Goal: Information Seeking & Learning: Learn about a topic

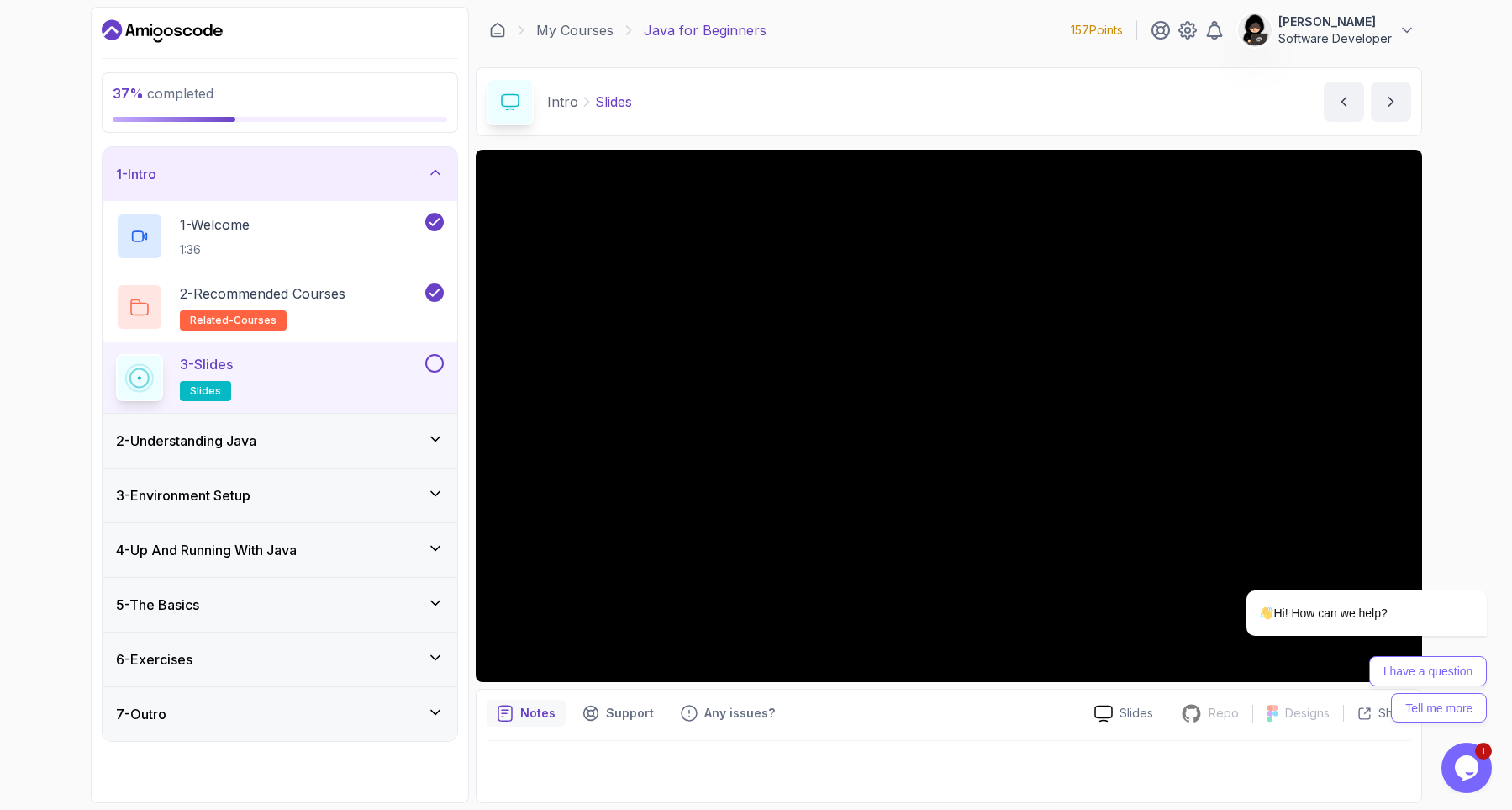
click at [341, 452] on div "2 - Understanding Java" at bounding box center [280, 441] width 355 height 54
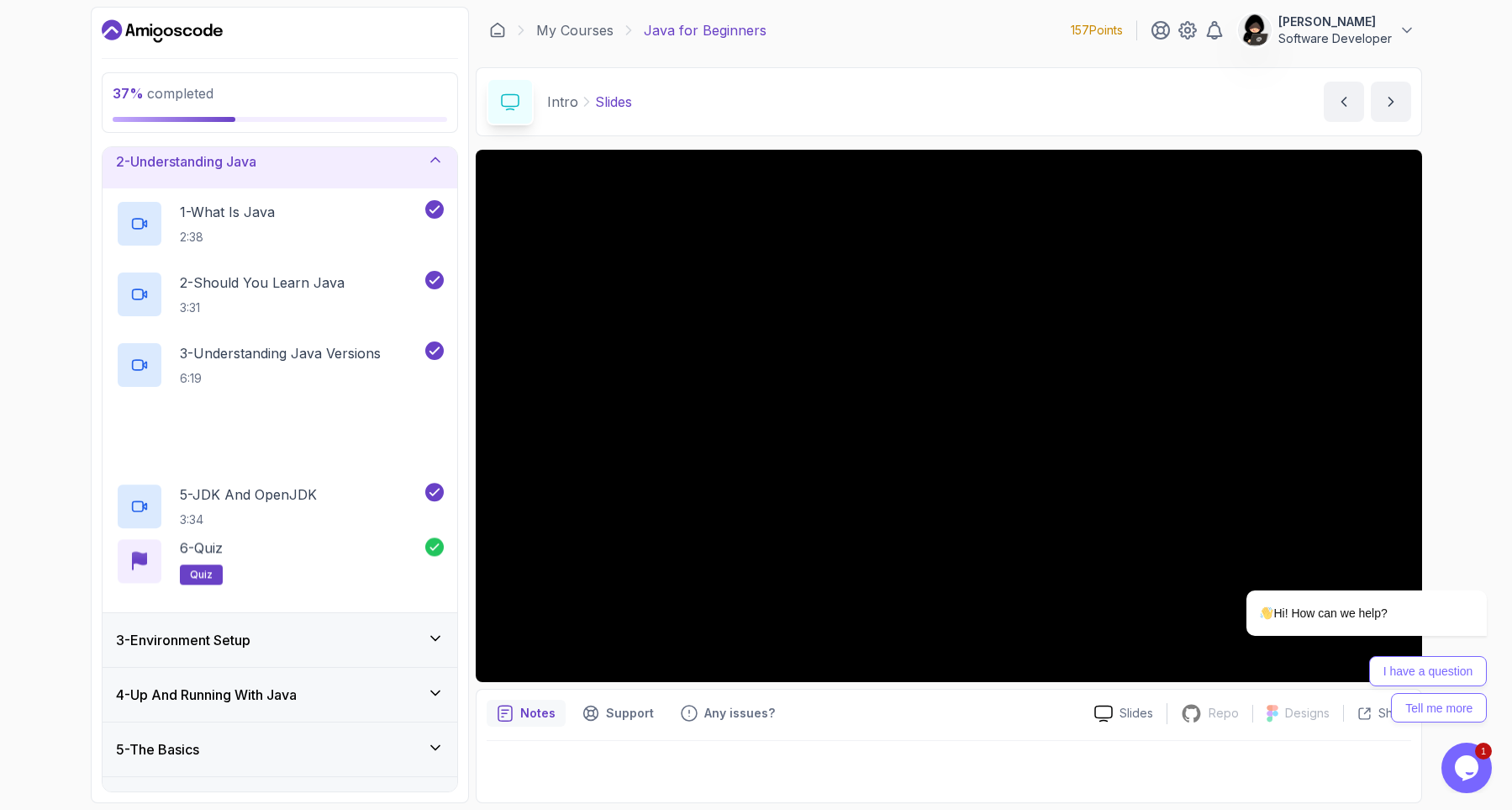
scroll to position [161, 0]
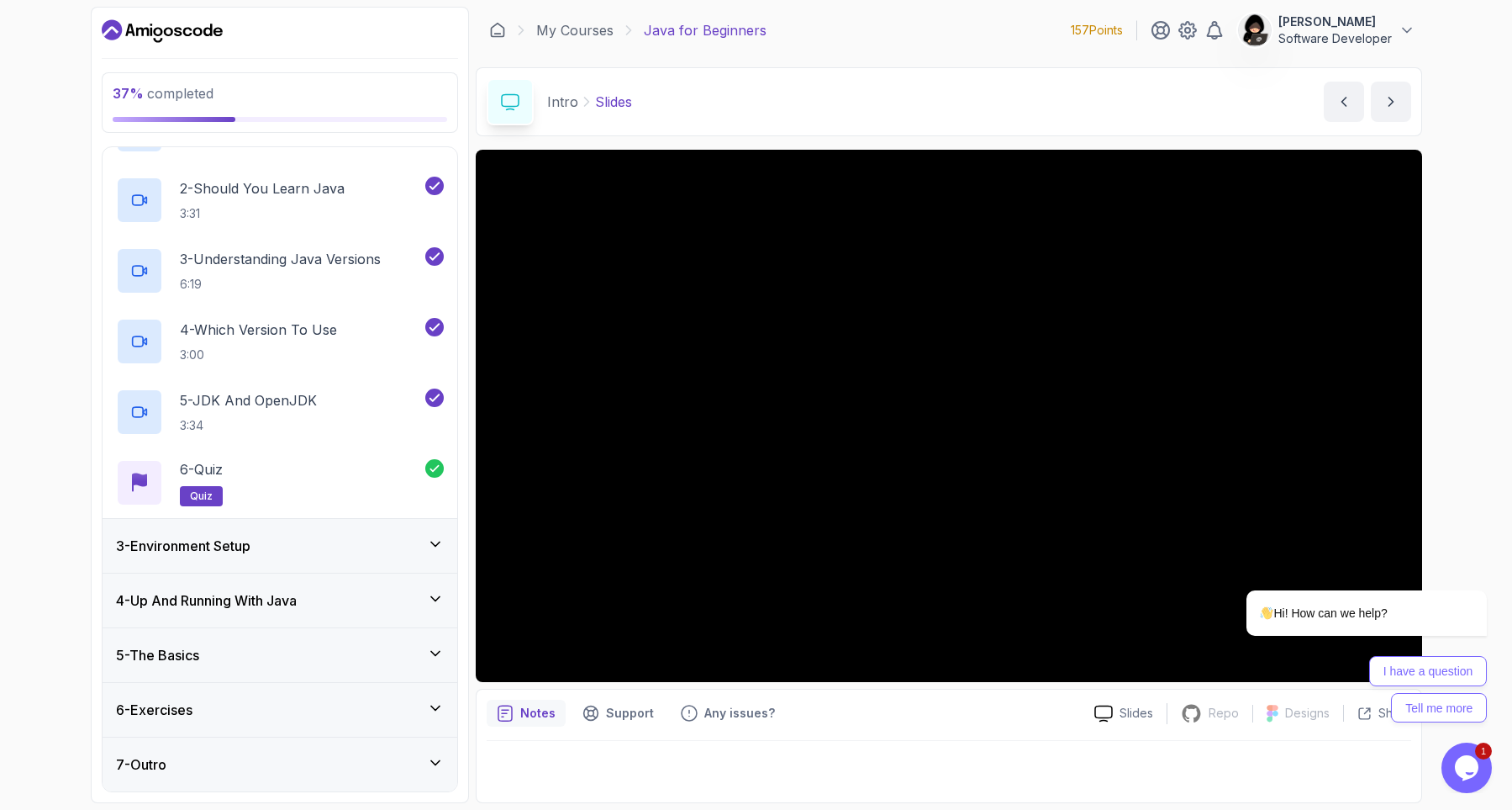
click at [297, 598] on h3 "4 - Up And Running With Java" at bounding box center [206, 600] width 180 height 20
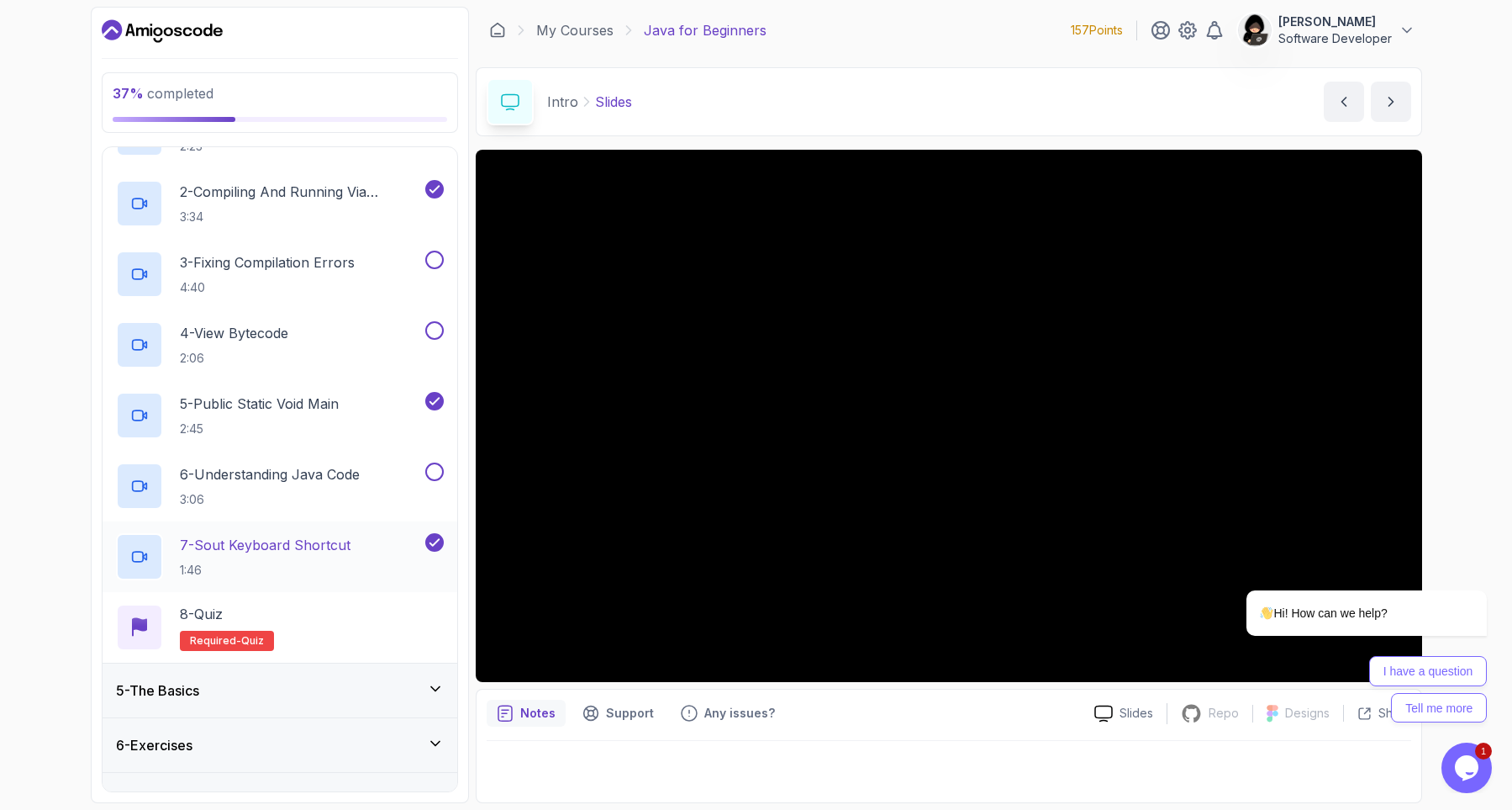
scroll to position [303, 0]
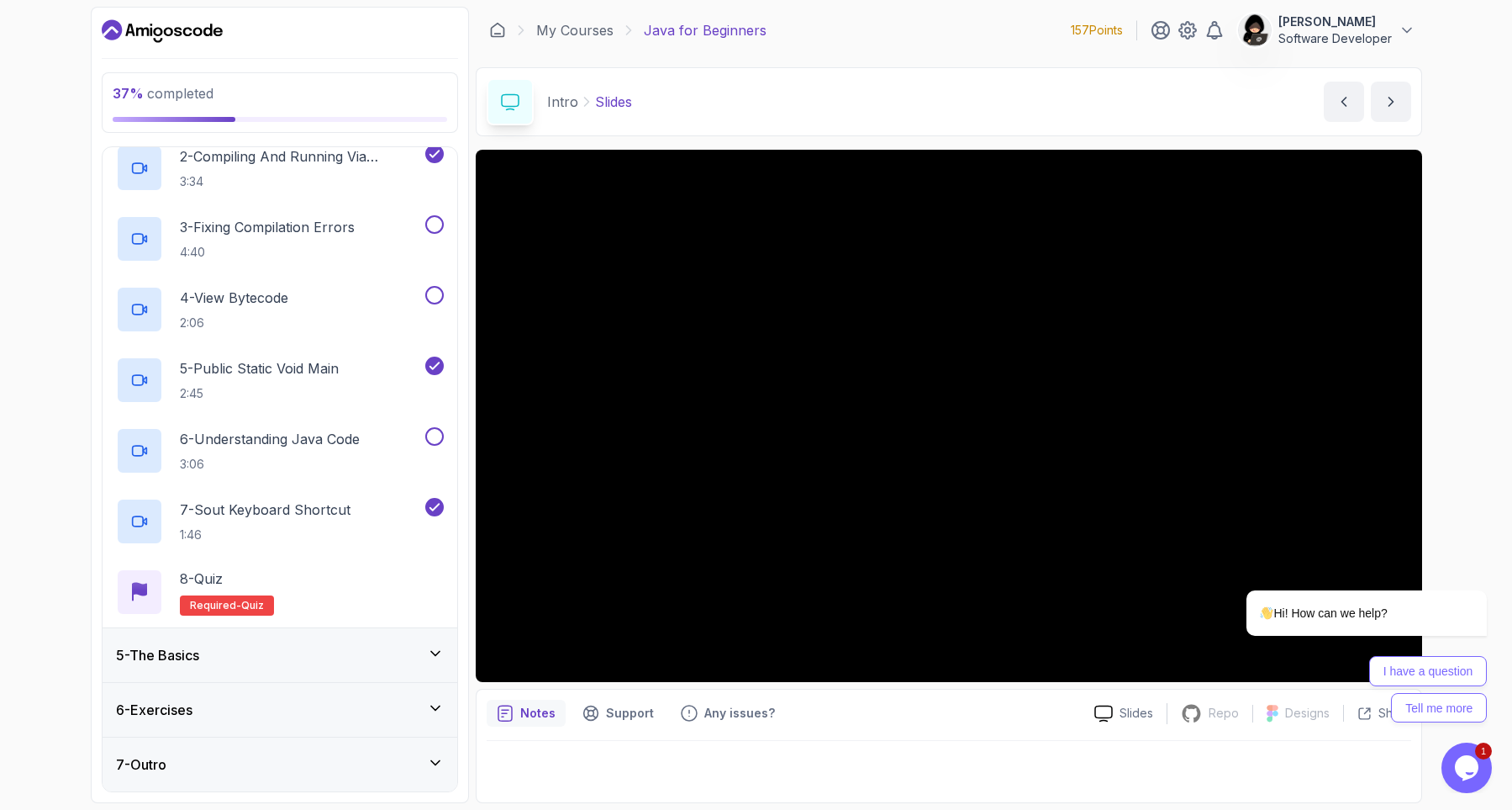
click at [281, 671] on div "5 - The Basics" at bounding box center [280, 654] width 355 height 54
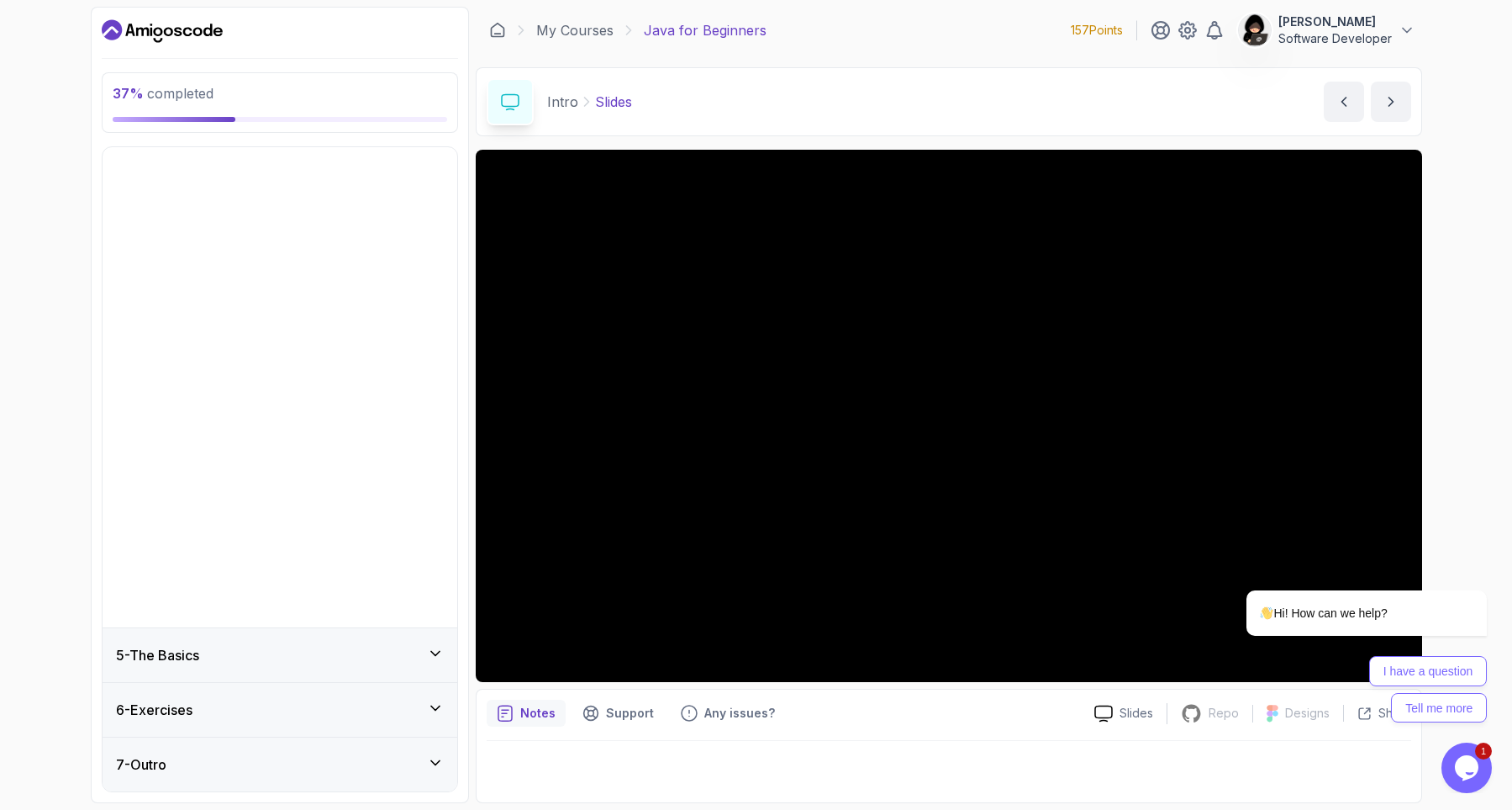
scroll to position [0, 0]
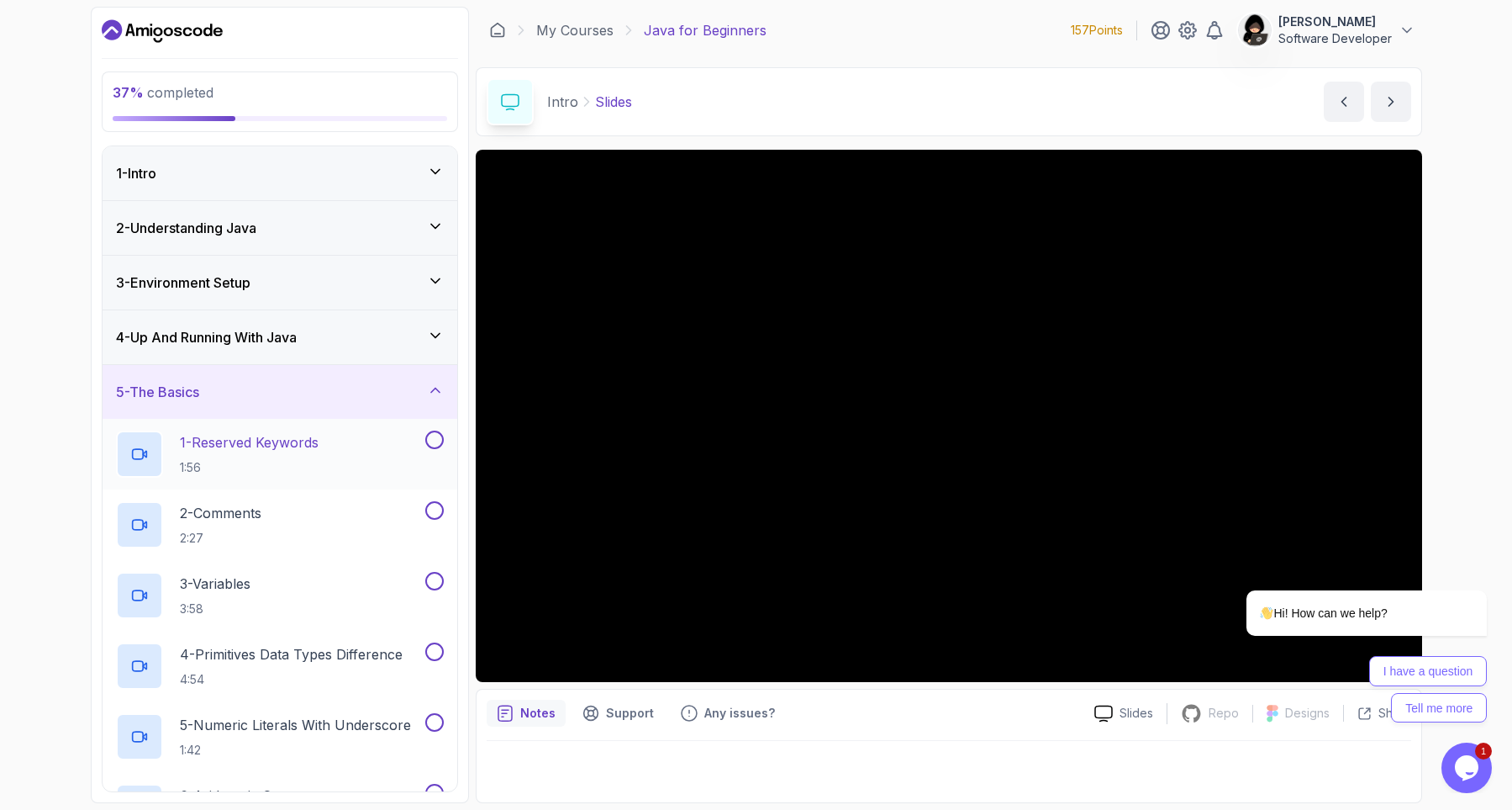
click at [272, 450] on p "1 - Reserved Keywords" at bounding box center [249, 442] width 139 height 20
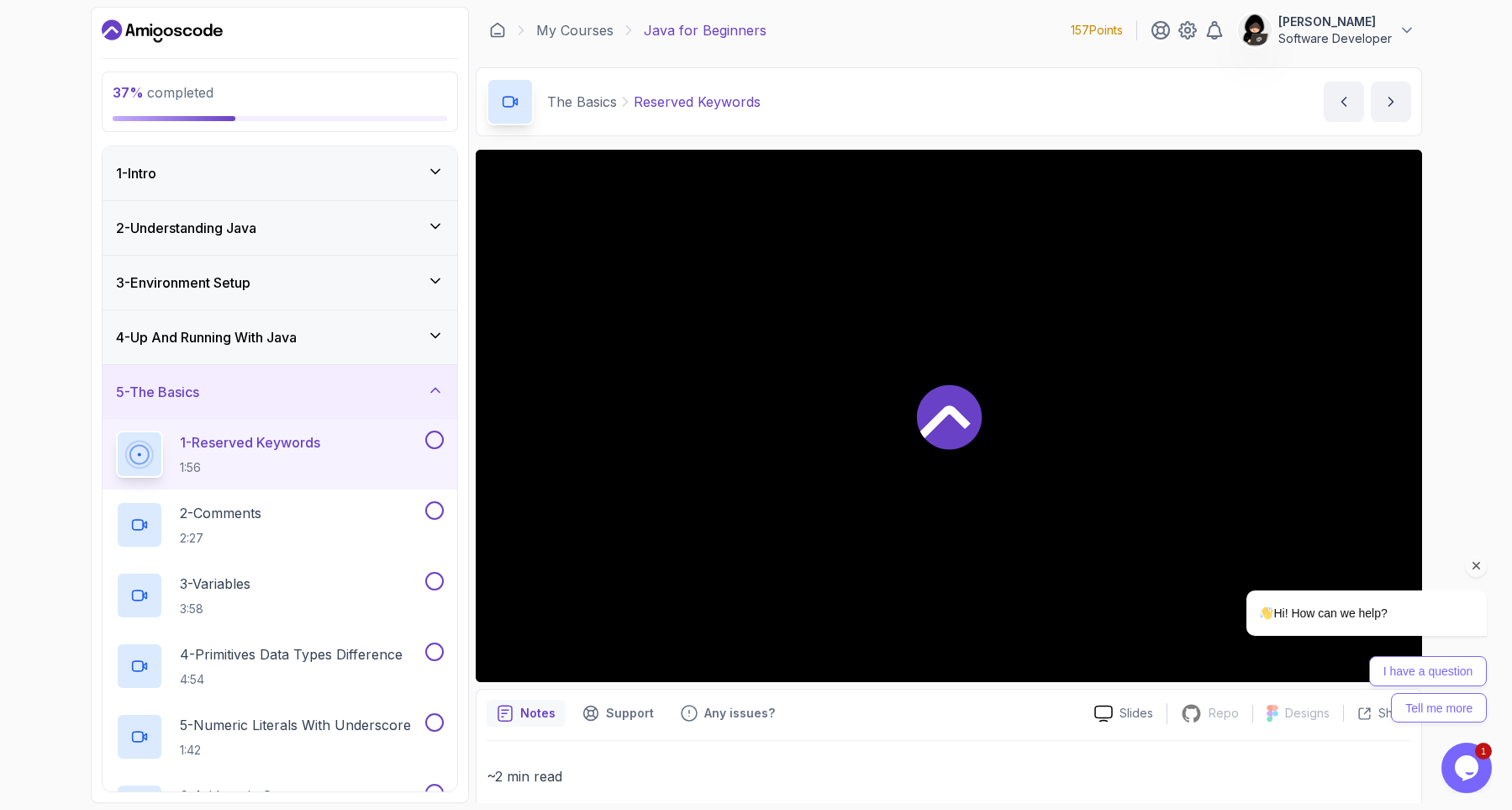
drag, startPoint x: 1474, startPoint y: 567, endPoint x: 2621, endPoint y: 1001, distance: 1226.4
click at [1474, 567] on icon "Chat attention grabber" at bounding box center [1477, 566] width 15 height 15
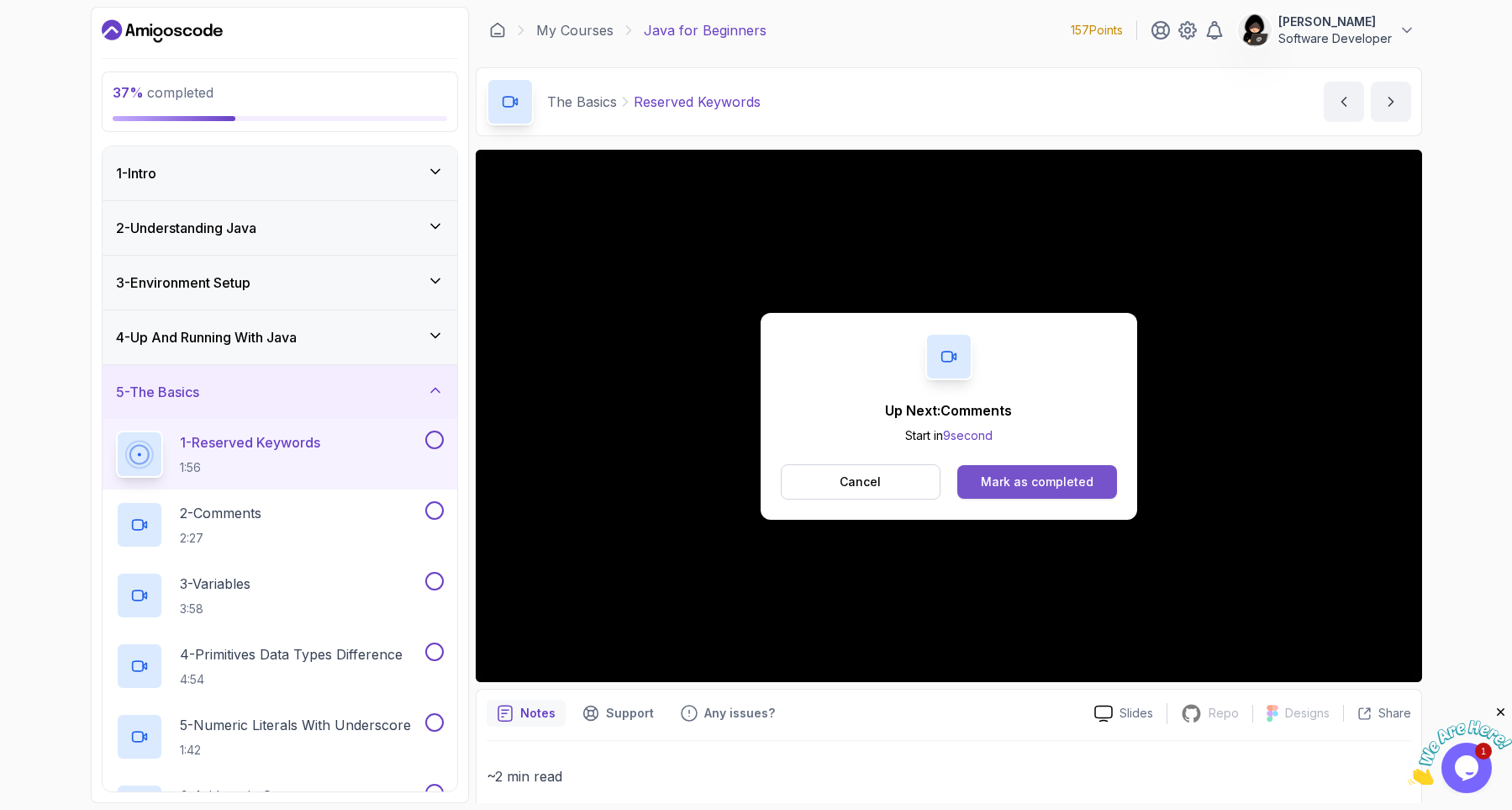
click at [1067, 480] on div "Mark as completed" at bounding box center [1036, 481] width 113 height 17
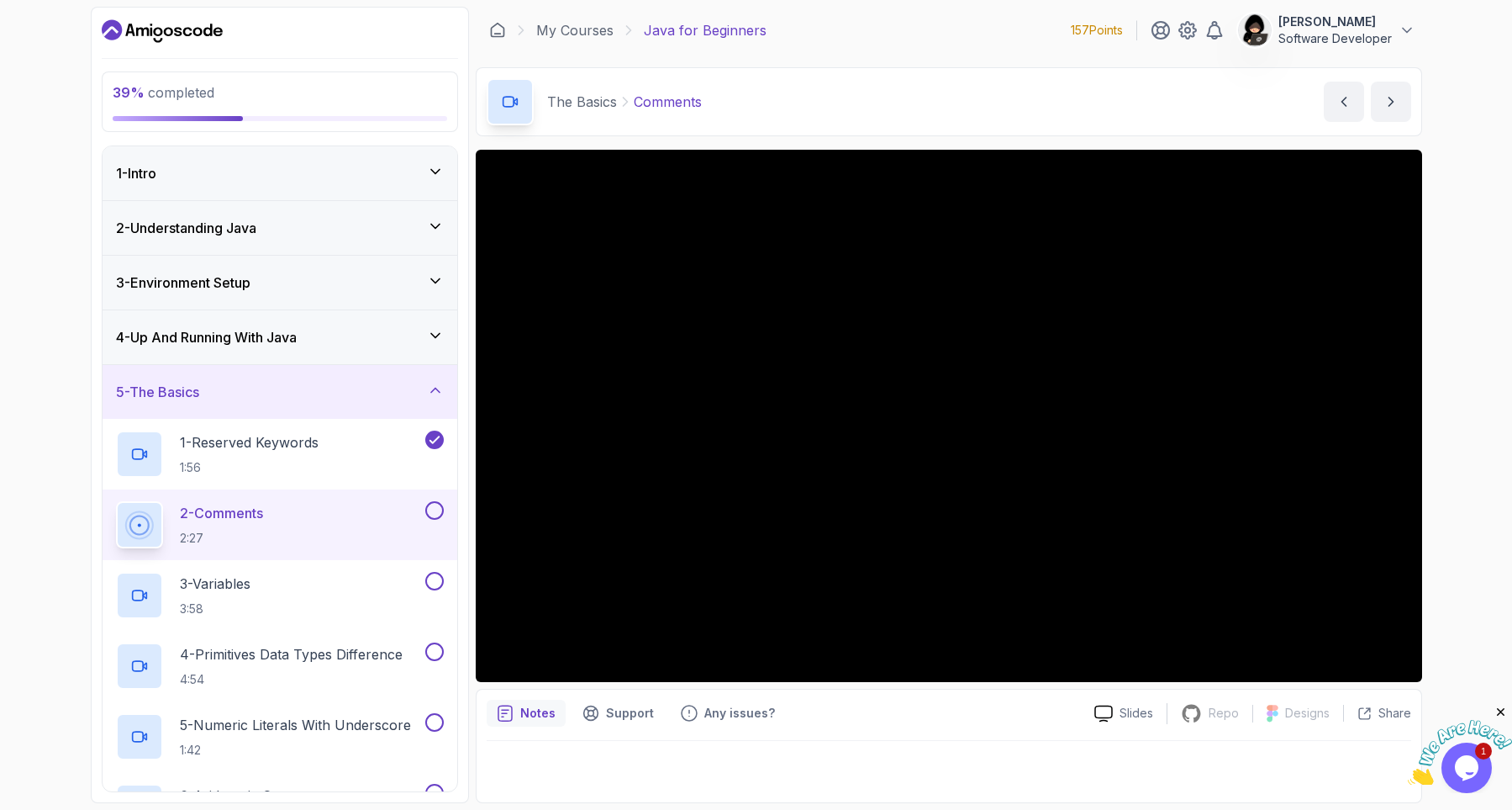
click at [44, 546] on div "39 % completed 1 - Intro 2 - Understanding Java 3 - Environment Setup 4 - Up An…" at bounding box center [756, 405] width 1512 height 810
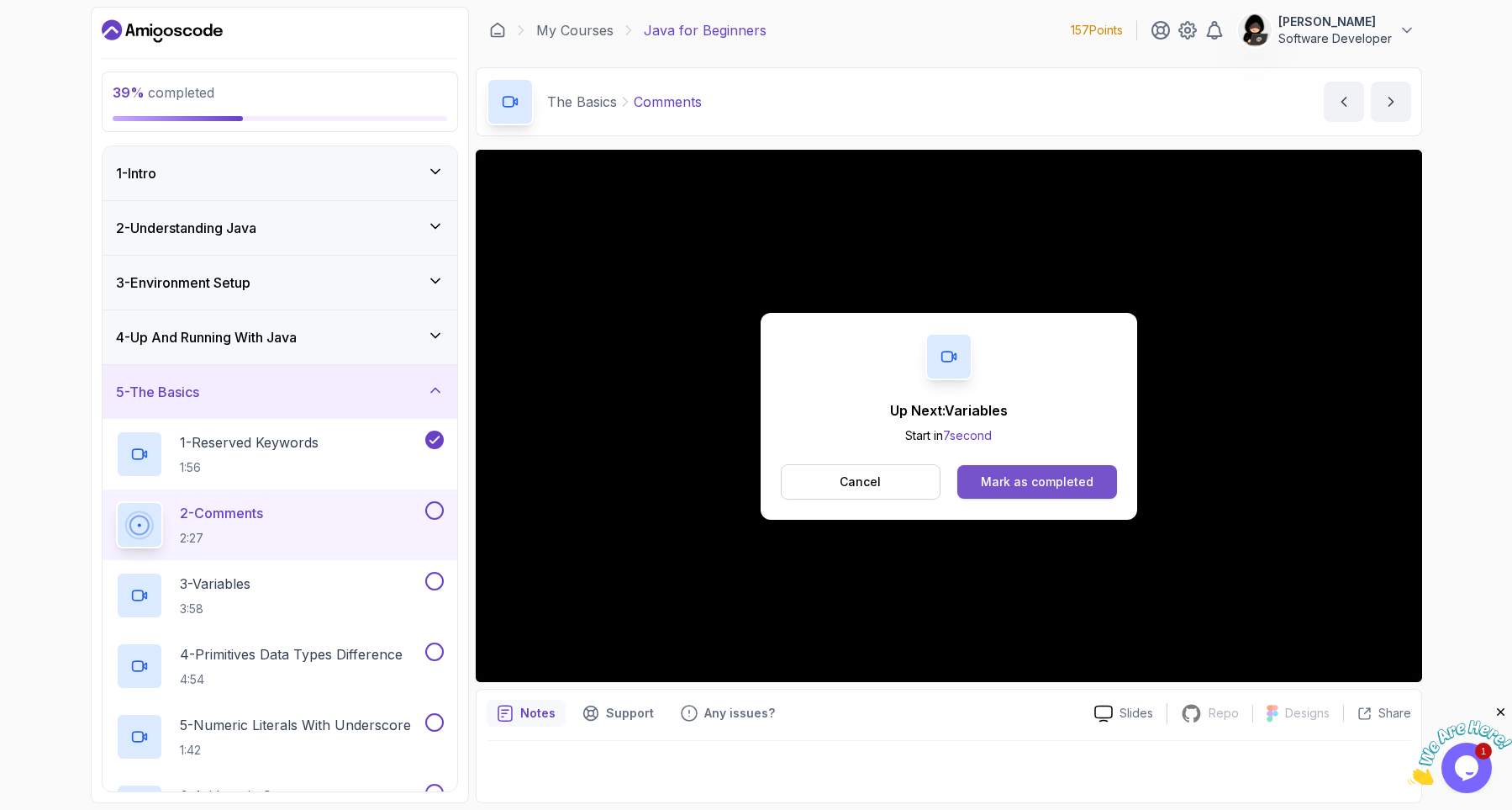
click at [1009, 486] on div "Mark as completed" at bounding box center [1036, 481] width 113 height 17
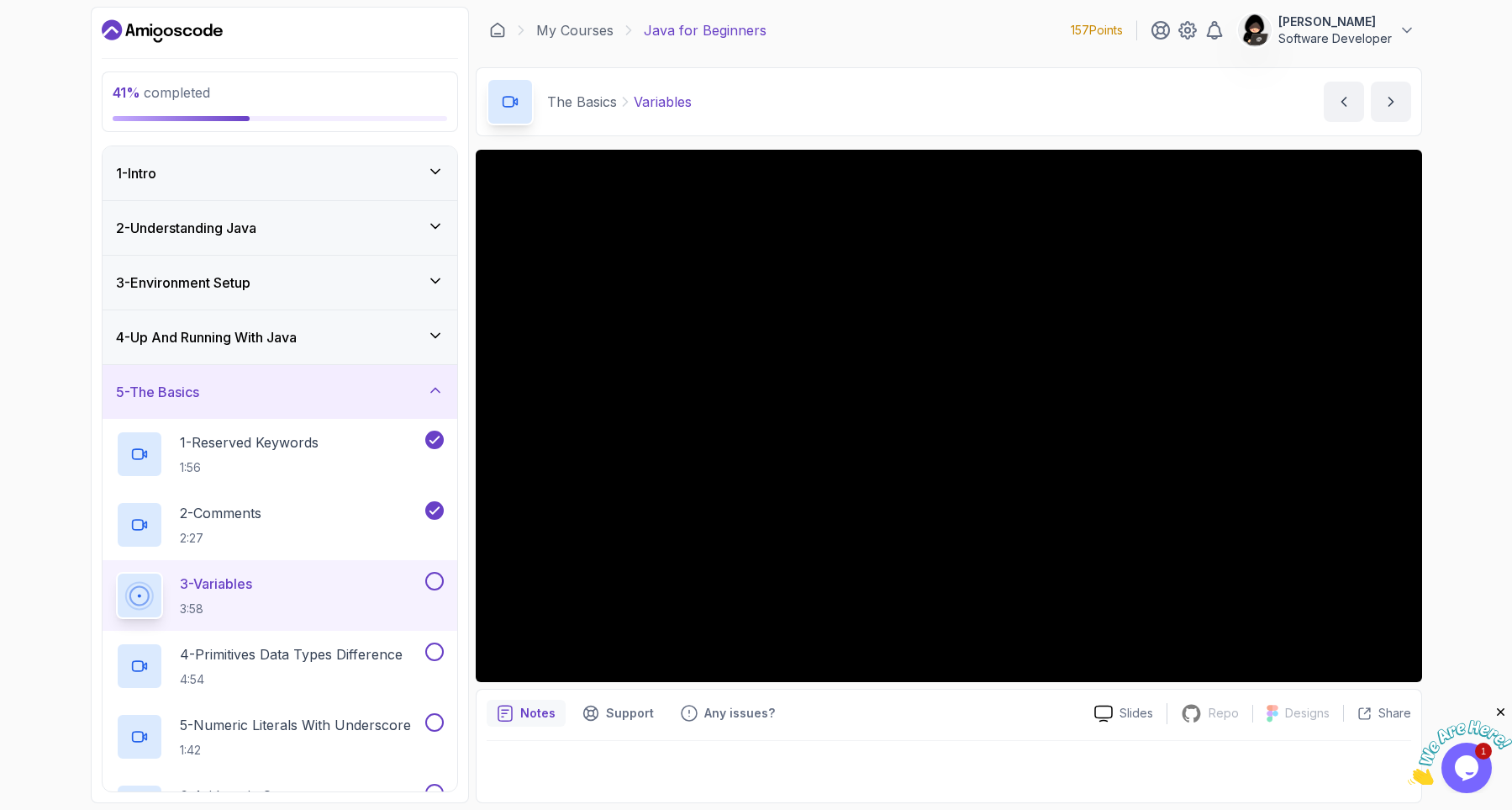
drag, startPoint x: 837, startPoint y: 809, endPoint x: 960, endPoint y: 809, distance: 123.0
click at [949, 809] on section "41 % completed 1 - Intro 2 - Understanding Java 3 - Environment Setup 4 - Up An…" at bounding box center [756, 405] width 1345 height 810
drag, startPoint x: 1089, startPoint y: 767, endPoint x: 1021, endPoint y: 809, distance: 79.9
click at [1021, 803] on main "My Courses Java for Beginners 157 Points Aseel Hamamreh Software Developer 5 - …" at bounding box center [948, 405] width 946 height 796
click at [1012, 809] on section "41 % completed 1 - Intro 2 - Understanding Java 3 - Environment Setup 4 - Up An…" at bounding box center [756, 405] width 1345 height 810
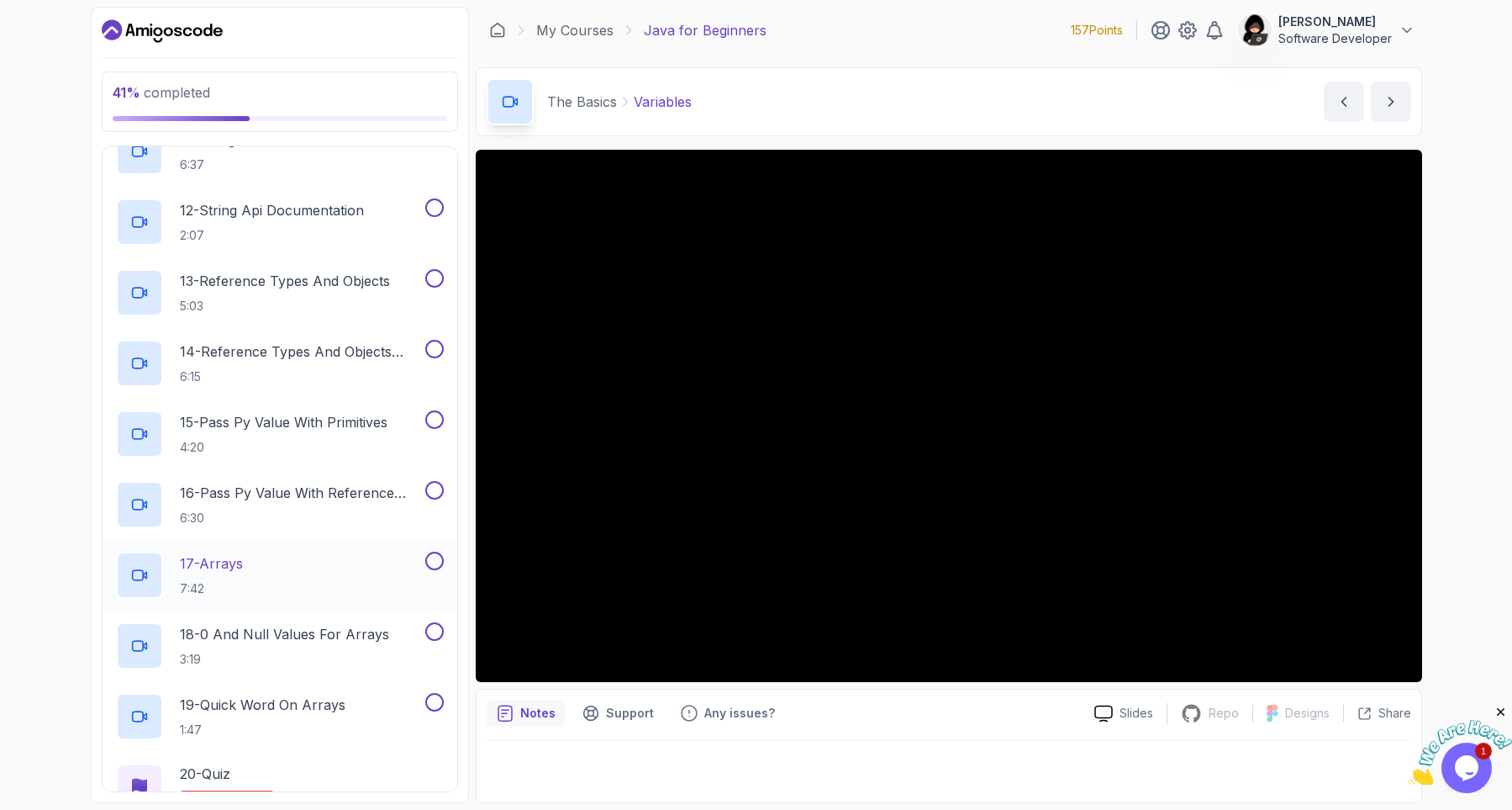
scroll to position [1149, 0]
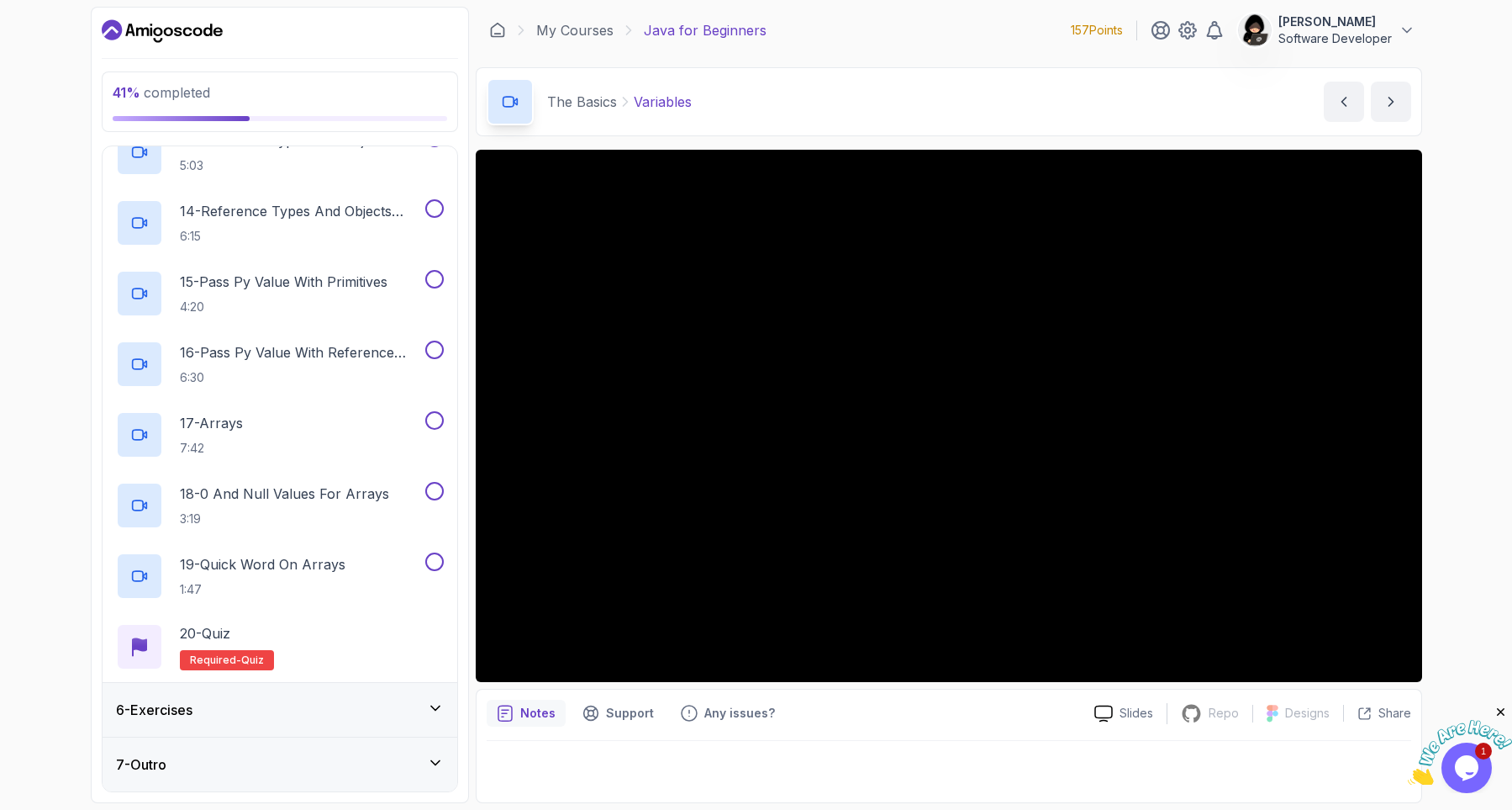
click at [293, 692] on div "6 - Exercises" at bounding box center [280, 709] width 355 height 54
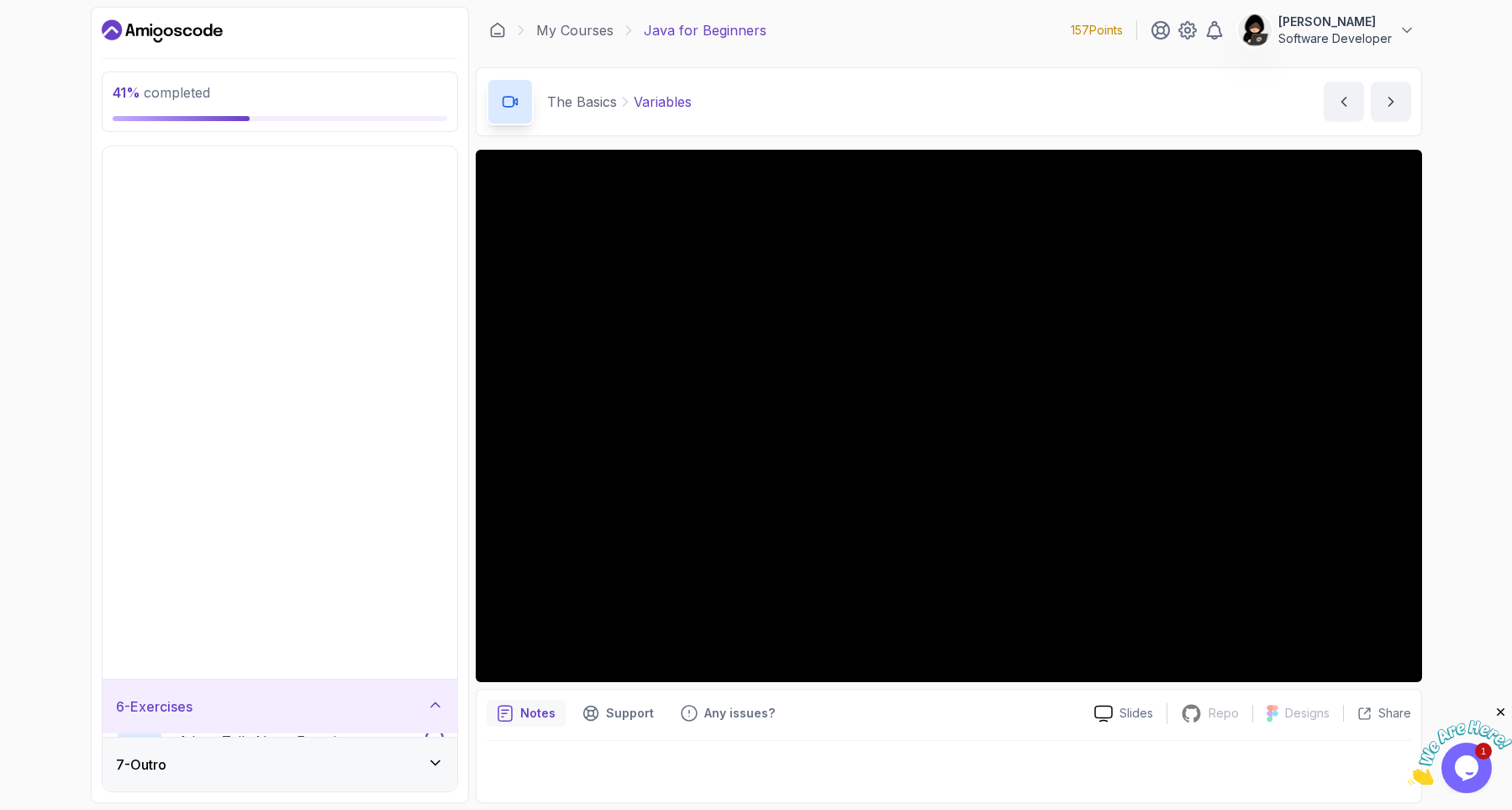
scroll to position [0, 0]
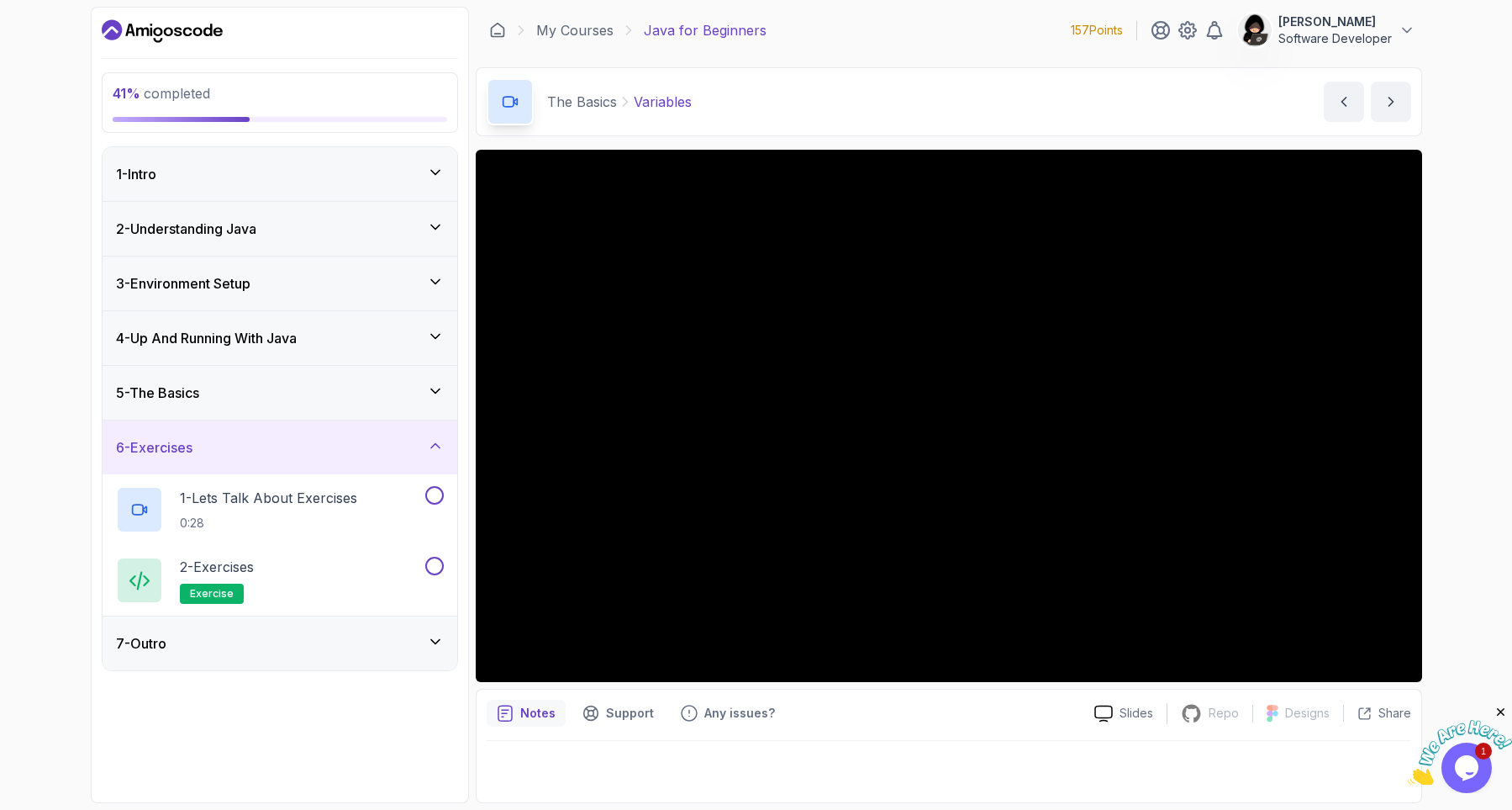
click at [305, 651] on div "7 - Outro" at bounding box center [279, 643] width 327 height 20
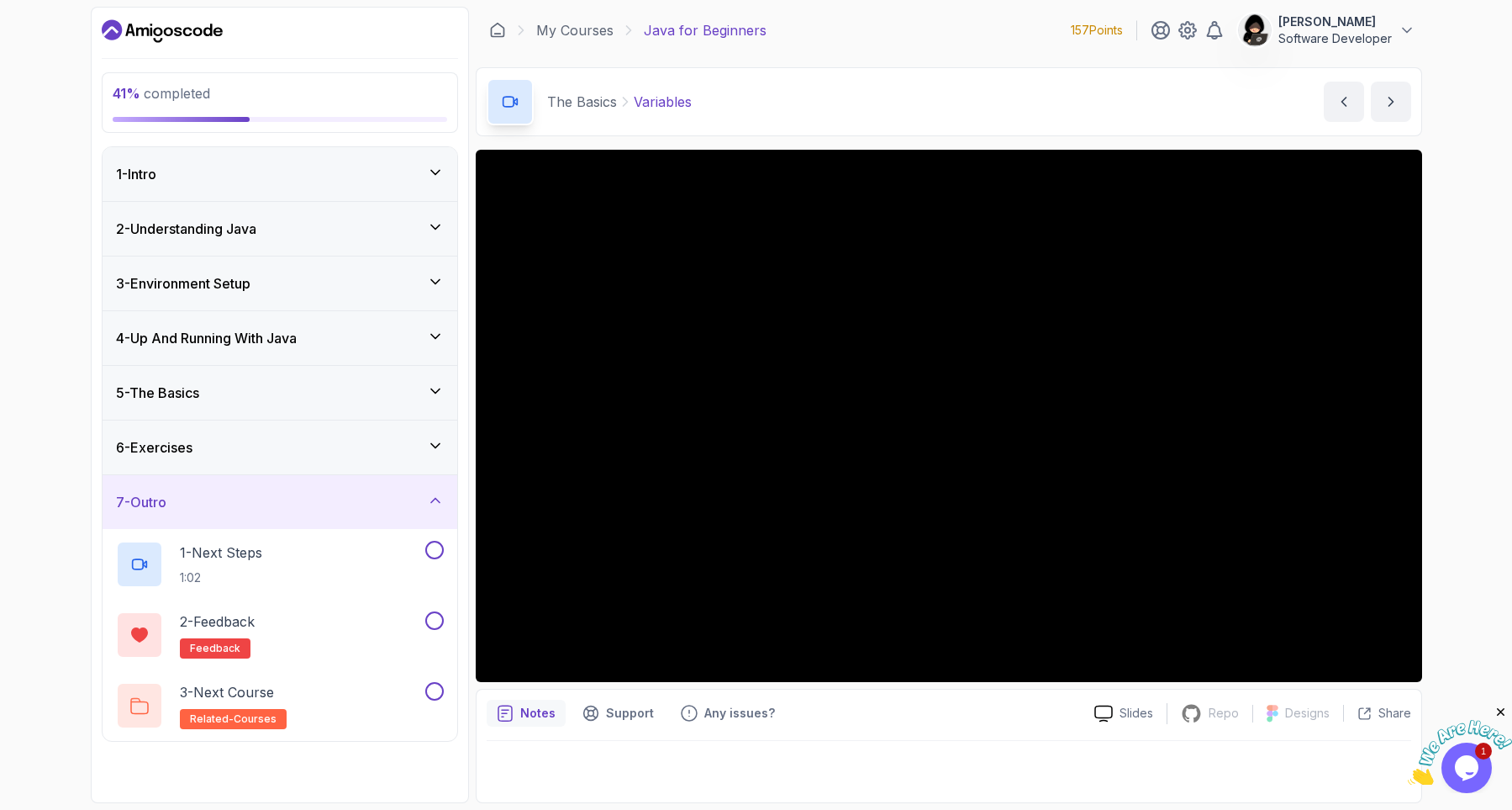
click at [254, 388] on div "5 - The Basics" at bounding box center [279, 392] width 327 height 20
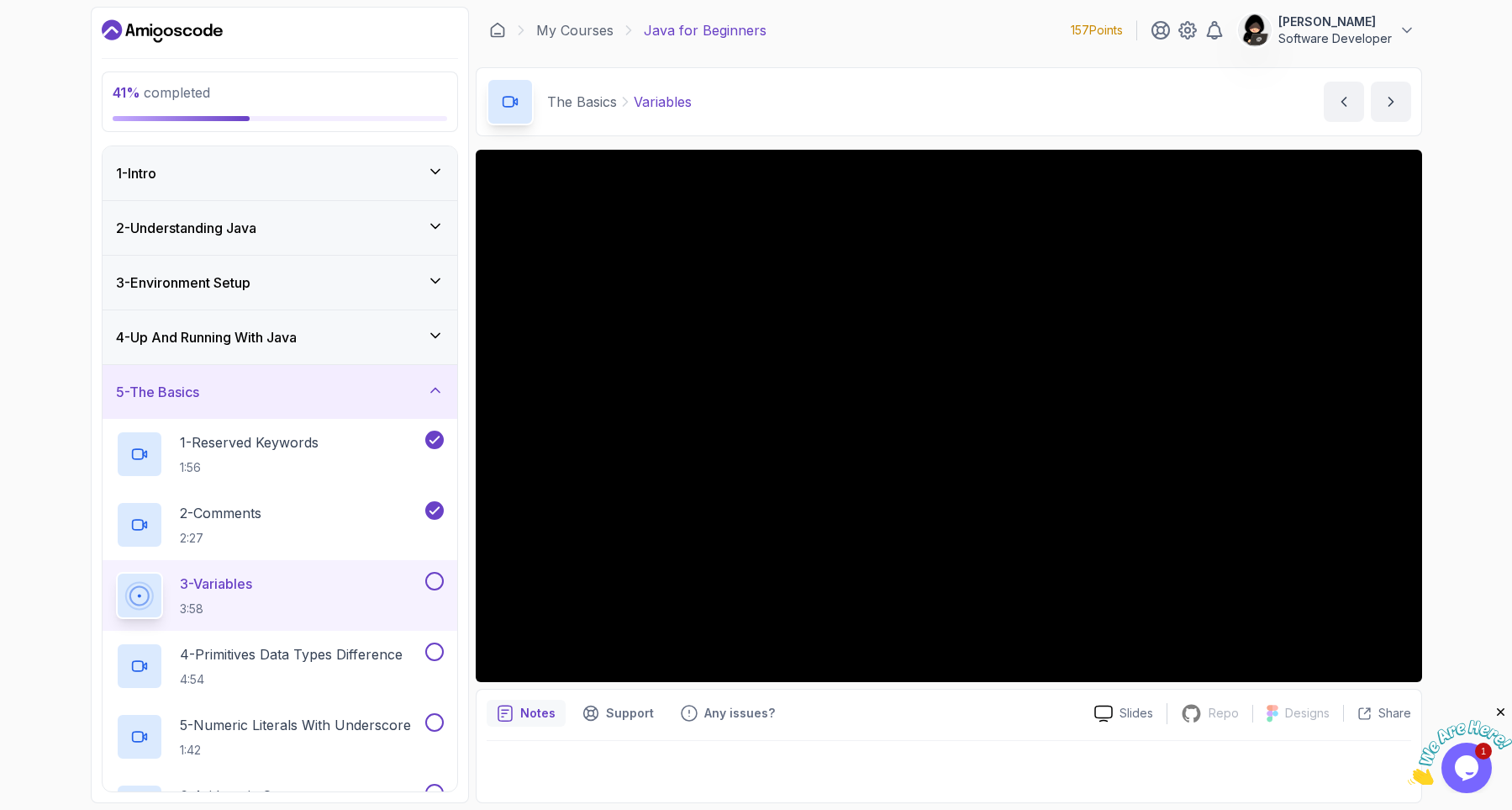
click at [103, 365] on button "5 - The Basics" at bounding box center [280, 391] width 355 height 54
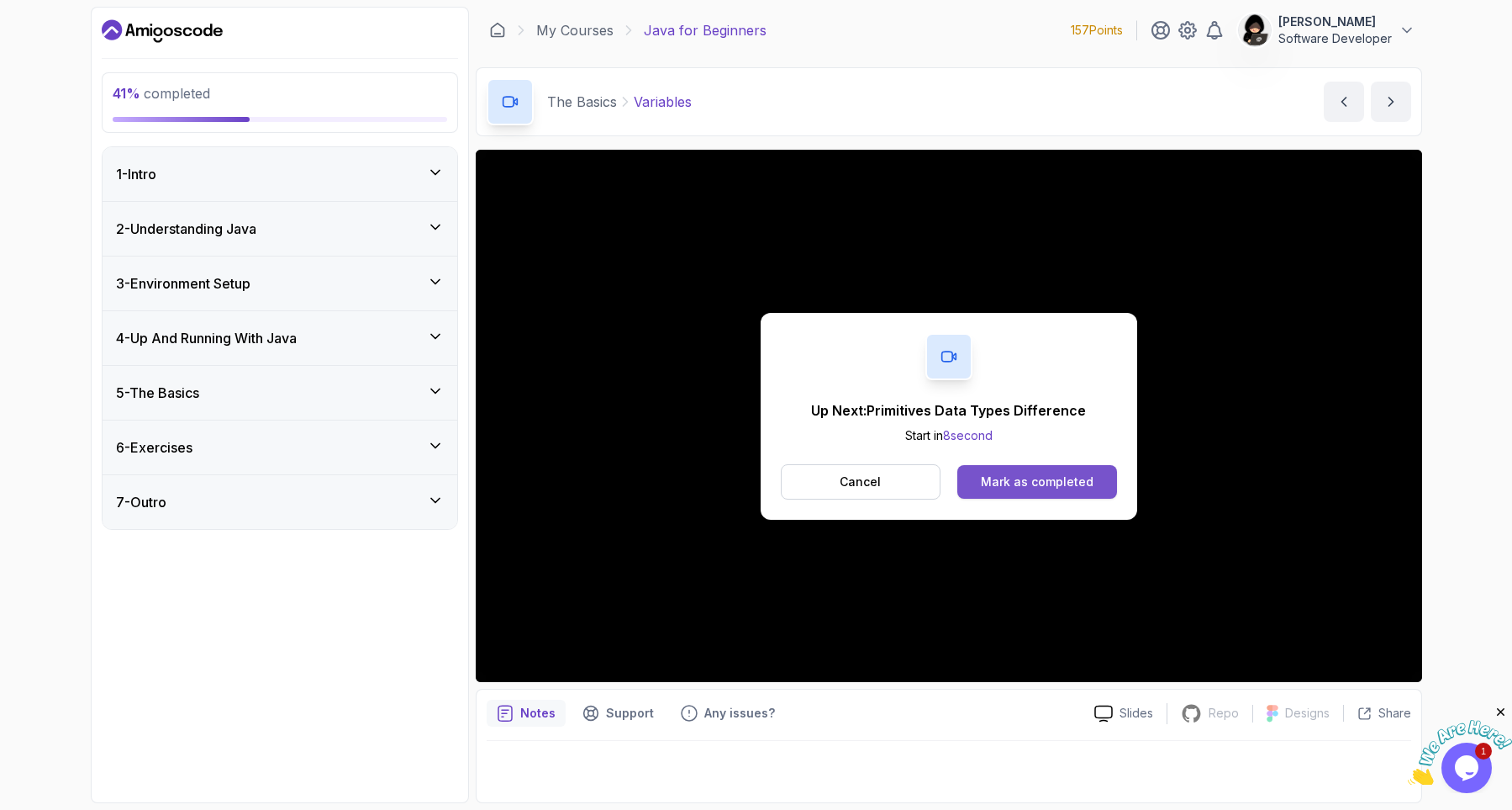
click at [1064, 475] on div "Mark as completed" at bounding box center [1036, 481] width 113 height 17
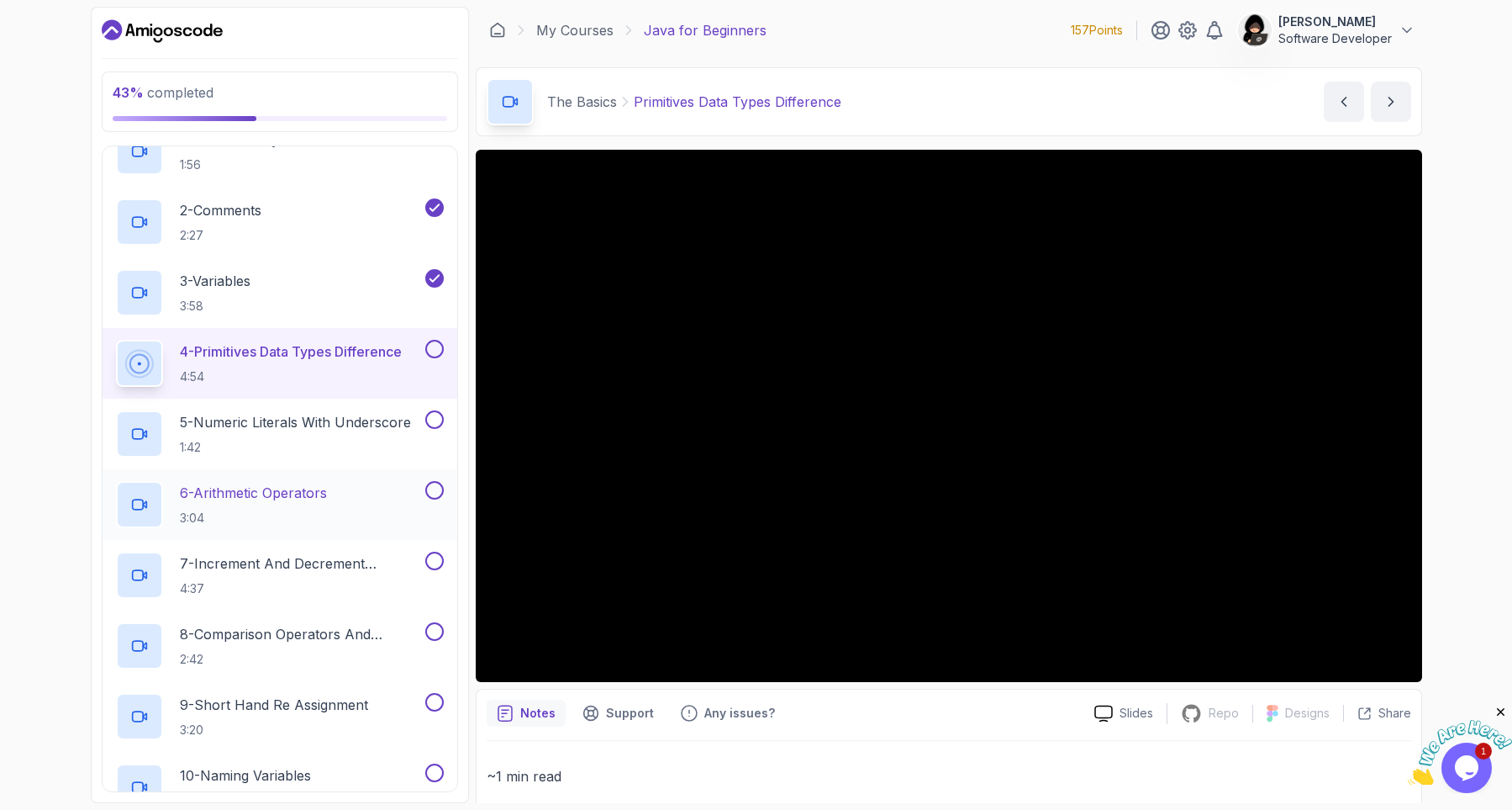
scroll to position [201, 0]
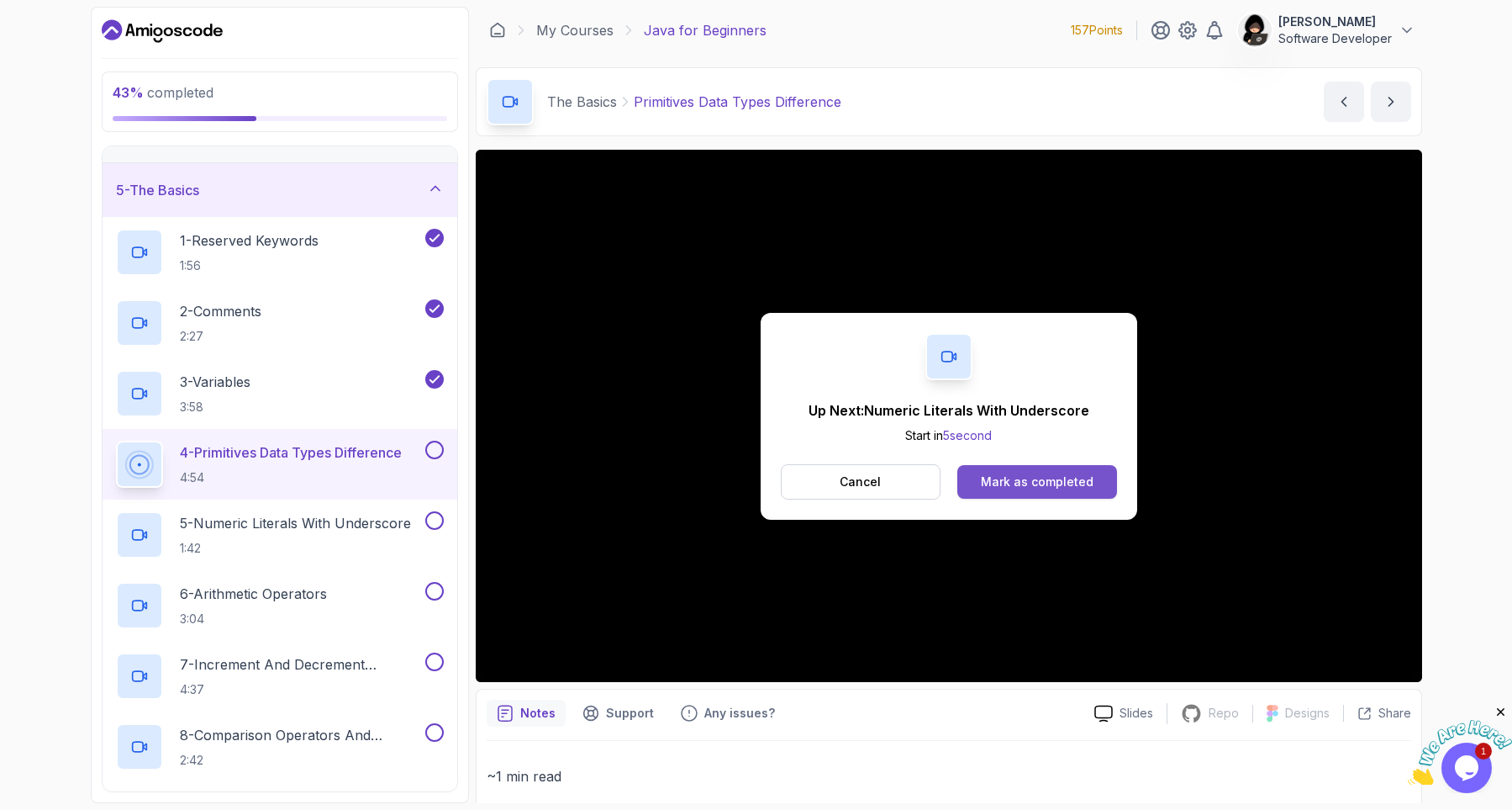
click at [1014, 482] on div "Mark as completed" at bounding box center [1036, 481] width 113 height 17
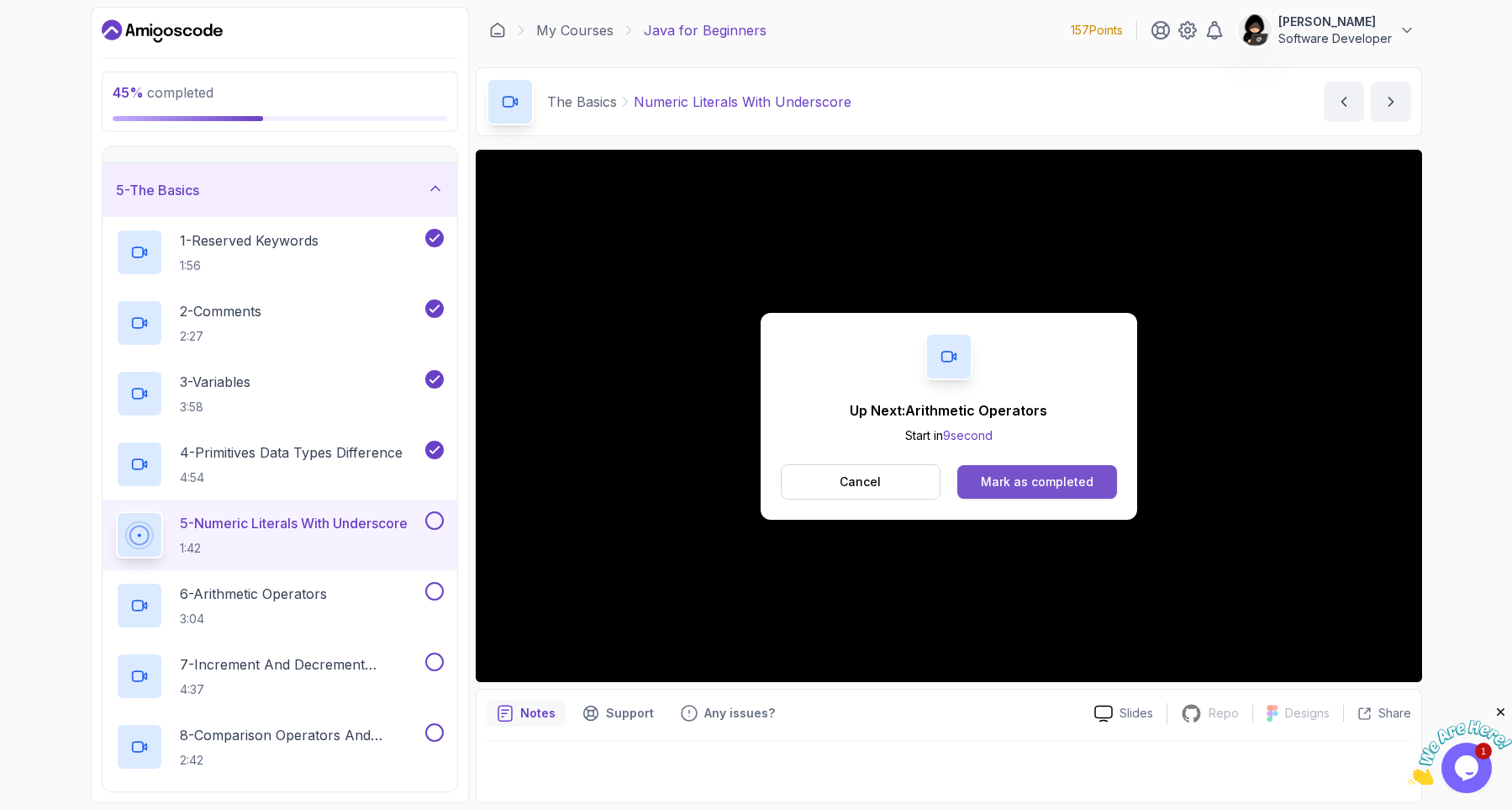
click at [1027, 486] on div "Mark as completed" at bounding box center [1036, 481] width 113 height 17
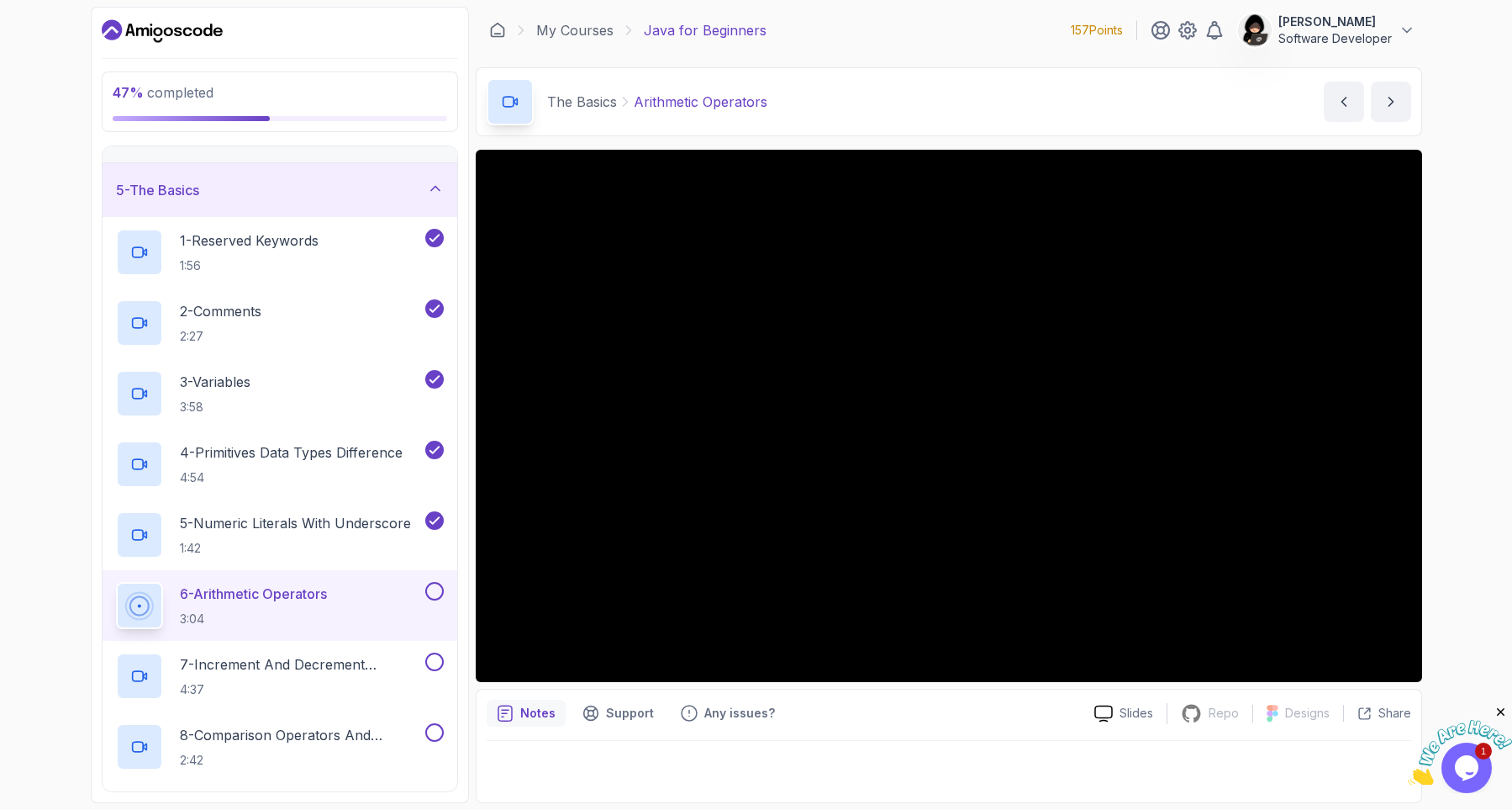
click at [11, 589] on div "47 % completed 1 - Intro 2 - Understanding Java 3 - Environment Setup 4 - Up An…" at bounding box center [756, 405] width 1512 height 810
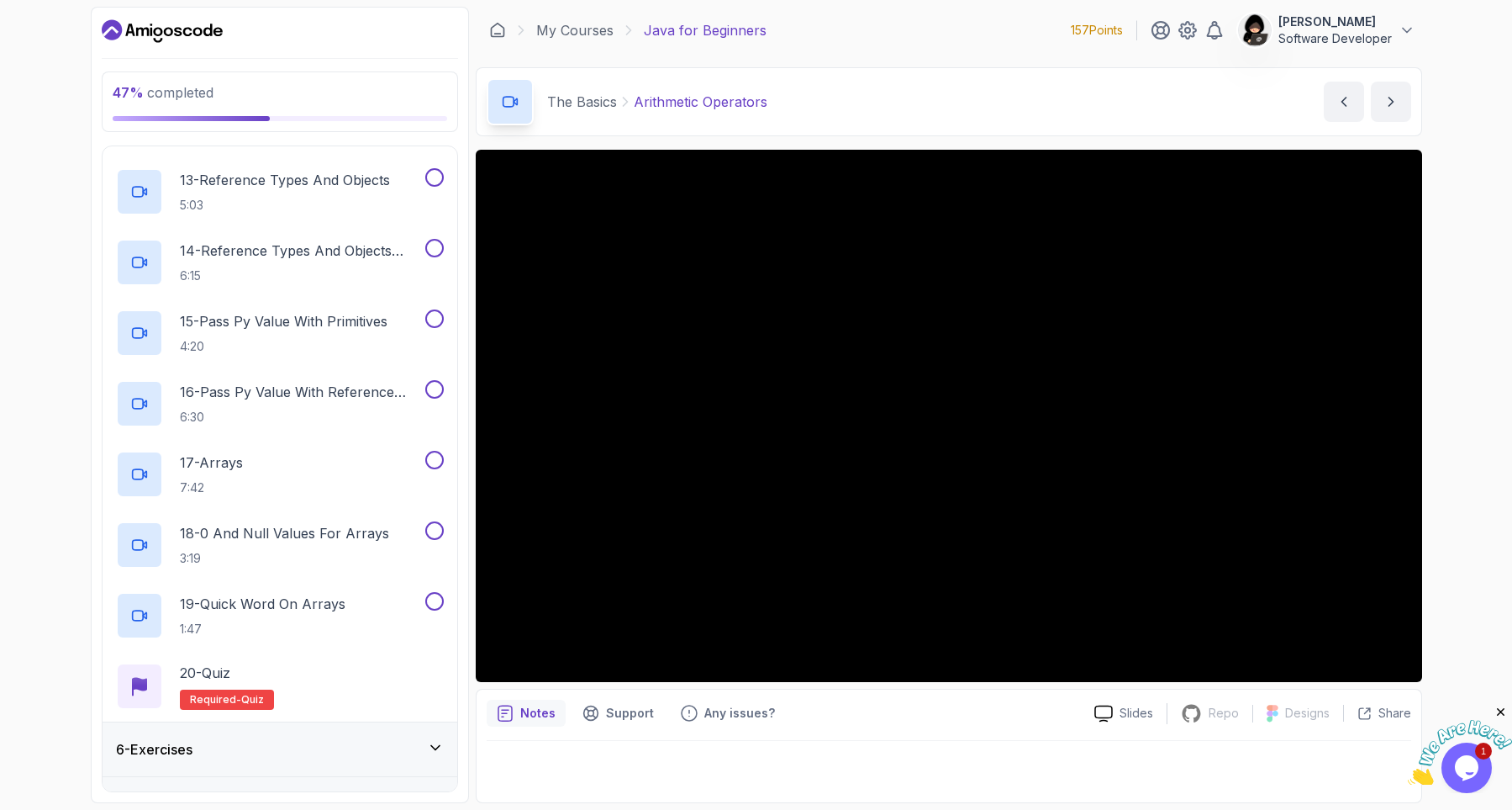
scroll to position [1149, 0]
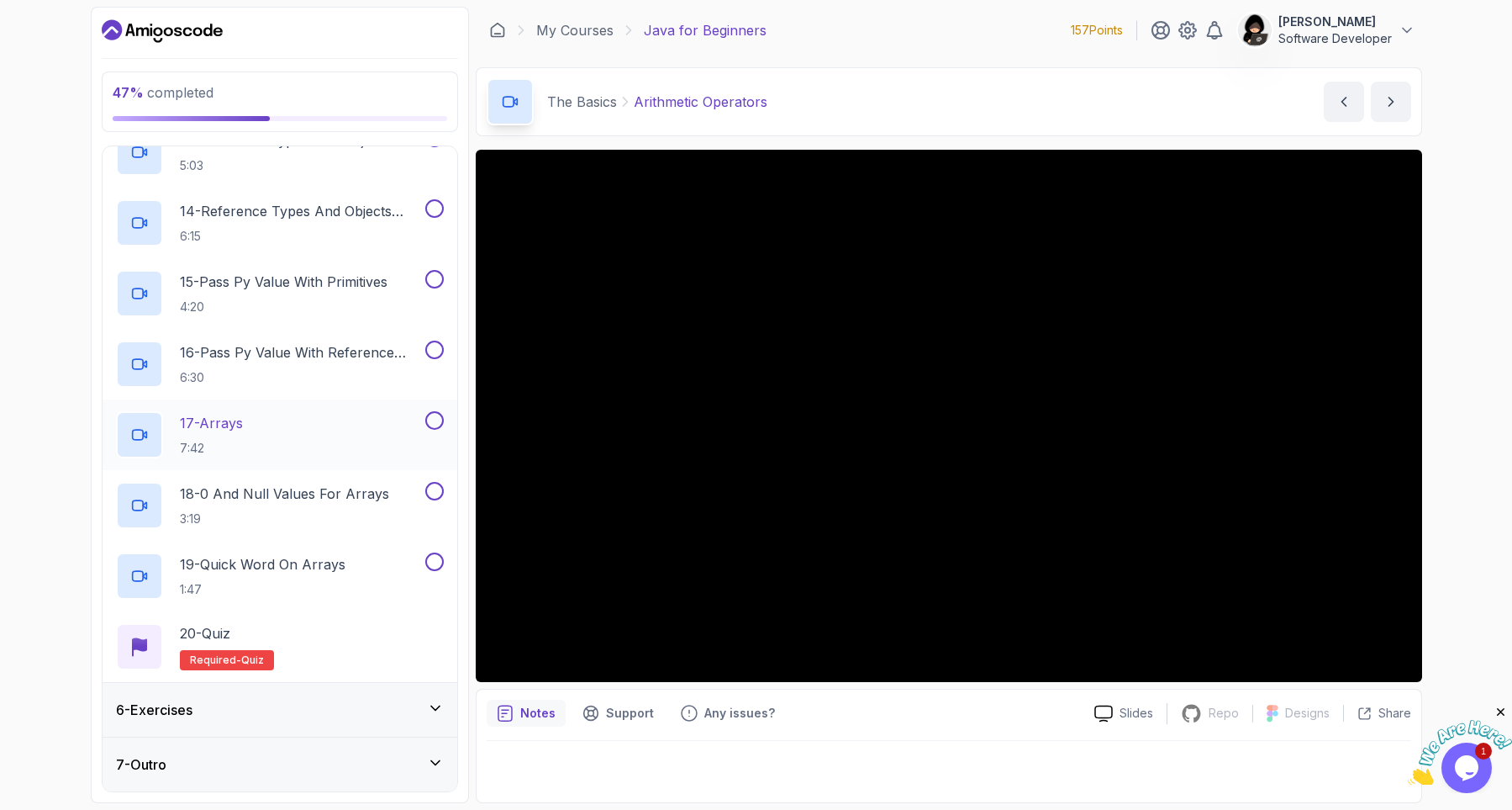
click at [272, 447] on div "17 - Arrays 7:42" at bounding box center [269, 435] width 306 height 47
click at [464, 474] on div "47 % completed 1 - Intro 2 - Understanding Java 3 - Environment Setup 4 - Up An…" at bounding box center [280, 405] width 378 height 796
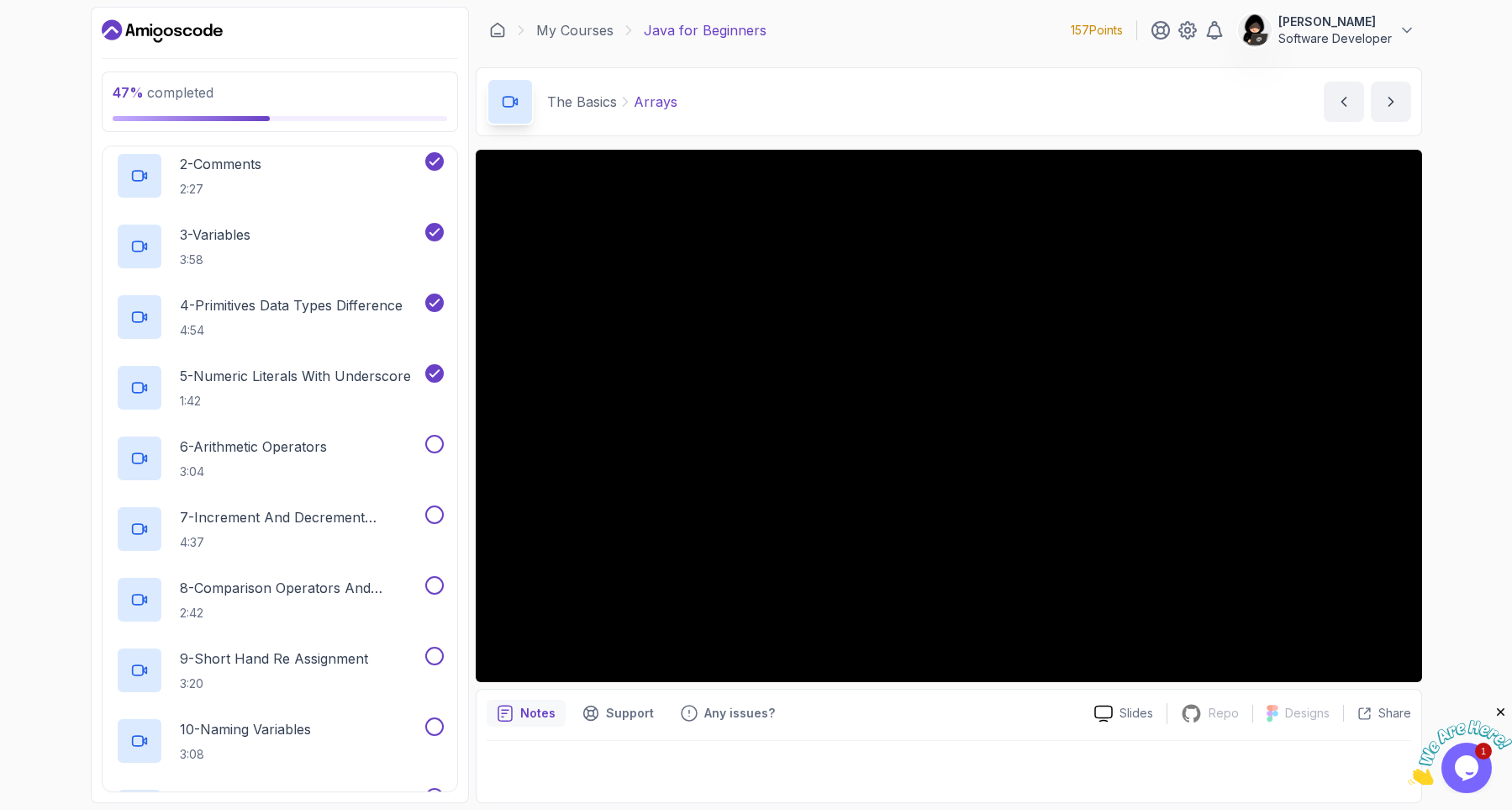
scroll to position [292, 0]
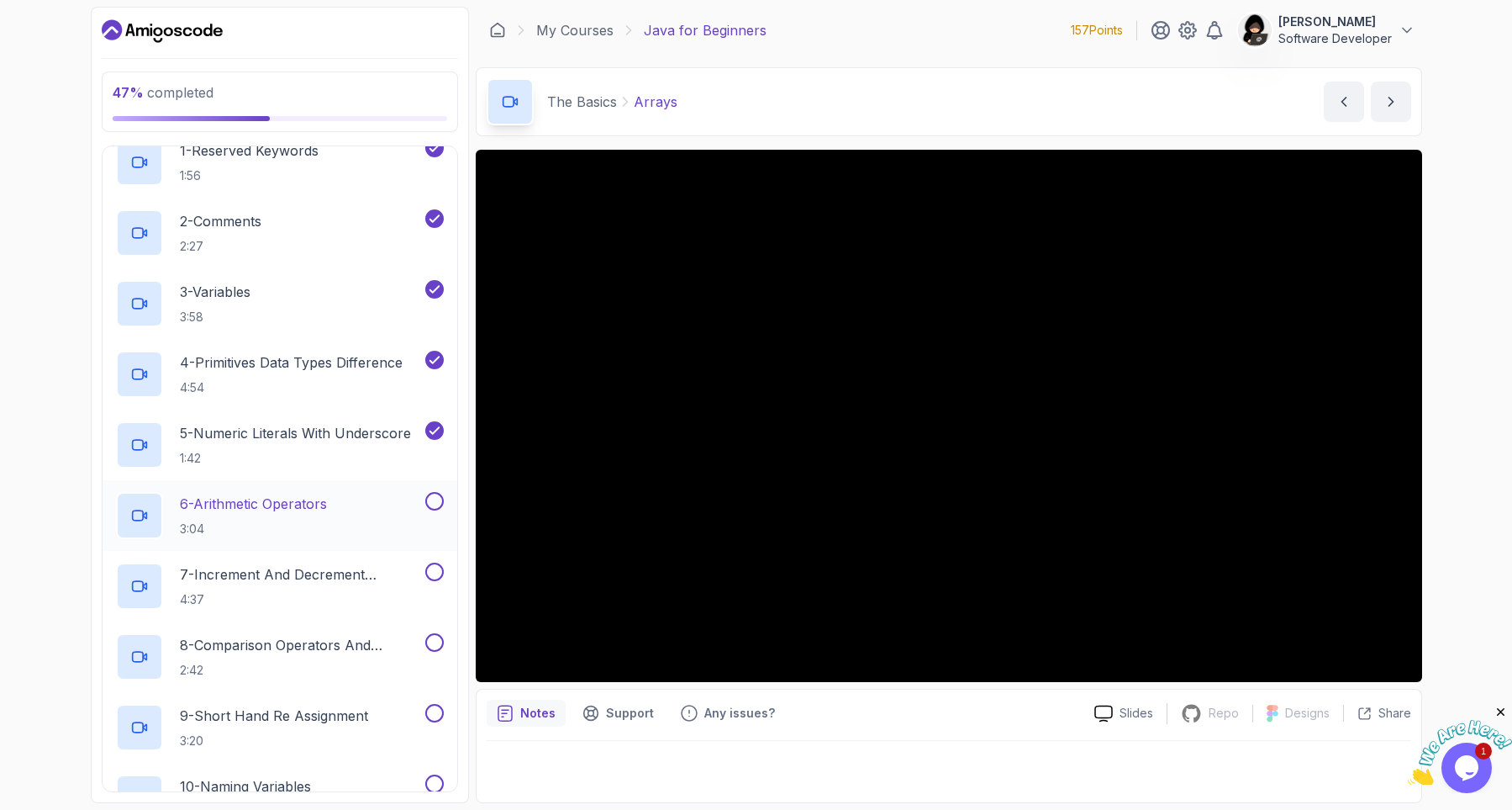
click at [311, 499] on p "6 - Arithmetic Operators" at bounding box center [252, 503] width 147 height 20
click at [355, 585] on h2 "7 - Increment And Decrement Operators 4:37" at bounding box center [300, 586] width 242 height 44
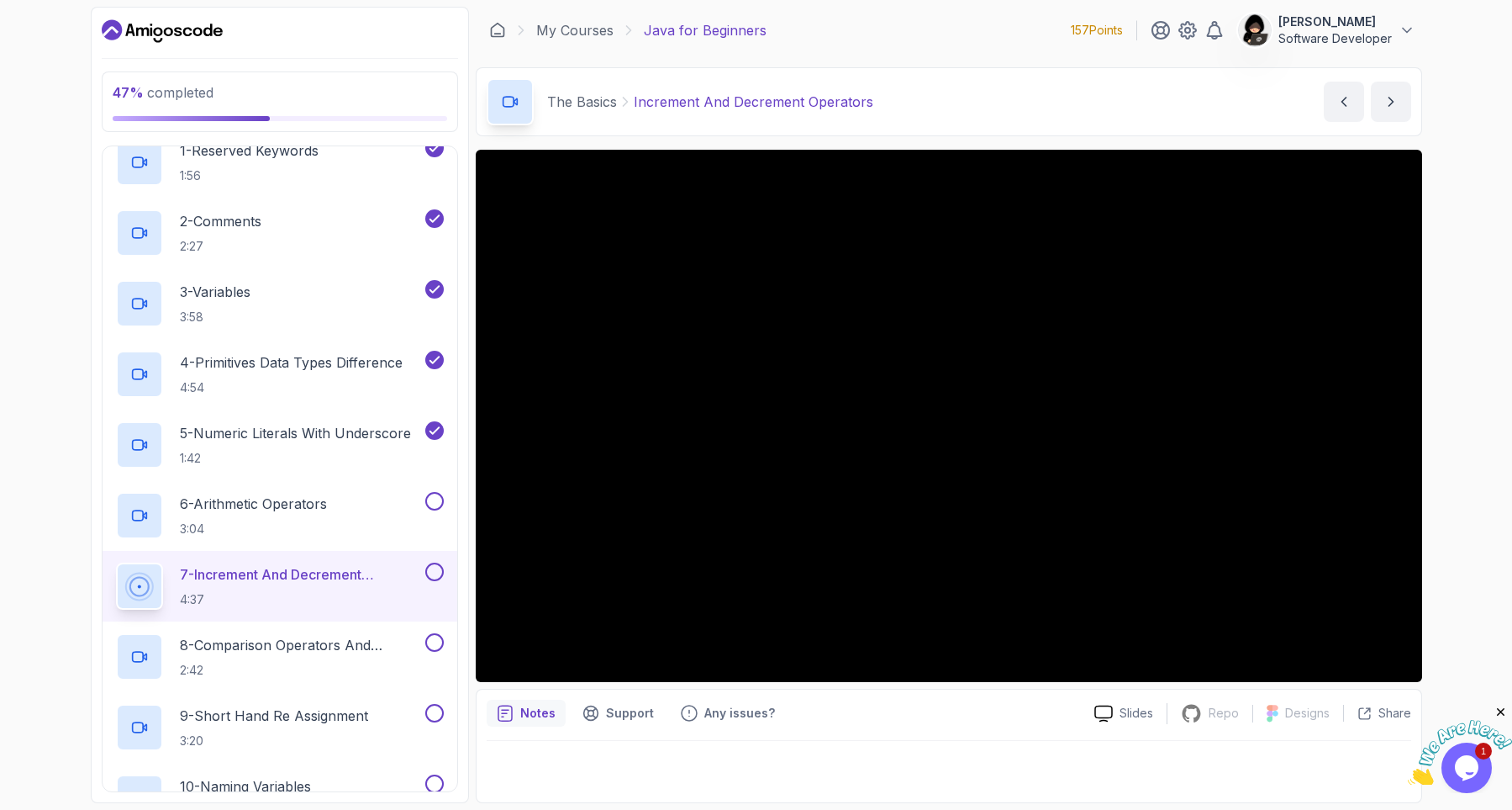
click at [72, 614] on div "47 % completed 1 - Intro 2 - Understanding Java 3 - Environment Setup 4 - Up An…" at bounding box center [756, 405] width 1512 height 810
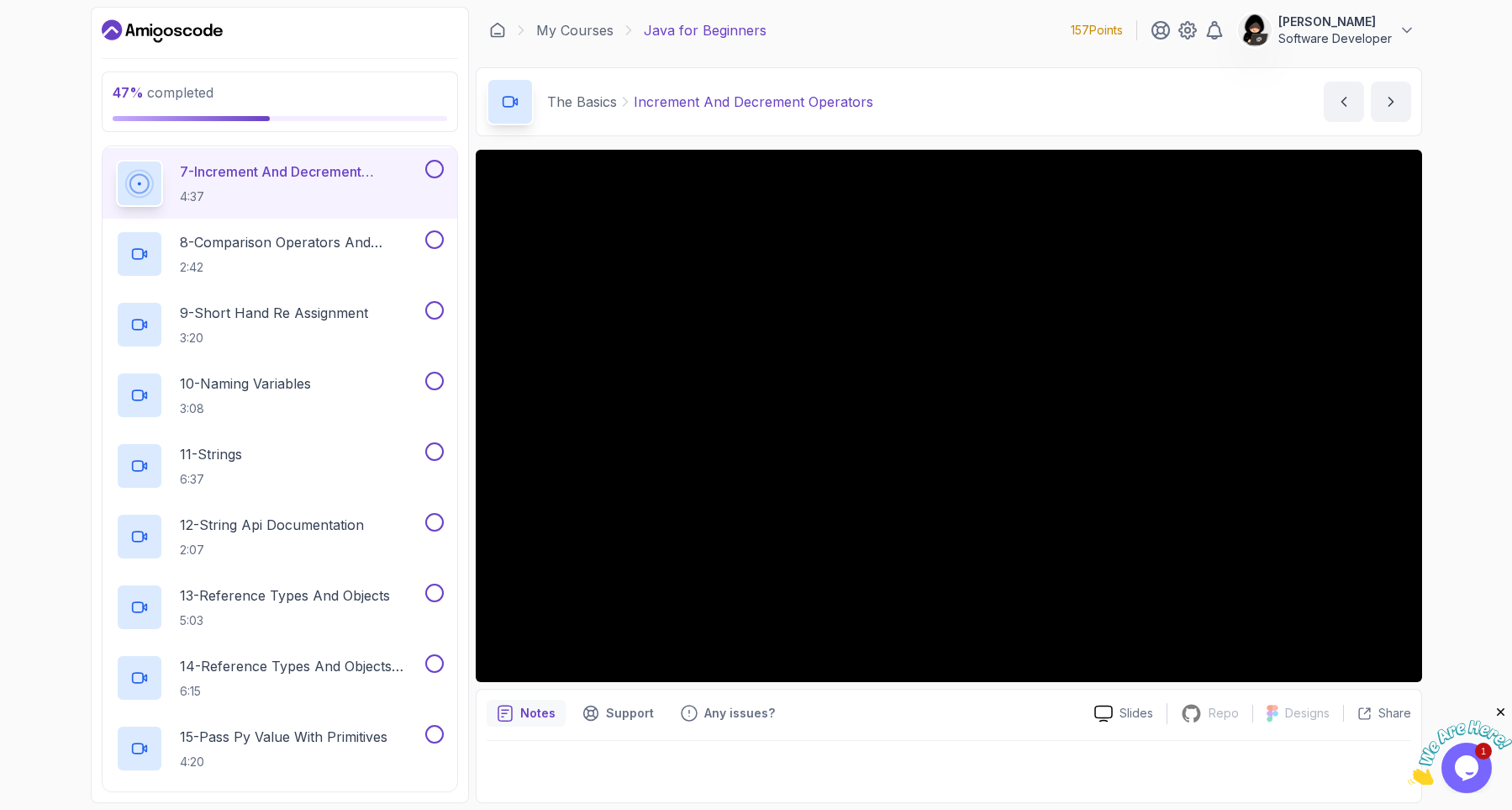
scroll to position [695, 0]
click at [26, 486] on div "47 % completed 1 - Intro 2 - Understanding Java 3 - Environment Setup 4 - Up An…" at bounding box center [756, 405] width 1512 height 810
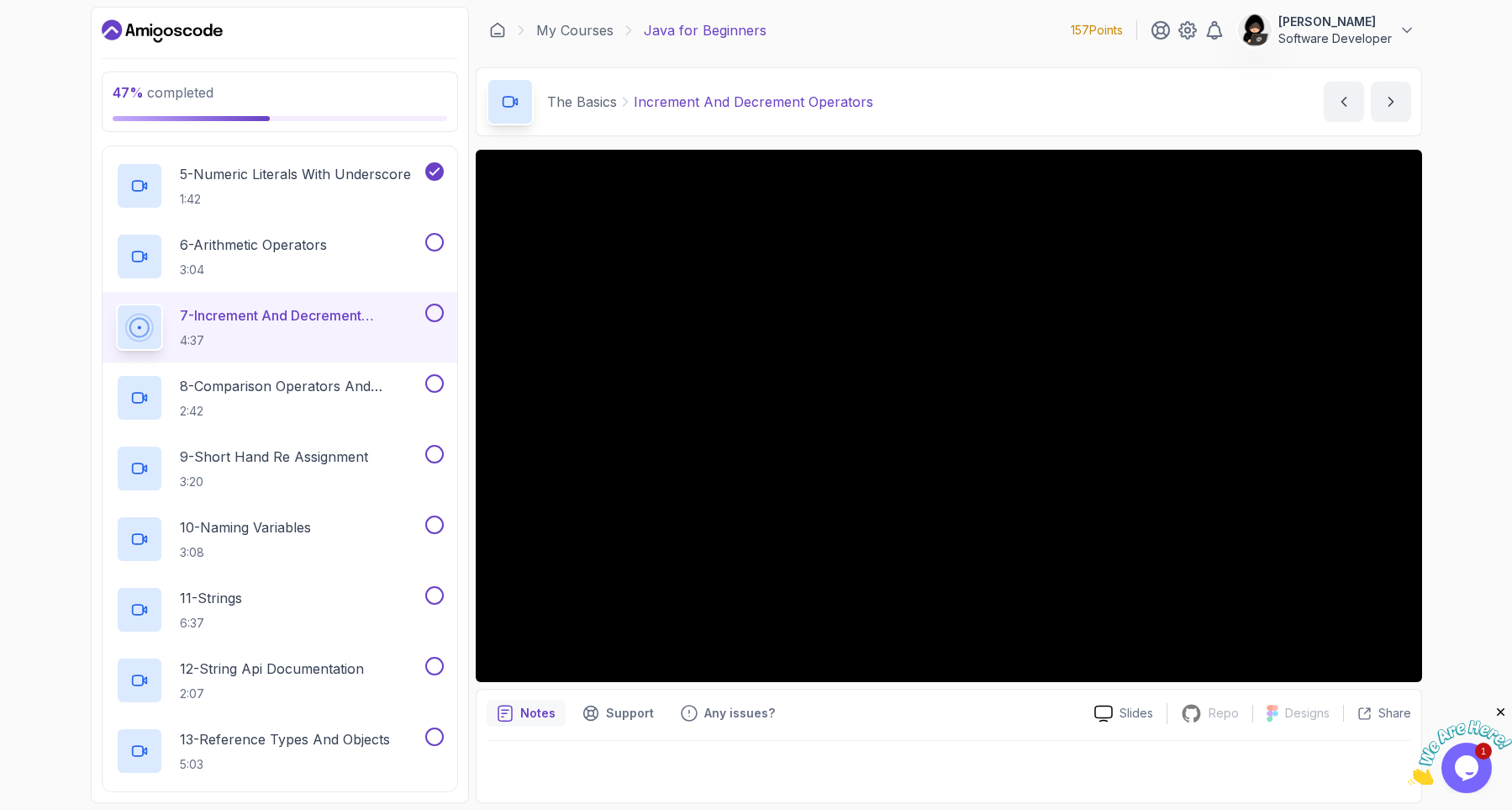
scroll to position [544, 0]
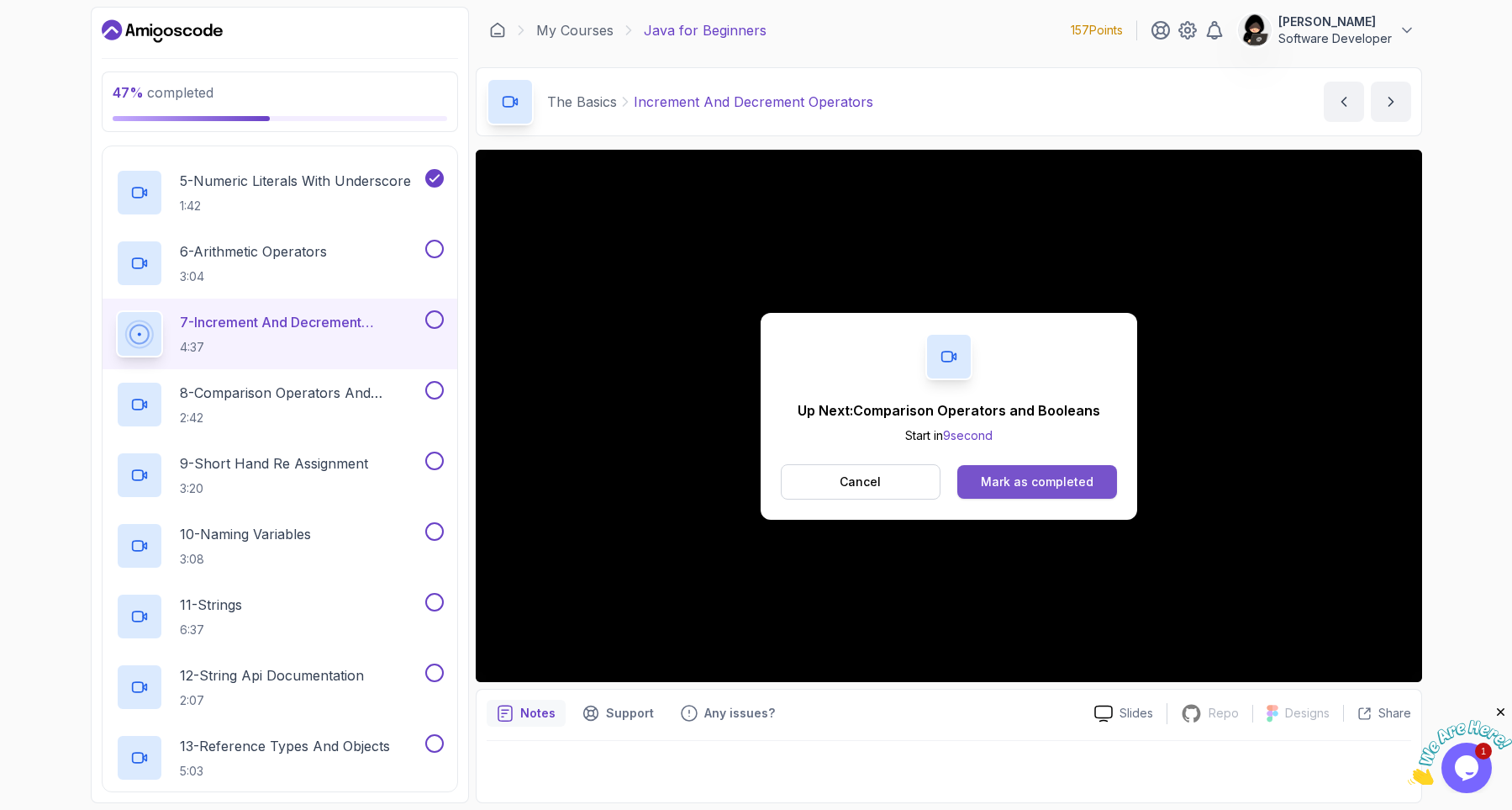
click at [1008, 483] on div "Mark as completed" at bounding box center [1036, 481] width 113 height 17
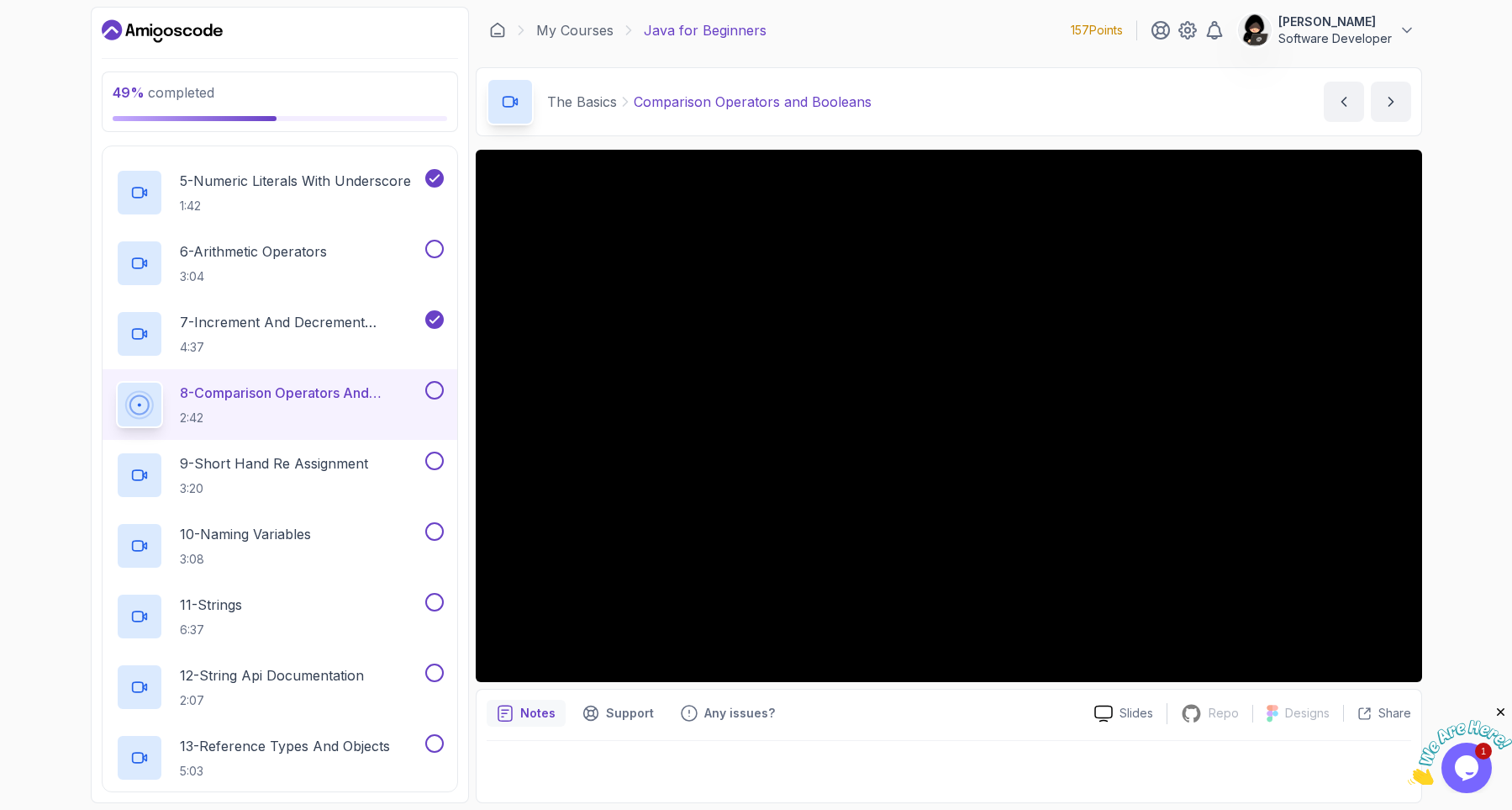
click at [50, 493] on div "49 % completed 1 - Intro 2 - Understanding Java 3 - Environment Setup 4 - Up An…" at bounding box center [756, 405] width 1512 height 810
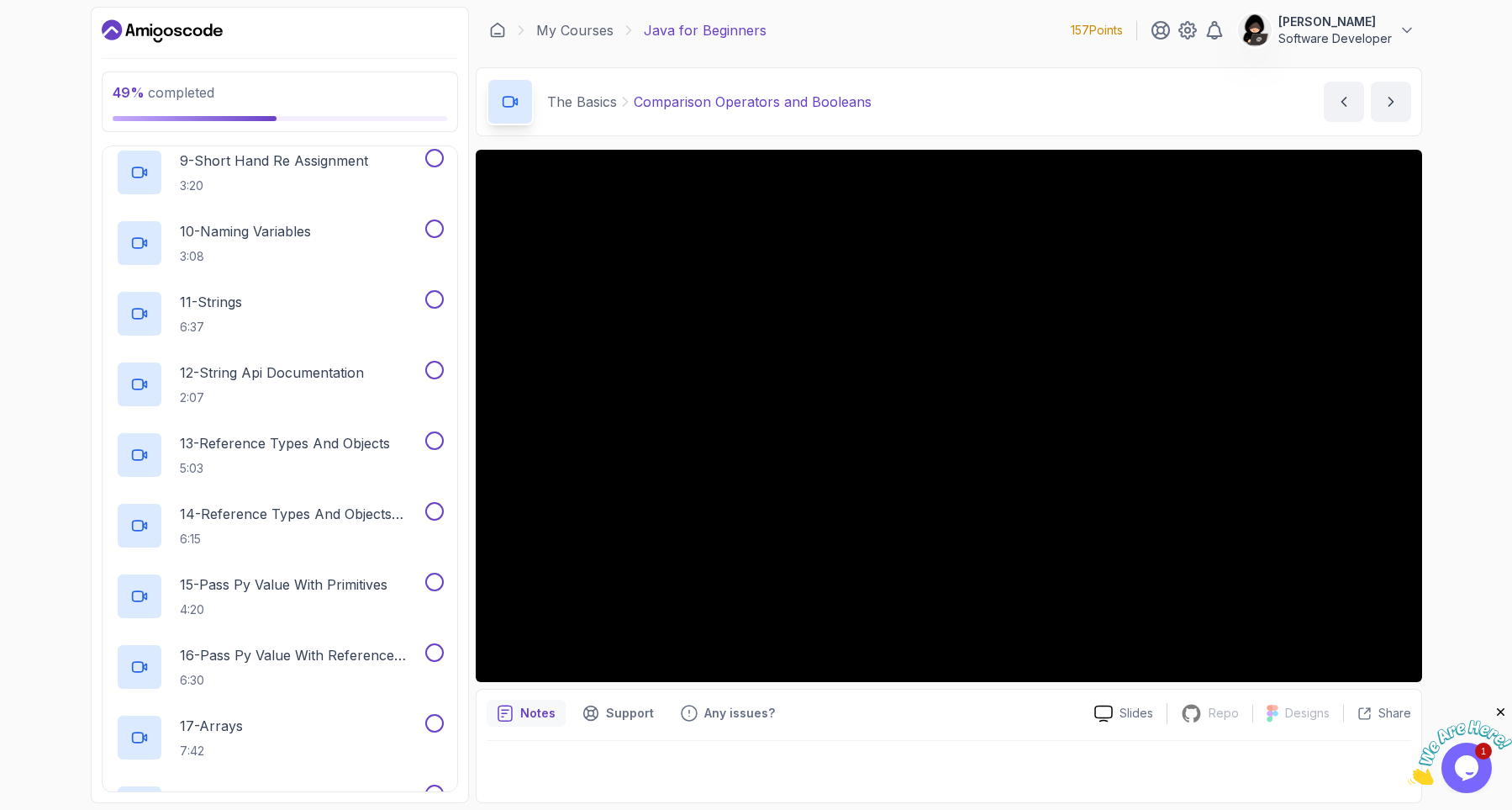
scroll to position [796, 0]
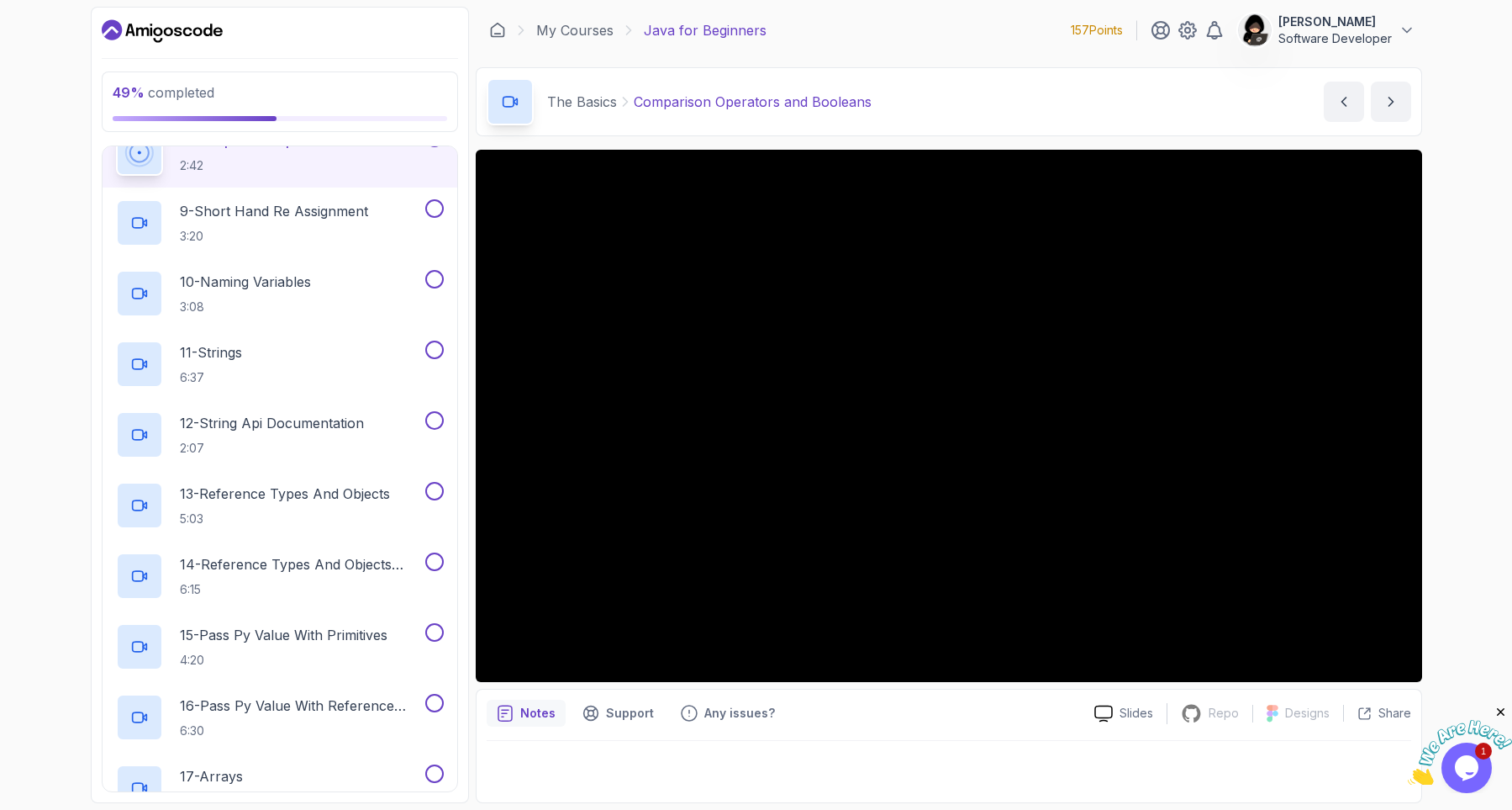
click at [71, 329] on div "49 % completed 1 - Intro 2 - Understanding Java 3 - Environment Setup 4 - Up An…" at bounding box center [756, 405] width 1512 height 810
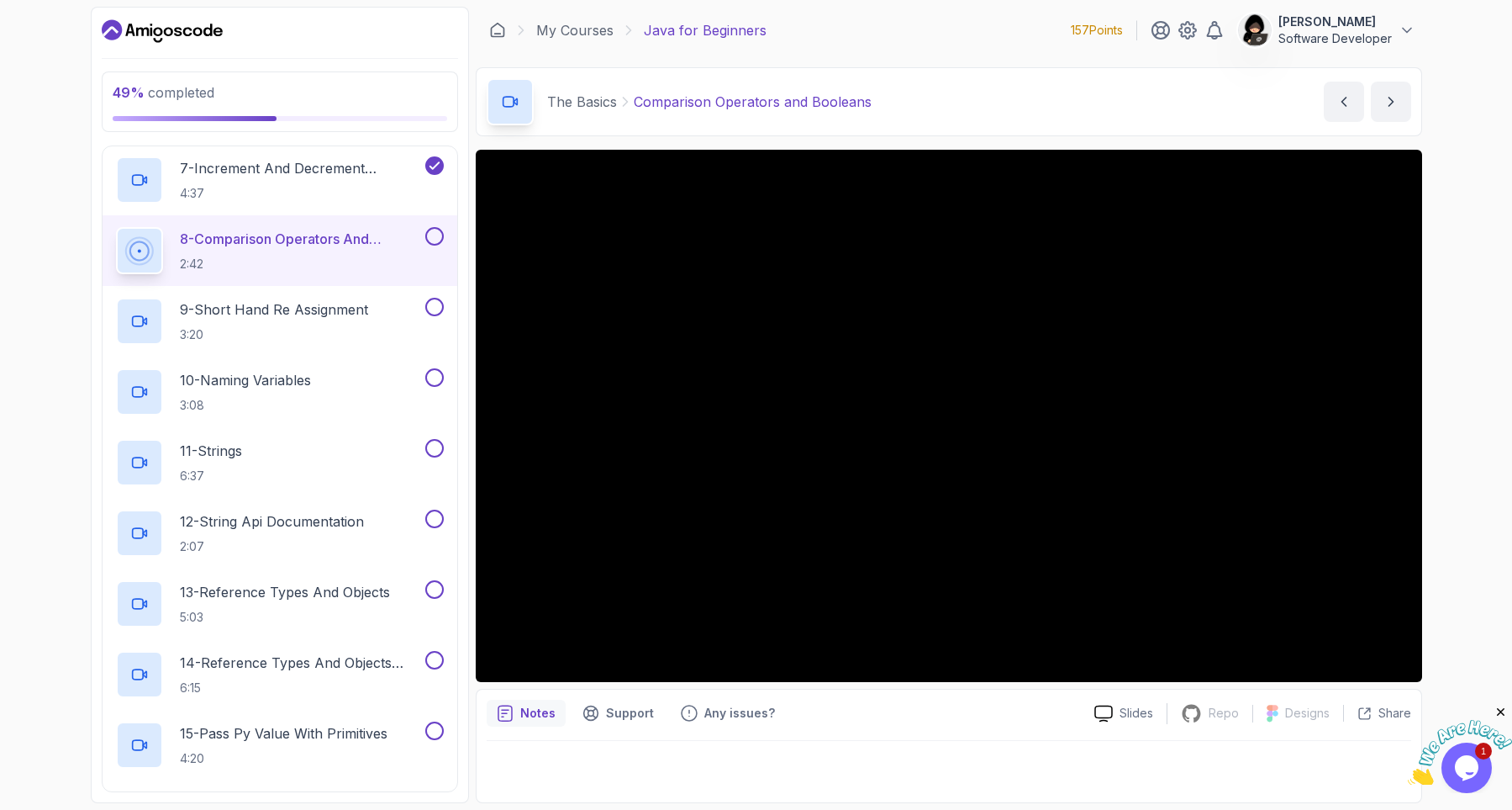
scroll to position [695, 0]
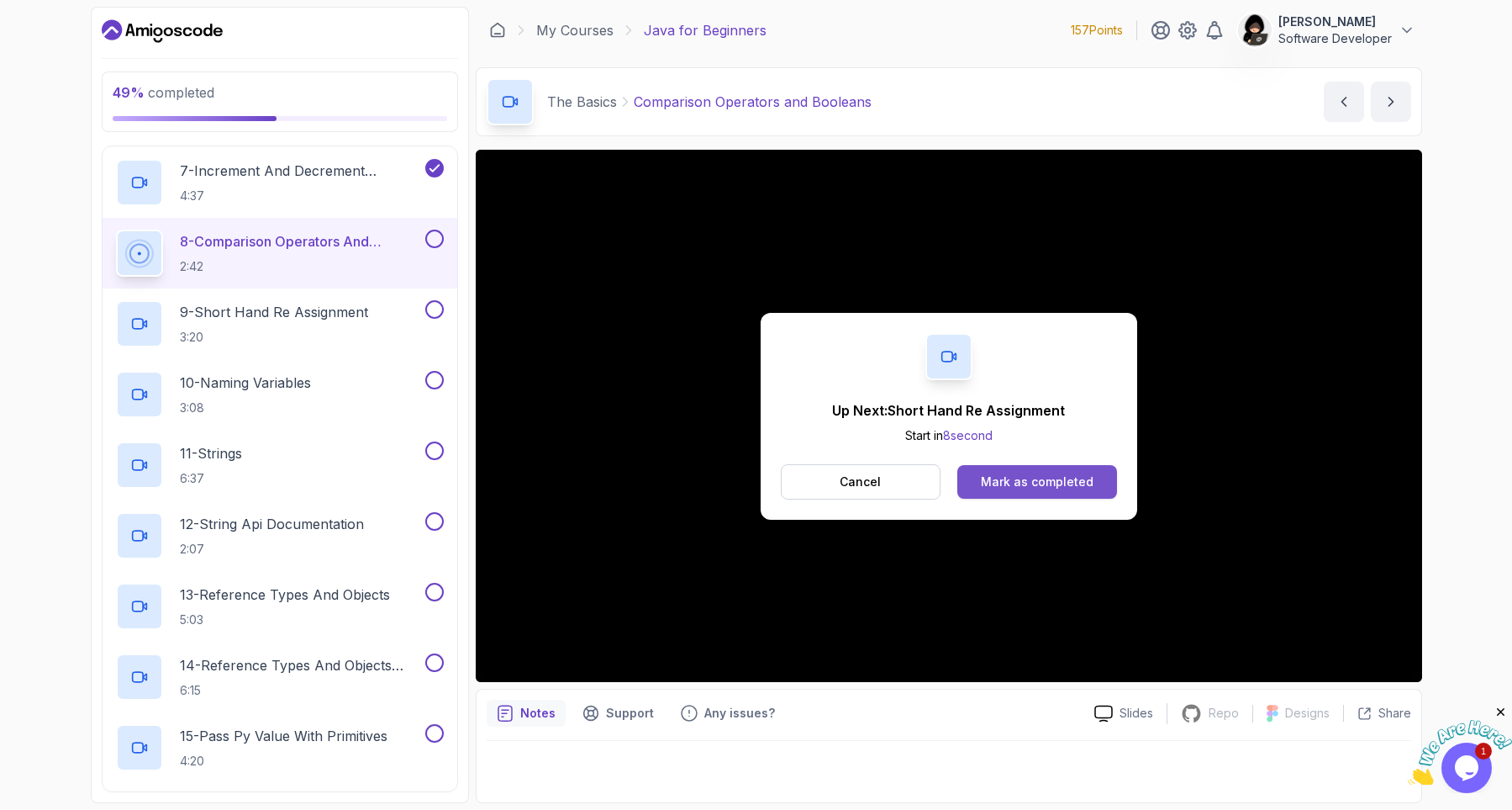
click at [1017, 486] on div "Mark as completed" at bounding box center [1036, 481] width 113 height 17
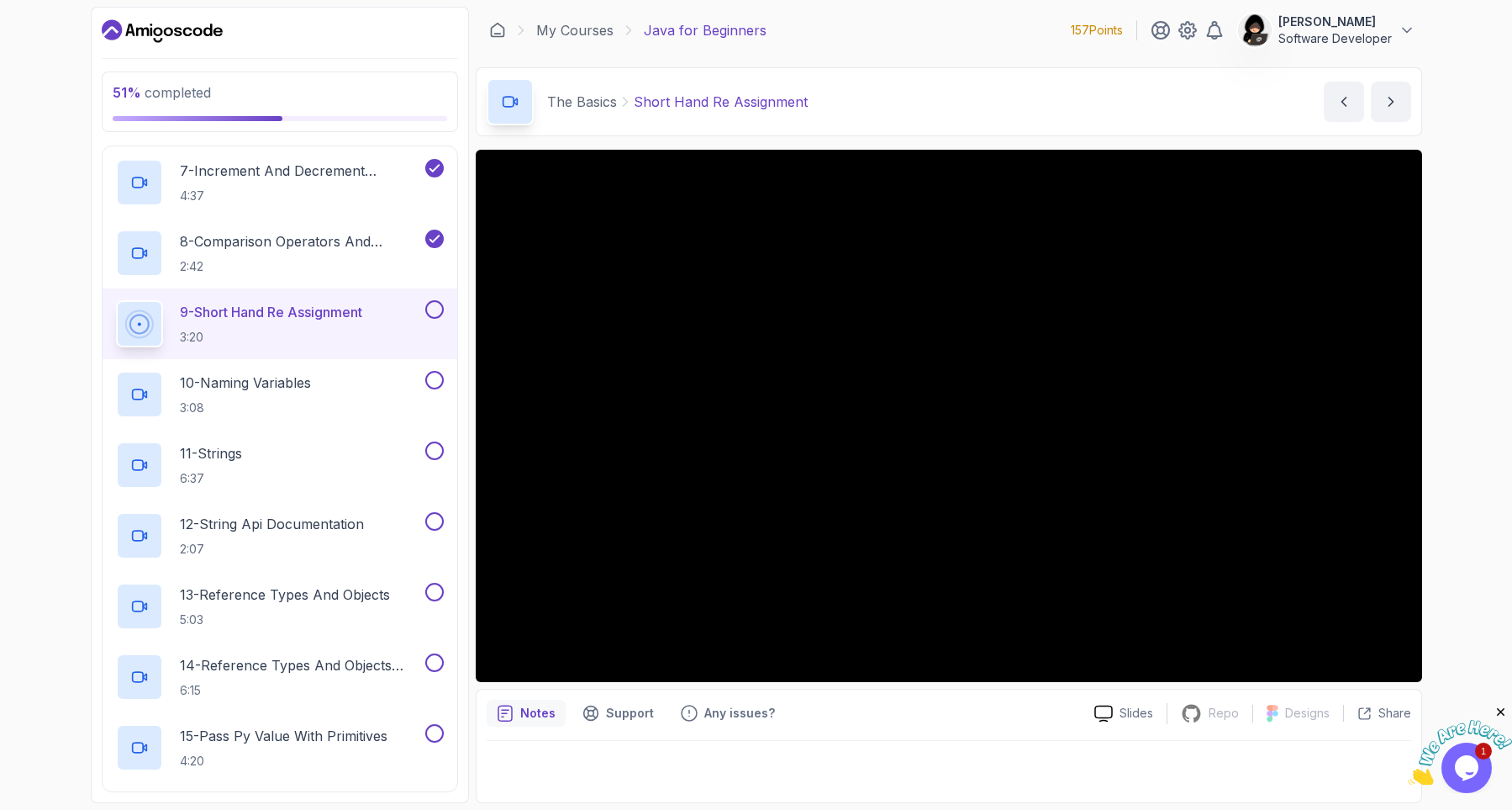
click at [65, 421] on div "51 % completed 1 - Intro 2 - Understanding Java 3 - Environment Setup 4 - Up An…" at bounding box center [756, 405] width 1512 height 810
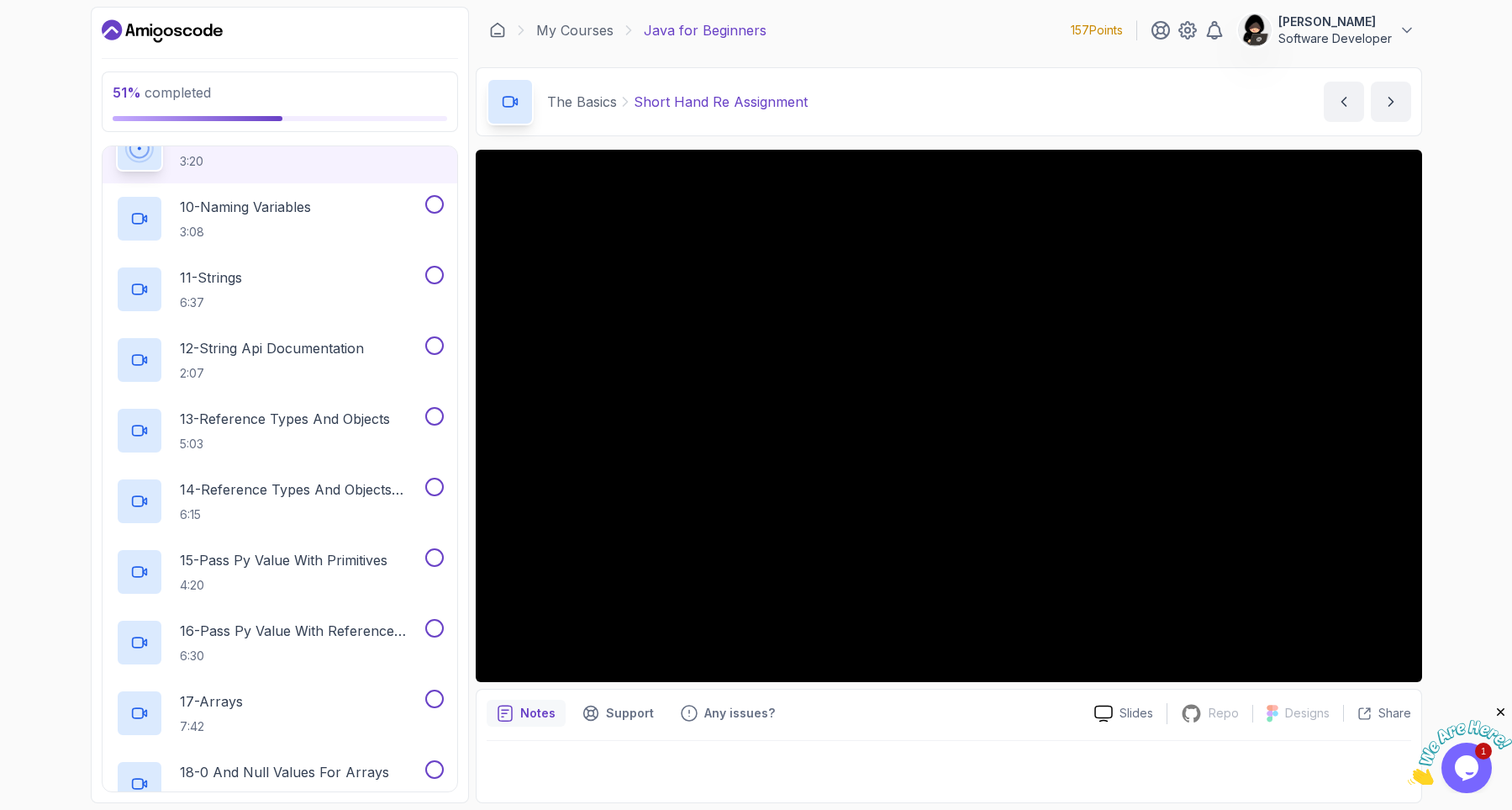
scroll to position [796, 0]
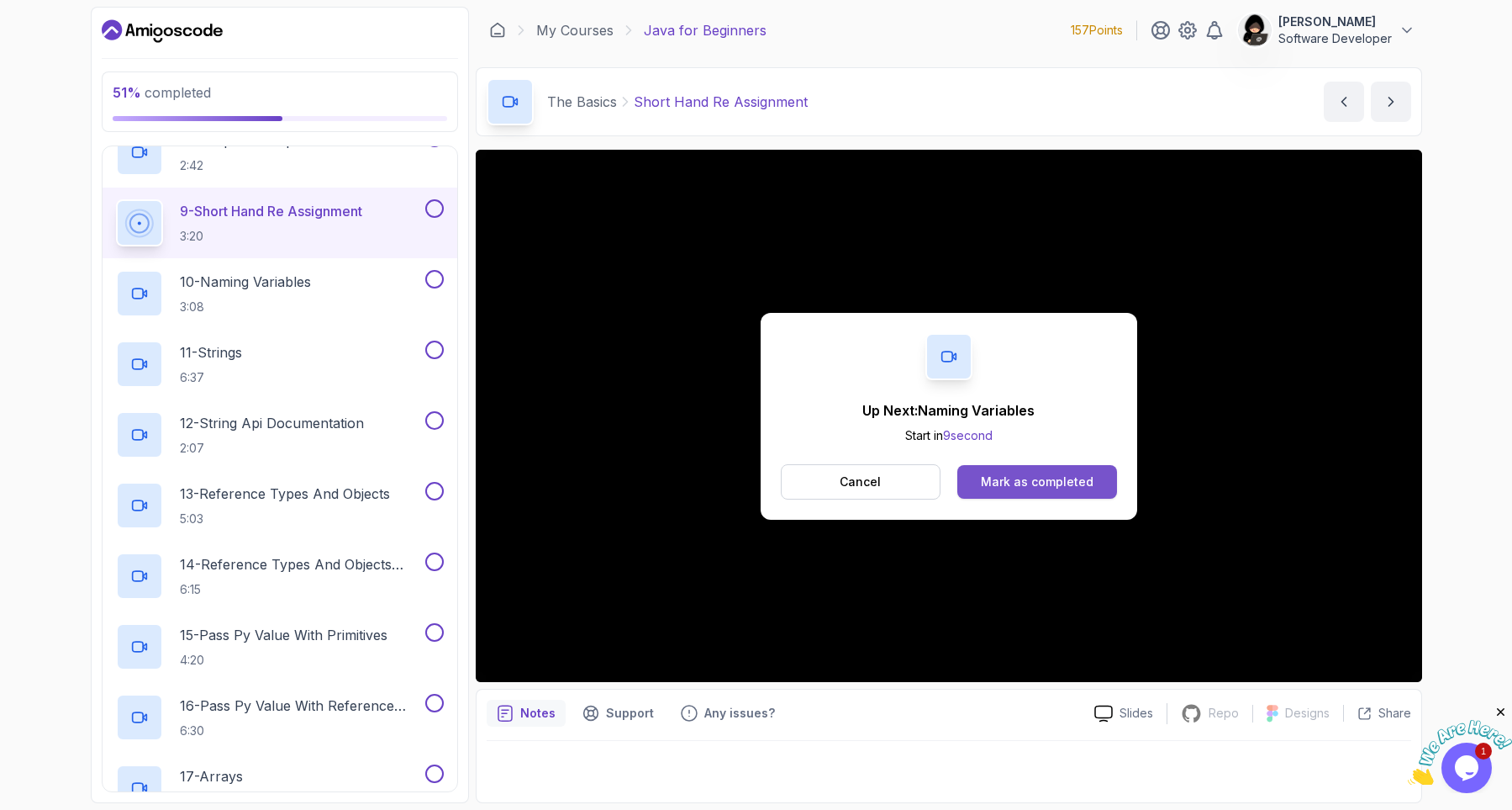
click at [1046, 475] on div "Mark as completed" at bounding box center [1036, 481] width 113 height 17
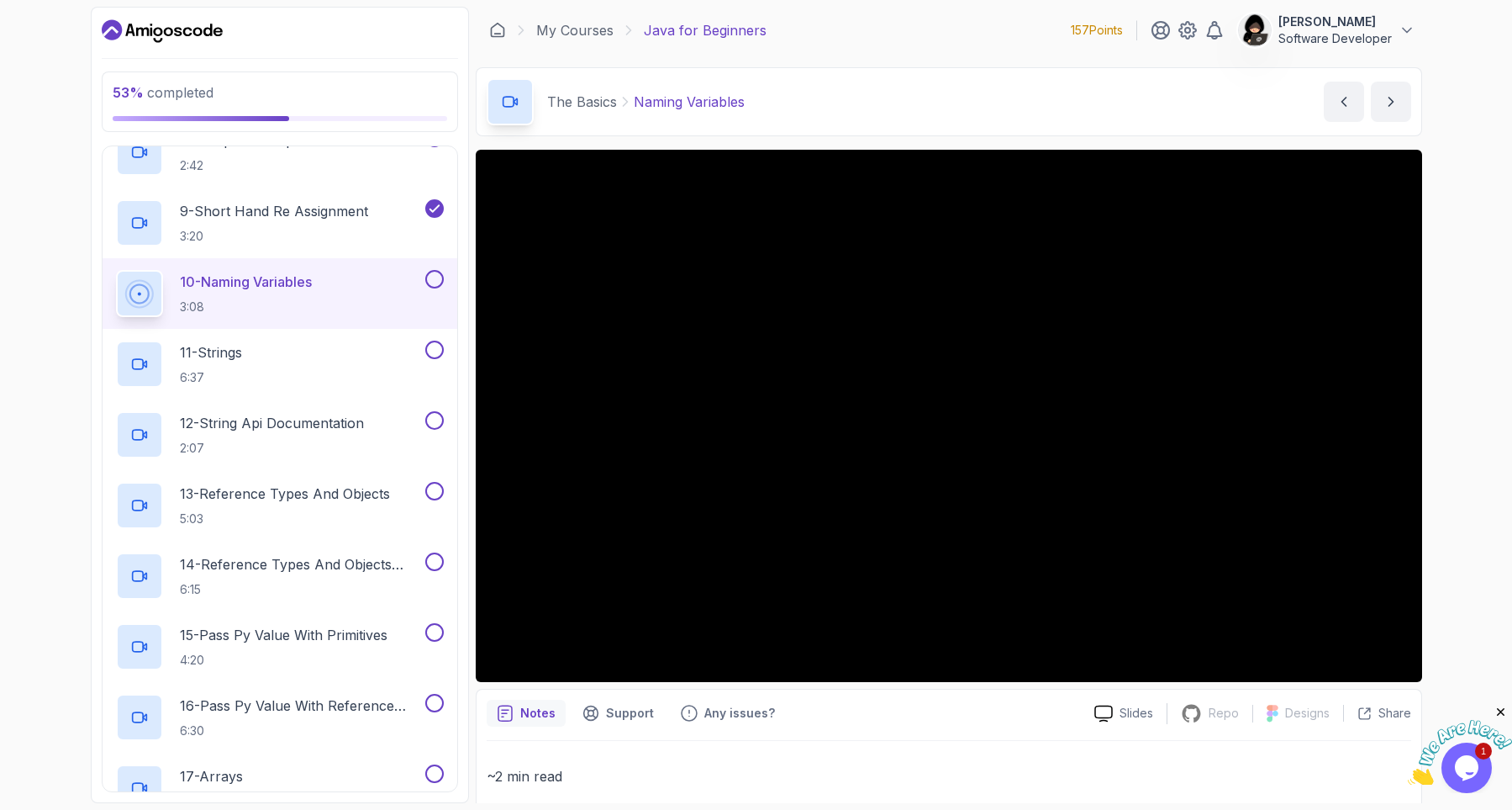
drag, startPoint x: 617, startPoint y: 719, endPoint x: 607, endPoint y: 788, distance: 69.7
click at [610, 718] on p "Support" at bounding box center [629, 713] width 47 height 17
drag, startPoint x: 1510, startPoint y: 282, endPoint x: 1485, endPoint y: 402, distance: 122.6
click at [1485, 402] on div "53 % completed 1 - Intro 2 - Understanding Java 3 - Environment Setup 4 - Up An…" at bounding box center [756, 405] width 1512 height 810
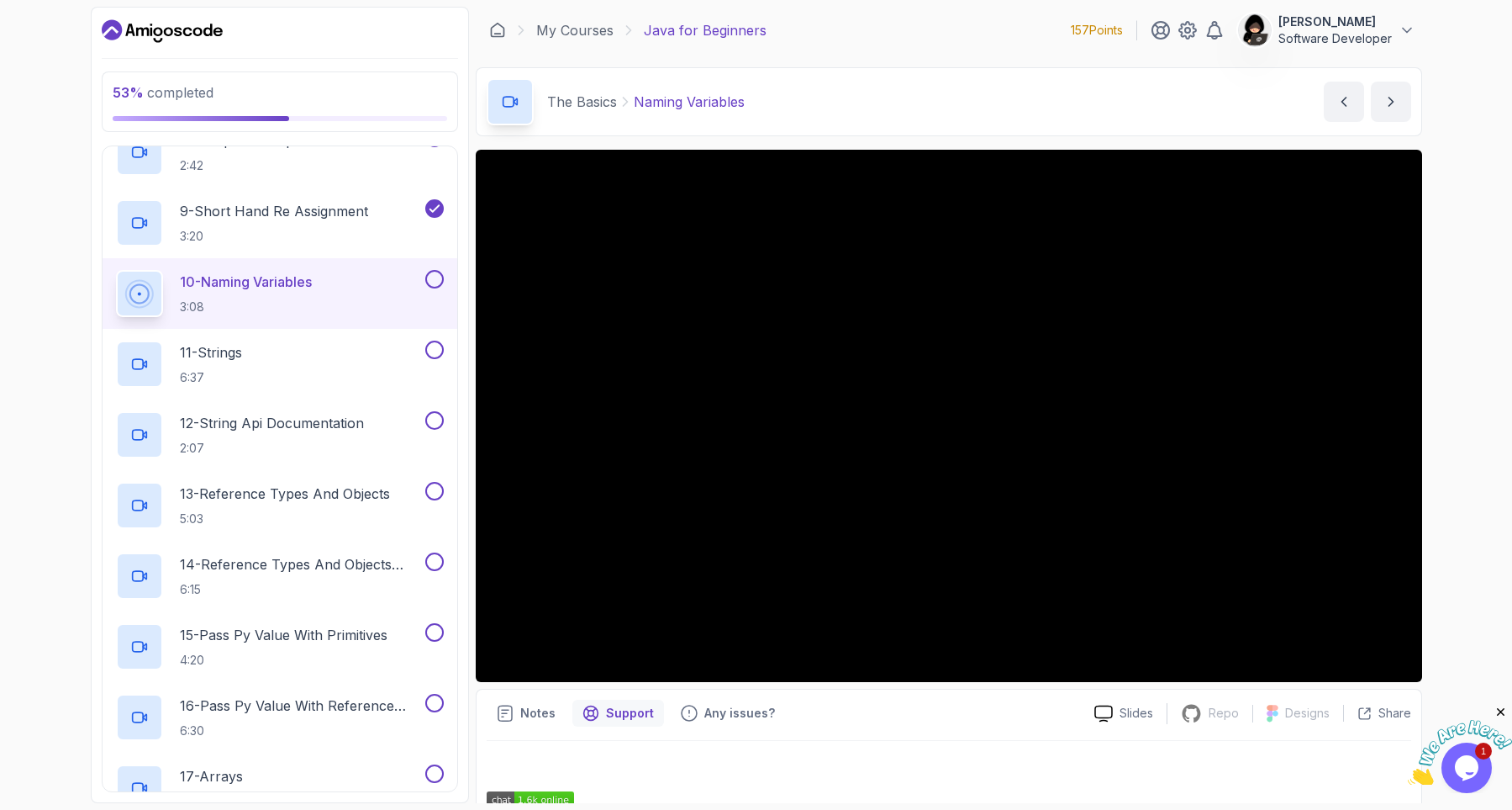
click at [59, 405] on div "53 % completed 1 - Intro 2 - Understanding Java 3 - Environment Setup 4 - Up An…" at bounding box center [756, 405] width 1512 height 810
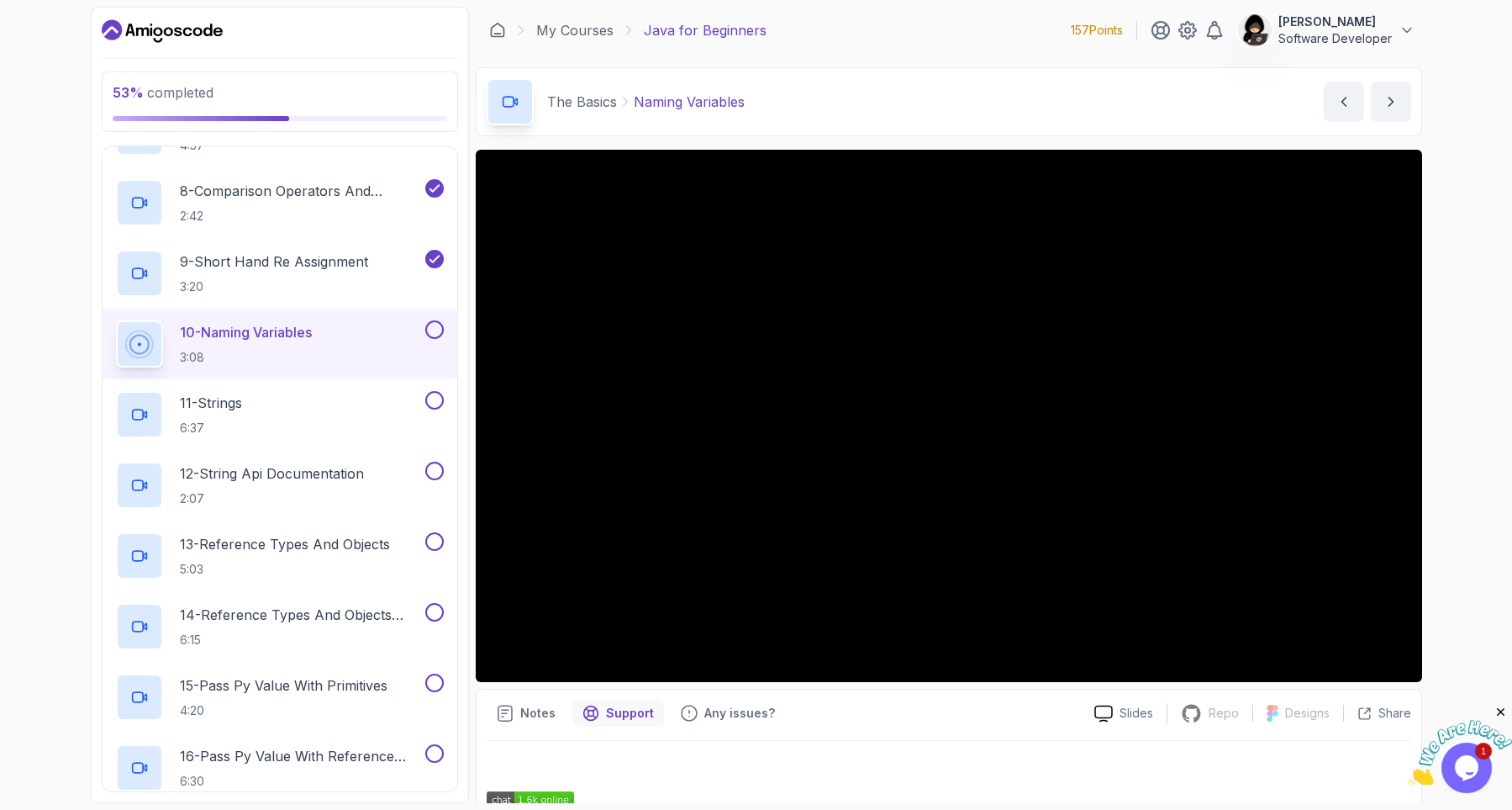
scroll to position [847, 0]
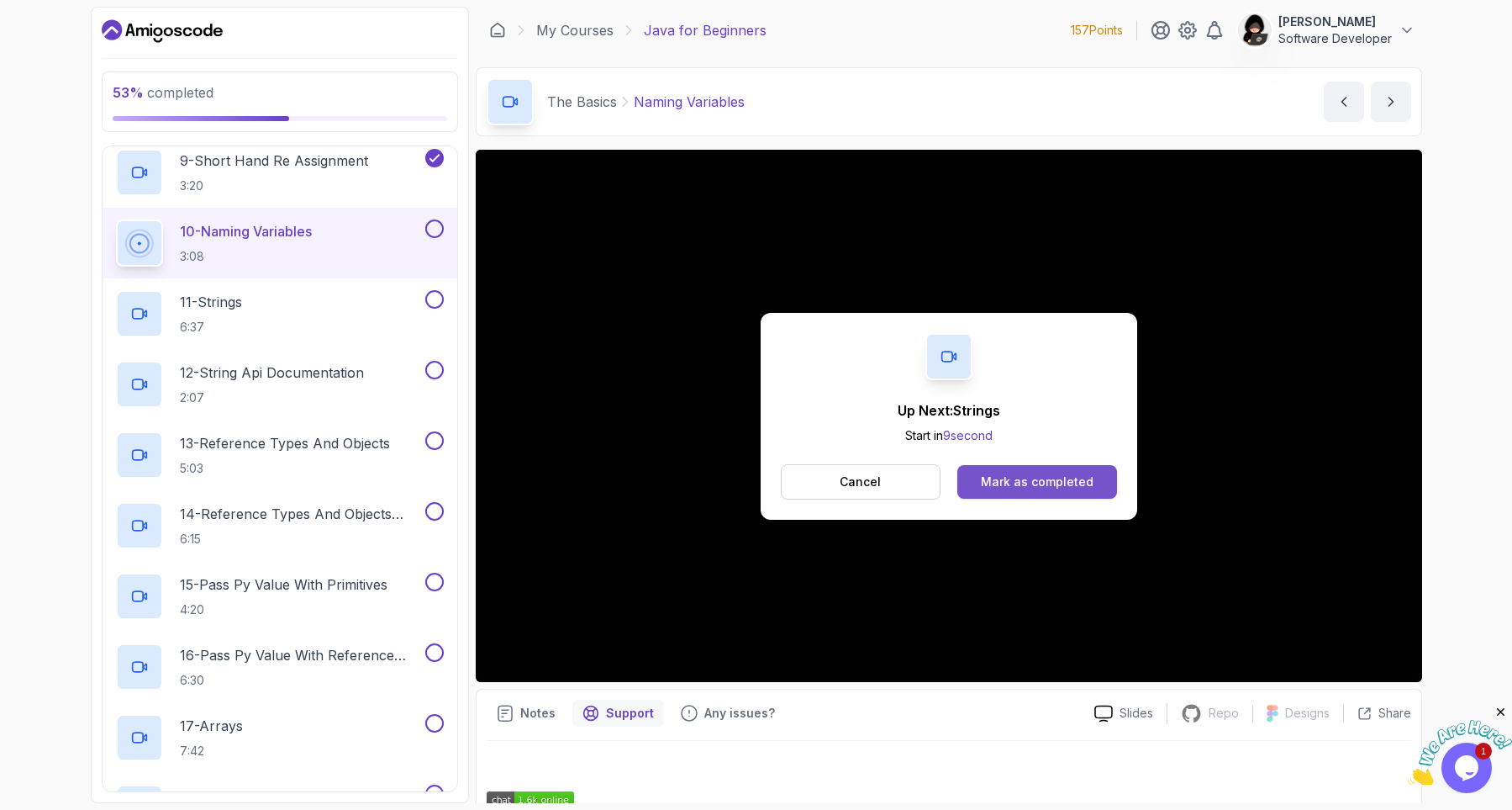
click at [1036, 490] on button "Mark as completed" at bounding box center [1036, 481] width 159 height 33
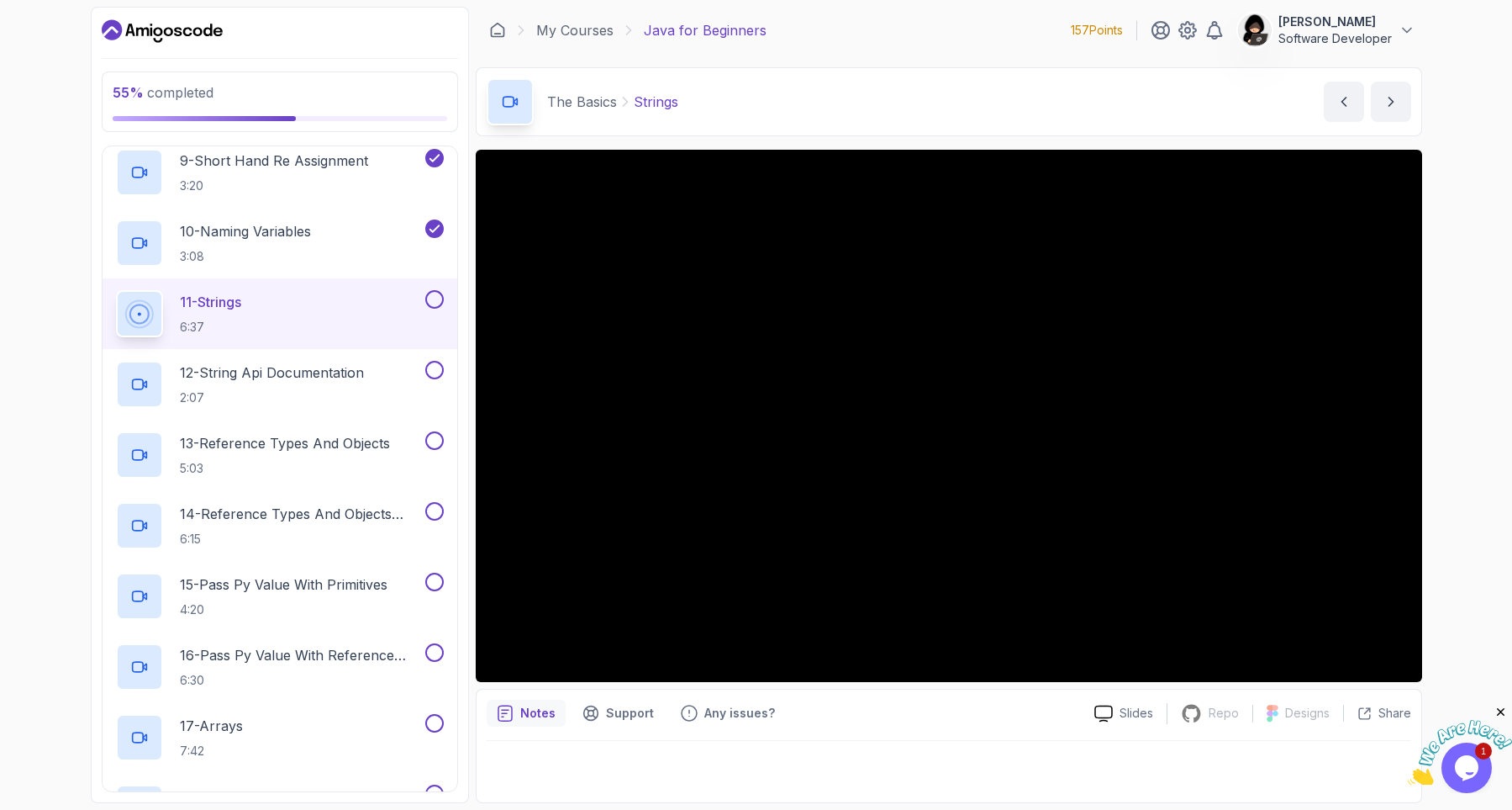
click at [58, 429] on div "55 % completed 1 - Intro 2 - Understanding Java 3 - Environment Setup 4 - Up An…" at bounding box center [756, 405] width 1512 height 810
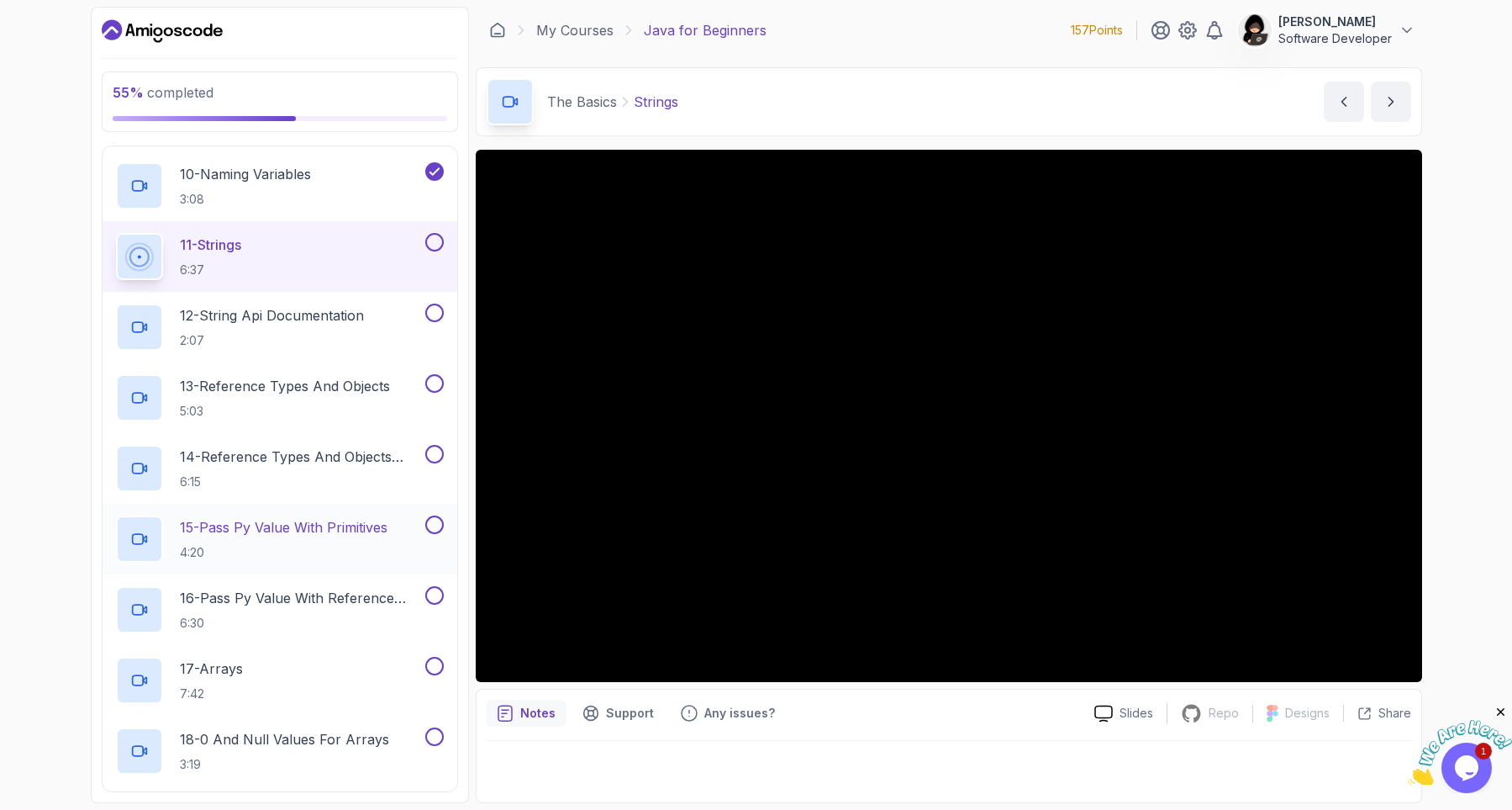
scroll to position [897, 0]
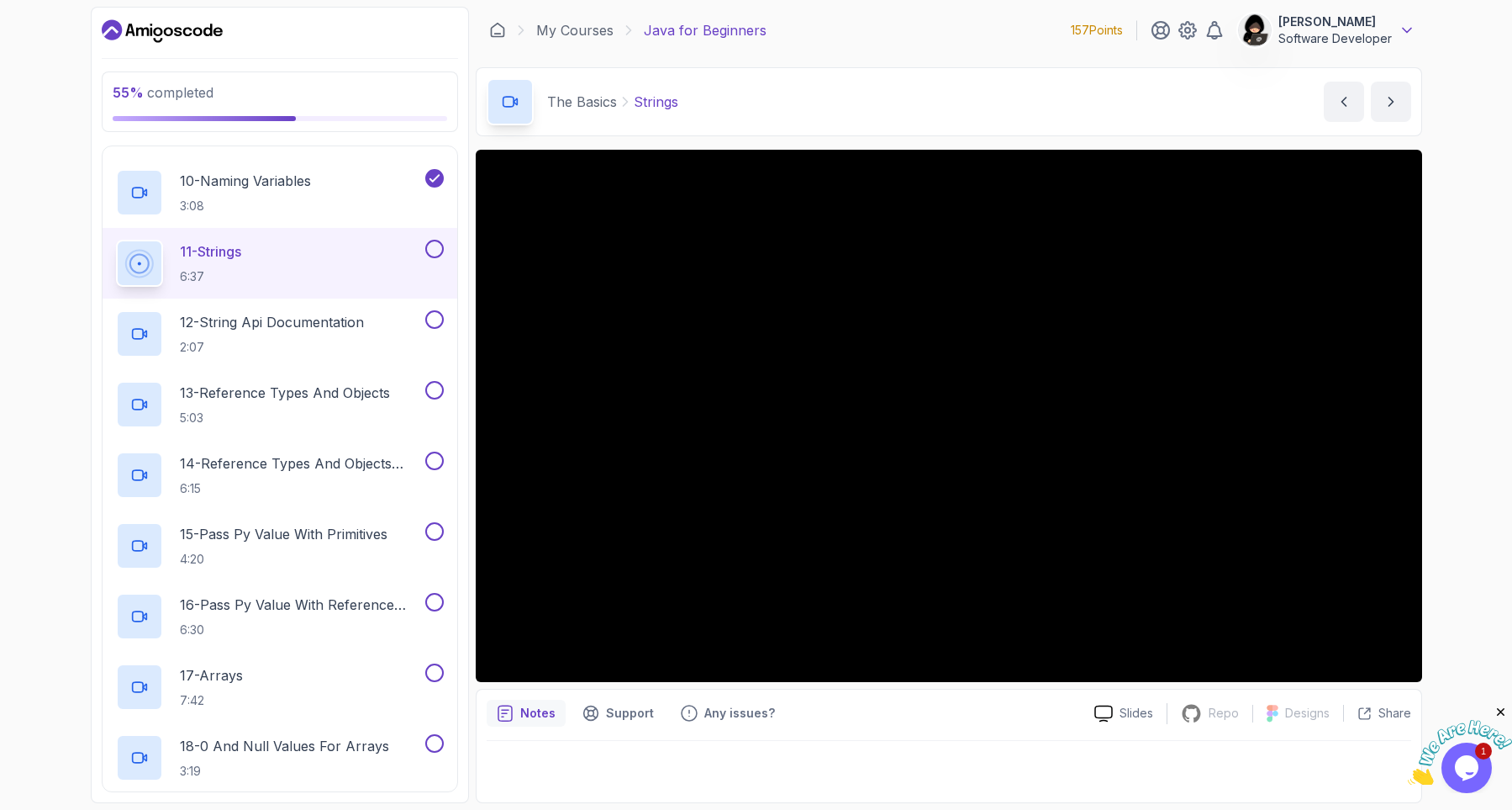
click at [1408, 24] on icon at bounding box center [1407, 30] width 17 height 17
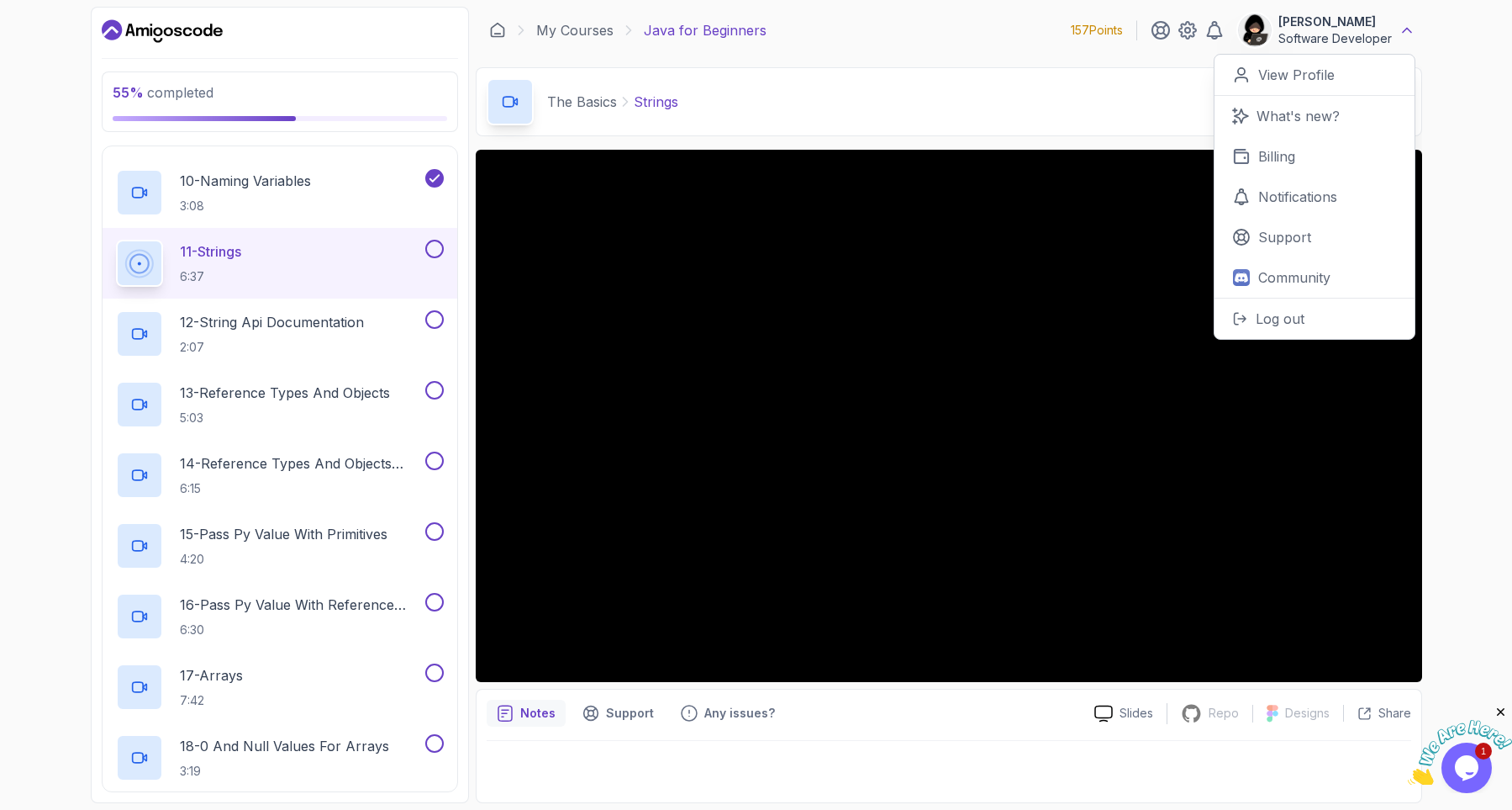
click at [1408, 24] on icon at bounding box center [1407, 30] width 17 height 17
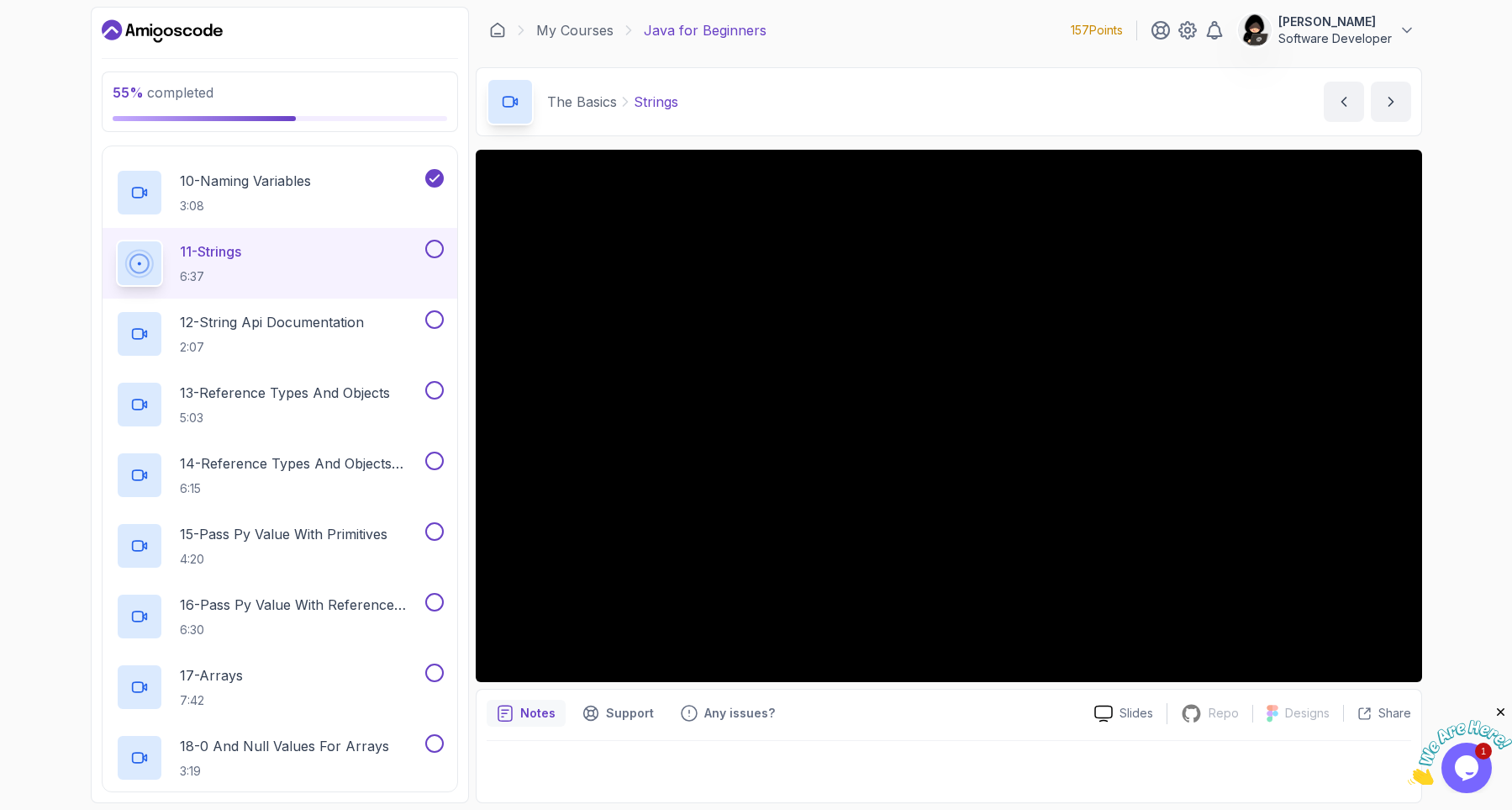
click at [1446, 105] on div "55 % completed 1 - Intro 2 - Understanding Java 3 - Environment Setup 4 - Up An…" at bounding box center [756, 405] width 1512 height 810
click at [1409, 27] on icon at bounding box center [1407, 30] width 17 height 17
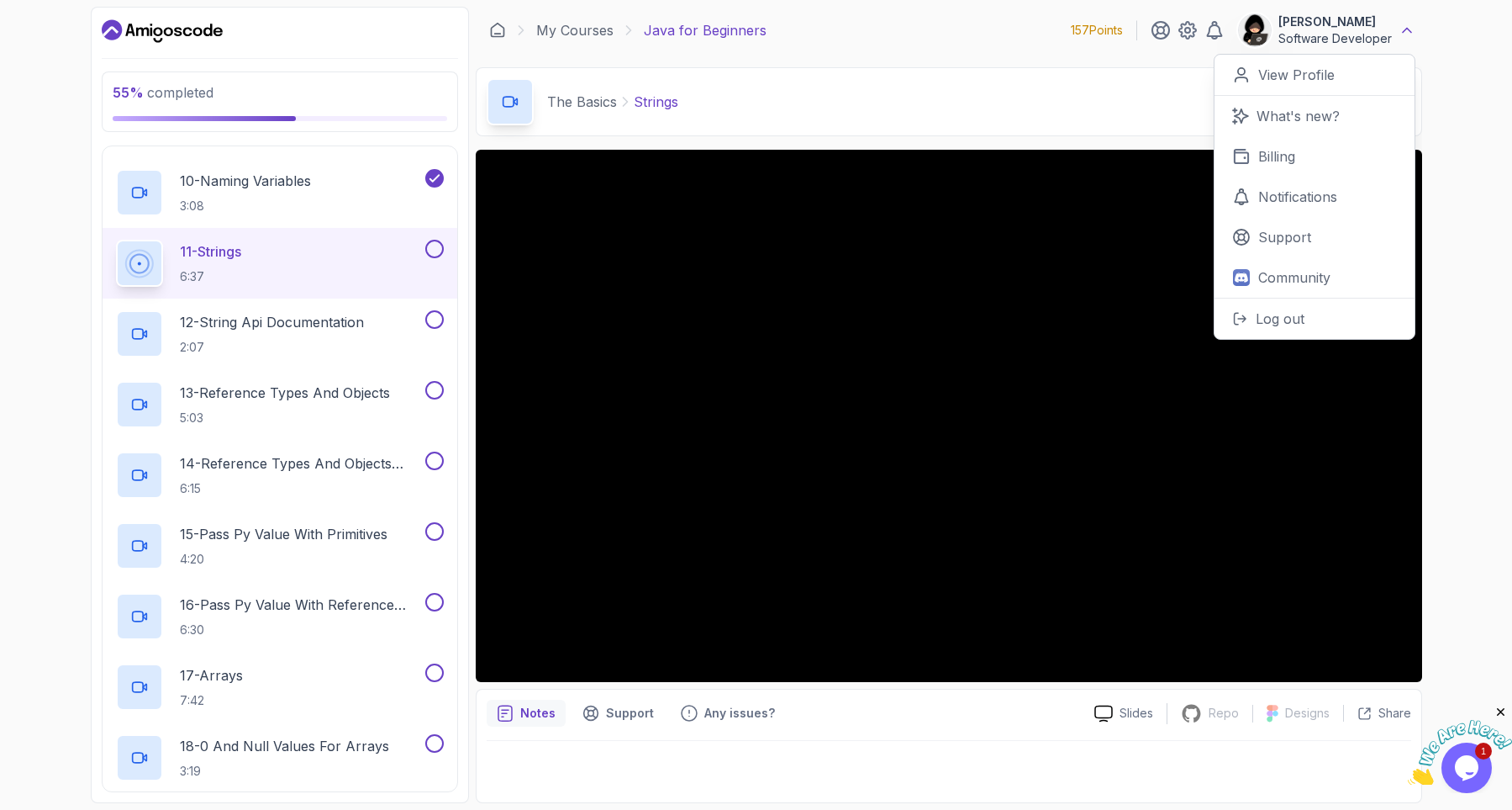
click at [1409, 27] on icon at bounding box center [1407, 30] width 17 height 17
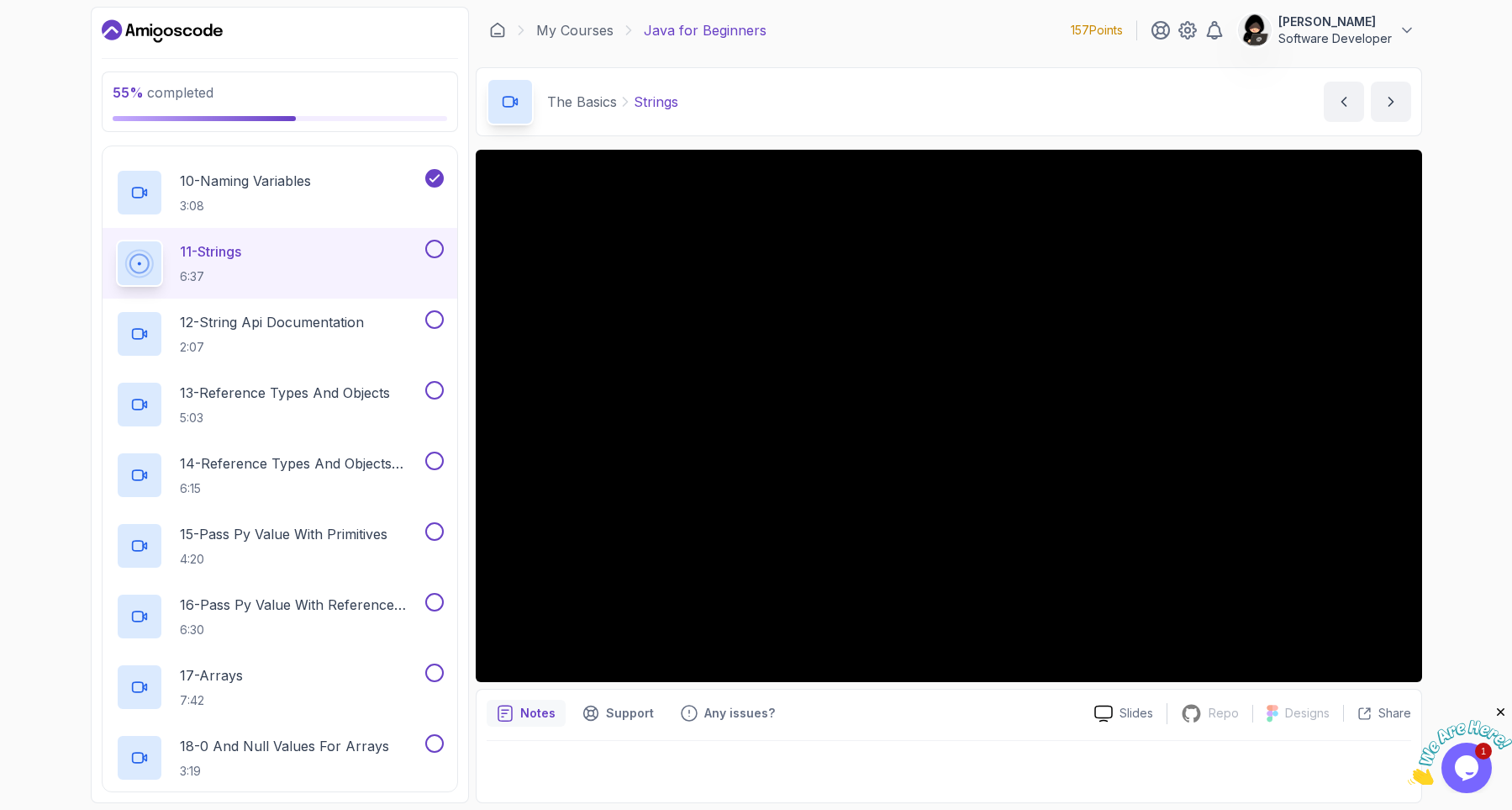
click at [1457, 166] on div "55 % completed 1 - Intro 2 - Understanding Java 3 - Environment Setup 4 - Up An…" at bounding box center [756, 405] width 1512 height 810
click at [67, 460] on div "55 % completed 1 - Intro 2 - Understanding Java 3 - Environment Setup 4 - Up An…" at bounding box center [756, 405] width 1512 height 810
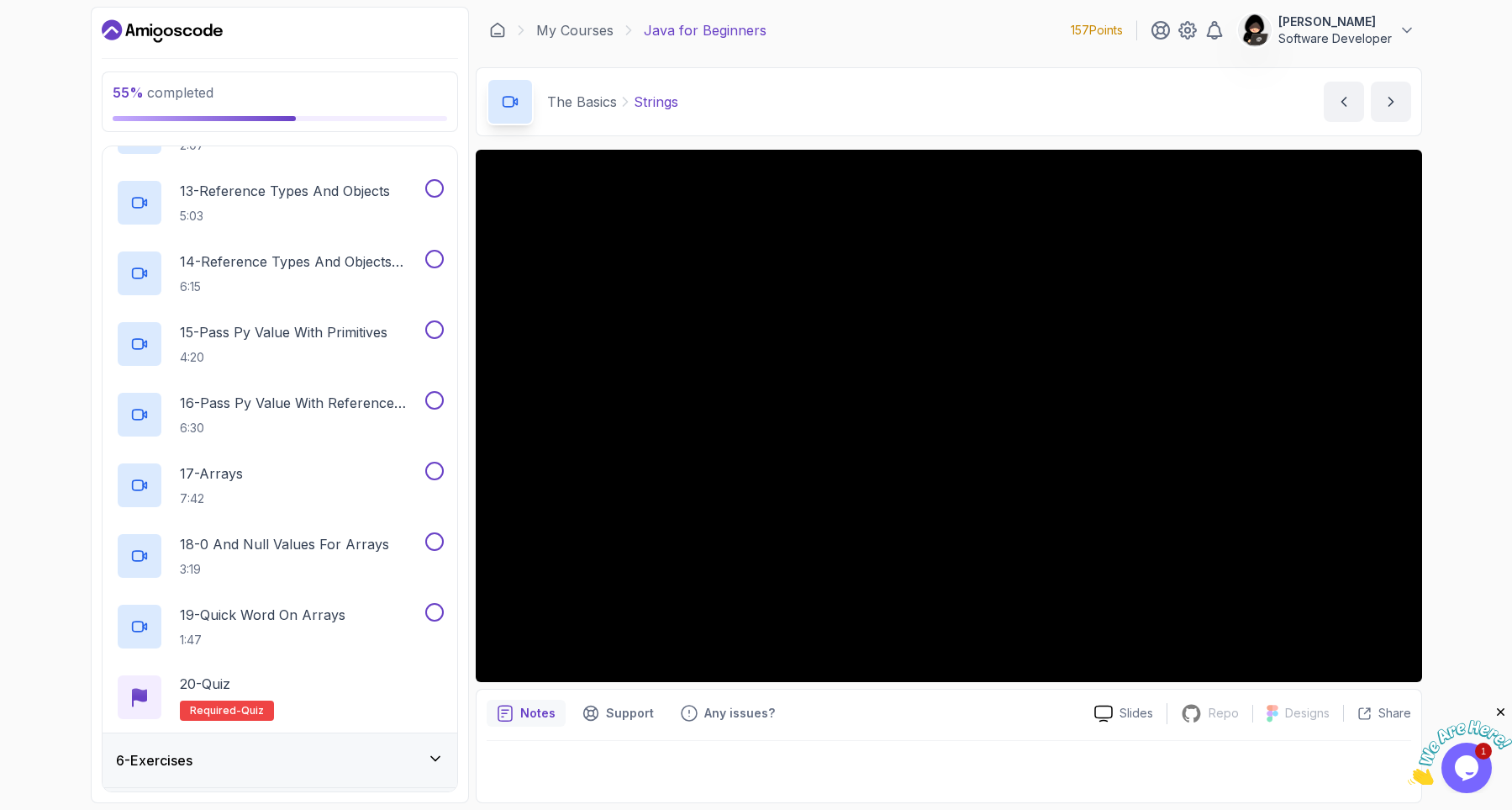
scroll to position [1048, 0]
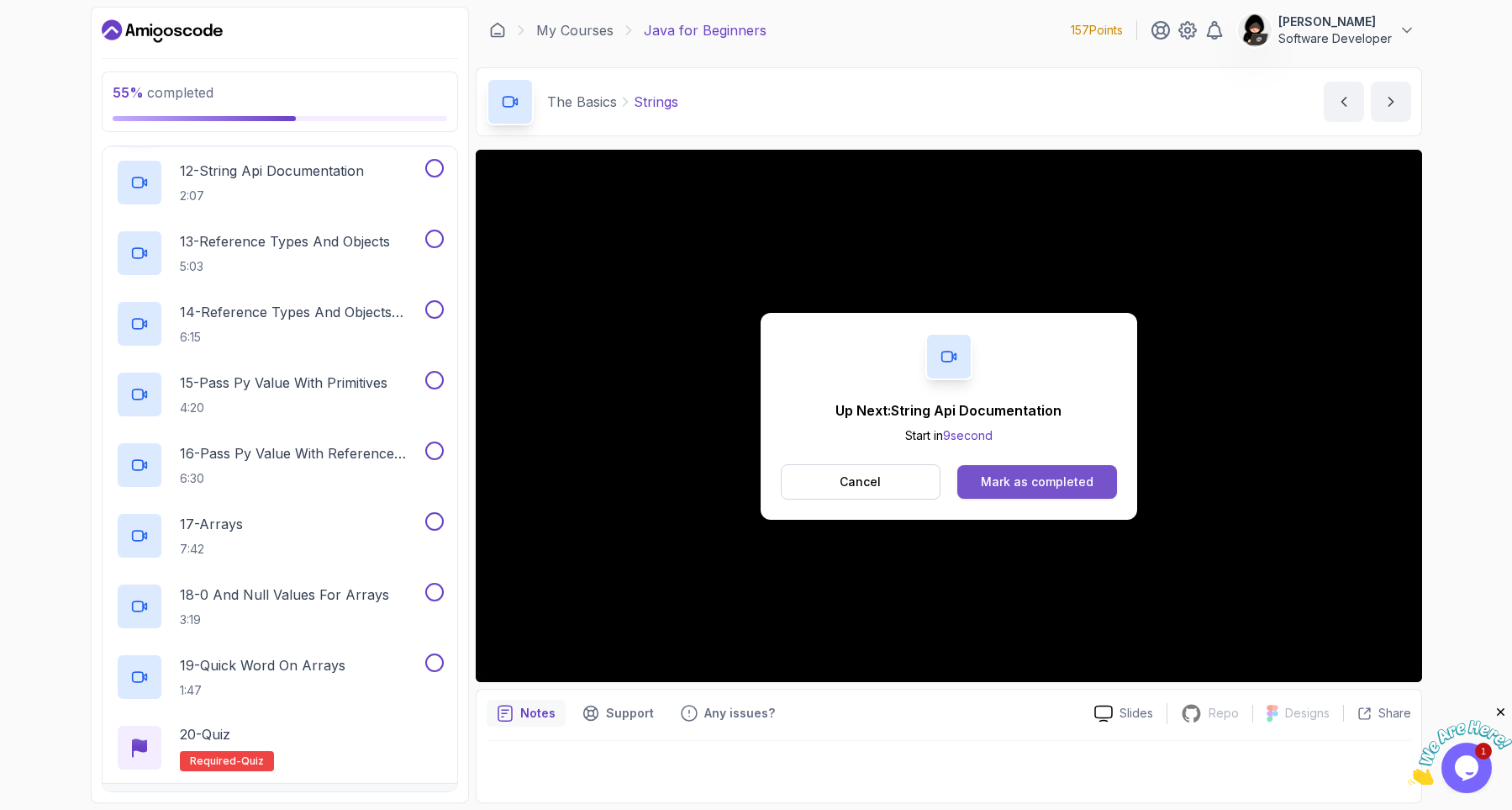
click at [1052, 494] on button "Mark as completed" at bounding box center [1036, 481] width 159 height 33
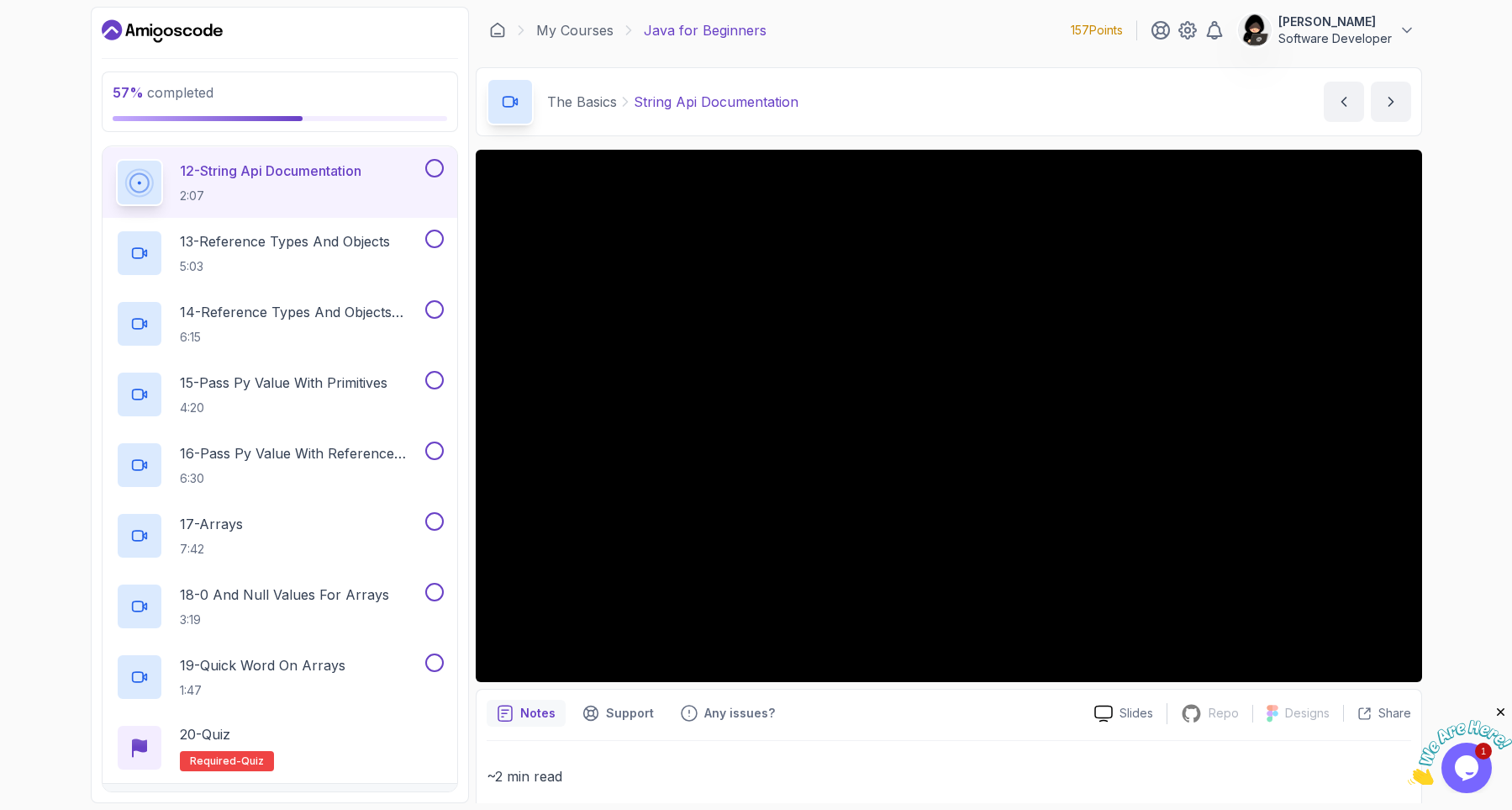
click at [56, 277] on div "57 % completed 1 - Intro 2 - Understanding Java 3 - Environment Setup 4 - Up An…" at bounding box center [756, 405] width 1512 height 810
click at [47, 323] on div "57 % completed 1 - Intro 2 - Understanding Java 3 - Environment Setup 4 - Up An…" at bounding box center [756, 405] width 1512 height 810
click at [39, 566] on div "57 % completed 1 - Intro 2 - Understanding Java 3 - Environment Setup 4 - Up An…" at bounding box center [756, 405] width 1512 height 810
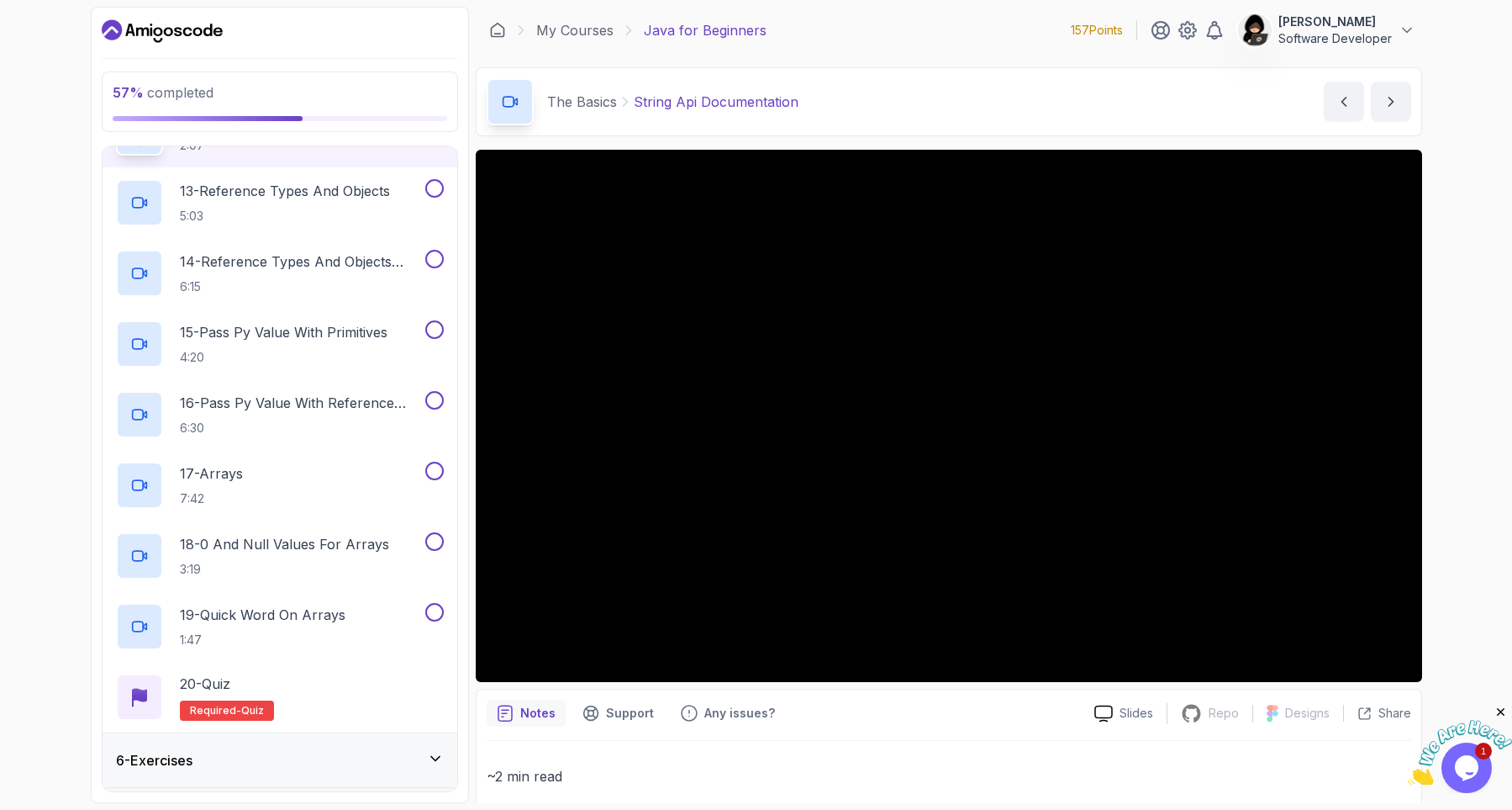
scroll to position [1149, 0]
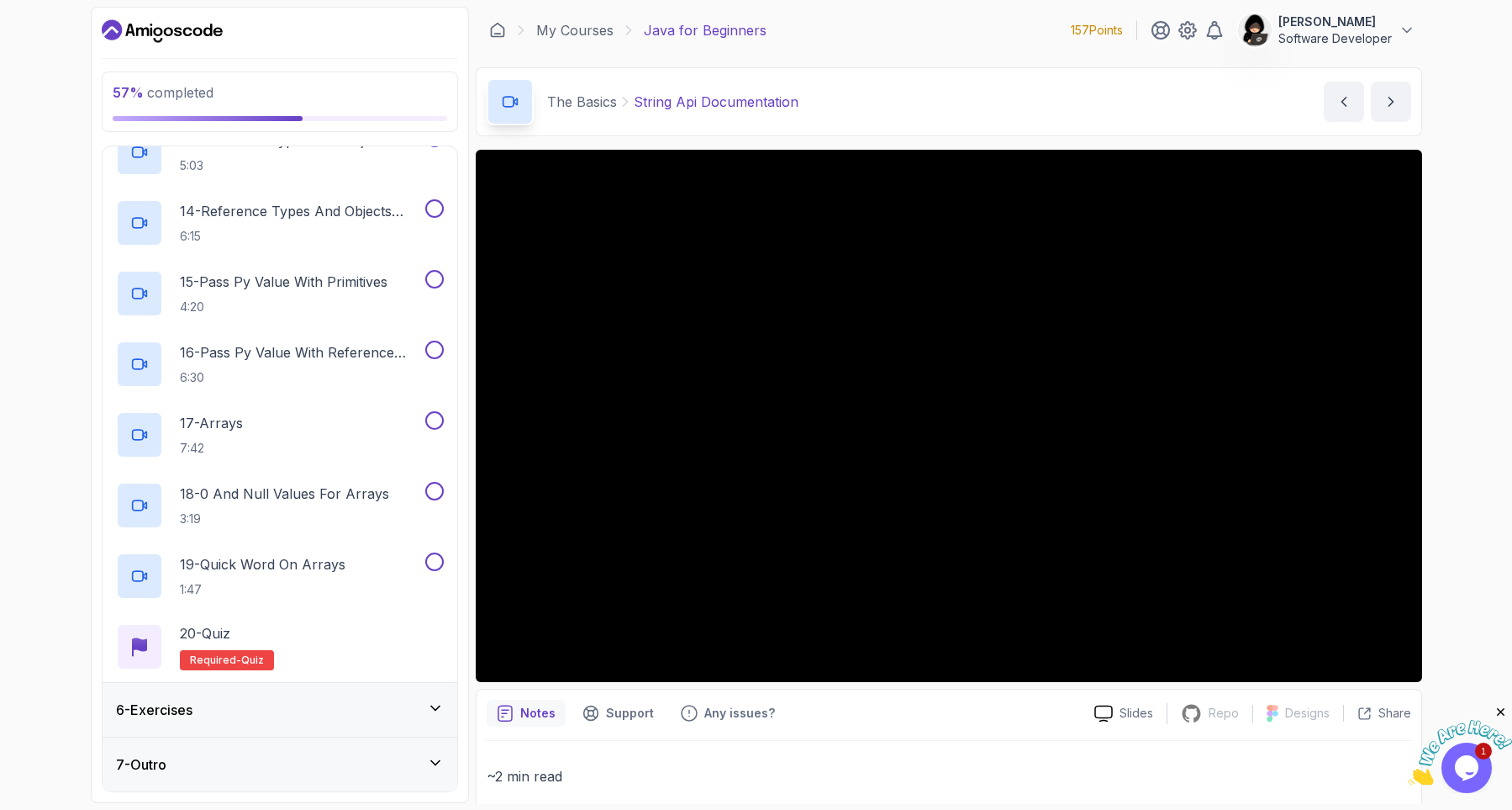
click at [275, 710] on div "6 - Exercises" at bounding box center [279, 709] width 327 height 20
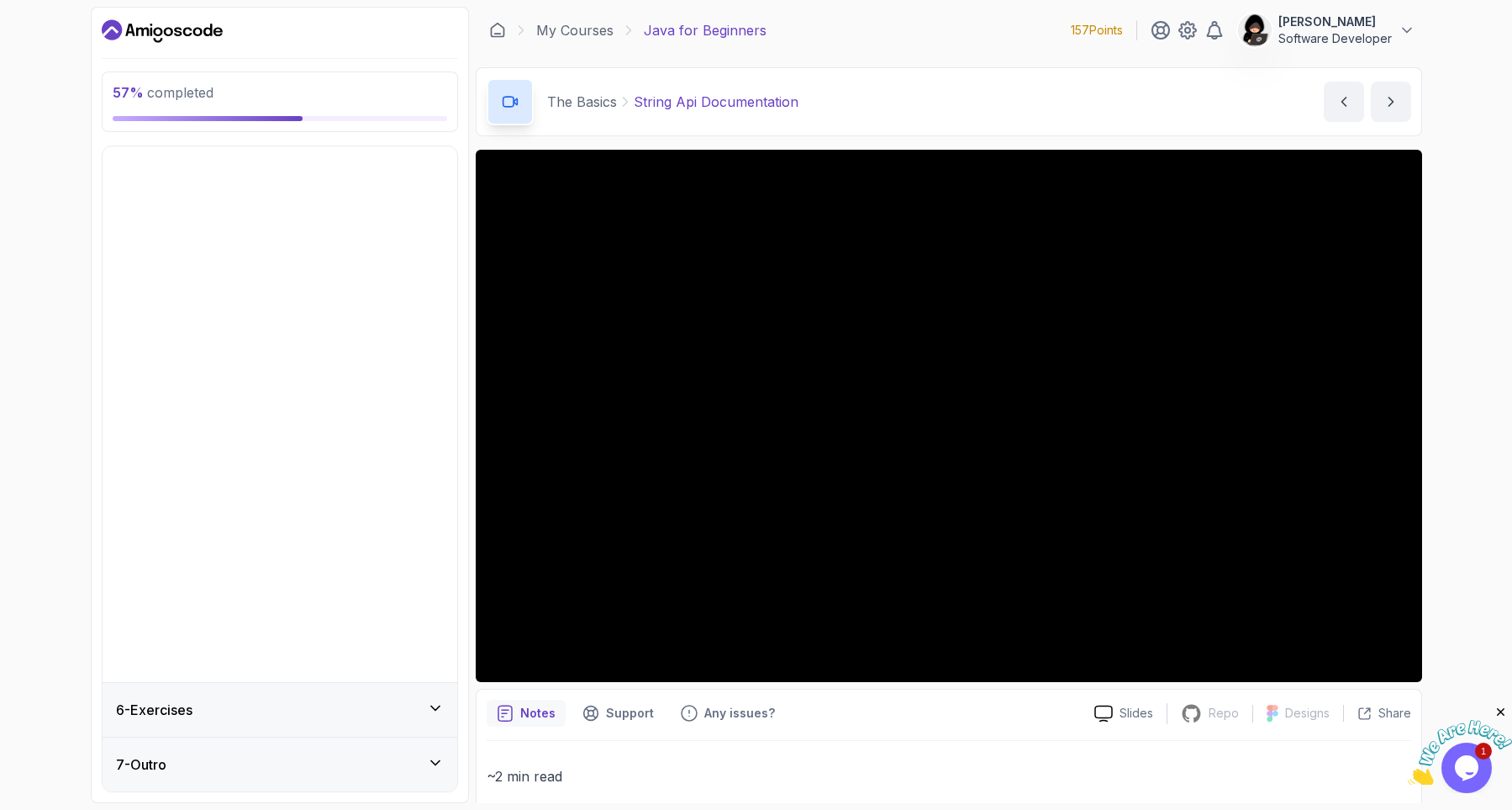
scroll to position [0, 0]
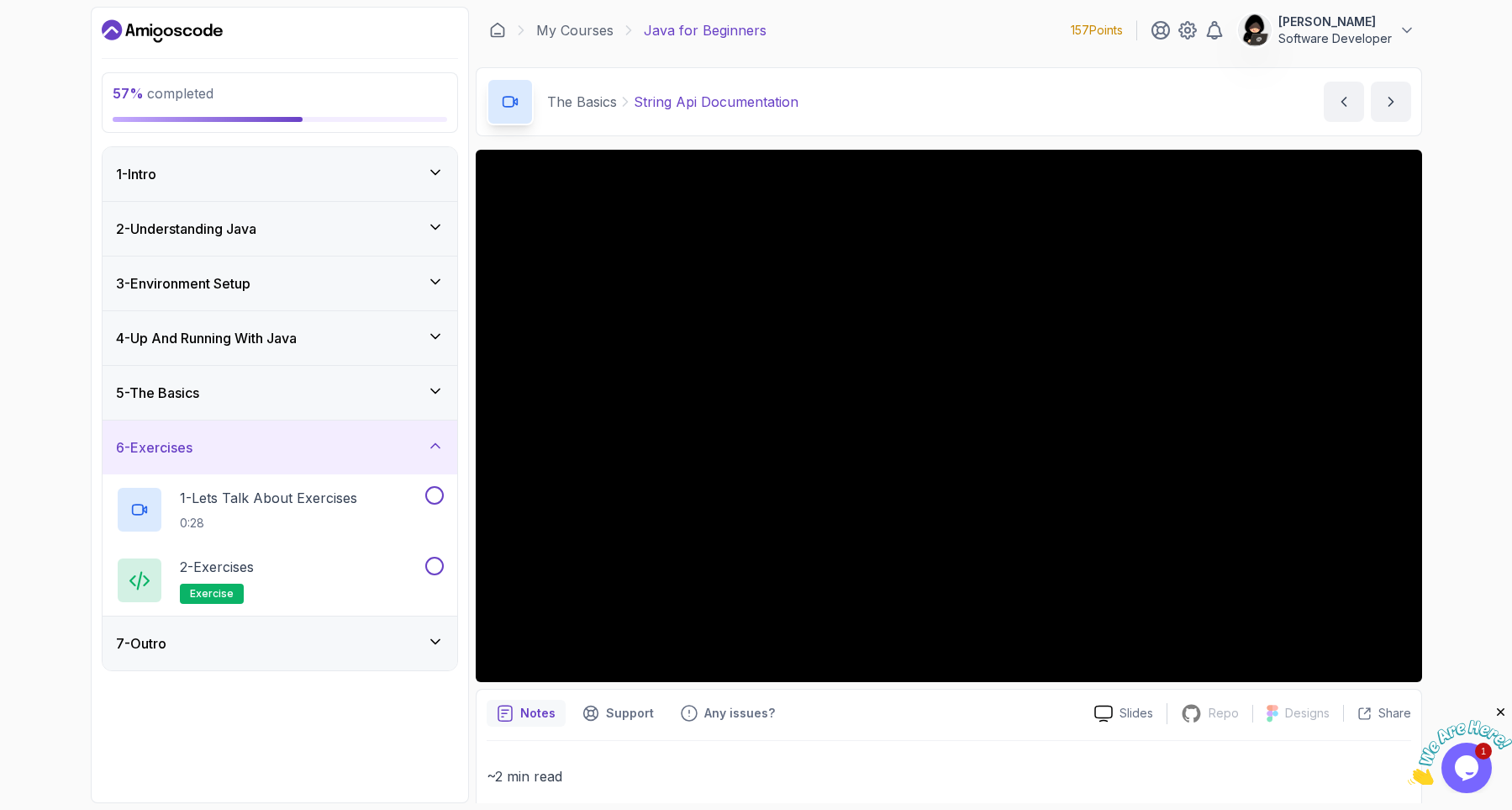
click at [215, 660] on div "7 - Outro" at bounding box center [280, 643] width 355 height 54
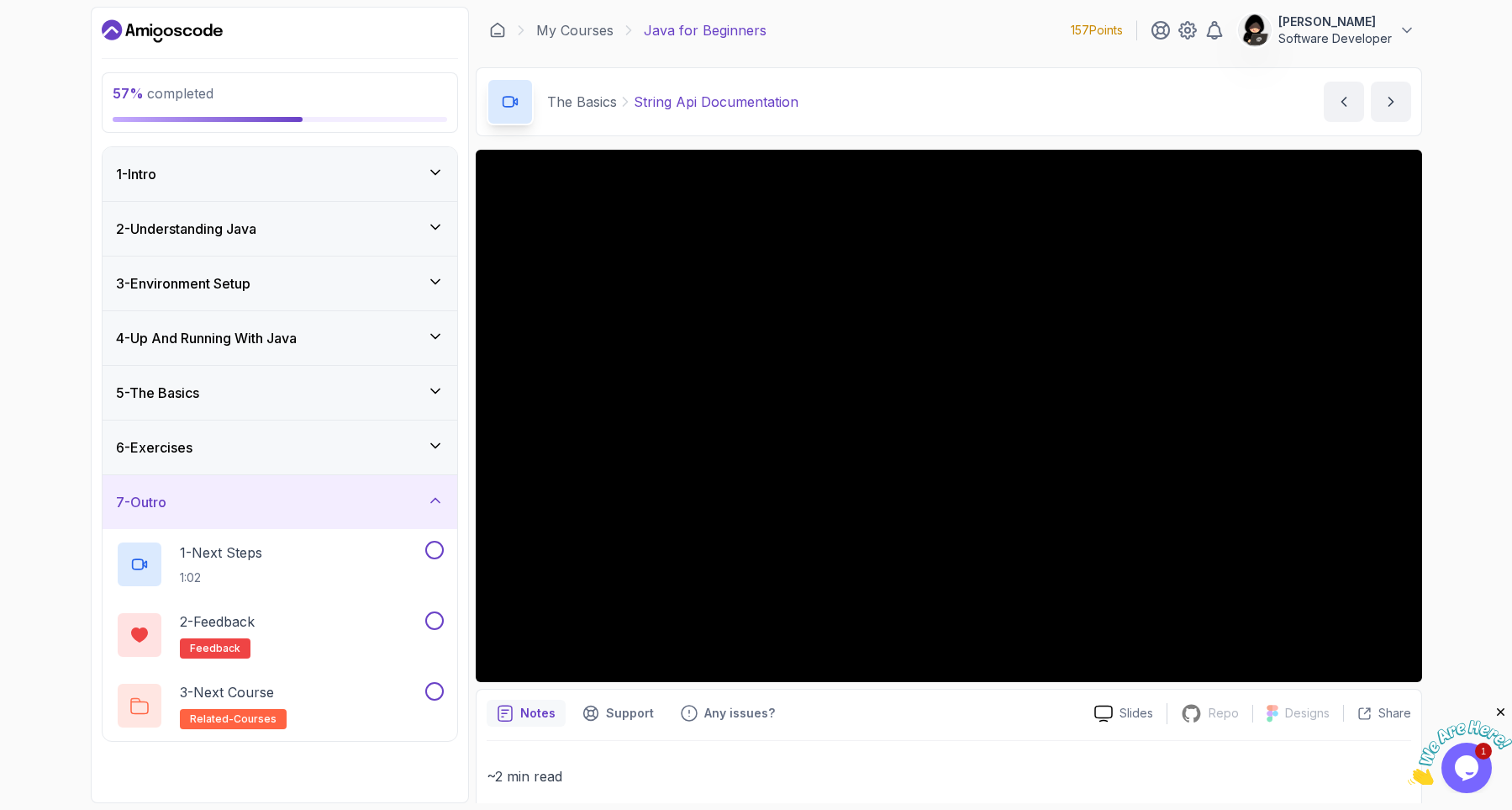
click at [247, 517] on div "7 - Outro" at bounding box center [280, 501] width 355 height 54
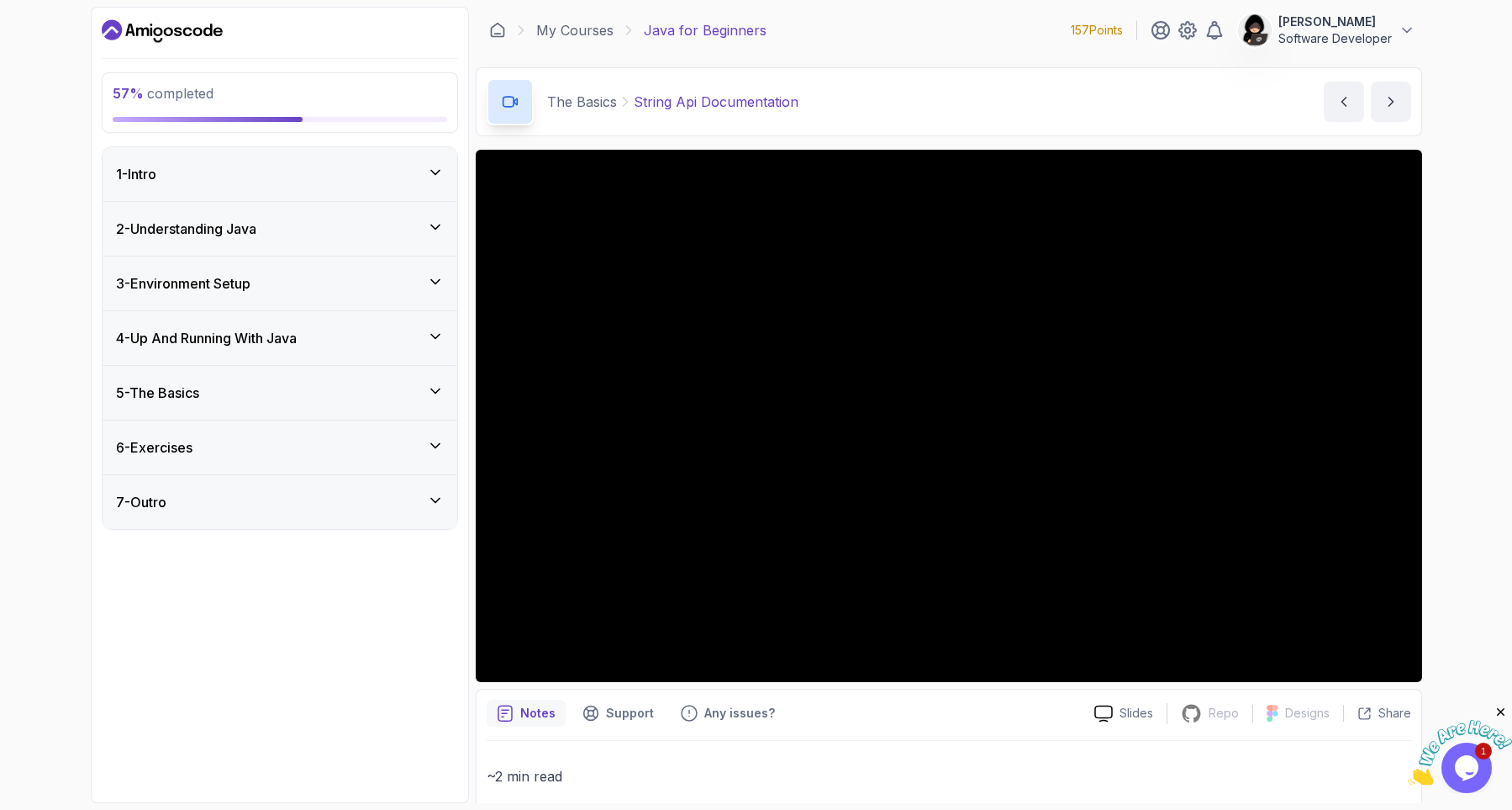
click at [259, 384] on div "5 - The Basics" at bounding box center [279, 392] width 327 height 20
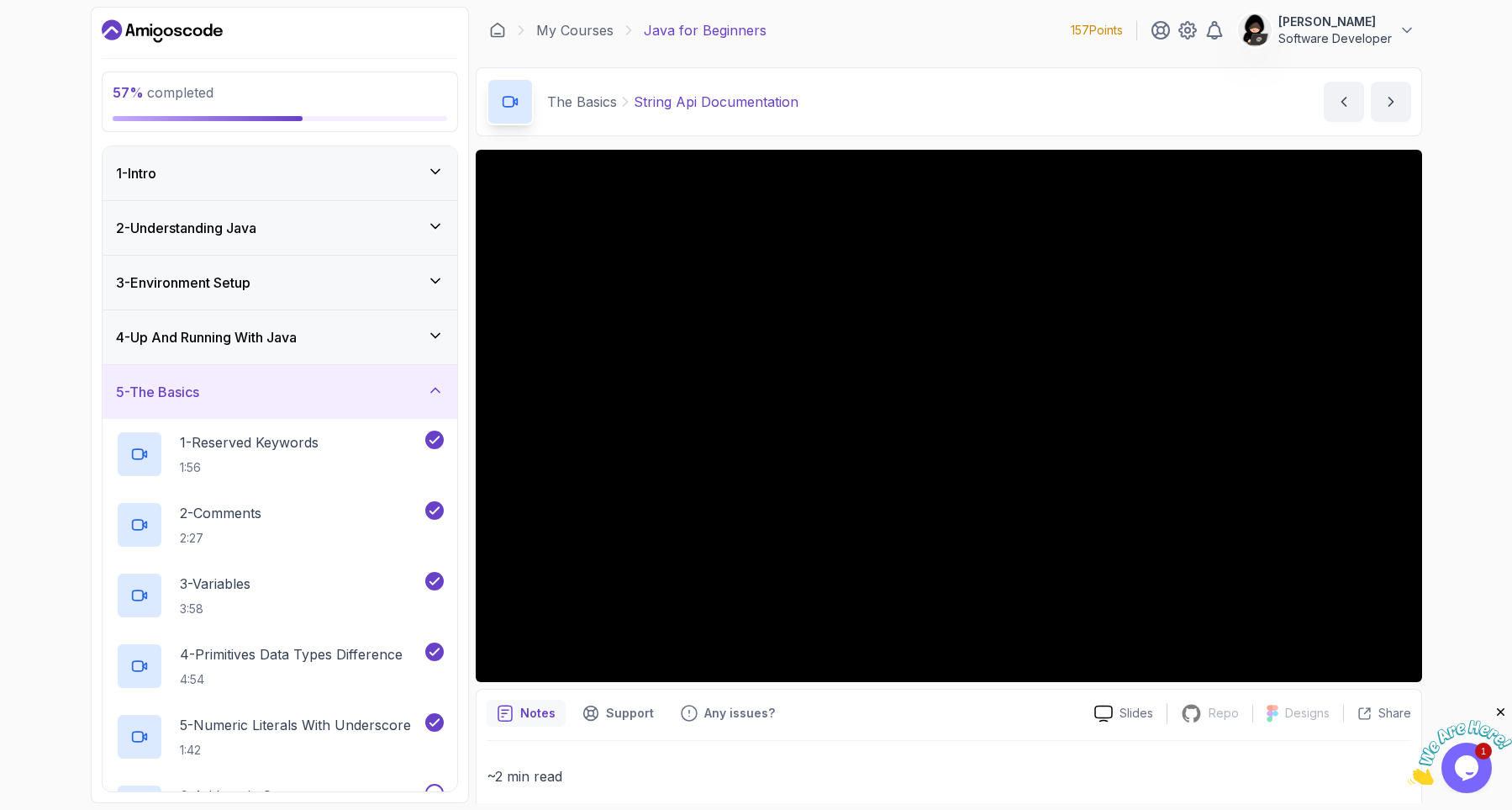
click at [54, 459] on div "57 % completed 1 - Intro 2 - Understanding Java 3 - Environment Setup 4 - Up An…" at bounding box center [756, 405] width 1512 height 810
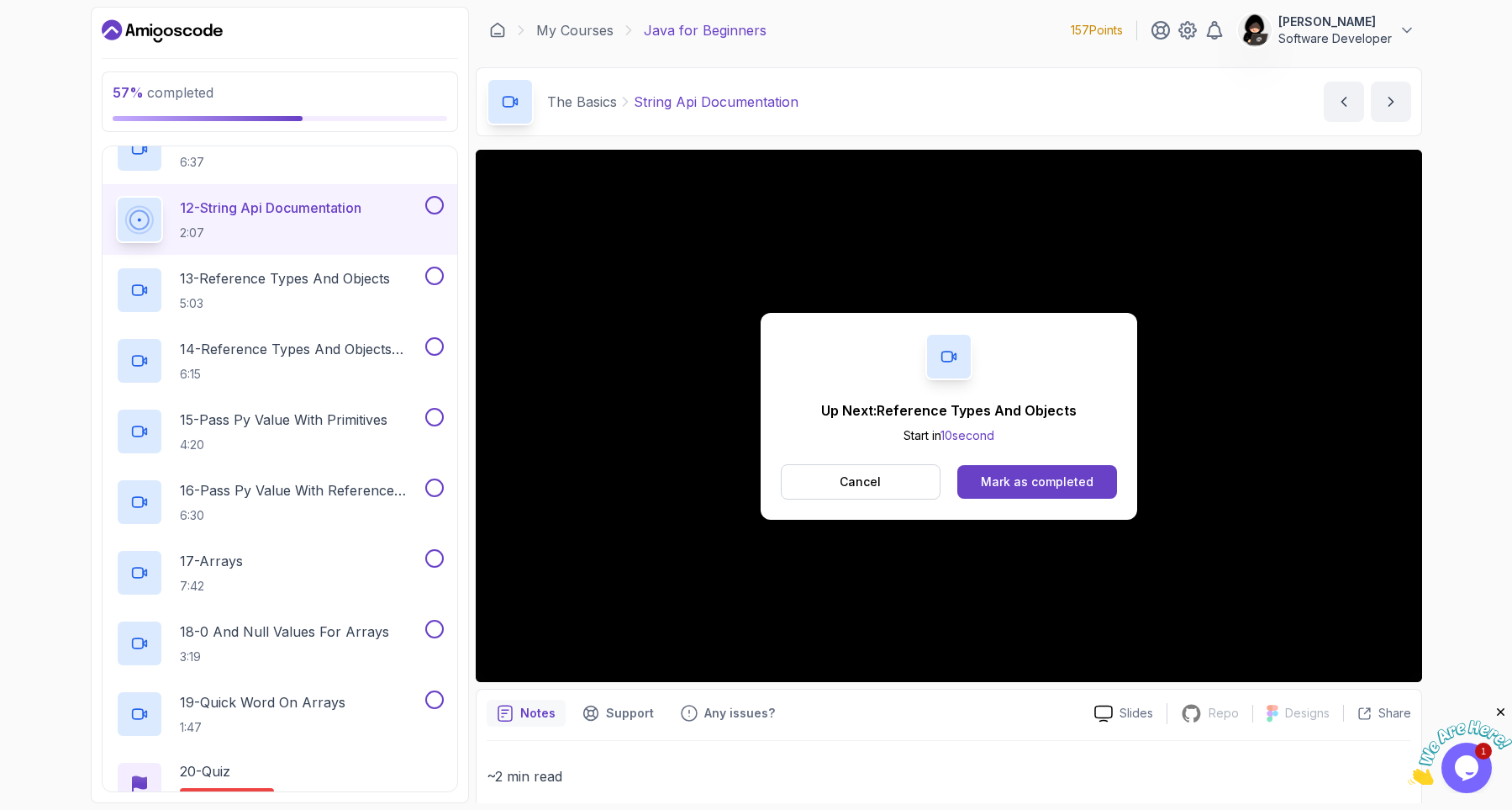
scroll to position [1008, 0]
click at [1030, 494] on button "Mark as completed" at bounding box center [1036, 481] width 159 height 33
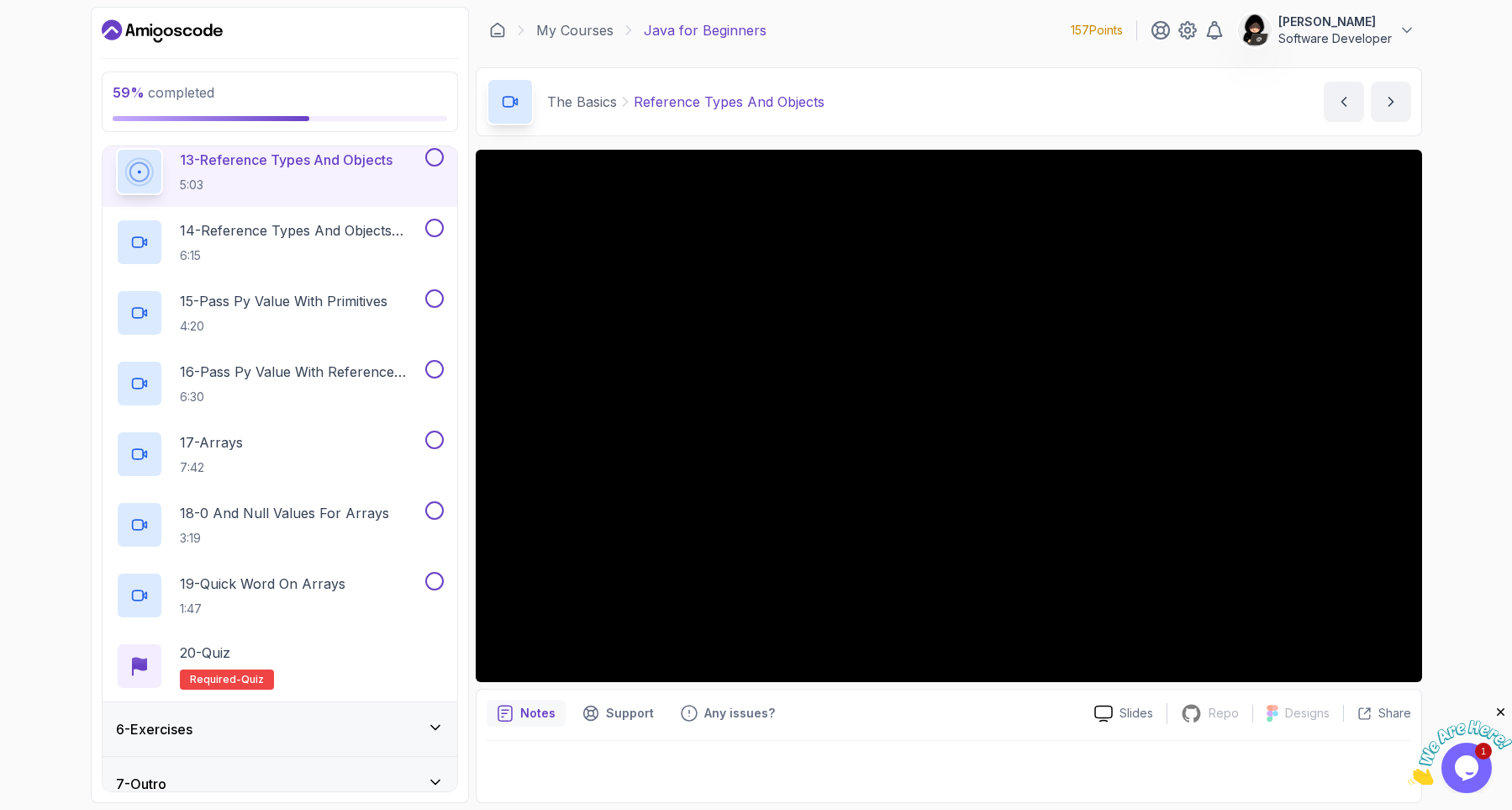
scroll to position [1149, 0]
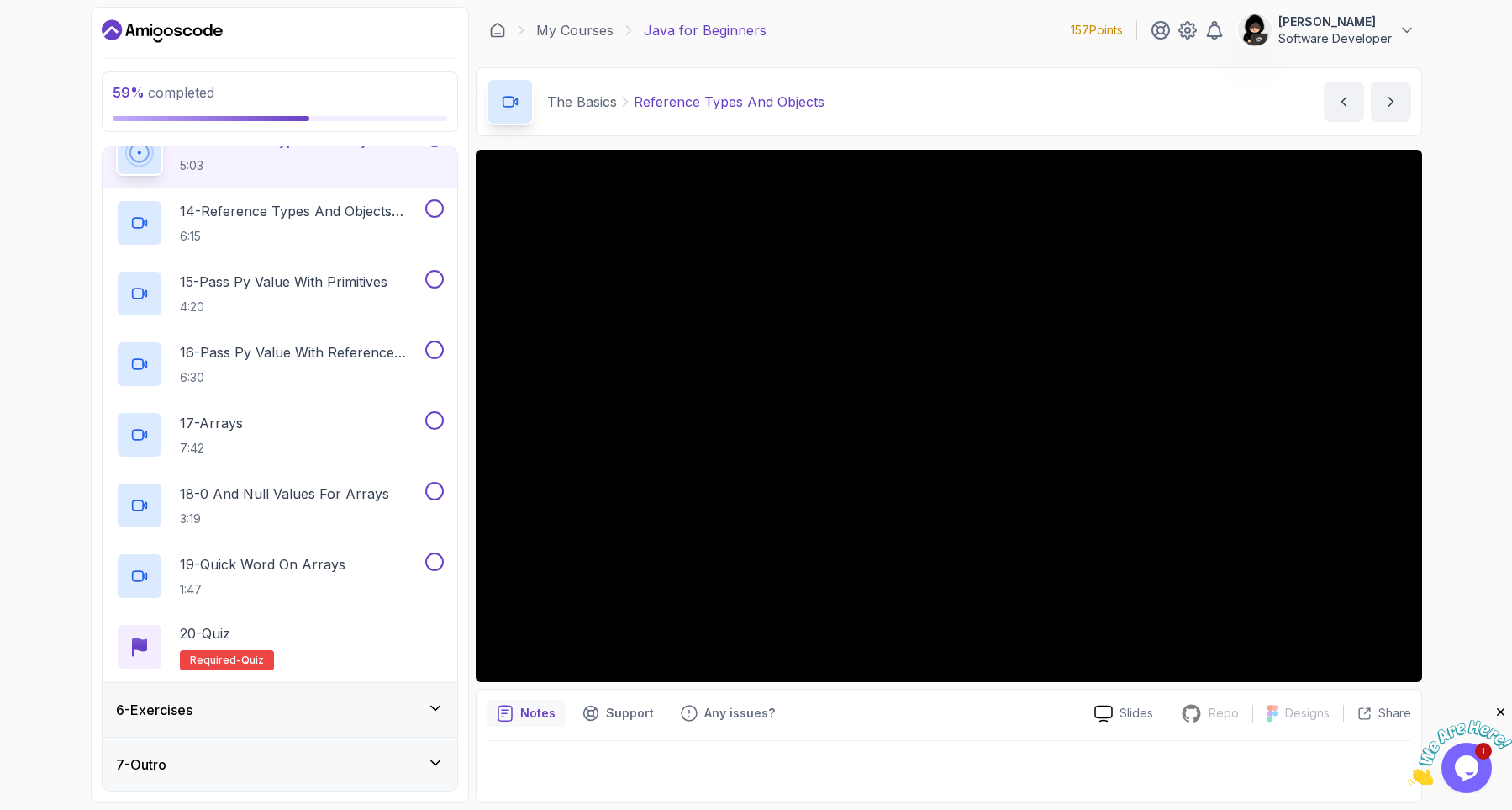
click at [68, 383] on div "59 % completed 1 - Intro 2 - Understanding Java 3 - Environment Setup 4 - Up An…" at bounding box center [756, 405] width 1512 height 810
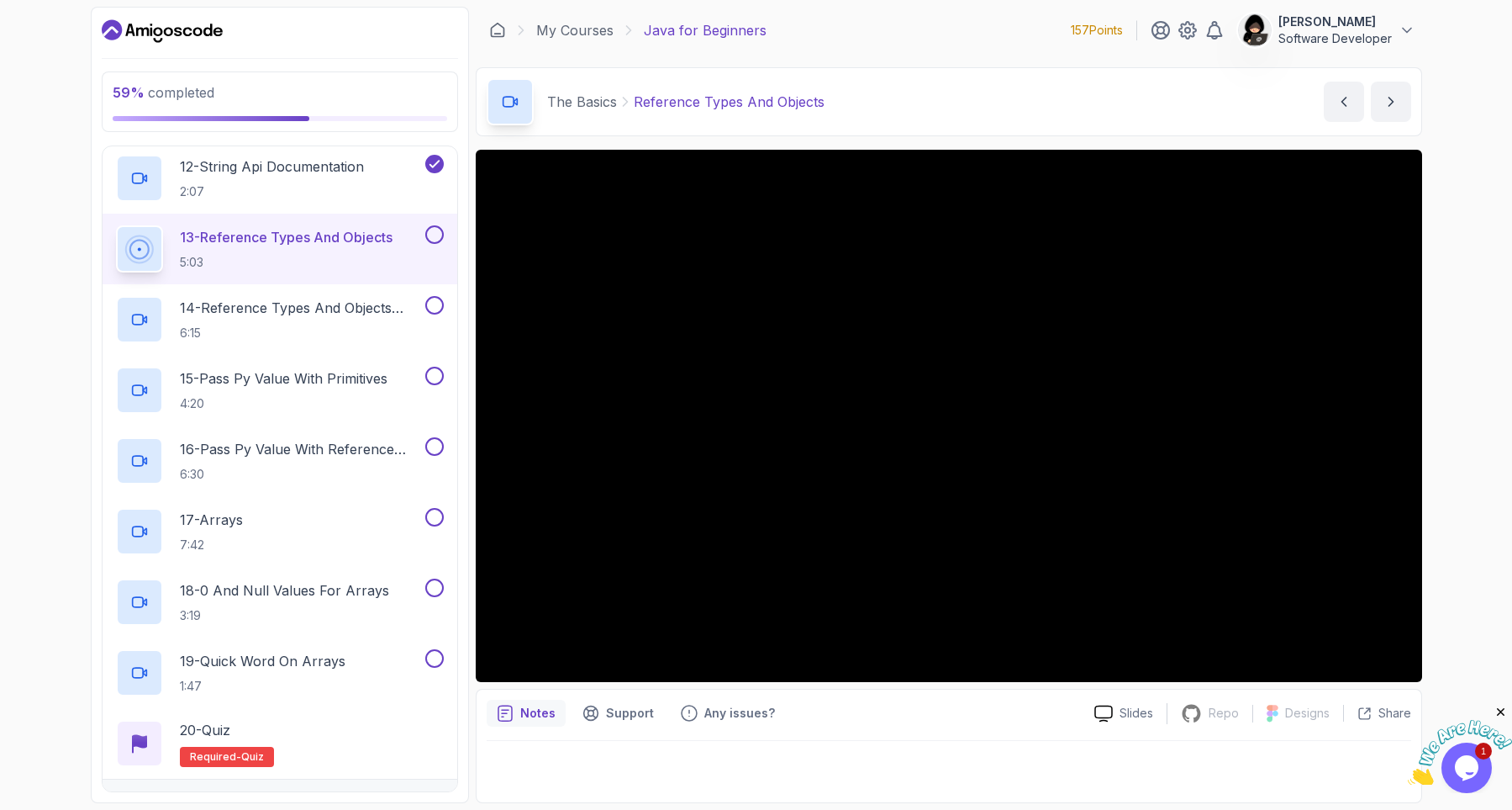
scroll to position [1048, 0]
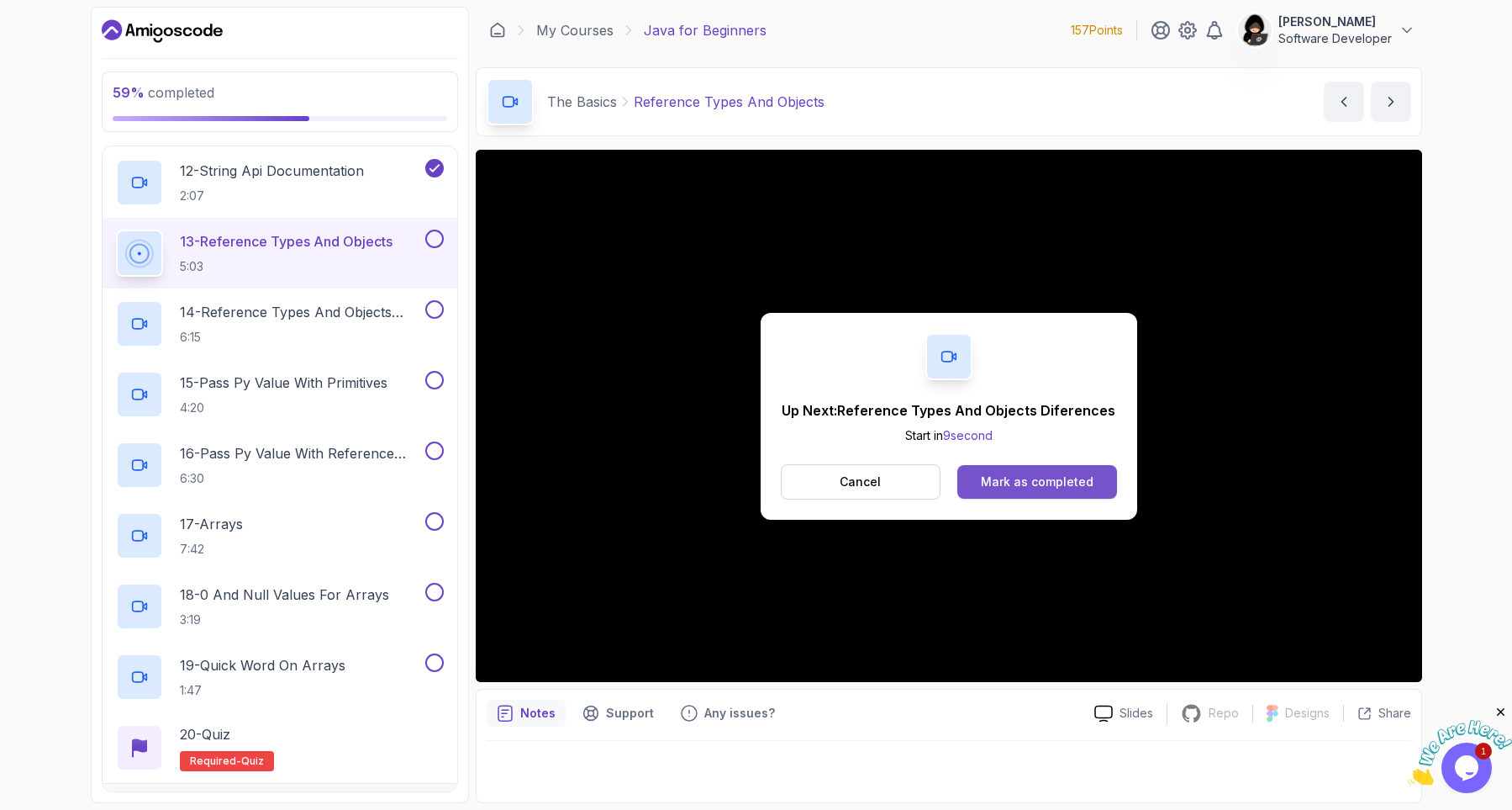
click at [995, 477] on div "Mark as completed" at bounding box center [1036, 481] width 113 height 17
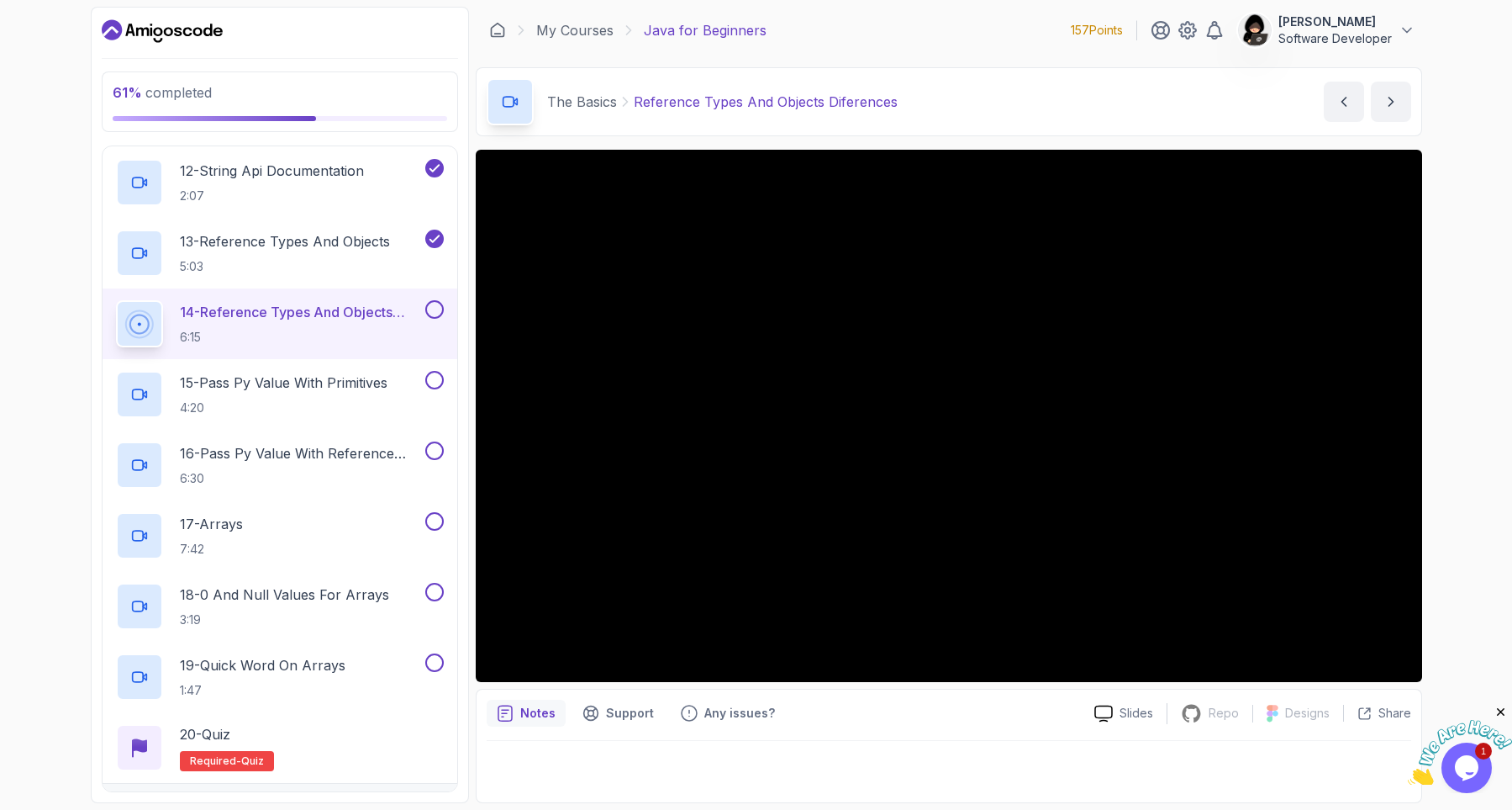
click at [51, 394] on div "61 % completed 1 - Intro 2 - Understanding Java 3 - Environment Setup 4 - Up An…" at bounding box center [756, 405] width 1512 height 810
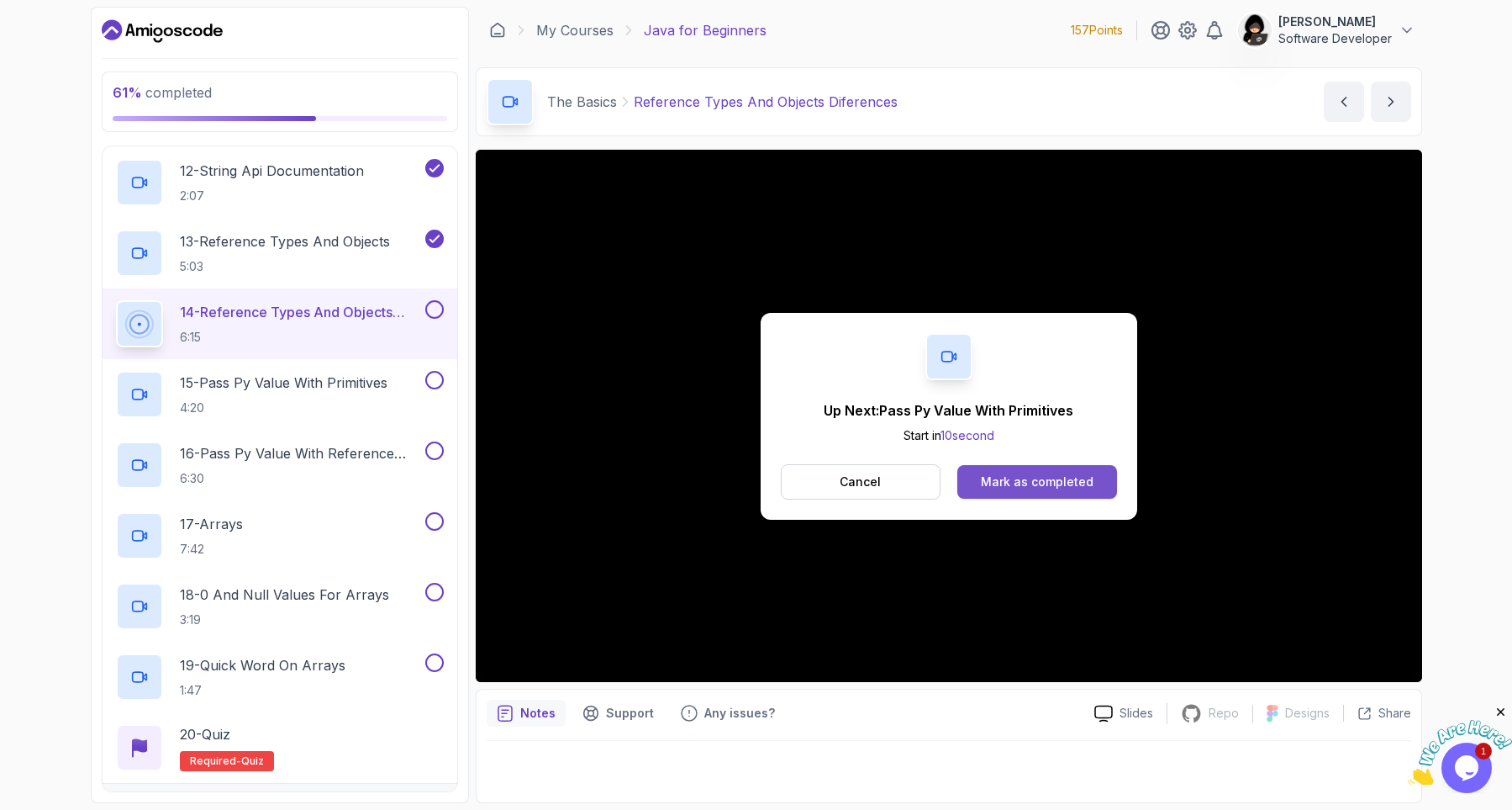
click at [1013, 481] on div "Mark as completed" at bounding box center [1036, 481] width 113 height 17
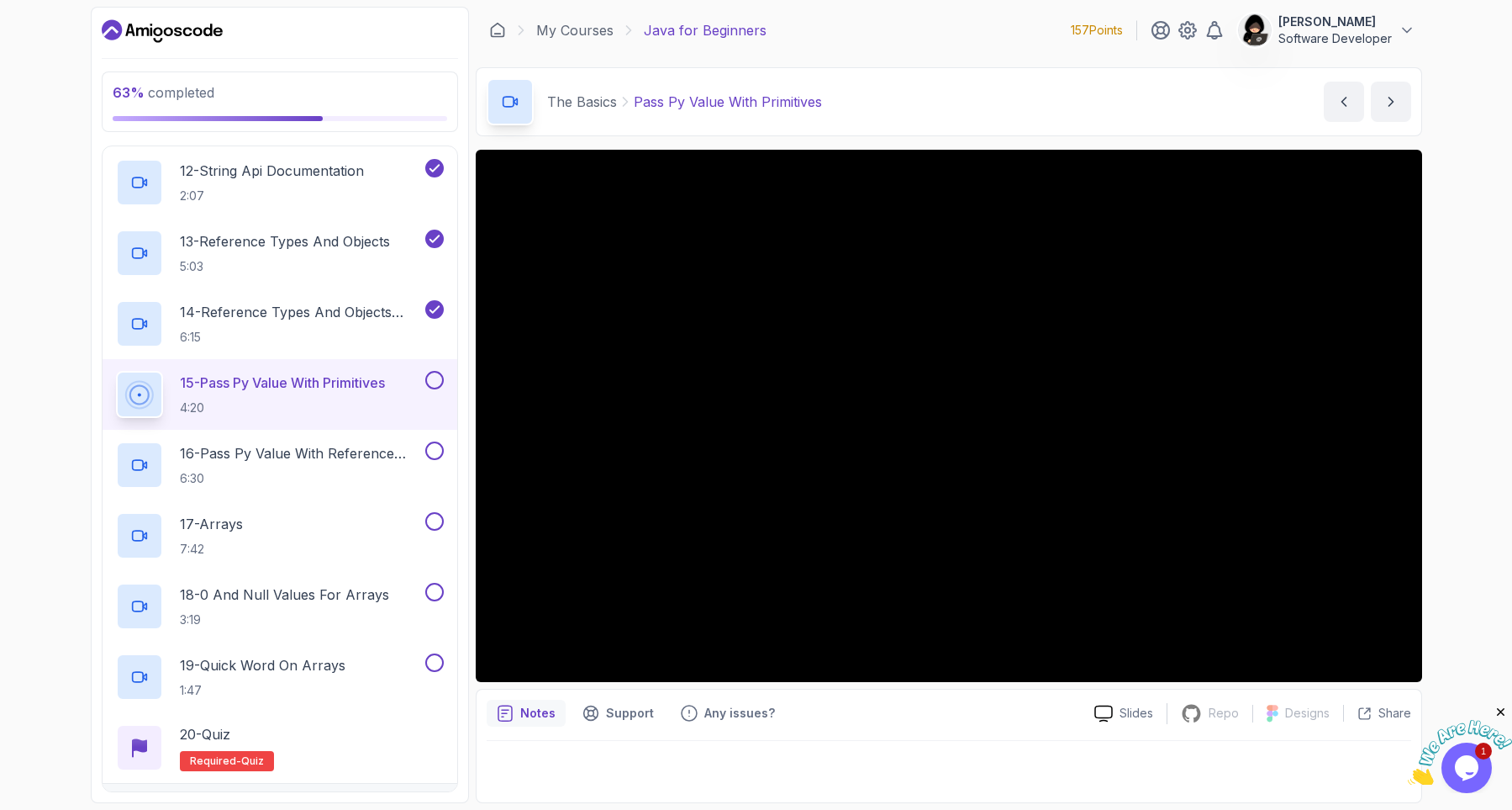
click at [34, 535] on div "63 % completed 1 - Intro 2 - Understanding Java 3 - Environment Setup 4 - Up An…" at bounding box center [756, 405] width 1512 height 810
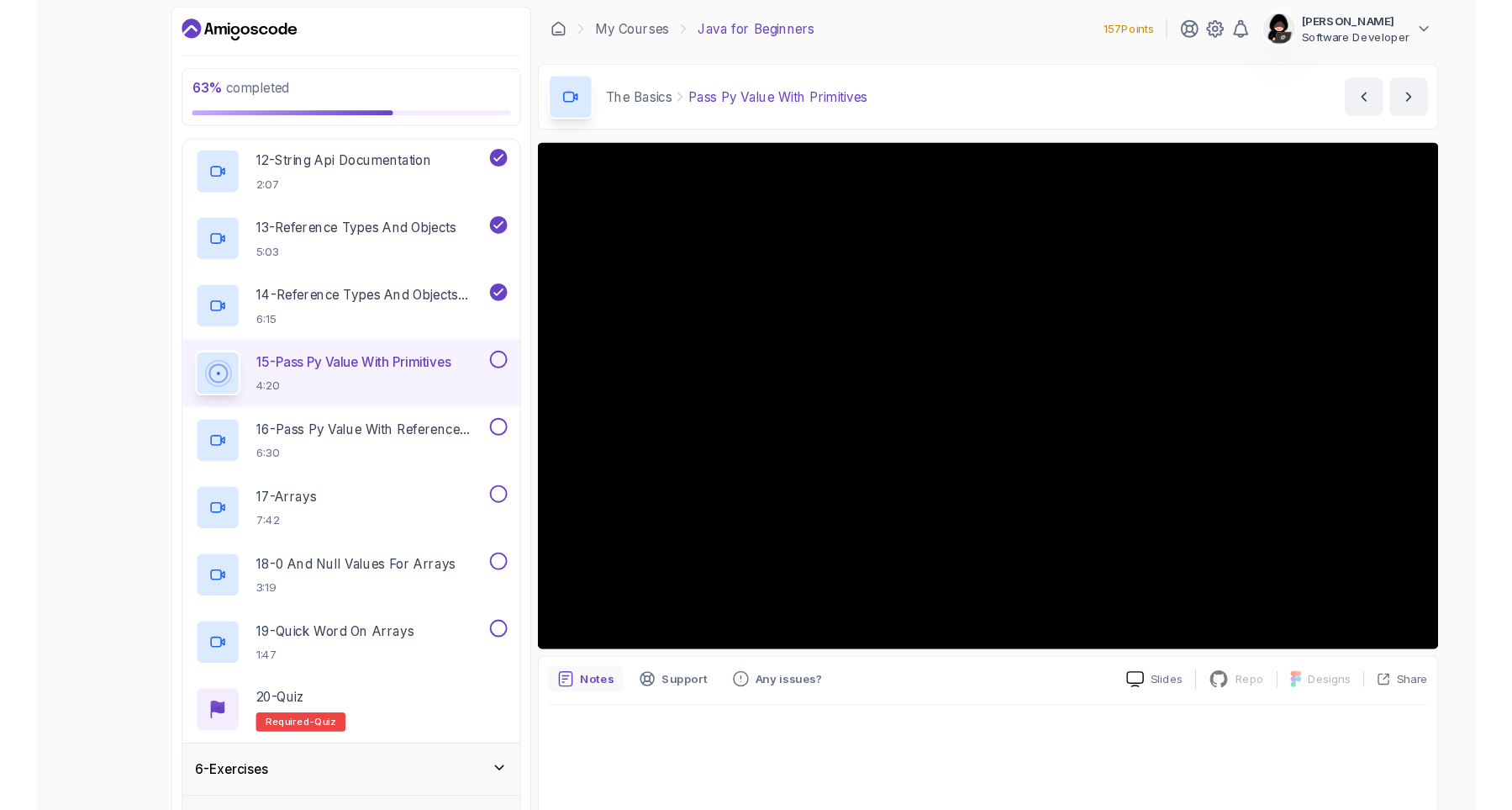
scroll to position [1051, 0]
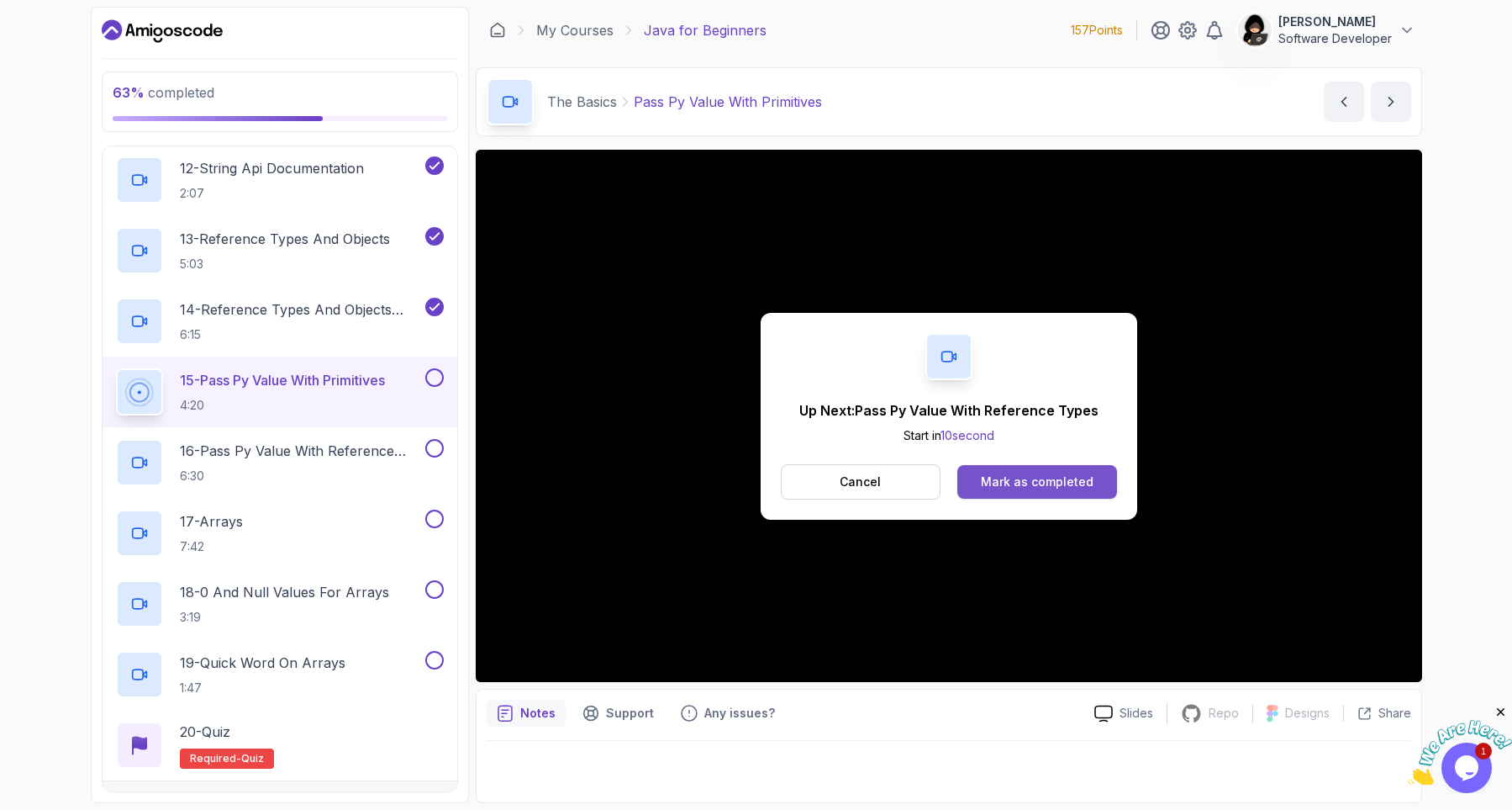
click at [1097, 476] on button "Mark as completed" at bounding box center [1036, 481] width 159 height 33
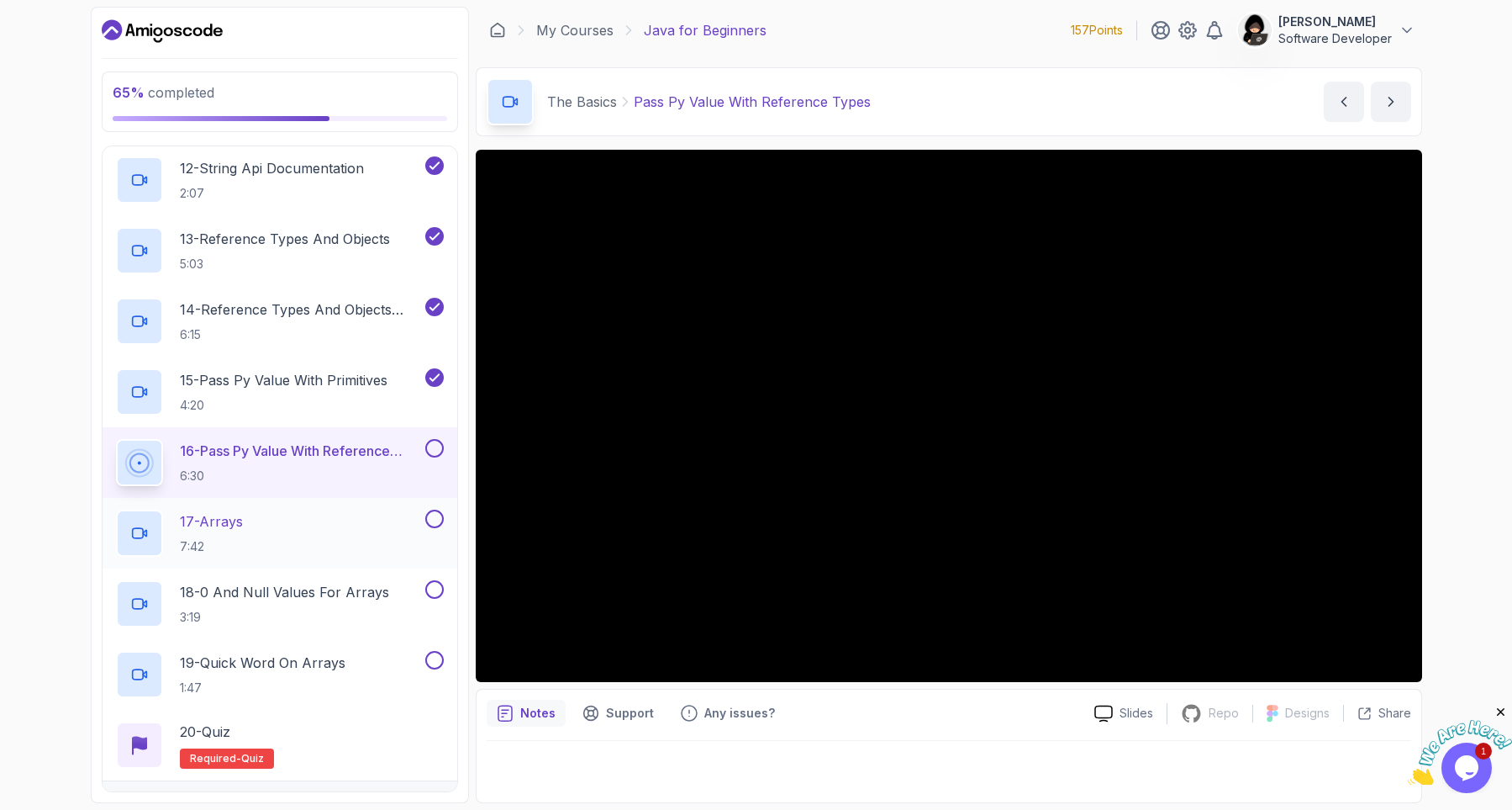
click at [347, 527] on div "17 - Arrays 7:42" at bounding box center [269, 534] width 306 height 47
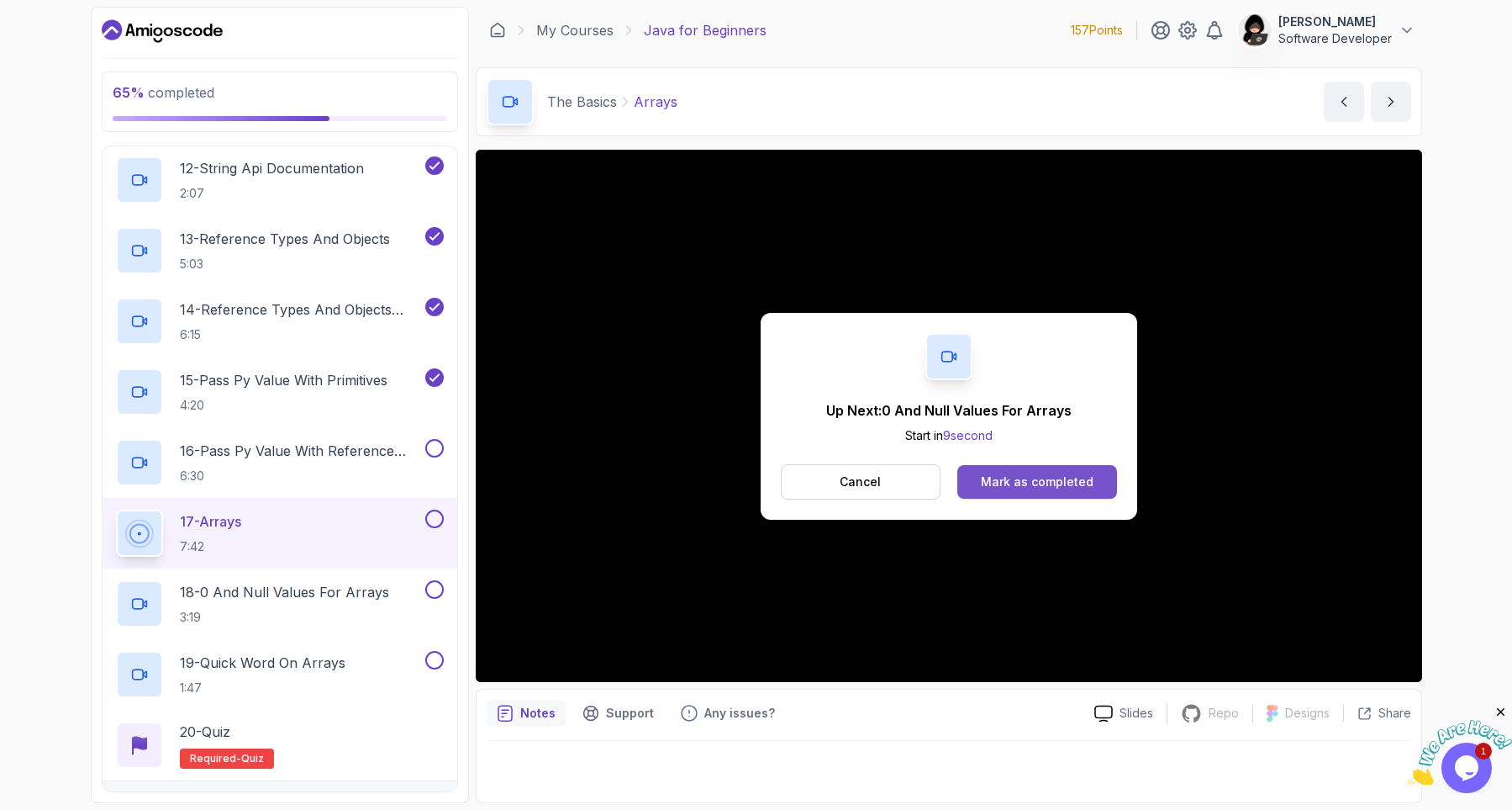
click at [994, 489] on div "Mark as completed" at bounding box center [1036, 481] width 113 height 17
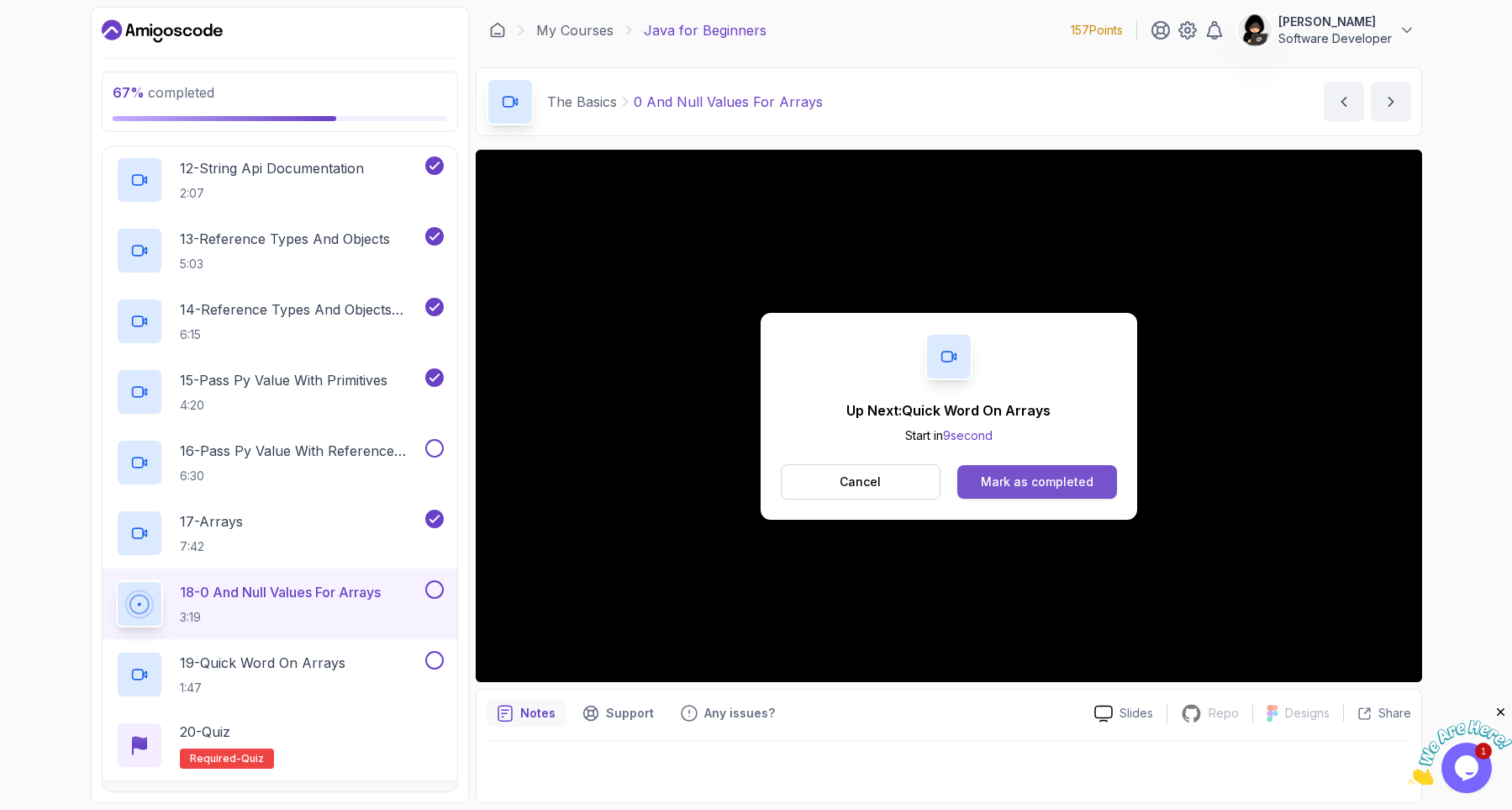
click at [1021, 479] on div "Mark as completed" at bounding box center [1036, 481] width 113 height 17
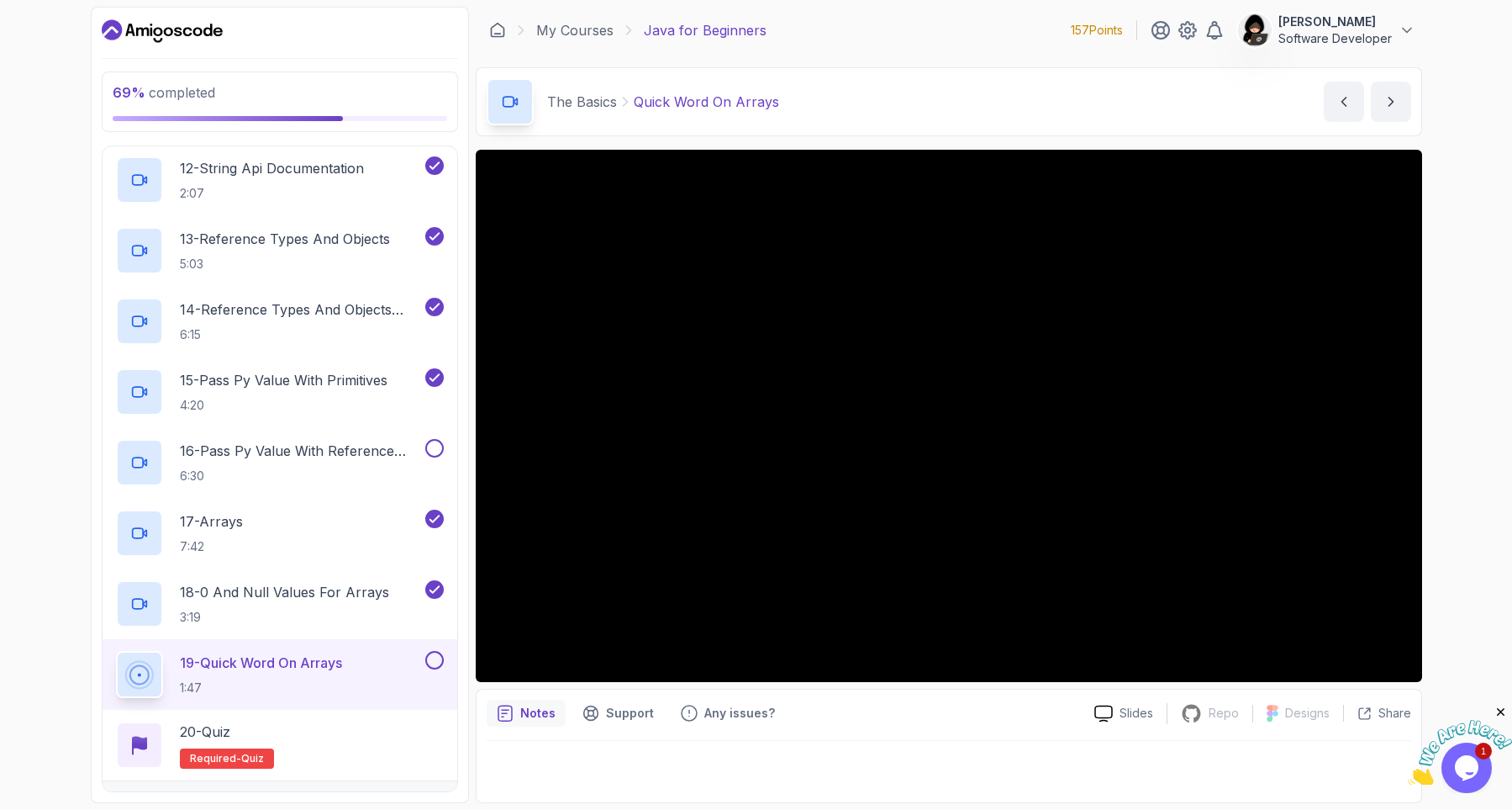
click at [53, 492] on div "69 % completed 1 - Intro 2 - Understanding Java 3 - Environment Setup 4 - Up An…" at bounding box center [756, 405] width 1512 height 810
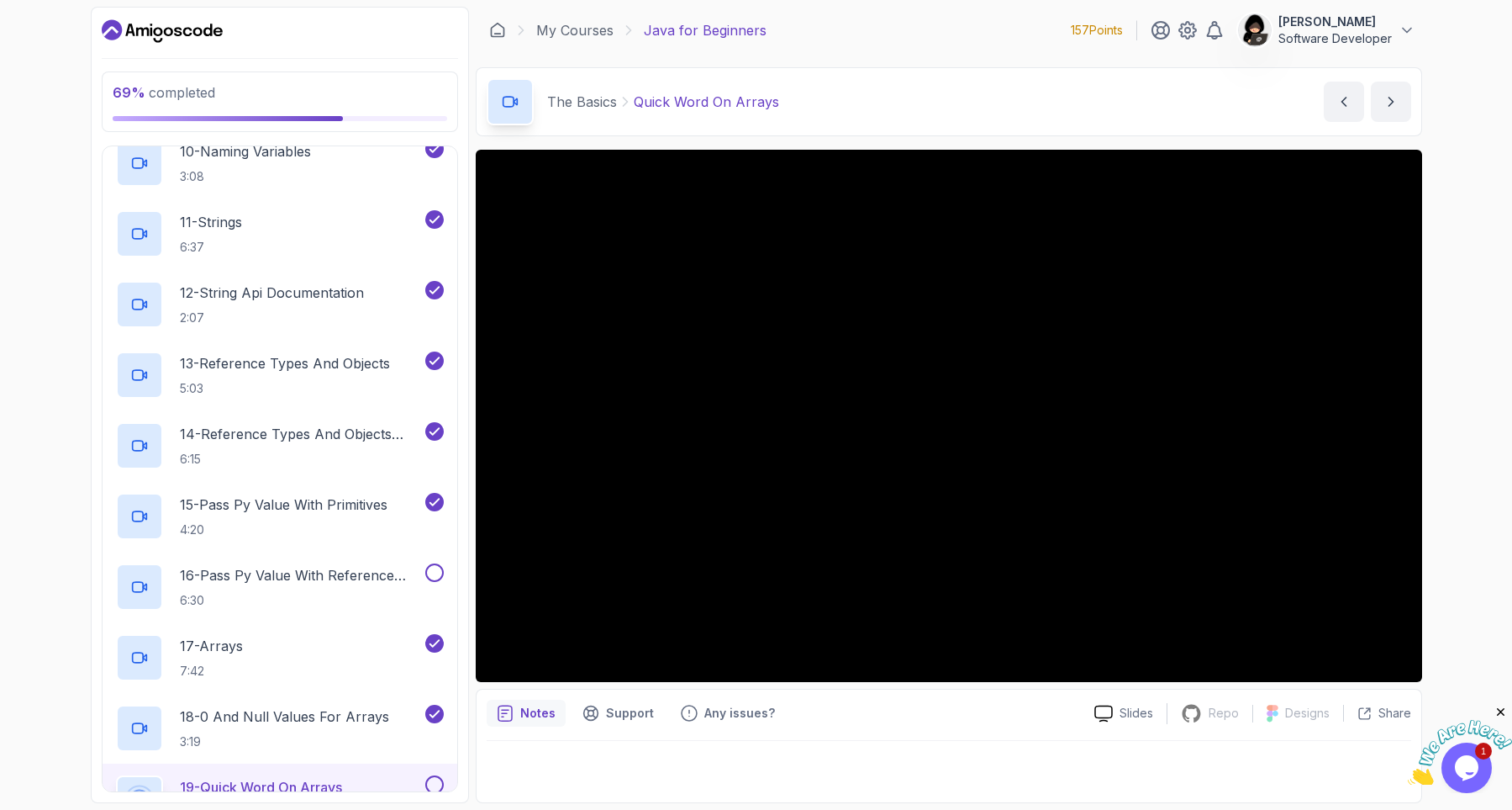
scroll to position [1149, 0]
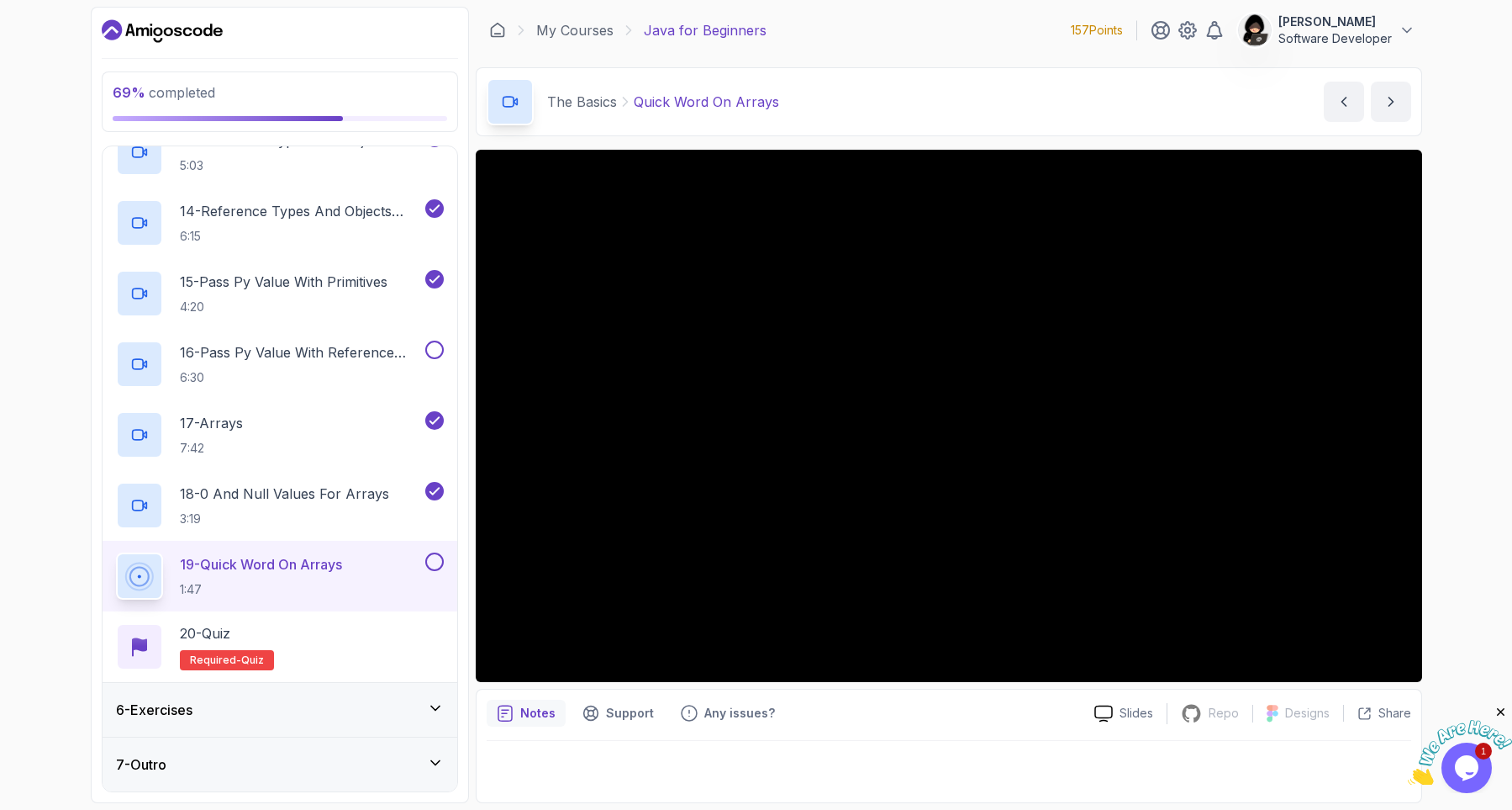
click at [60, 534] on div "69 % completed 1 - Intro 2 - Understanding Java 3 - Environment Setup 4 - Up An…" at bounding box center [756, 405] width 1512 height 810
click at [59, 518] on div "69 % completed 1 - Intro 2 - Understanding Java 3 - Environment Setup 4 - Up An…" at bounding box center [756, 405] width 1512 height 810
click at [336, 711] on div "6 - Exercises" at bounding box center [279, 709] width 327 height 20
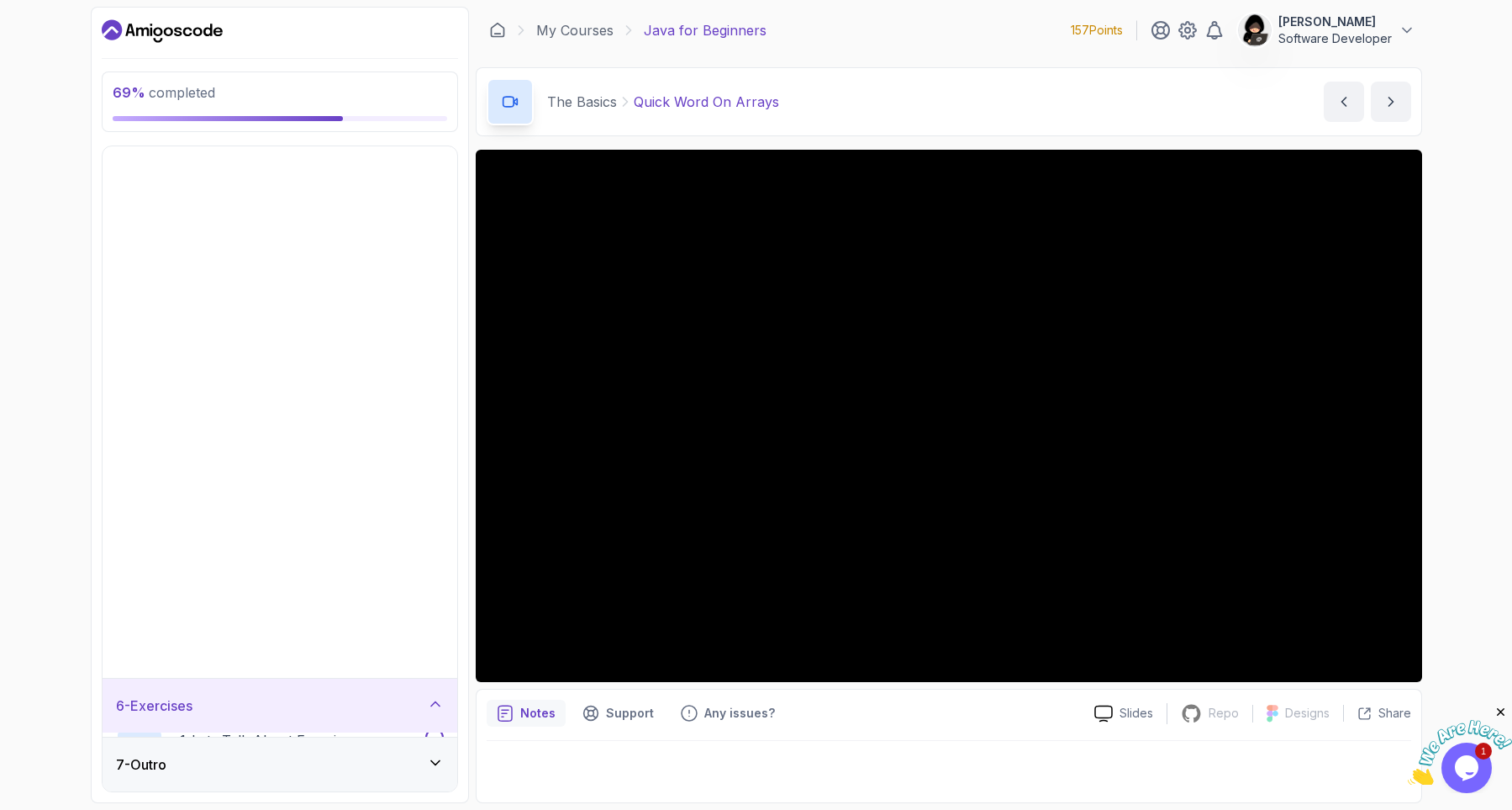
scroll to position [0, 0]
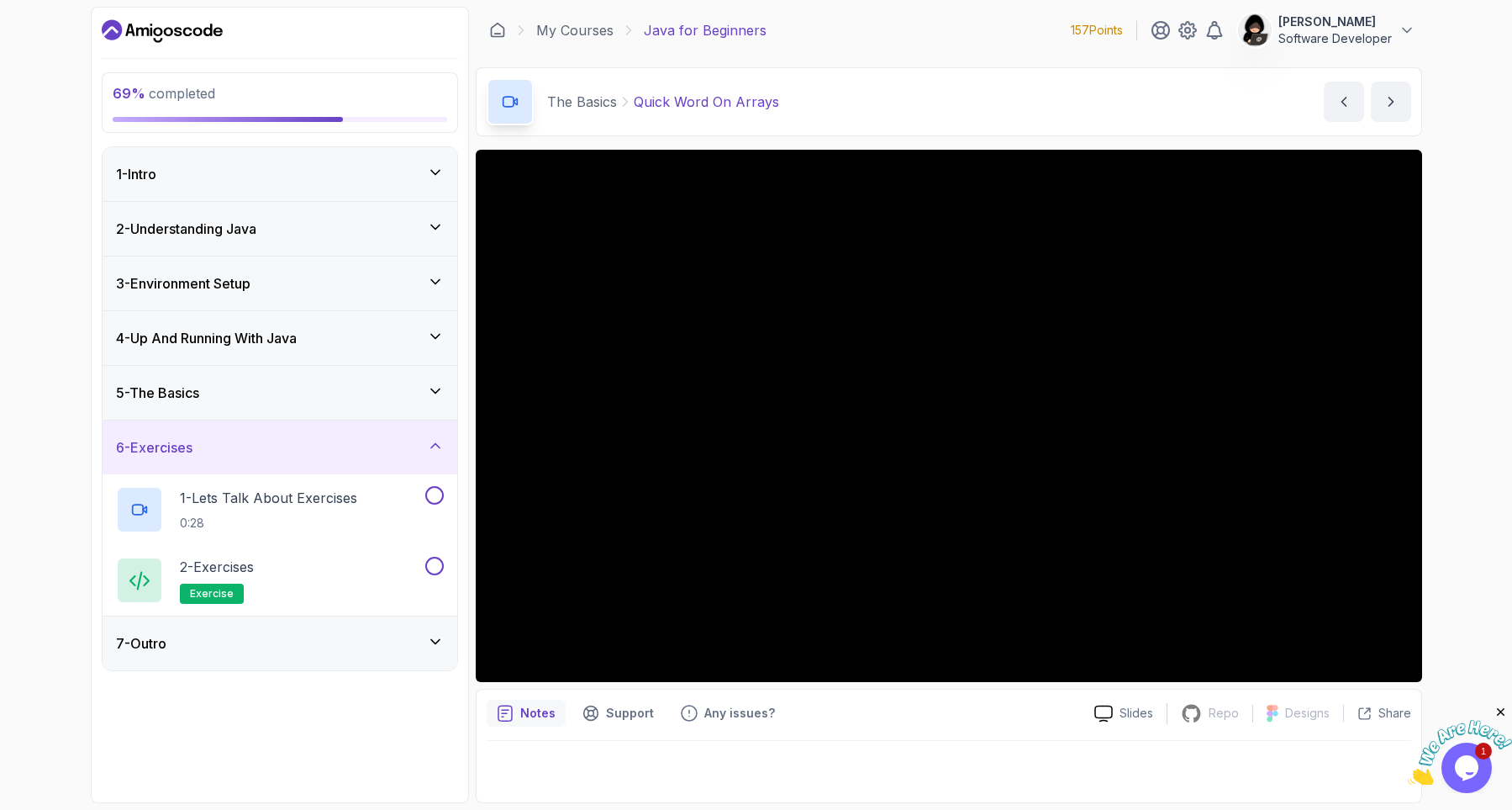
click at [308, 398] on div "5 - The Basics" at bounding box center [279, 392] width 327 height 20
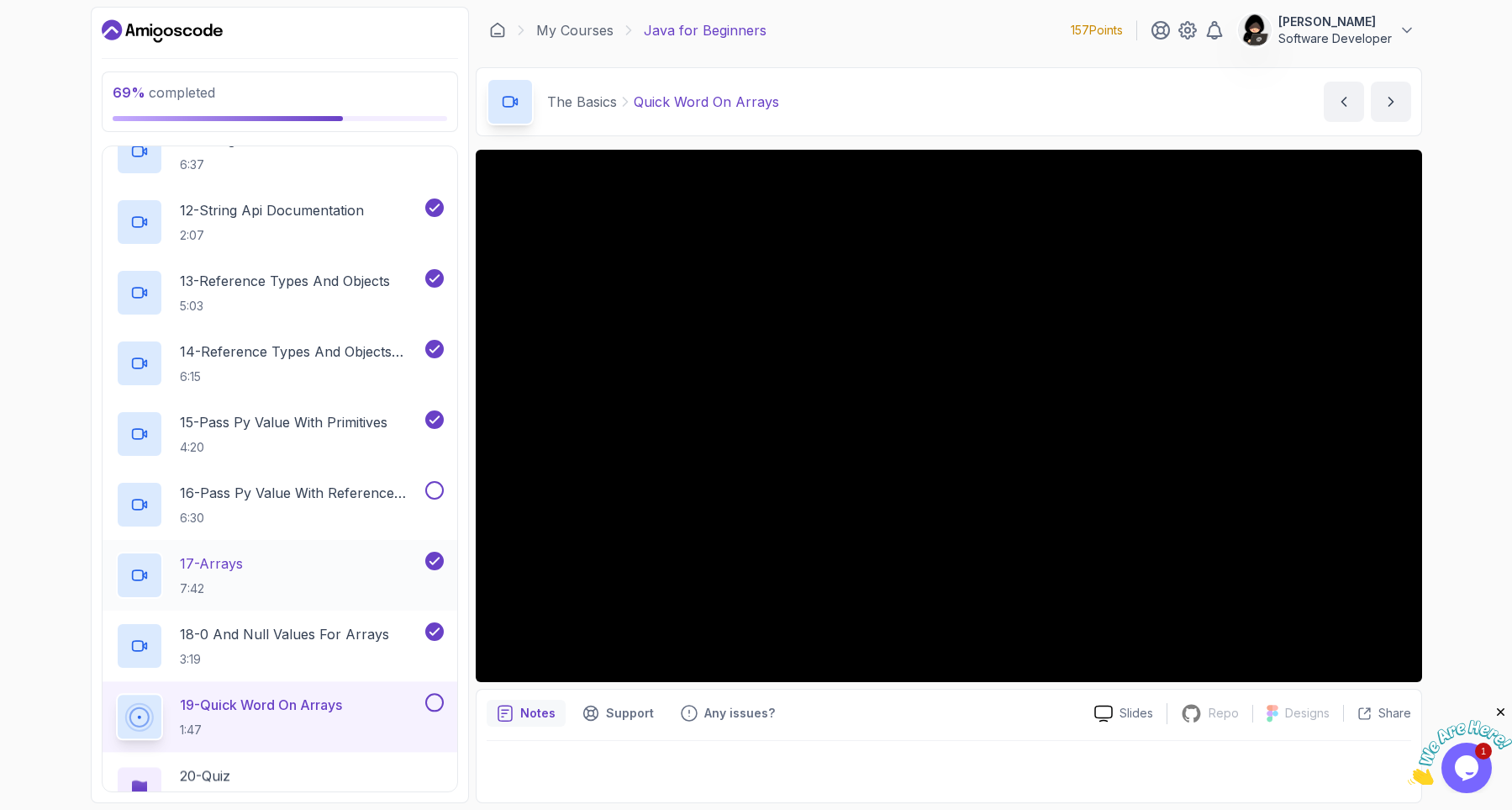
scroll to position [1149, 0]
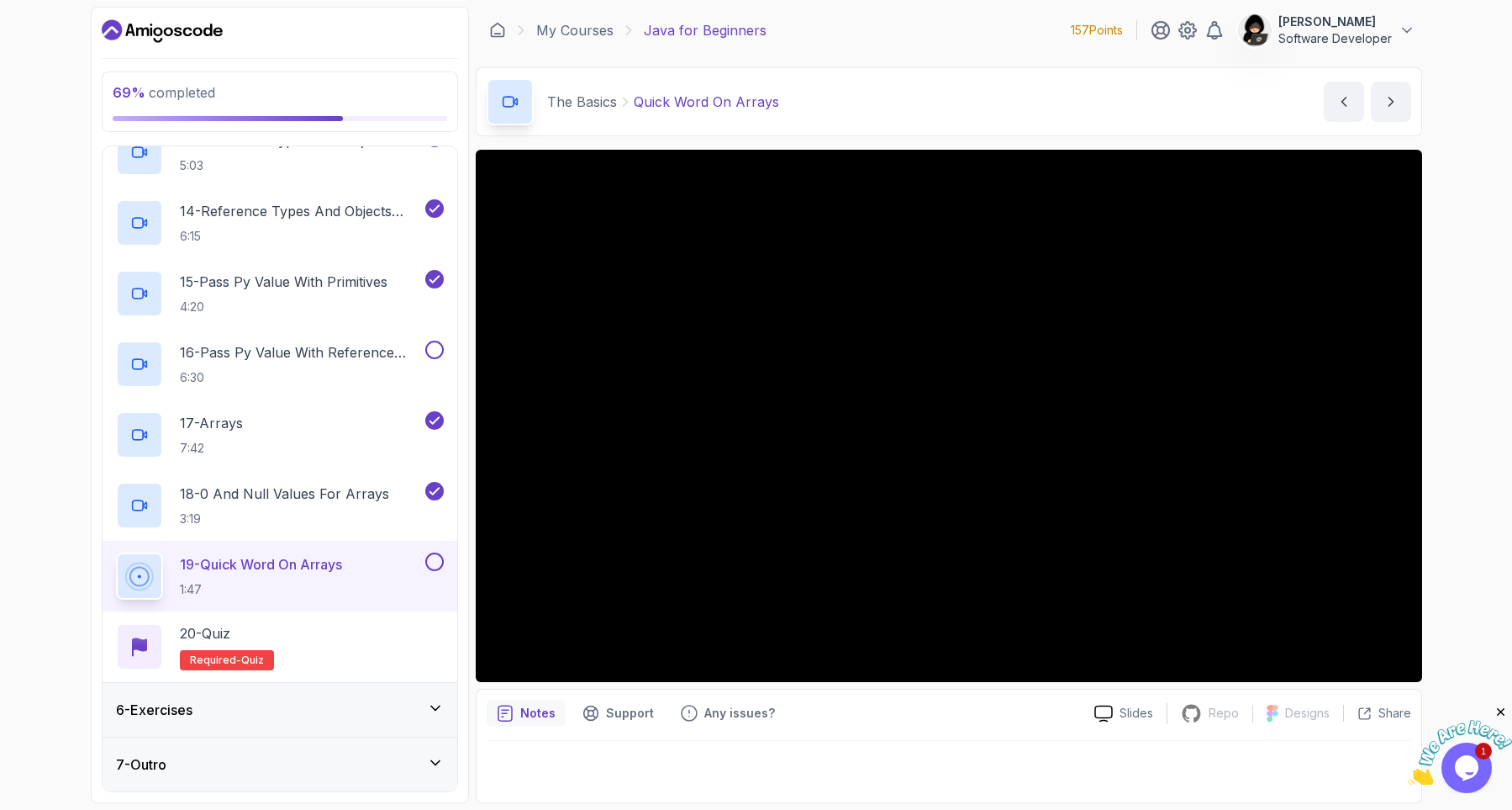
click at [297, 576] on h2 "19 - Quick Word On Arrays 1:47" at bounding box center [260, 575] width 162 height 44
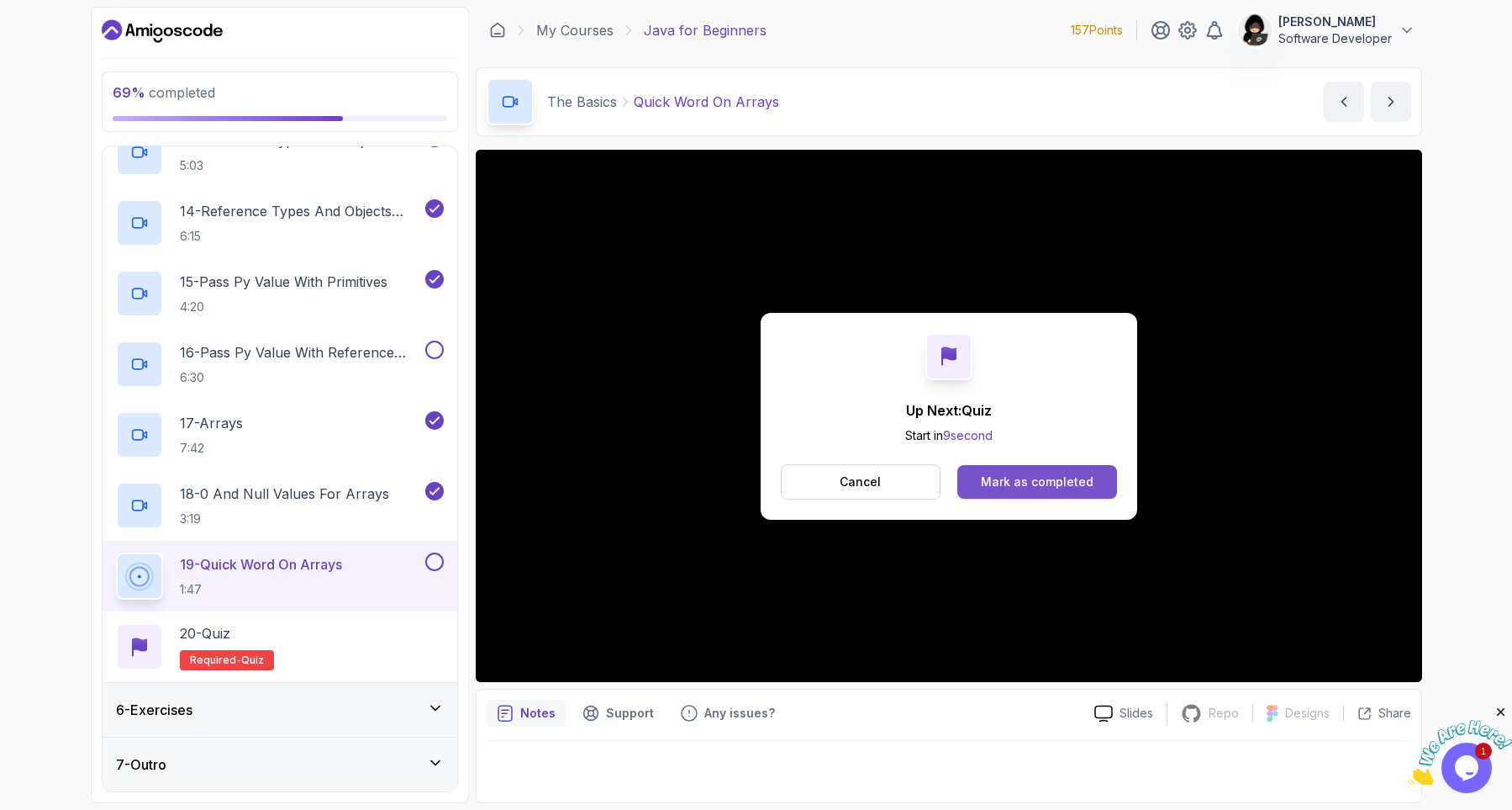
click at [1031, 475] on div "Mark as completed" at bounding box center [1036, 481] width 113 height 17
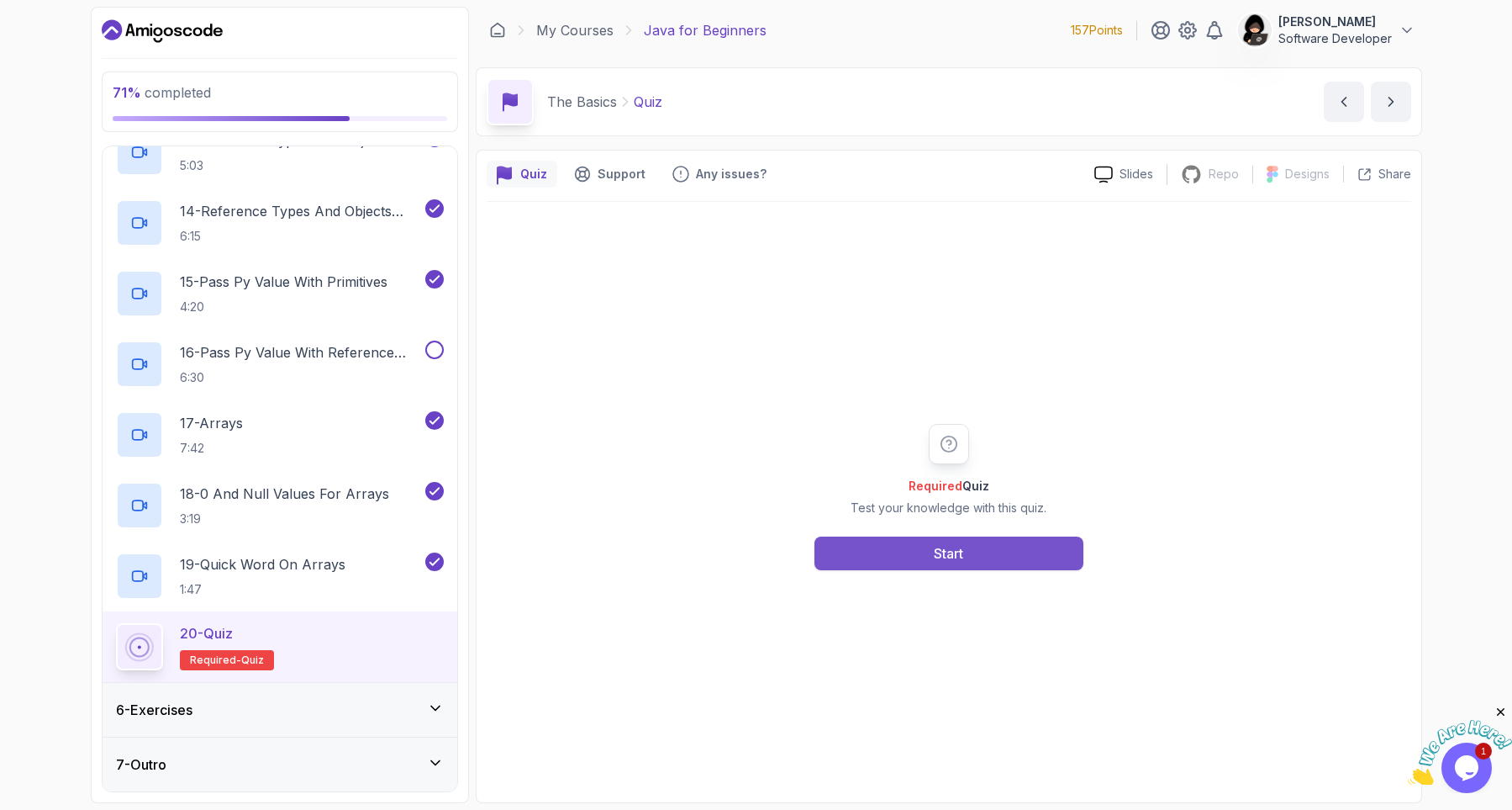
click at [890, 553] on button "Start" at bounding box center [948, 553] width 269 height 33
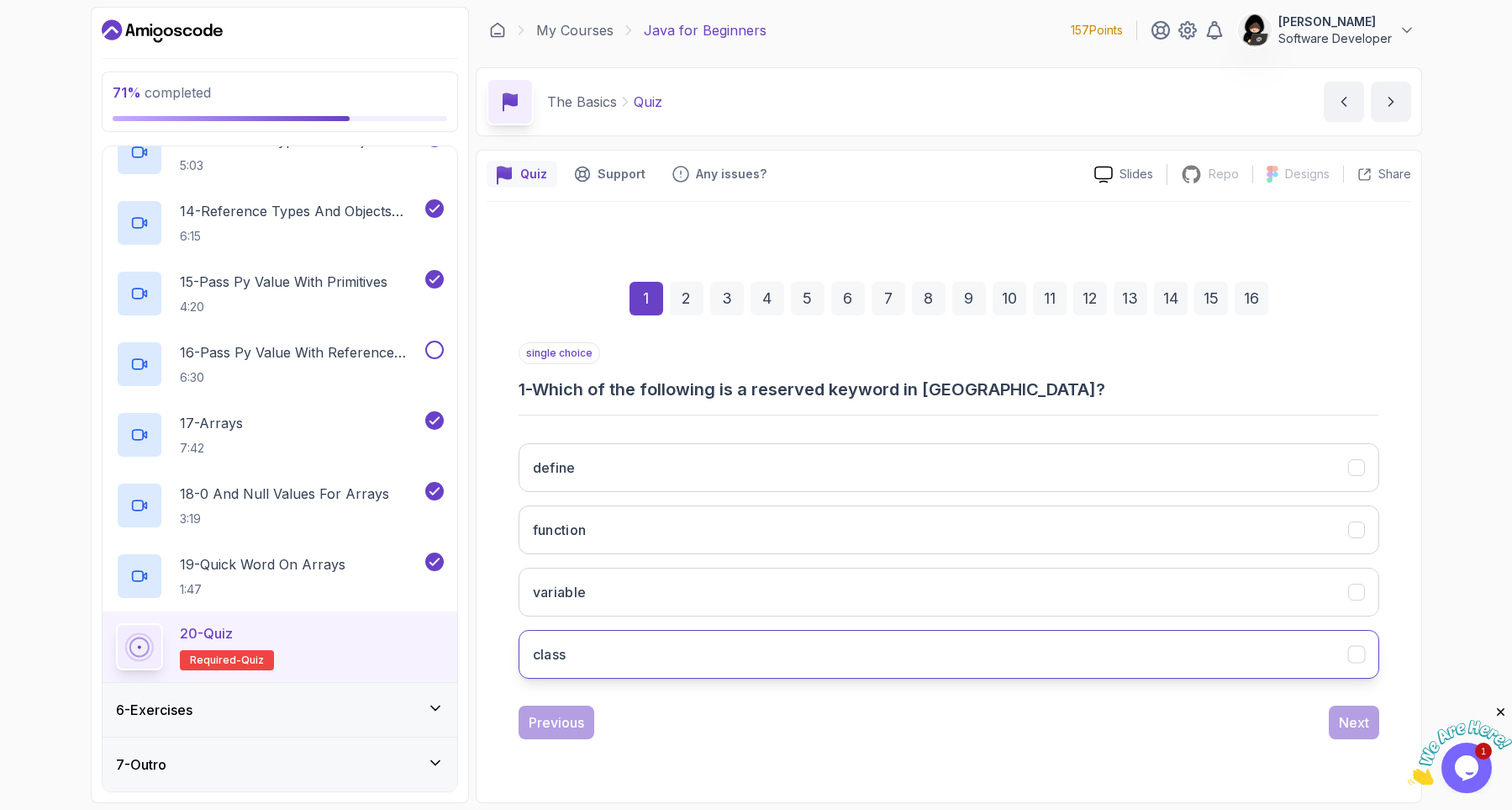
click at [612, 656] on button "class" at bounding box center [948, 653] width 861 height 48
click at [1359, 707] on button "Next" at bounding box center [1353, 722] width 50 height 33
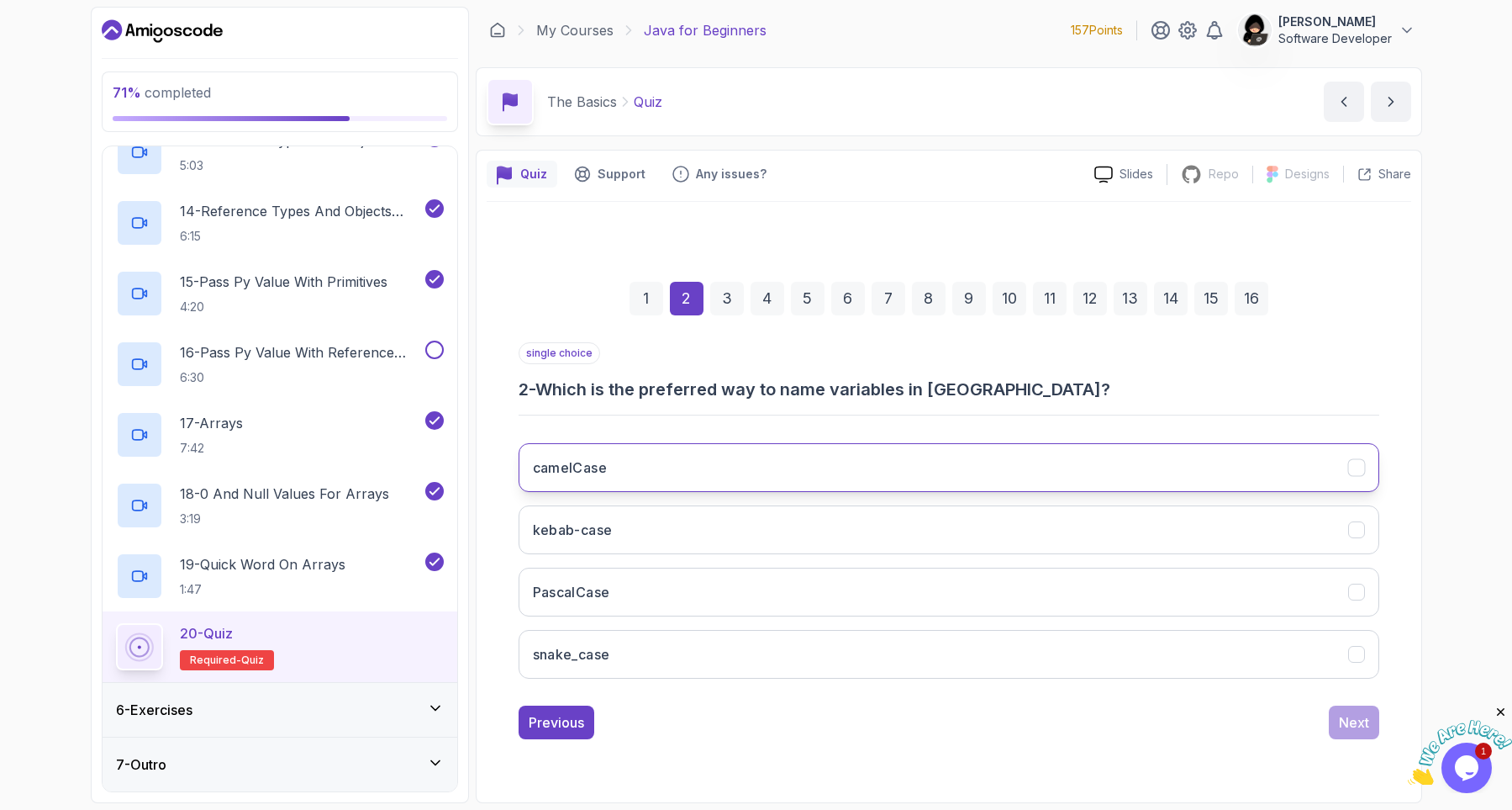
click at [630, 474] on button "camelCase" at bounding box center [948, 467] width 861 height 48
click at [1359, 725] on div "Next" at bounding box center [1353, 722] width 30 height 20
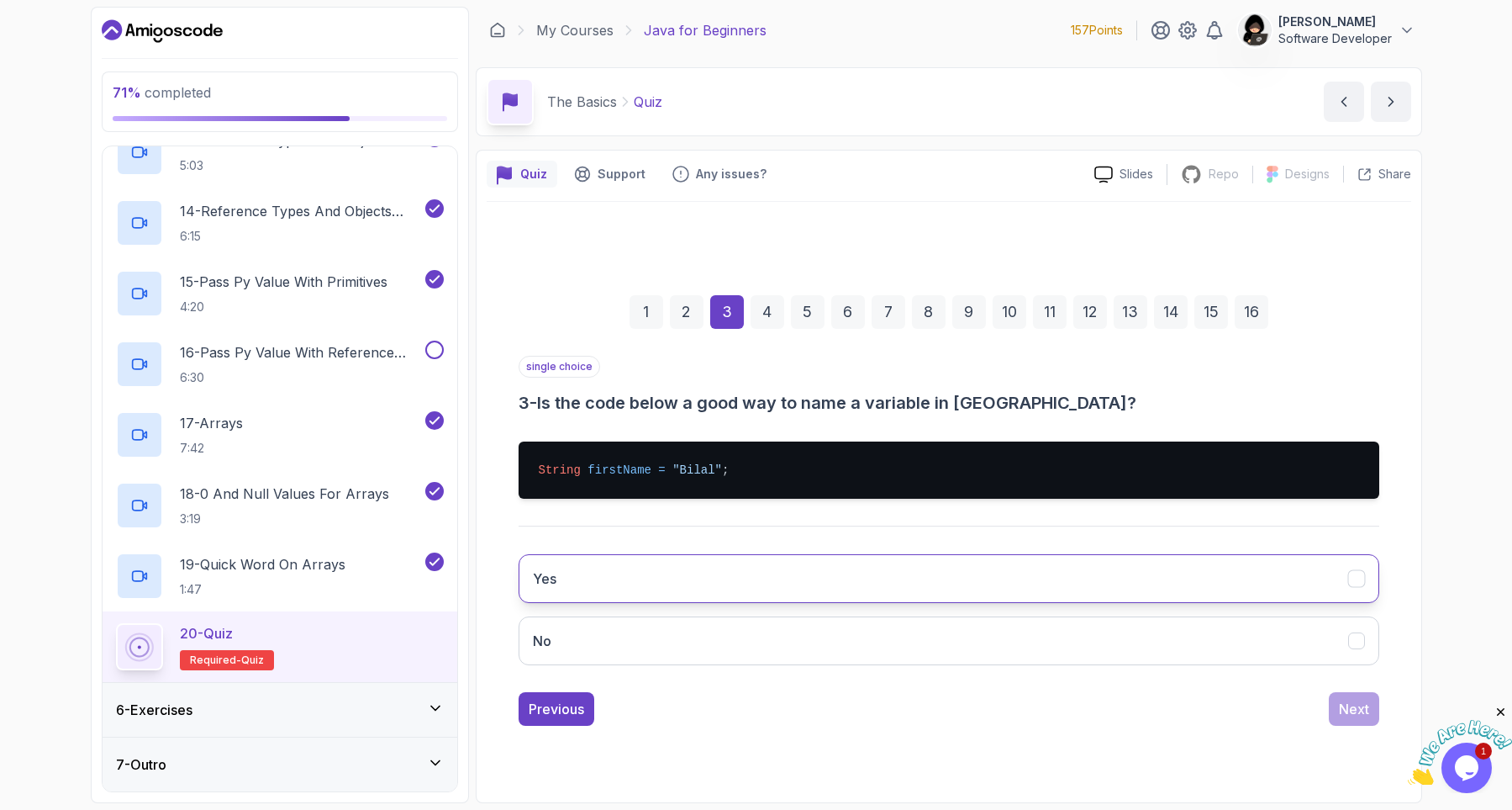
click at [595, 567] on button "Yes" at bounding box center [948, 577] width 861 height 48
click at [1342, 704] on div "Next" at bounding box center [1353, 708] width 30 height 20
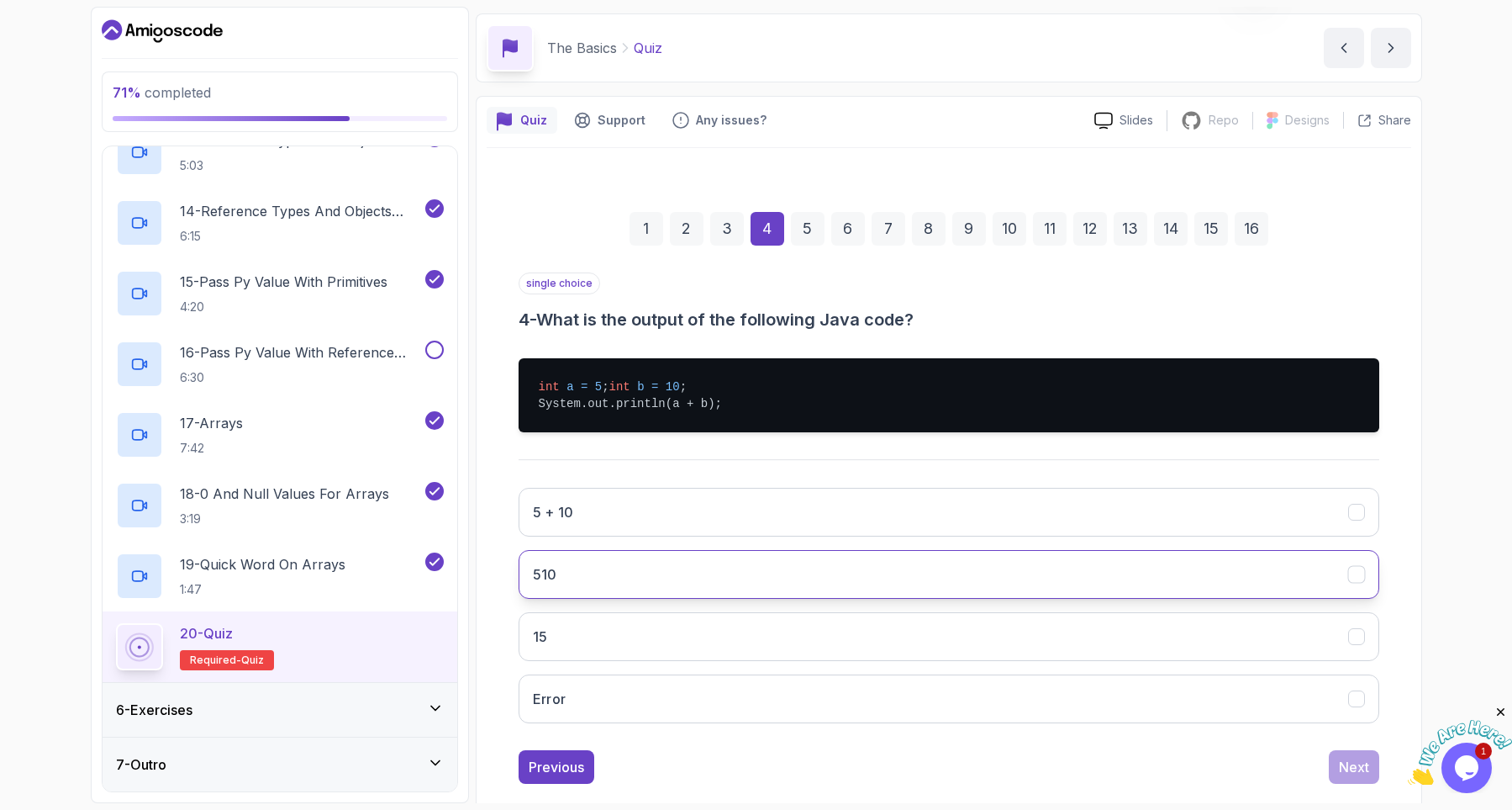
scroll to position [99, 0]
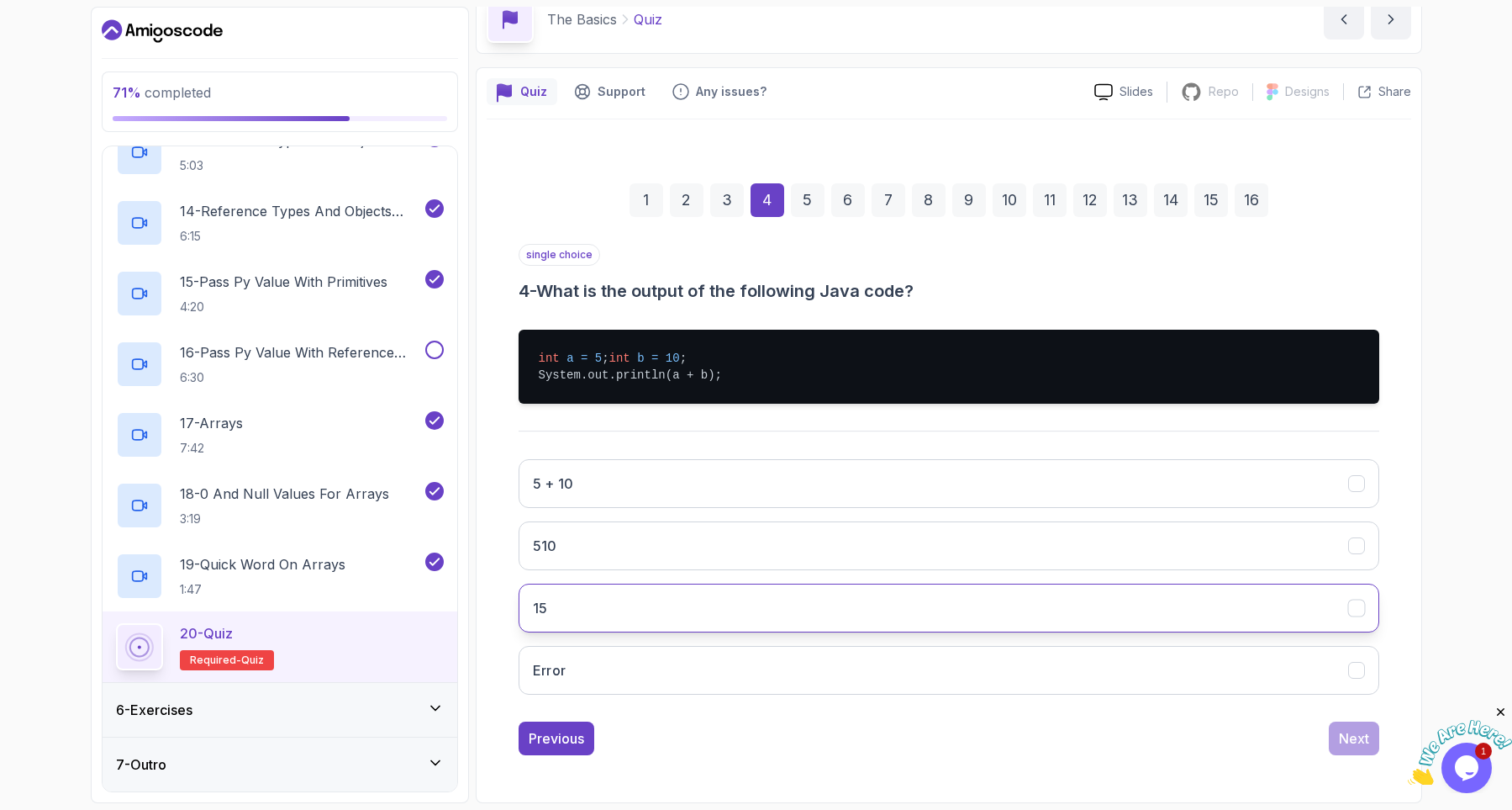
click at [606, 608] on button "15" at bounding box center [948, 607] width 861 height 48
click at [1347, 740] on div "Next" at bounding box center [1353, 738] width 30 height 20
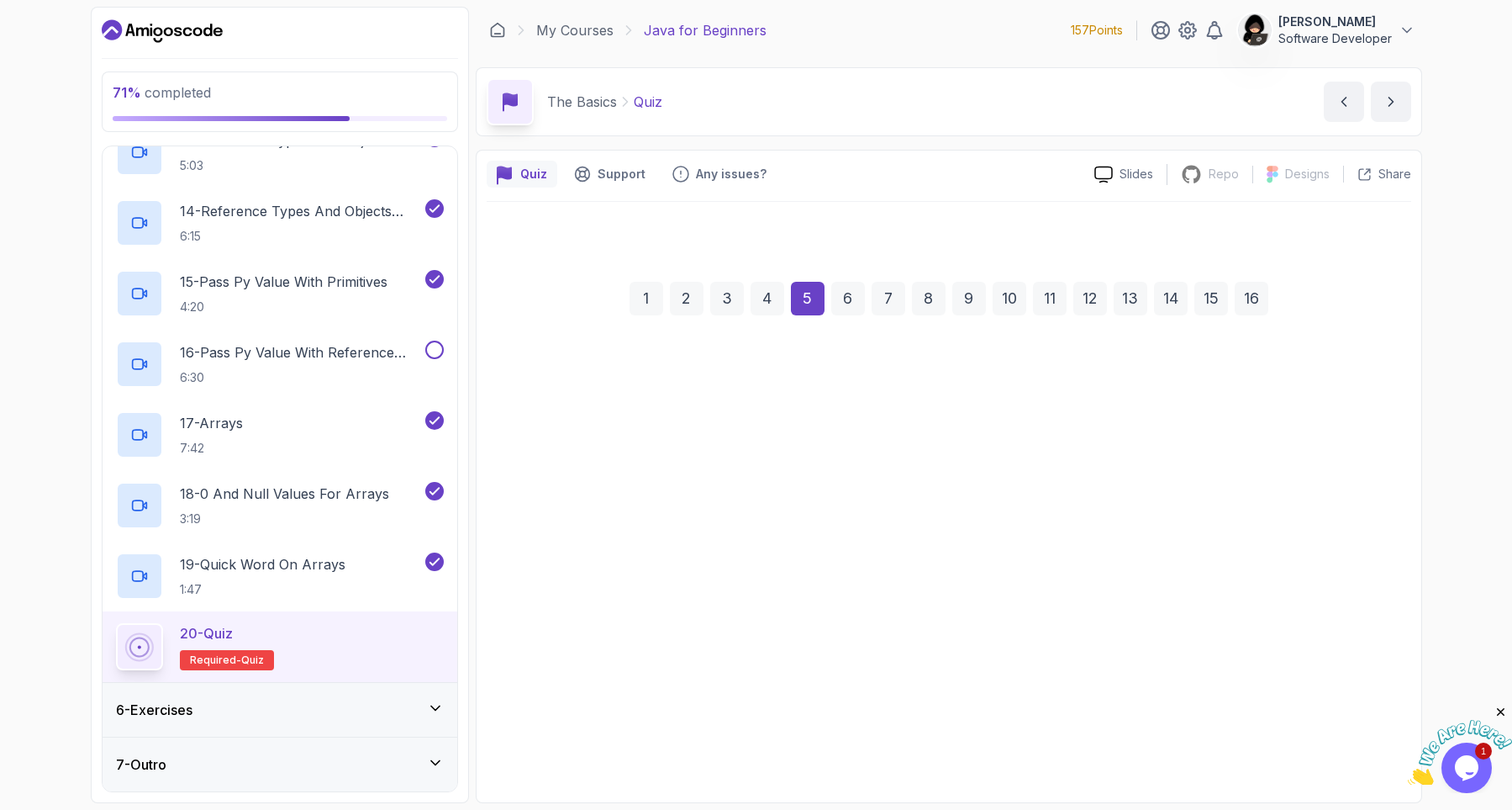
scroll to position [0, 0]
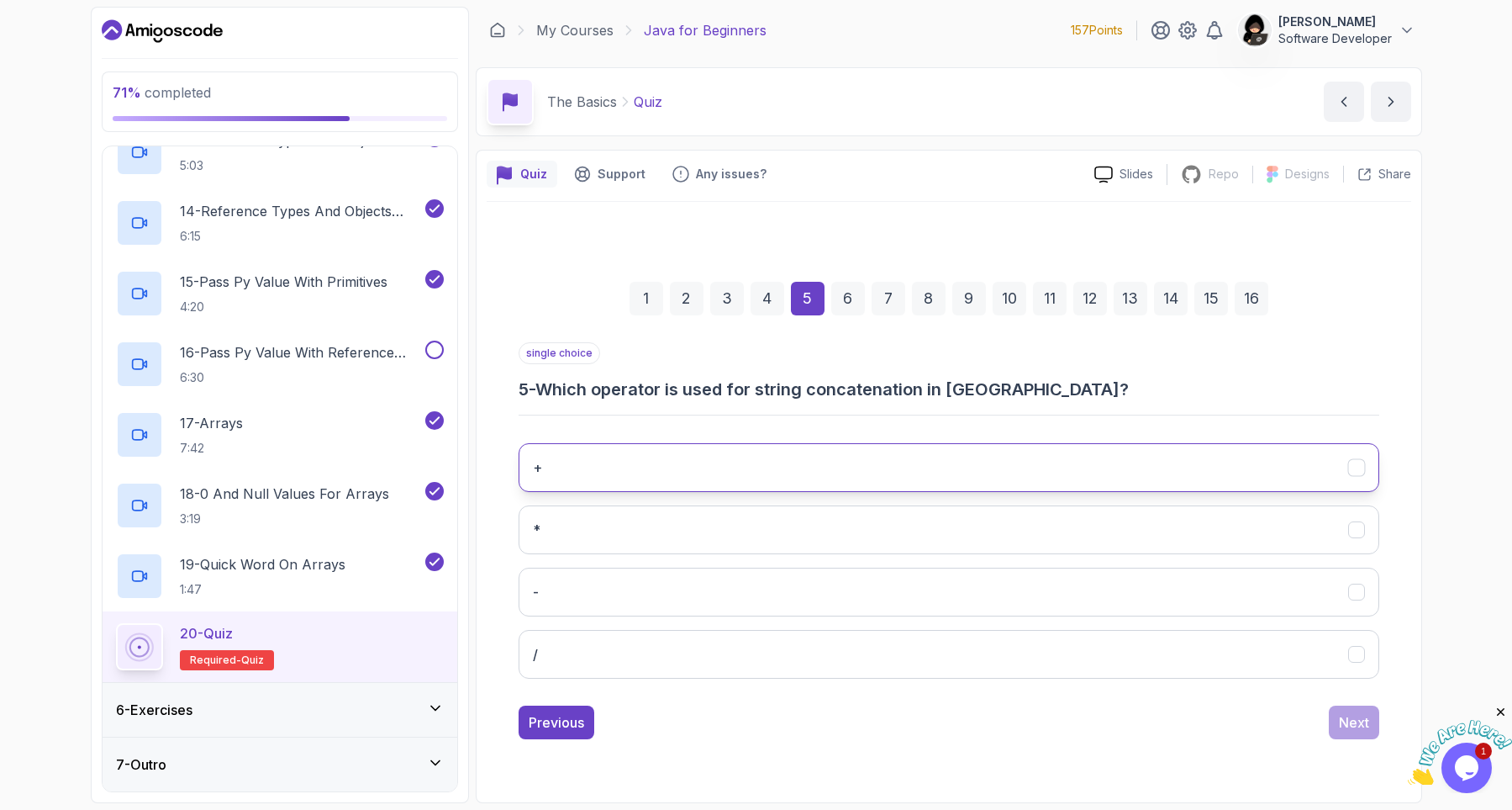
click at [575, 473] on button "+" at bounding box center [948, 467] width 861 height 48
click at [1353, 706] on button "Next" at bounding box center [1353, 722] width 50 height 33
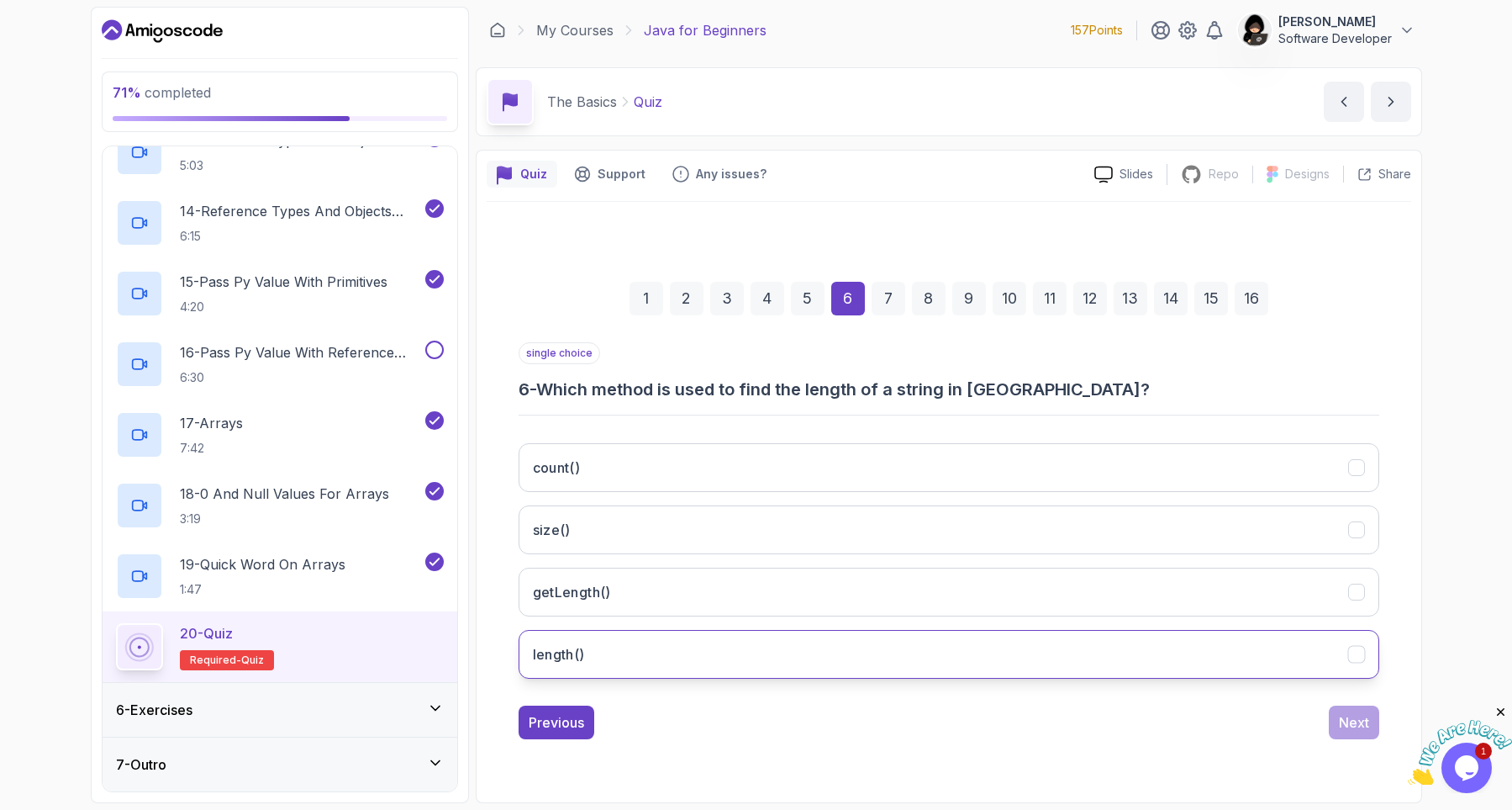
click at [641, 639] on button "length()" at bounding box center [948, 653] width 861 height 48
click at [1344, 733] on button "Next" at bounding box center [1353, 722] width 50 height 33
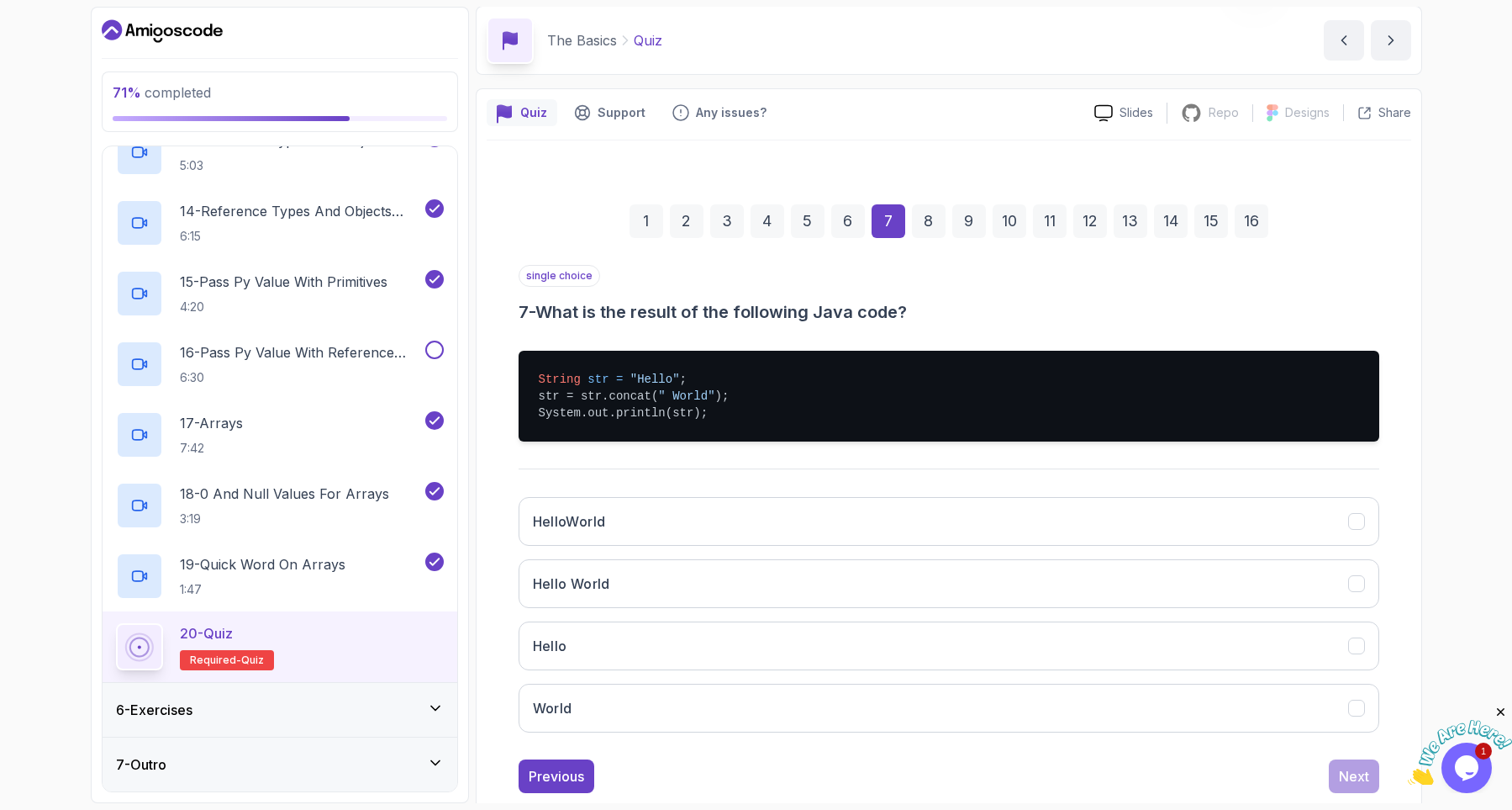
scroll to position [99, 0]
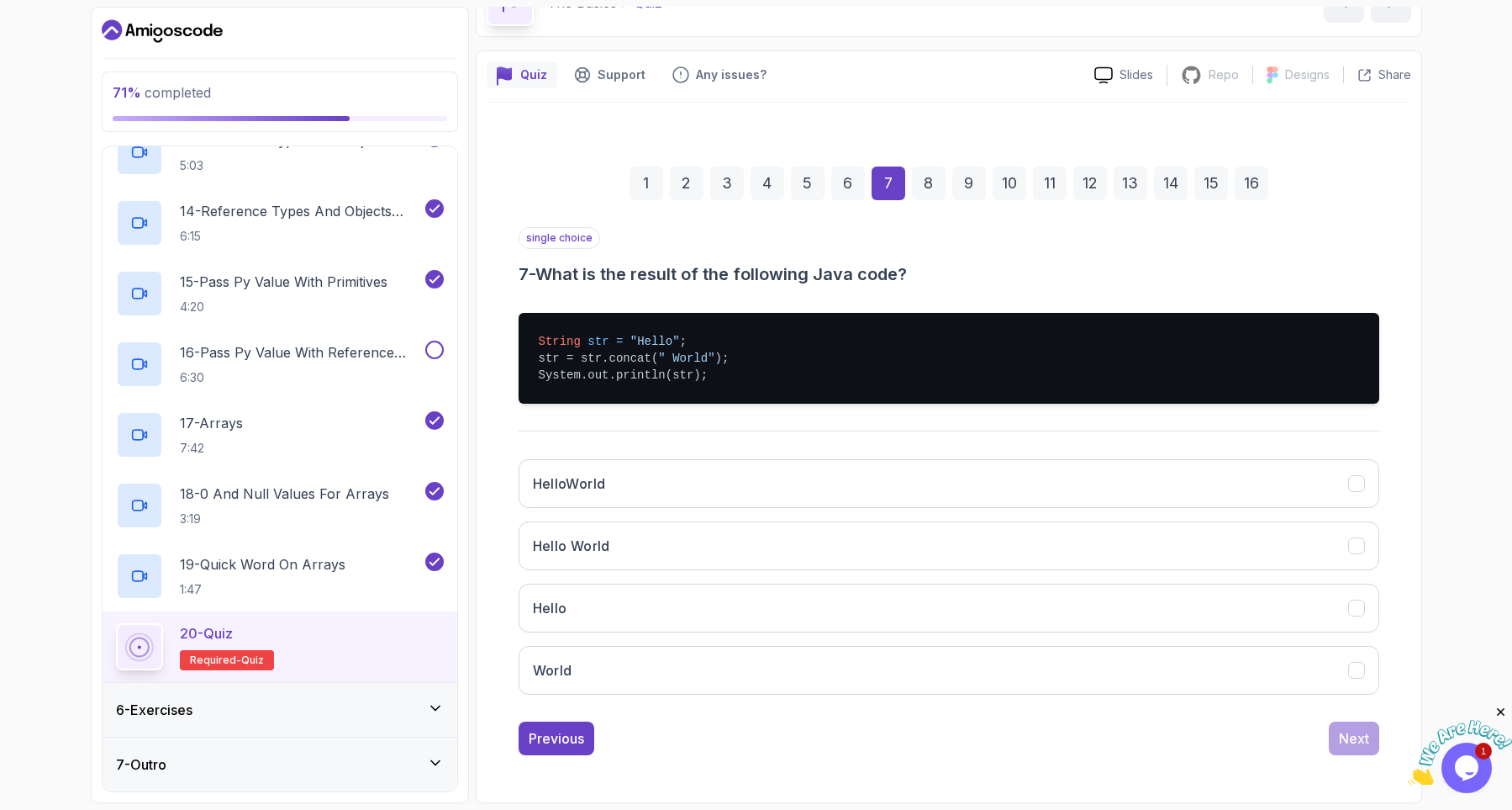
click at [639, 356] on pre "String str = "Hello" ; str = str.concat( " World" ); System.out.println(str);" at bounding box center [948, 358] width 861 height 91
click at [638, 356] on pre "String str = "Hello" ; str = str.concat( " World" ); System.out.println(str);" at bounding box center [948, 358] width 861 height 91
copy pre "concat"
click at [641, 543] on button "Hello World" at bounding box center [948, 545] width 861 height 48
click at [1345, 737] on div "Next" at bounding box center [1353, 738] width 30 height 20
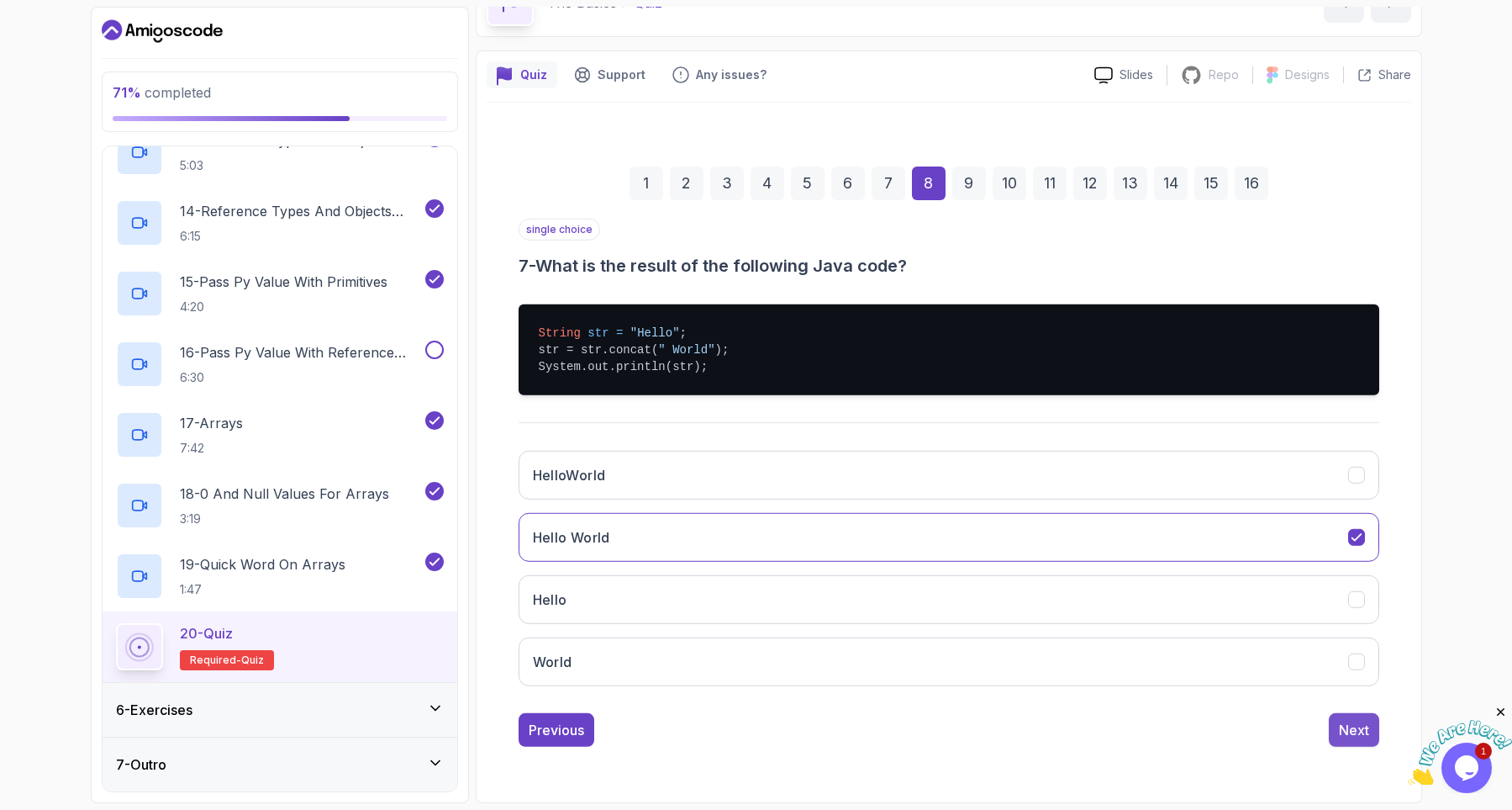
scroll to position [0, 0]
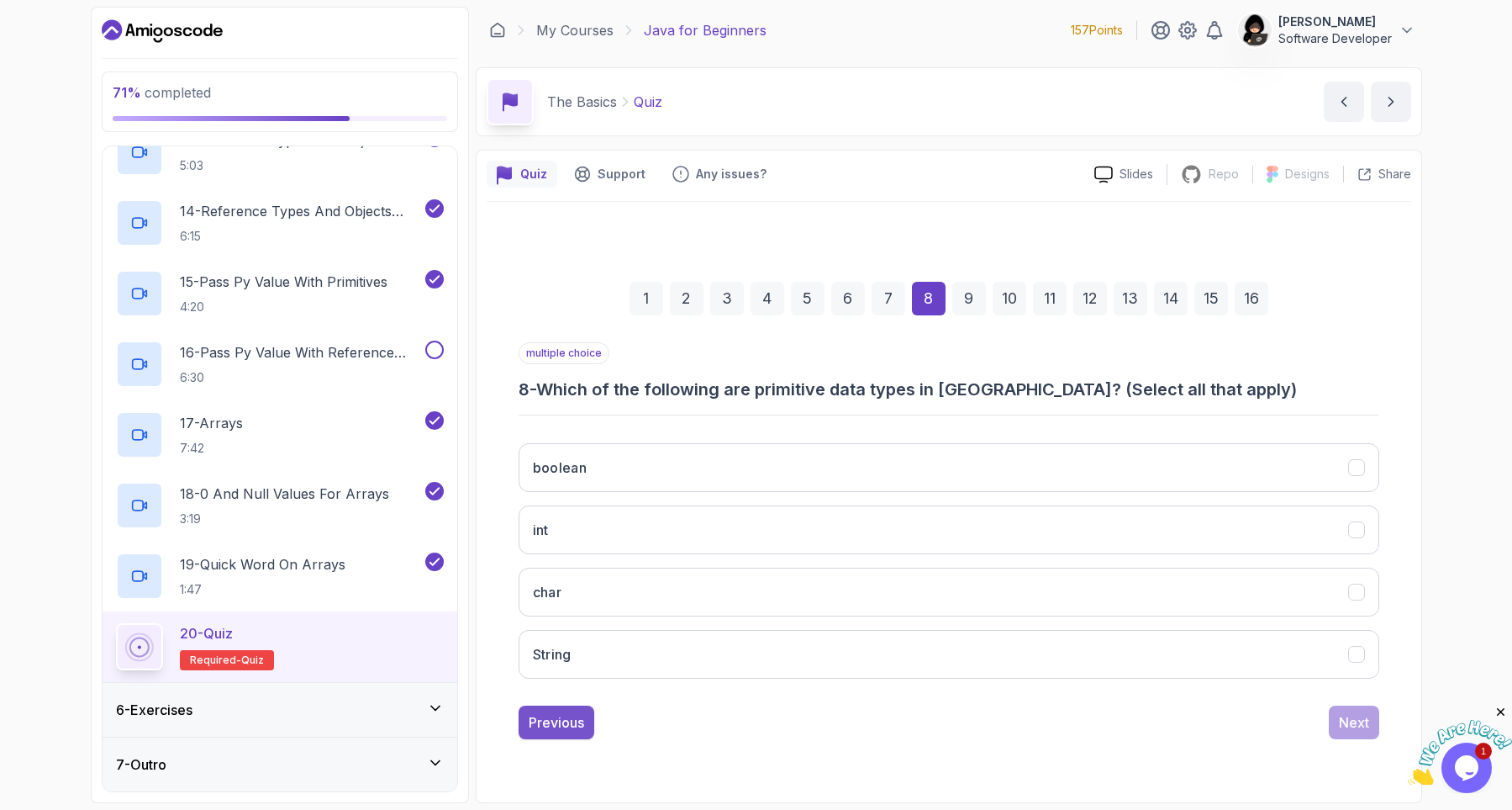
click at [570, 723] on div "Previous" at bounding box center [556, 722] width 55 height 20
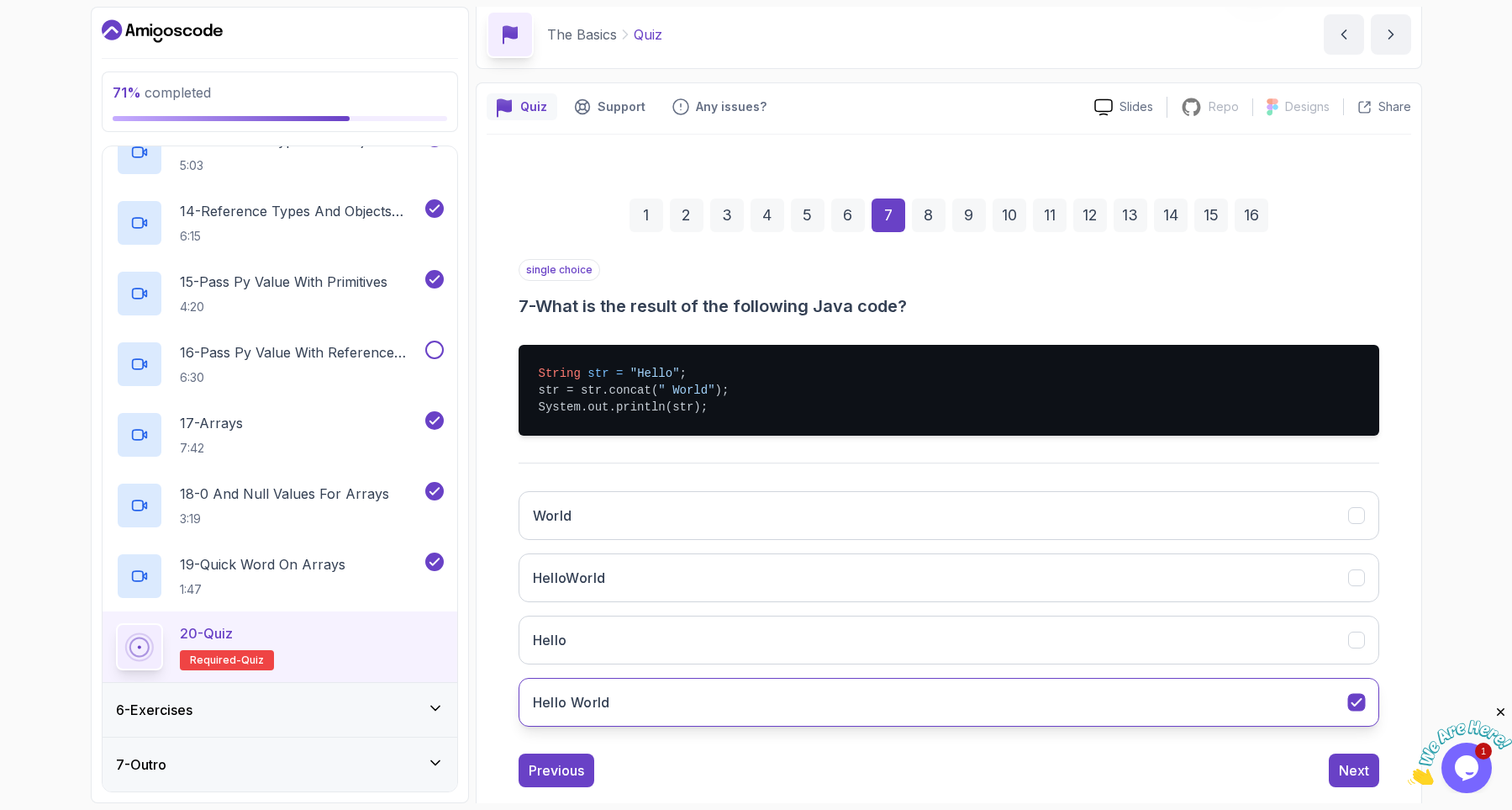
scroll to position [99, 0]
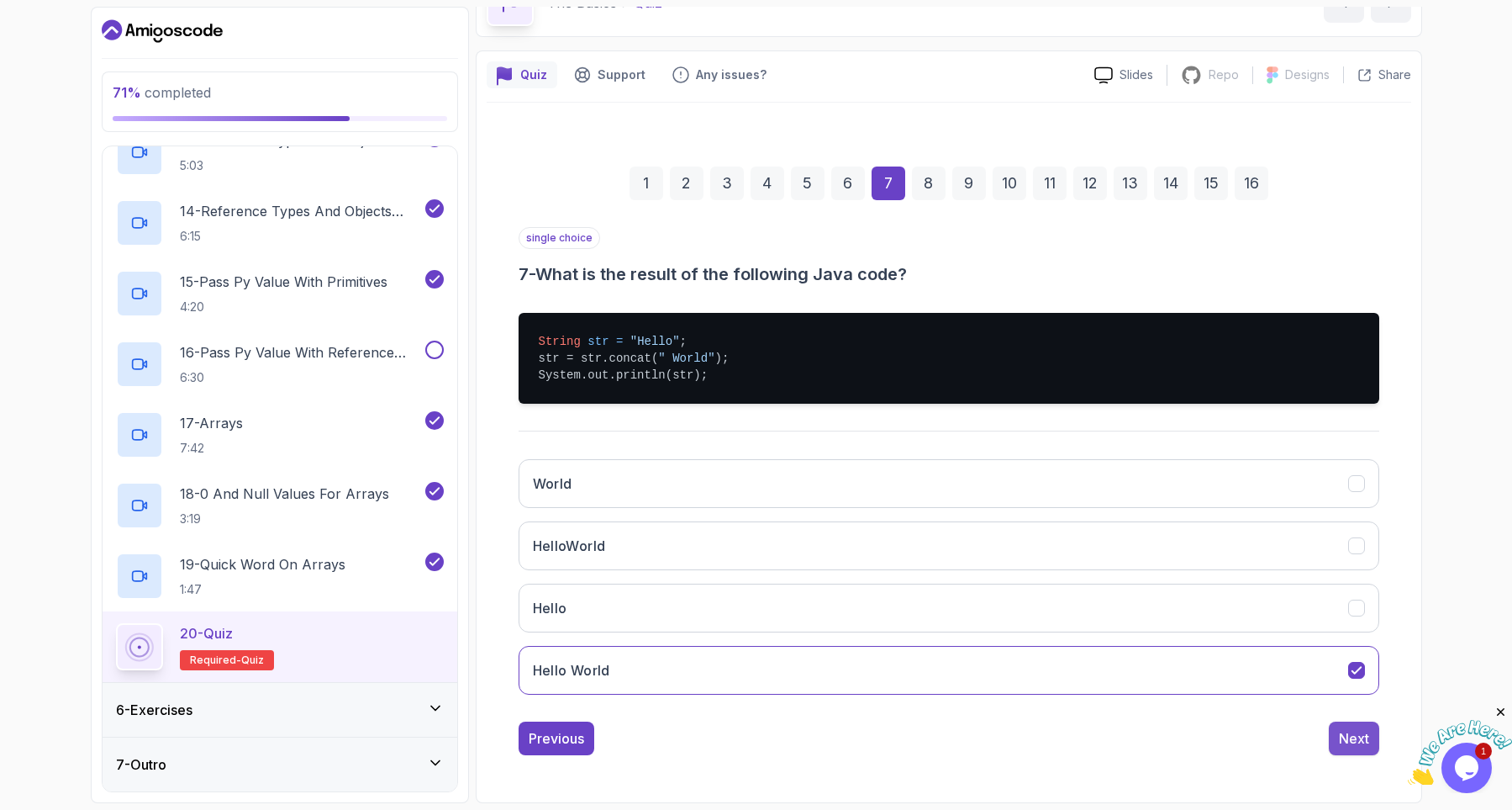
click at [1346, 733] on div "Next" at bounding box center [1353, 738] width 30 height 20
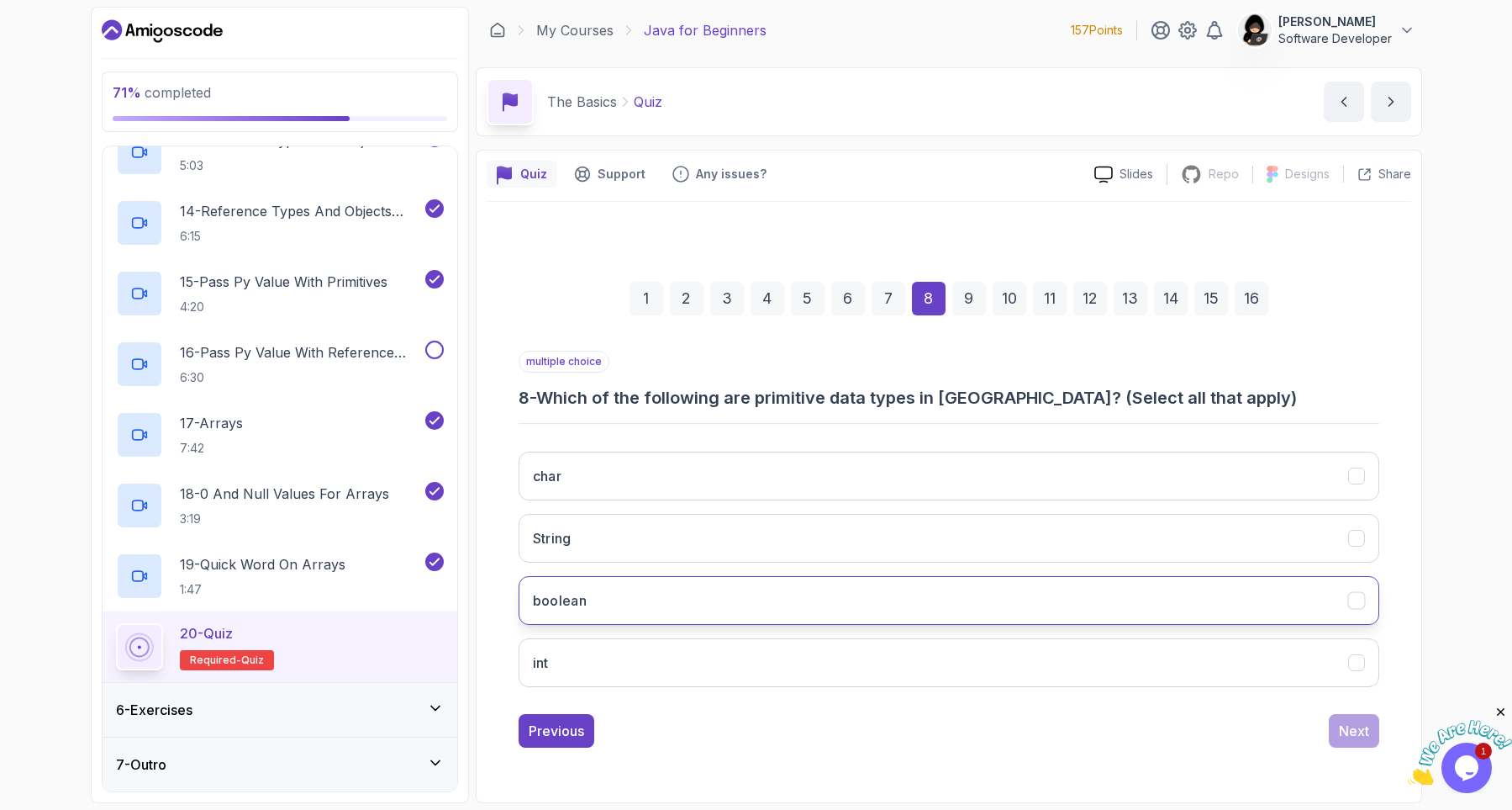
scroll to position [0, 0]
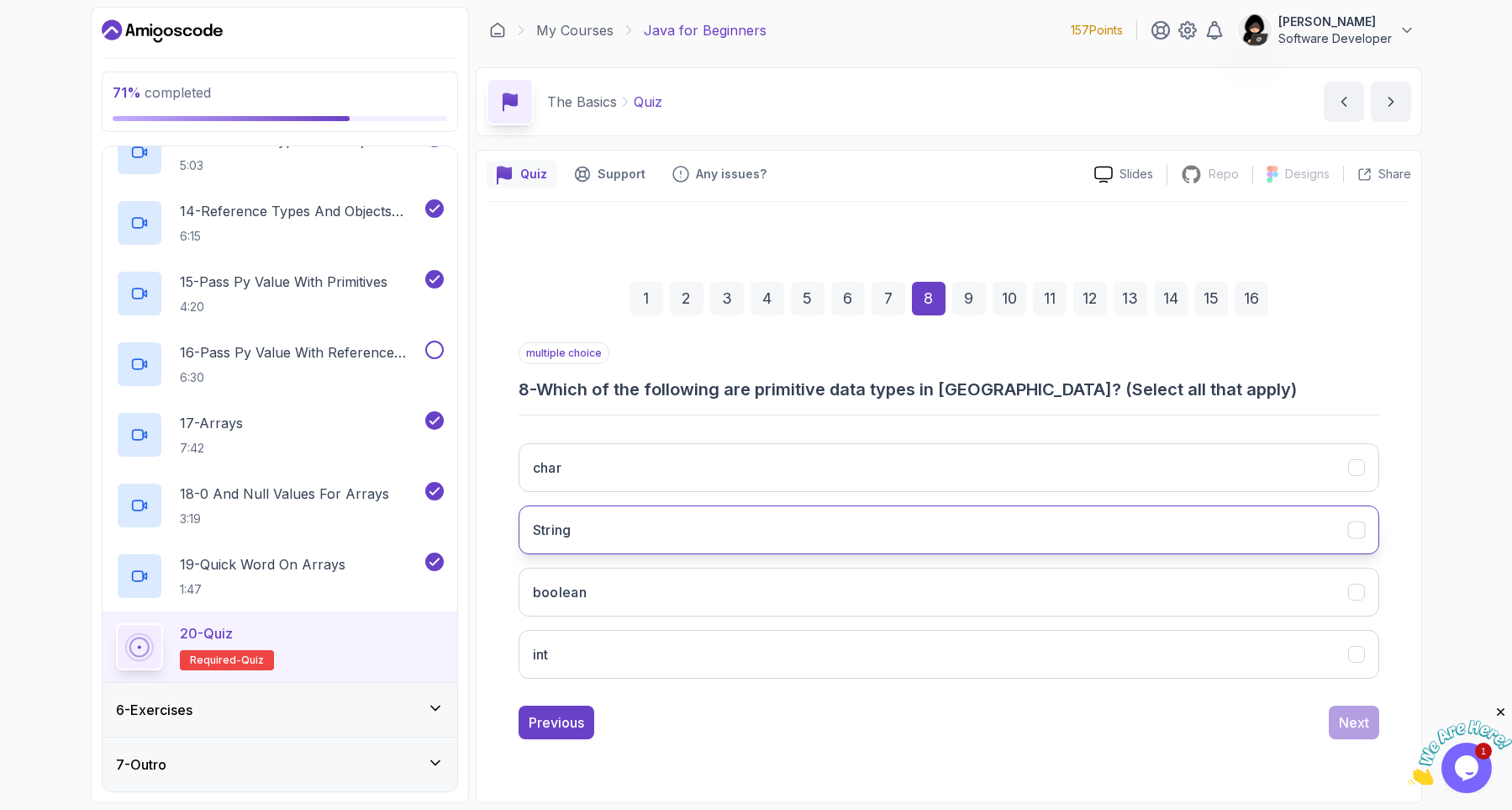
click at [573, 530] on button "String" at bounding box center [948, 529] width 861 height 48
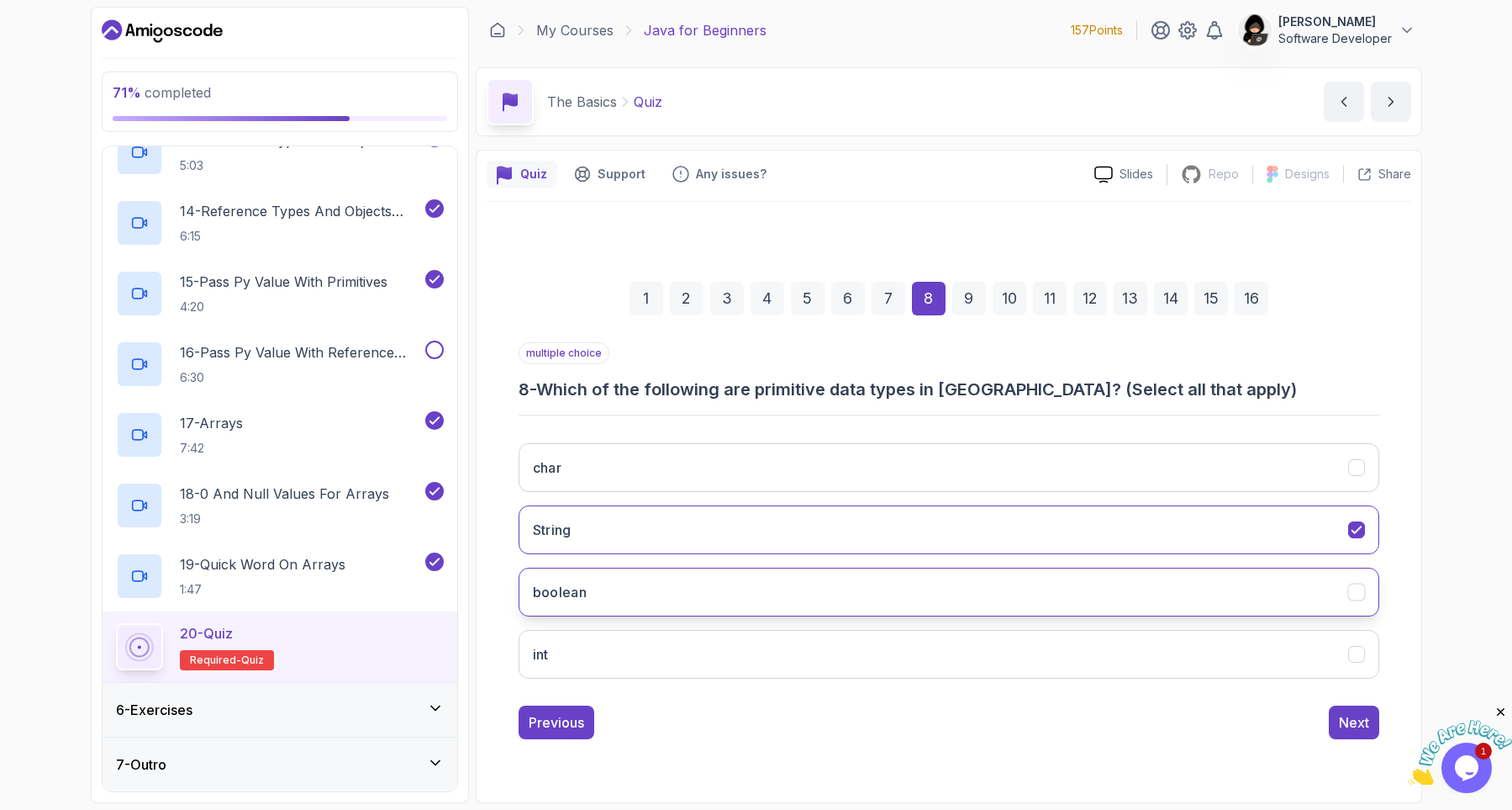
click at [603, 603] on button "boolean" at bounding box center [948, 592] width 861 height 48
click at [588, 658] on button "int" at bounding box center [948, 653] width 861 height 48
click at [607, 464] on button "char" at bounding box center [948, 467] width 861 height 48
click at [612, 539] on button "String" at bounding box center [948, 529] width 861 height 48
click at [1353, 721] on div "Next" at bounding box center [1353, 722] width 30 height 20
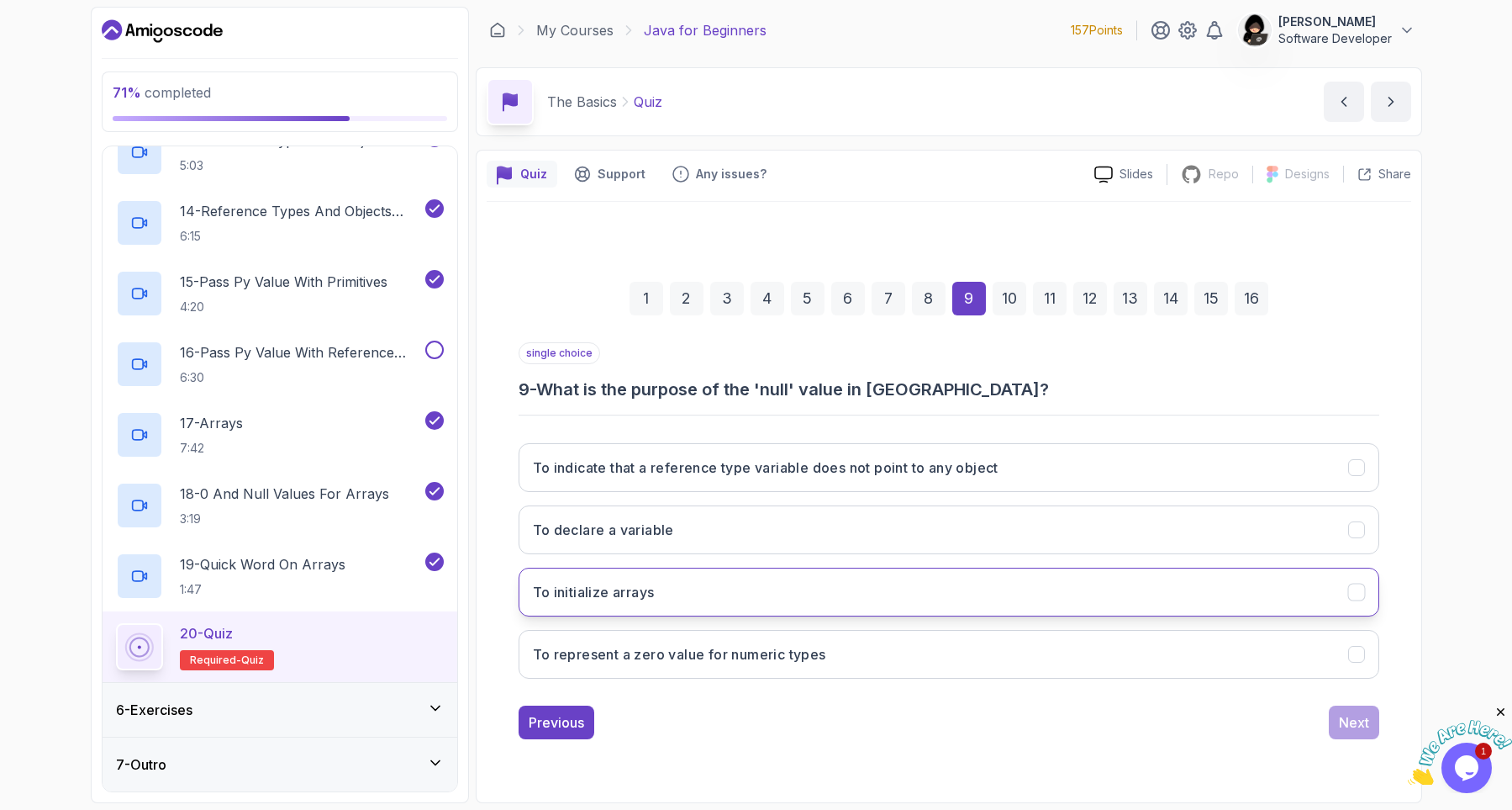
click at [777, 604] on button "To initialize arrays" at bounding box center [948, 592] width 861 height 48
click at [803, 524] on button "To declare a variable" at bounding box center [948, 529] width 861 height 48
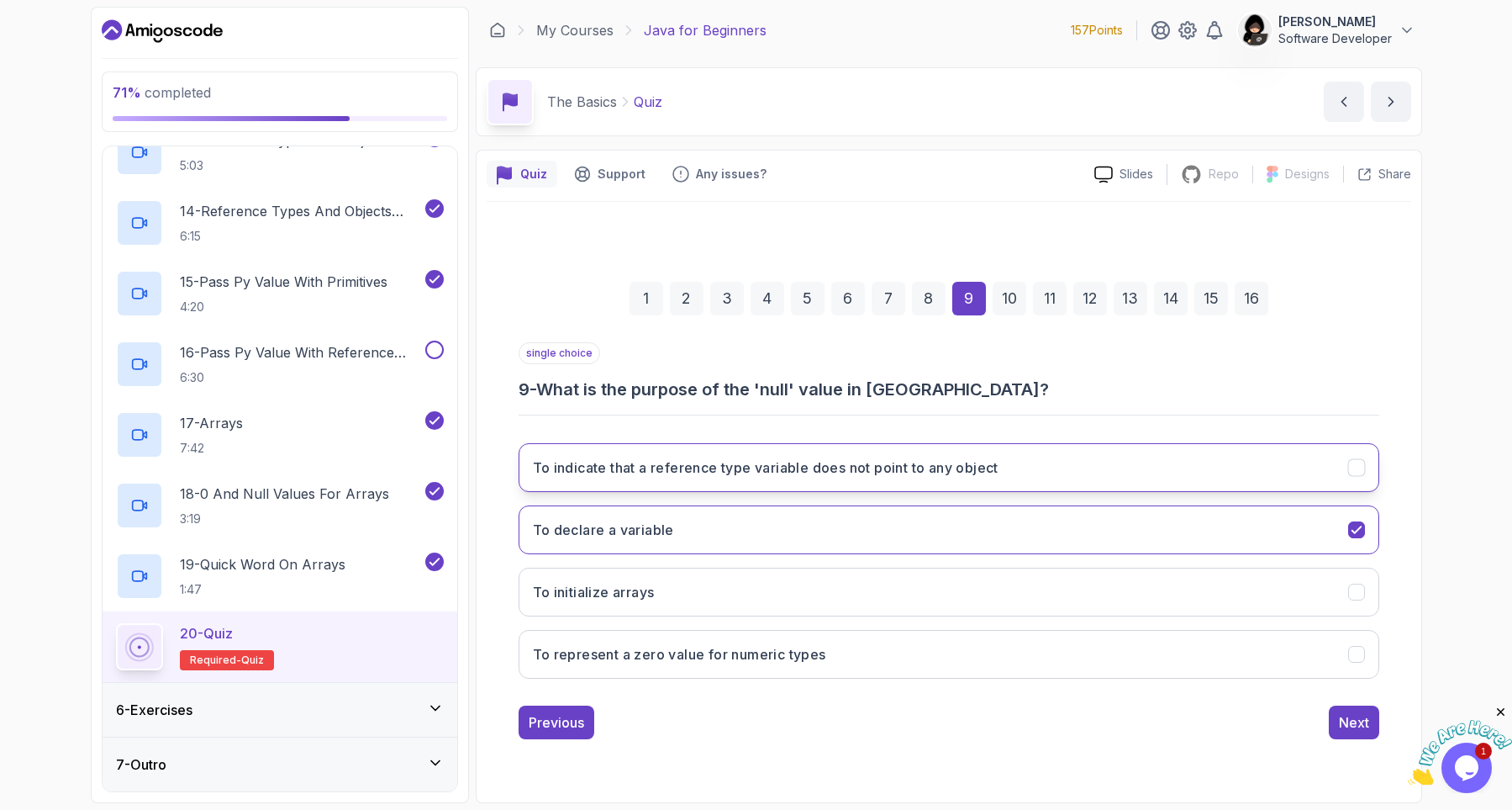
click at [826, 477] on h3 "To indicate that a reference type variable does not point to any object" at bounding box center [765, 467] width 465 height 20
click at [1364, 727] on div "Next" at bounding box center [1353, 722] width 30 height 20
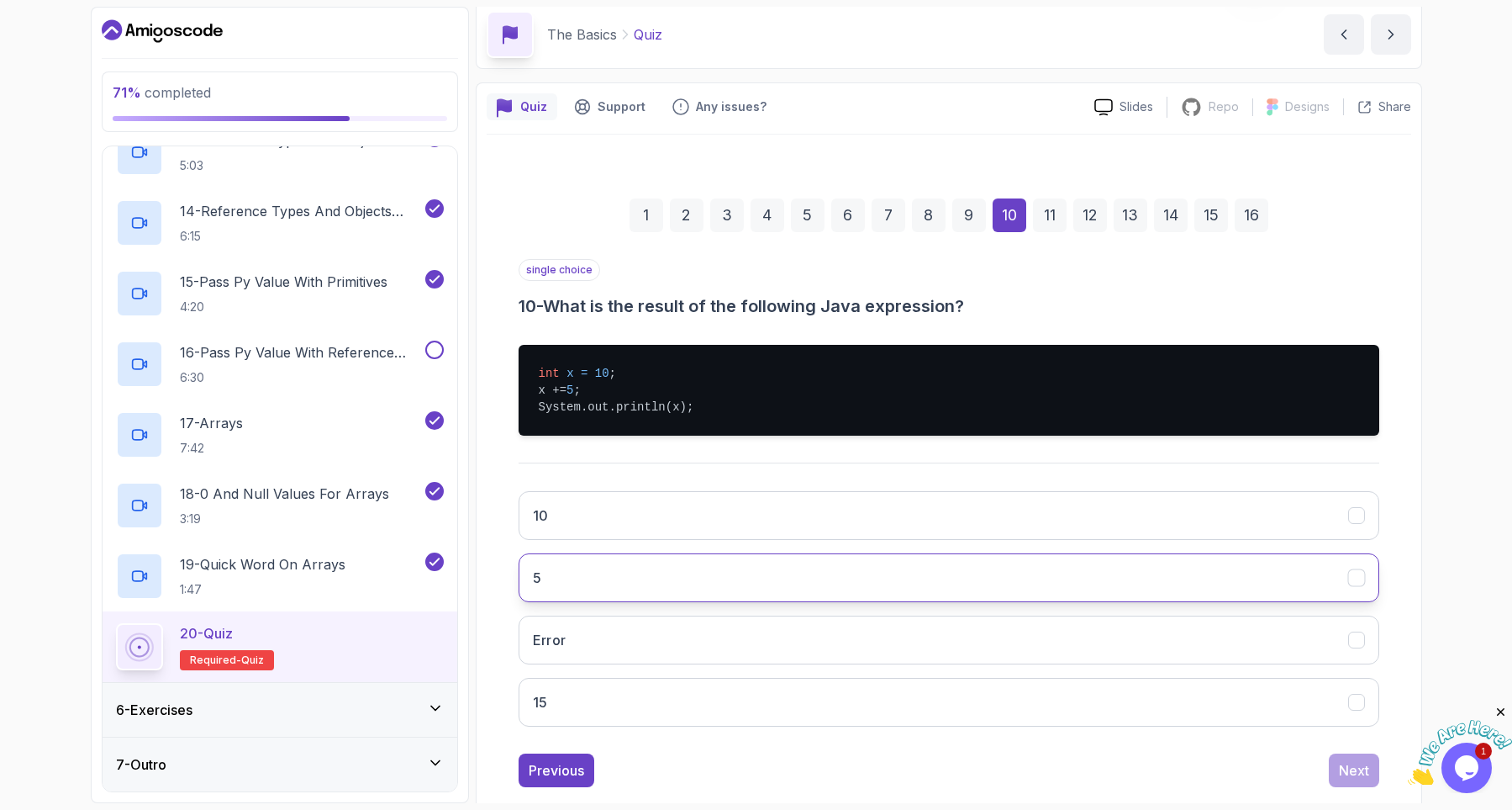
scroll to position [99, 0]
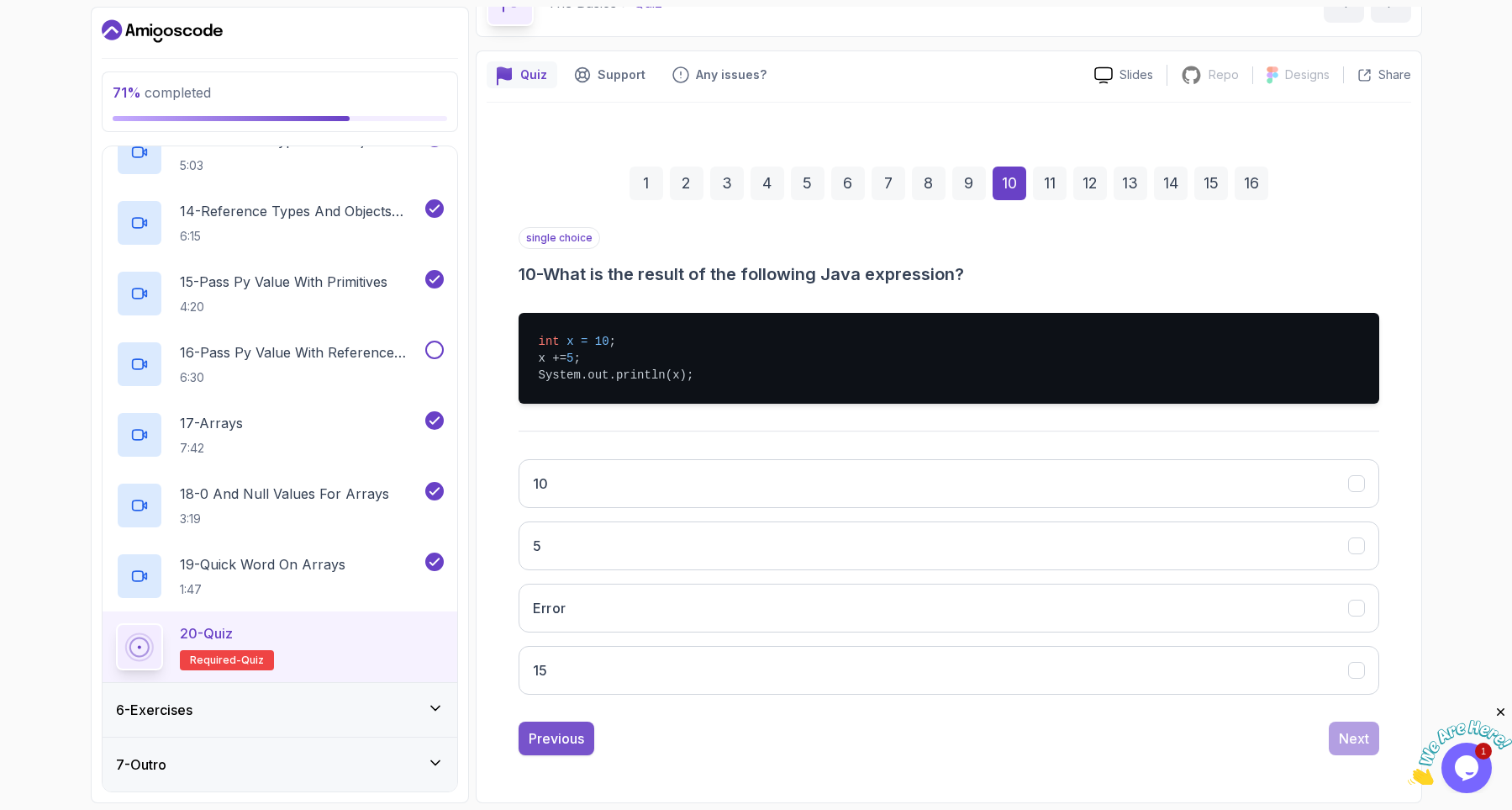
click at [558, 747] on div "Previous" at bounding box center [556, 738] width 55 height 20
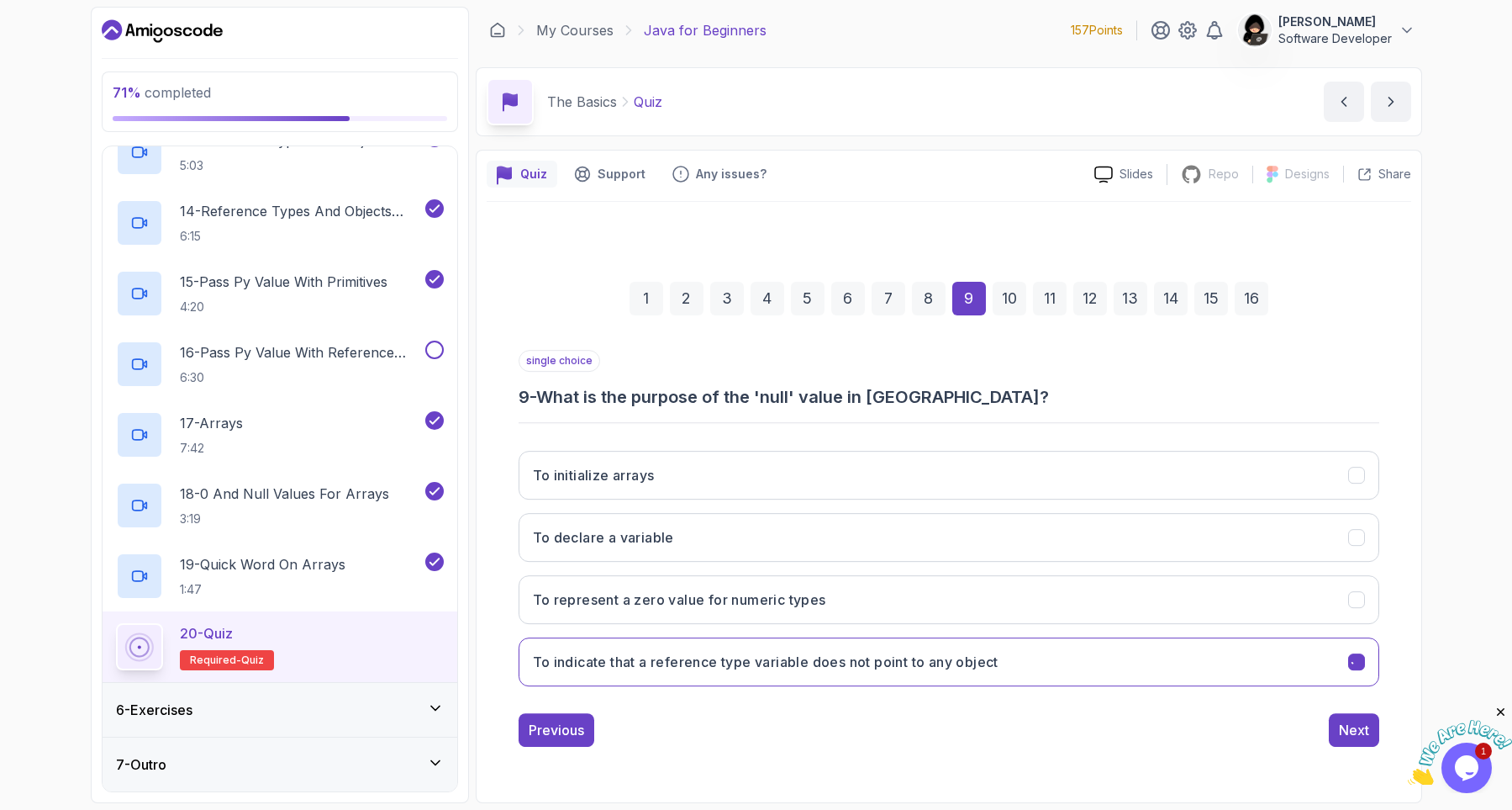
scroll to position [0, 0]
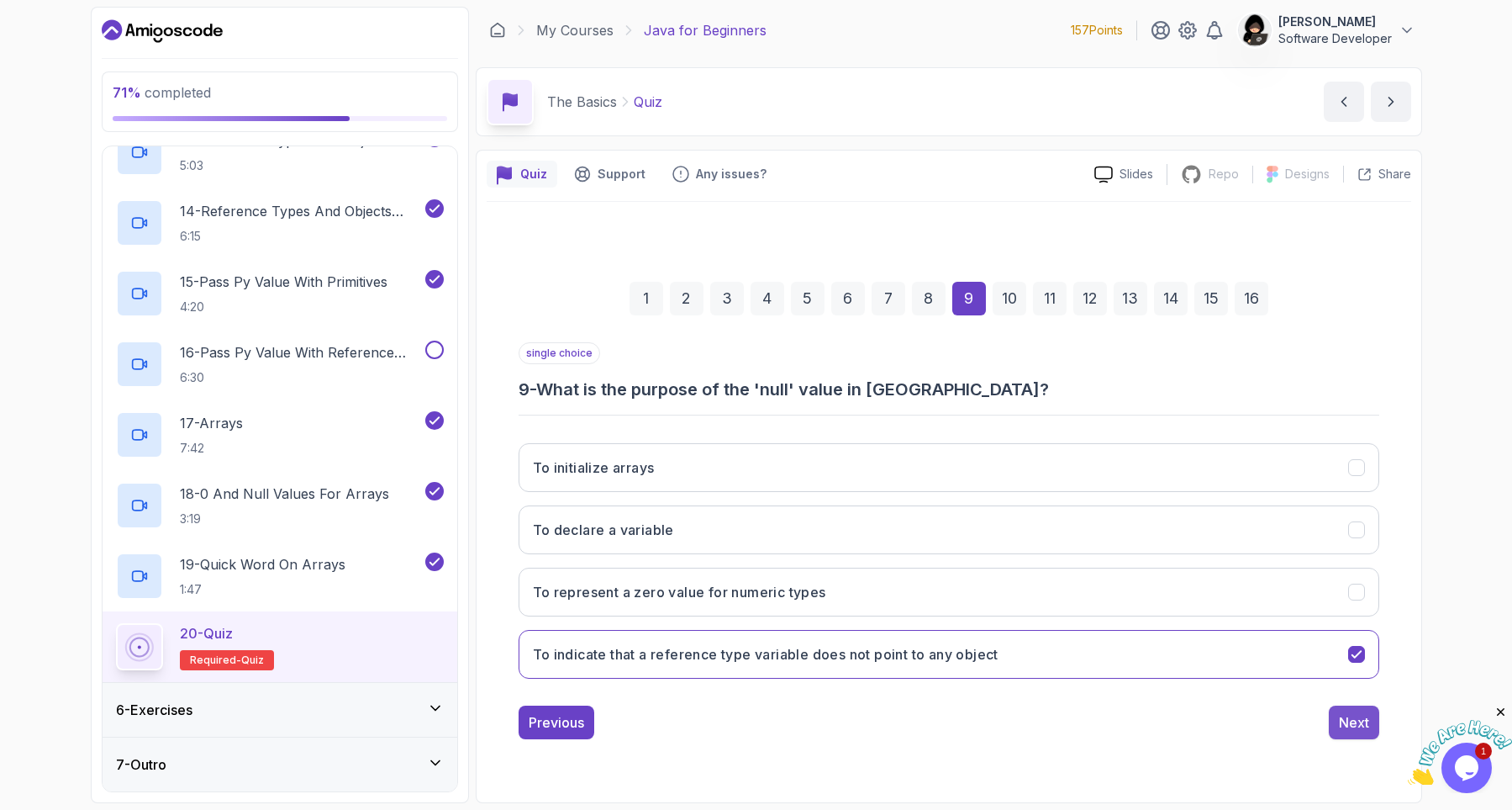
click at [1365, 737] on button "Next" at bounding box center [1353, 722] width 50 height 33
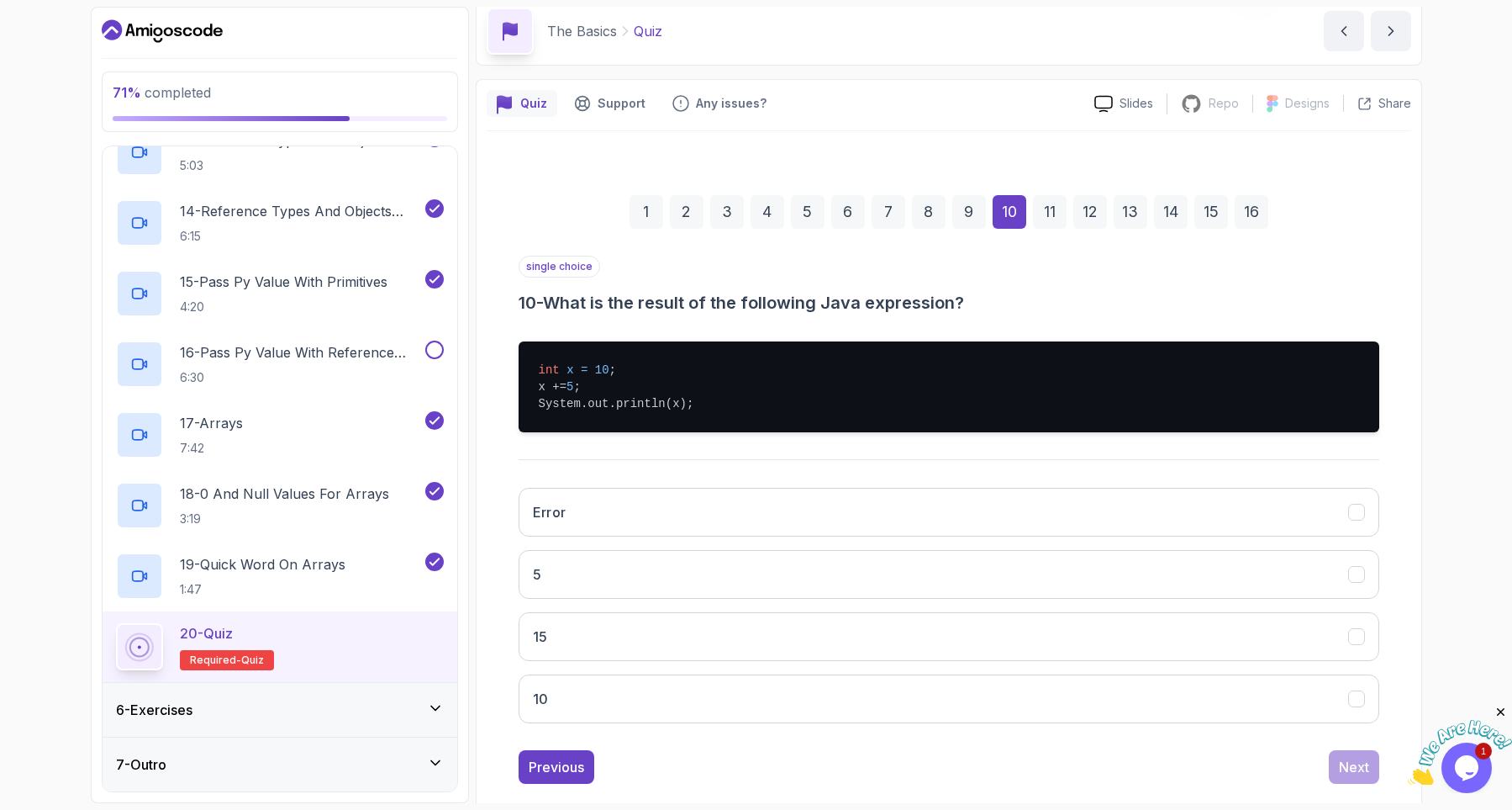
scroll to position [99, 0]
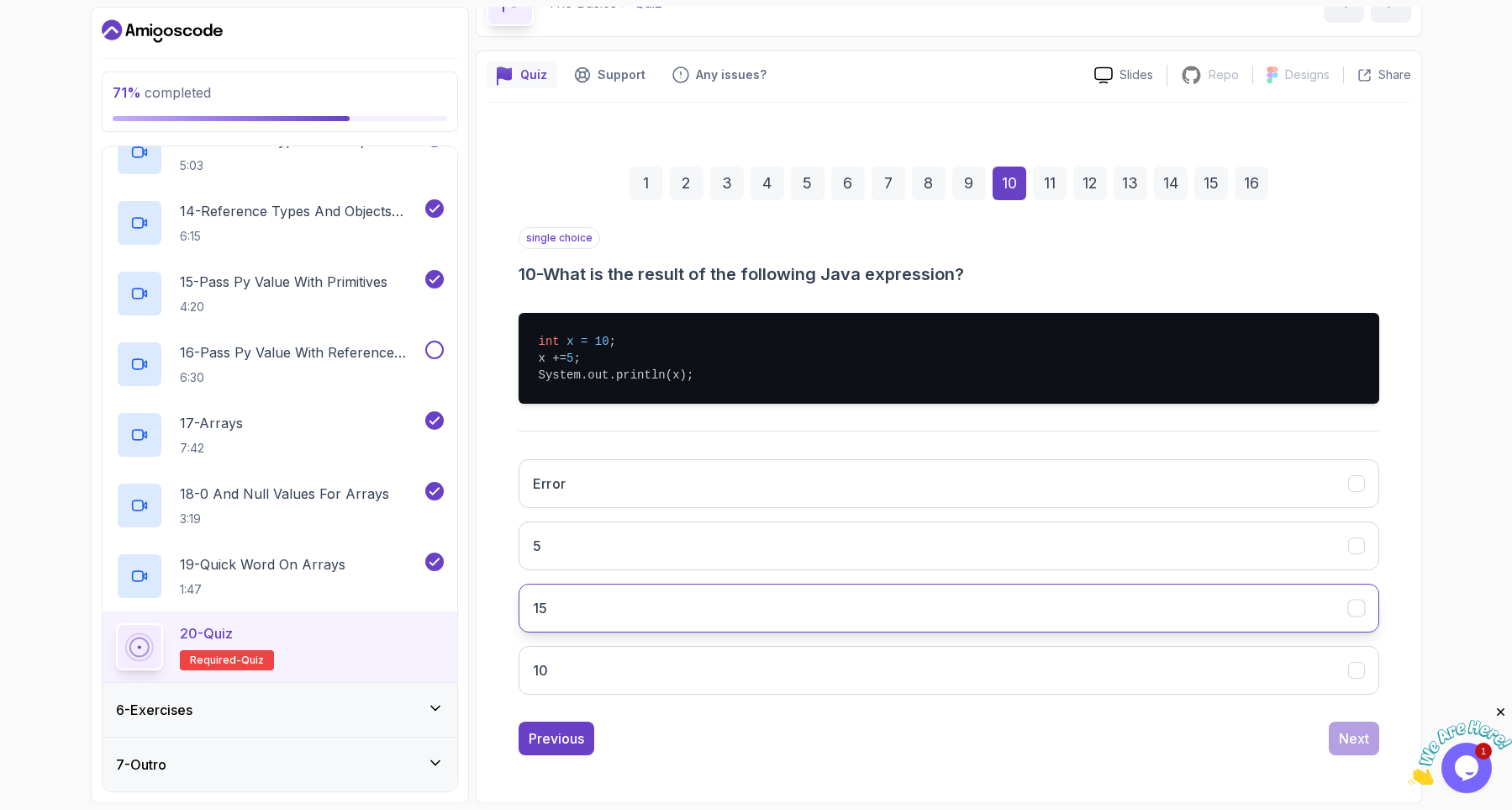
click at [625, 604] on button "15" at bounding box center [948, 607] width 861 height 48
click at [1347, 751] on button "Next" at bounding box center [1353, 738] width 50 height 33
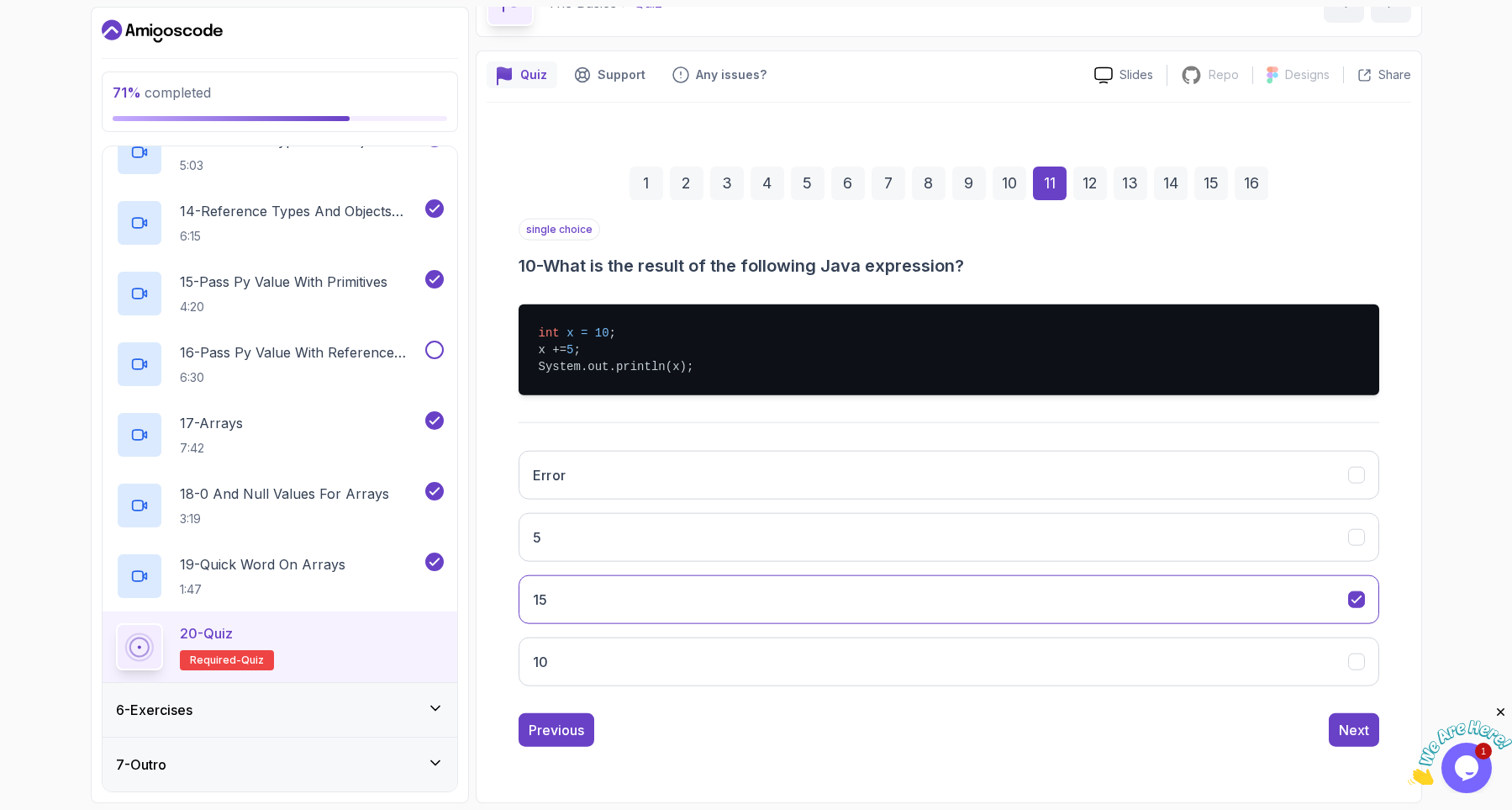
scroll to position [30, 0]
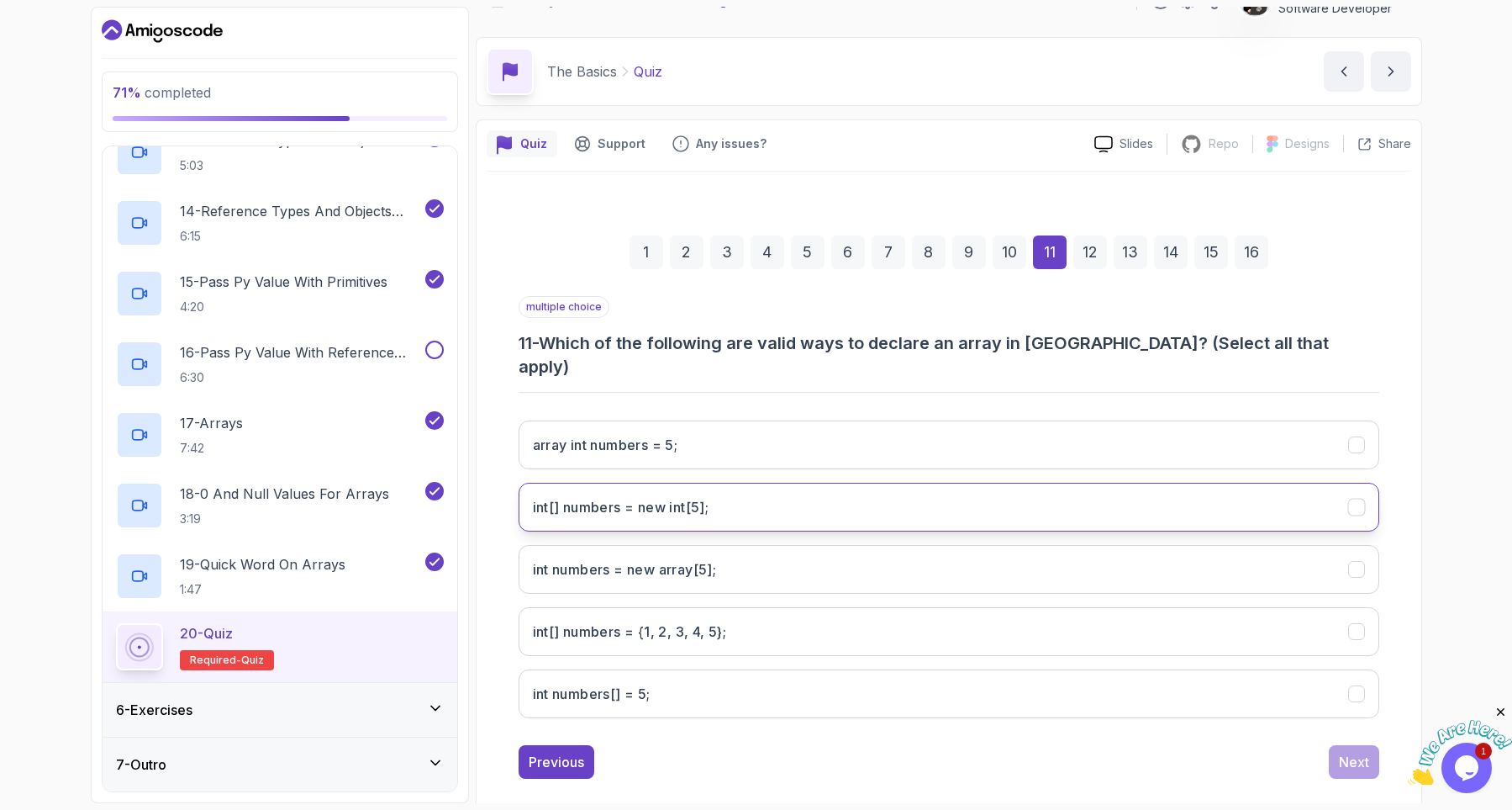
click at [758, 482] on int;"] "int[] numbers = new int[5];" at bounding box center [948, 506] width 861 height 48
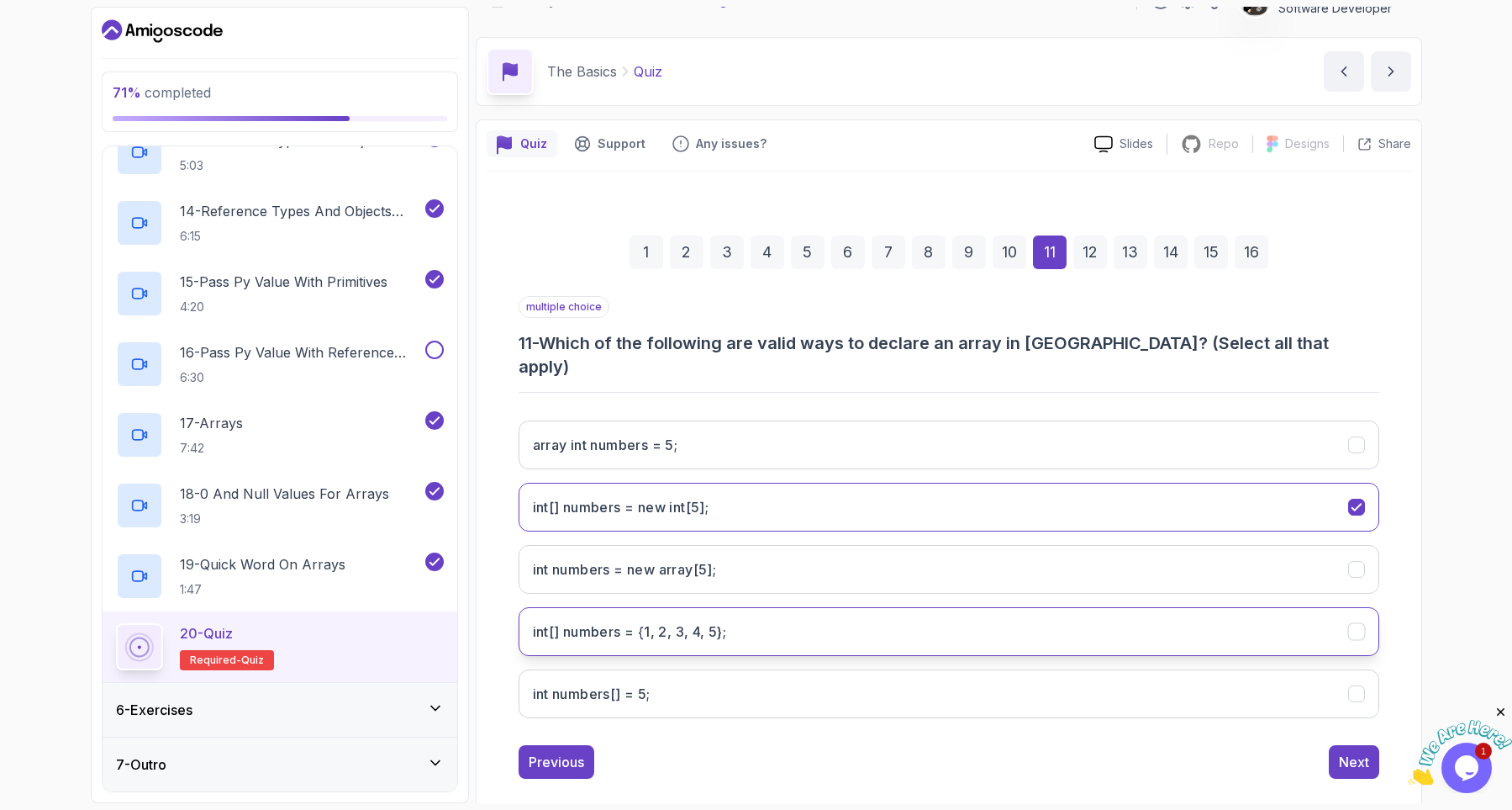
click at [714, 621] on h3 "int[] numbers = {1, 2, 3, 4, 5};" at bounding box center [629, 631] width 195 height 20
click at [1345, 752] on div "Next" at bounding box center [1353, 762] width 30 height 20
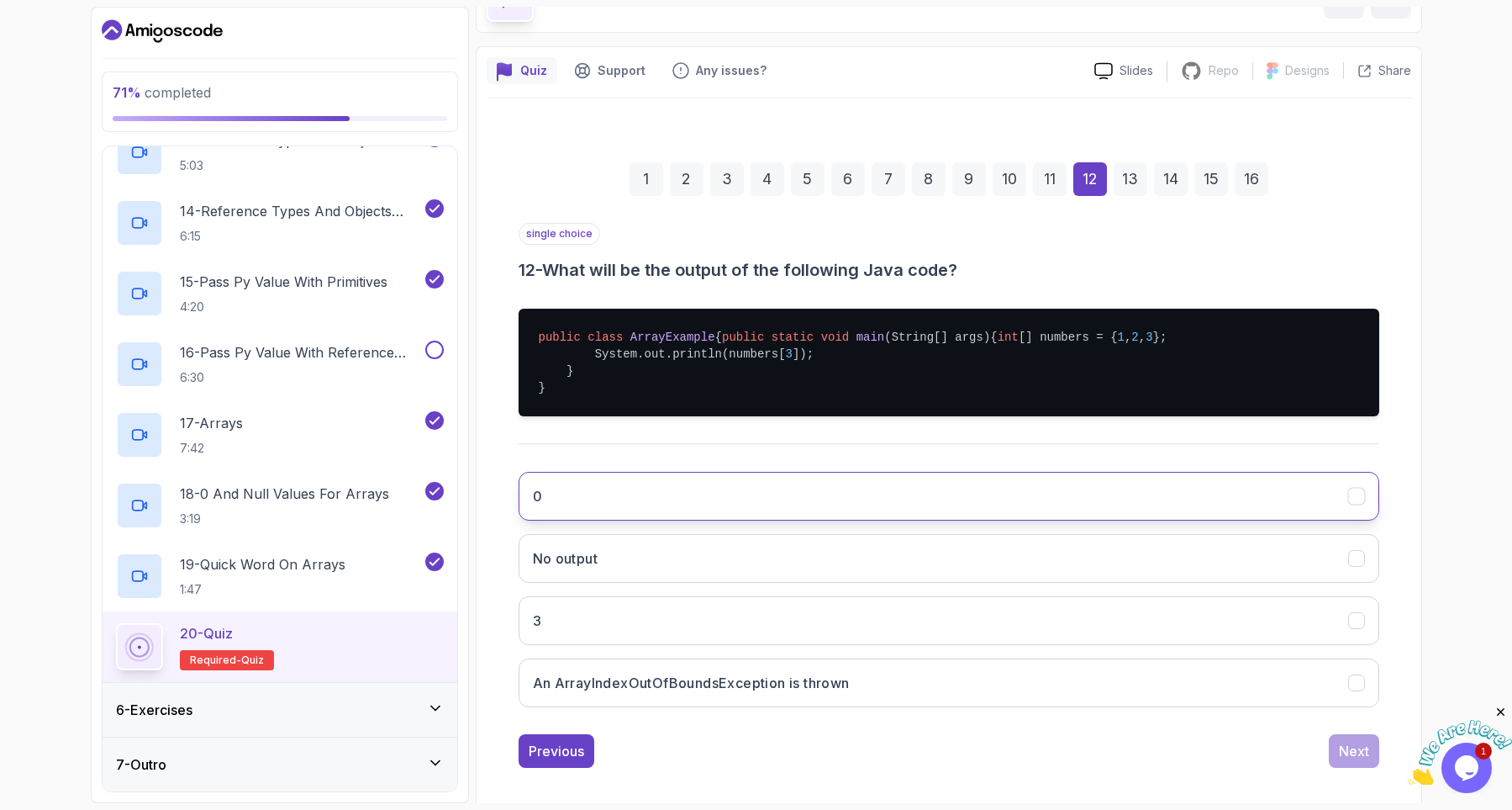
scroll to position [131, 0]
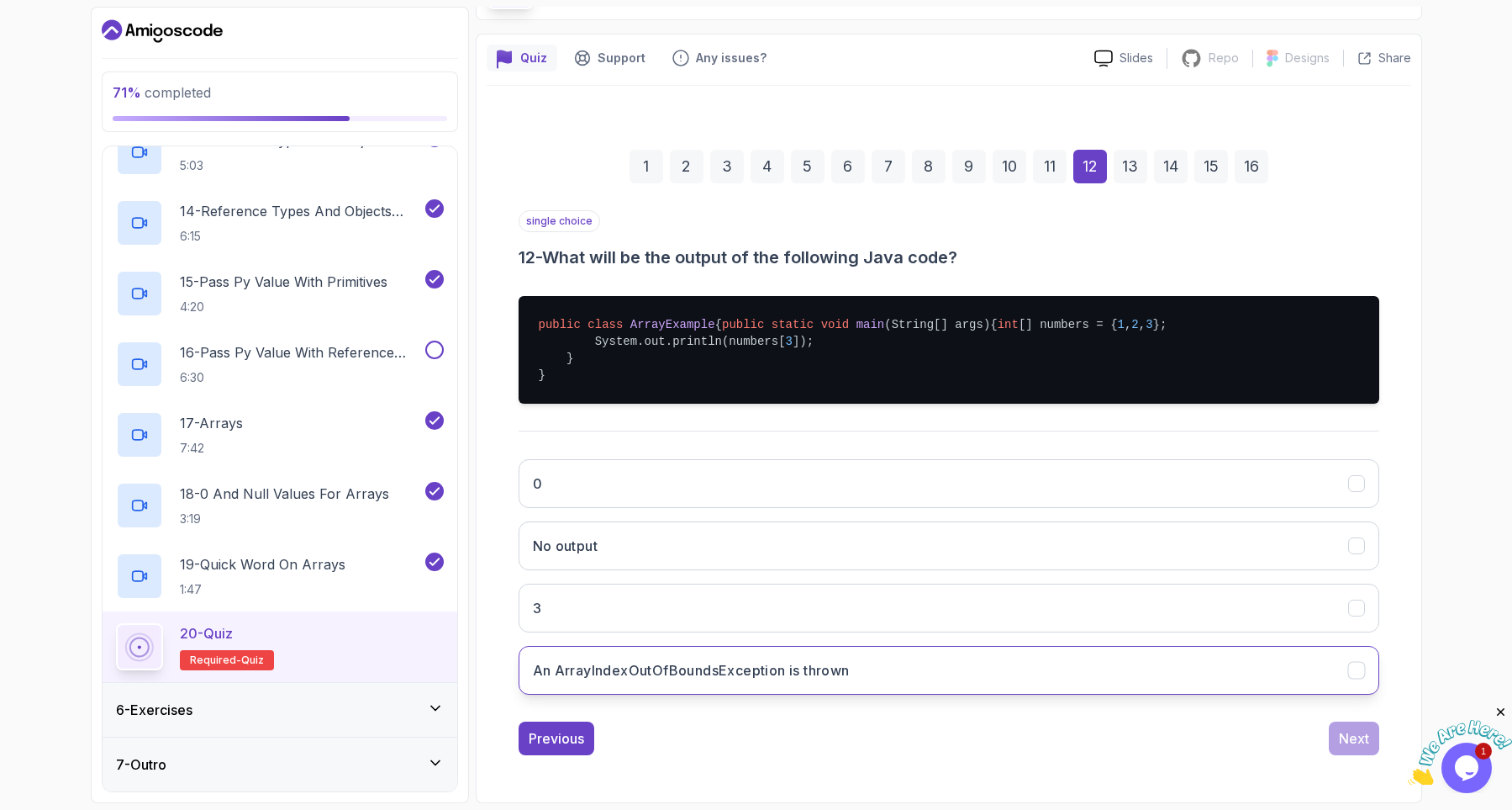
click at [671, 674] on button "An ArrayIndexOutOfBoundsException is thrown" at bounding box center [948, 669] width 861 height 48
click at [1372, 755] on button "Next" at bounding box center [1353, 738] width 50 height 33
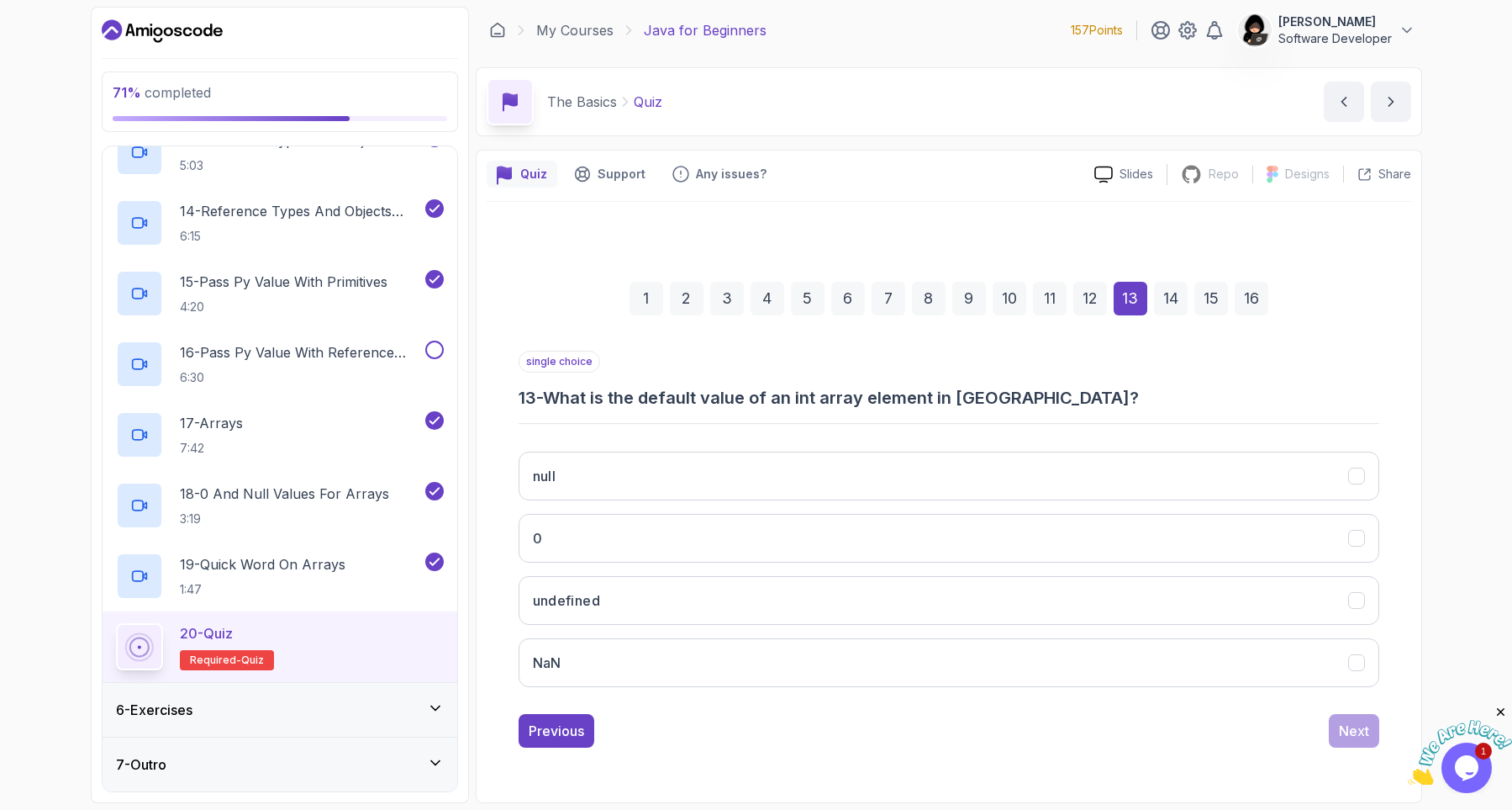
scroll to position [0, 0]
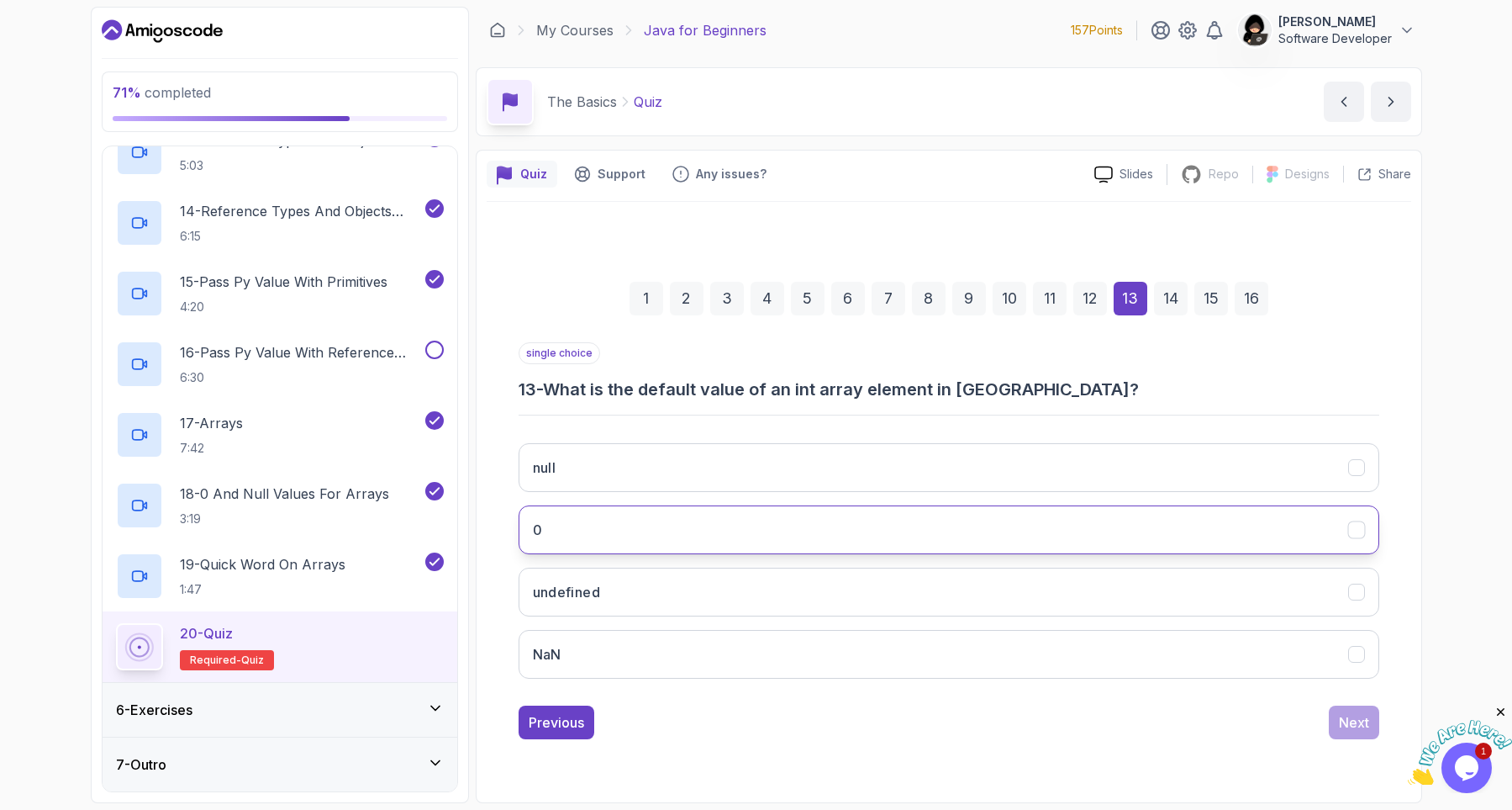
click at [588, 529] on button "0" at bounding box center [948, 529] width 861 height 48
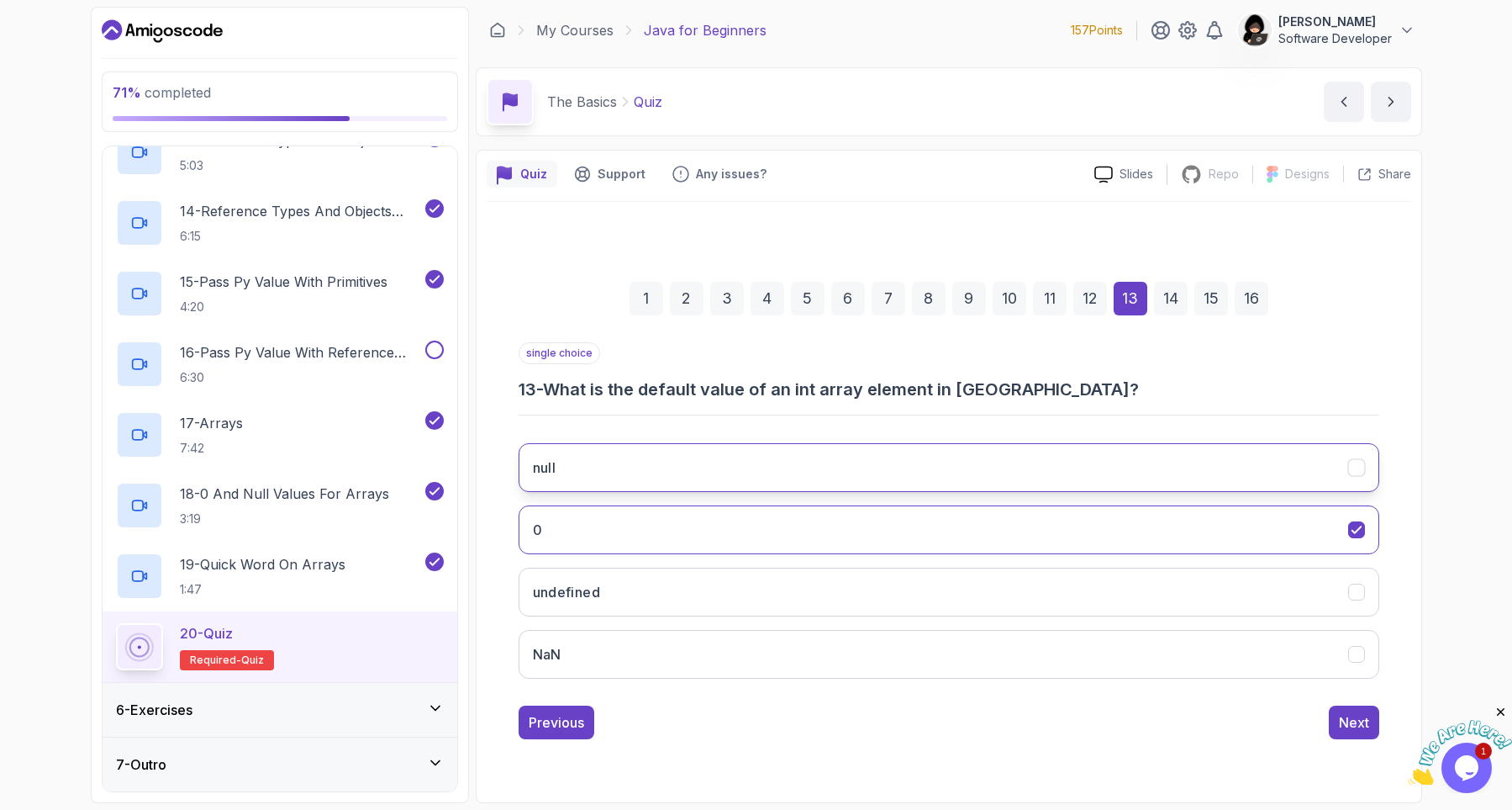
click at [622, 466] on button "null" at bounding box center [948, 467] width 861 height 48
click at [688, 524] on button "0" at bounding box center [948, 529] width 861 height 48
click at [1353, 722] on div "Next" at bounding box center [1353, 722] width 30 height 20
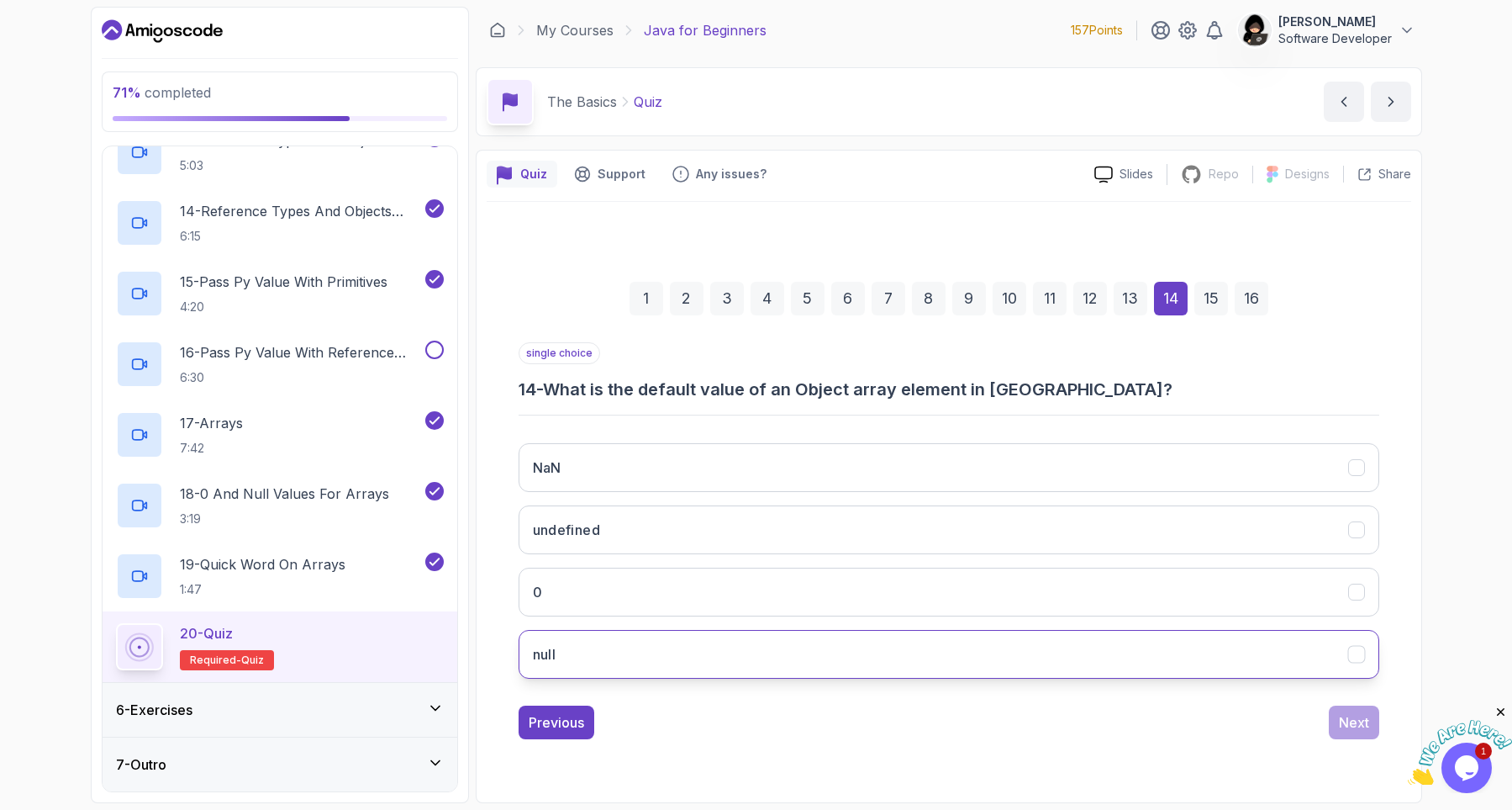
click at [678, 660] on button "null" at bounding box center [948, 653] width 861 height 48
click at [1358, 725] on div "Next" at bounding box center [1353, 722] width 30 height 20
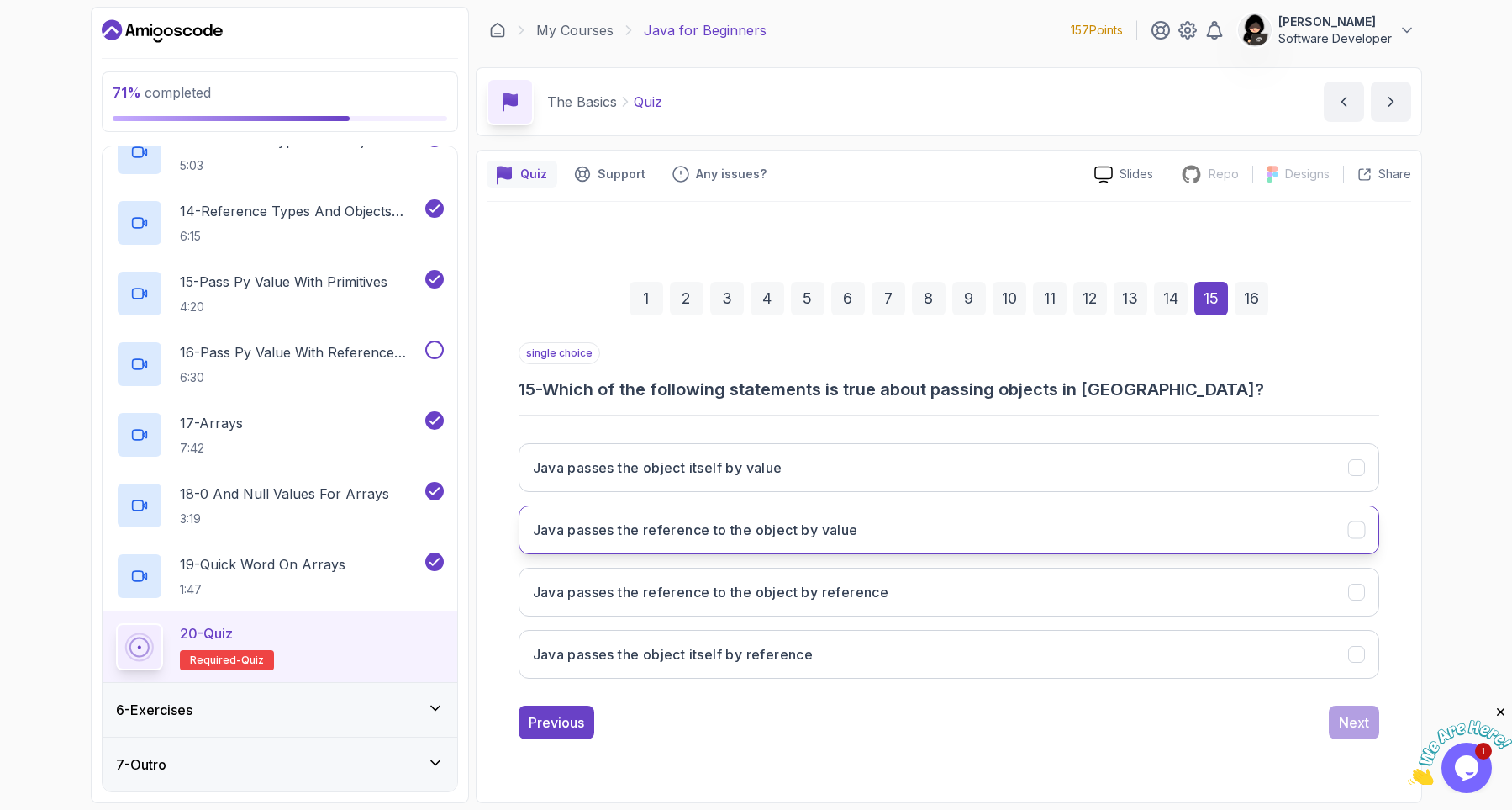
click at [817, 540] on button "Java passes the reference to the object by value" at bounding box center [948, 529] width 861 height 48
click at [1353, 729] on div "Next" at bounding box center [1353, 722] width 30 height 20
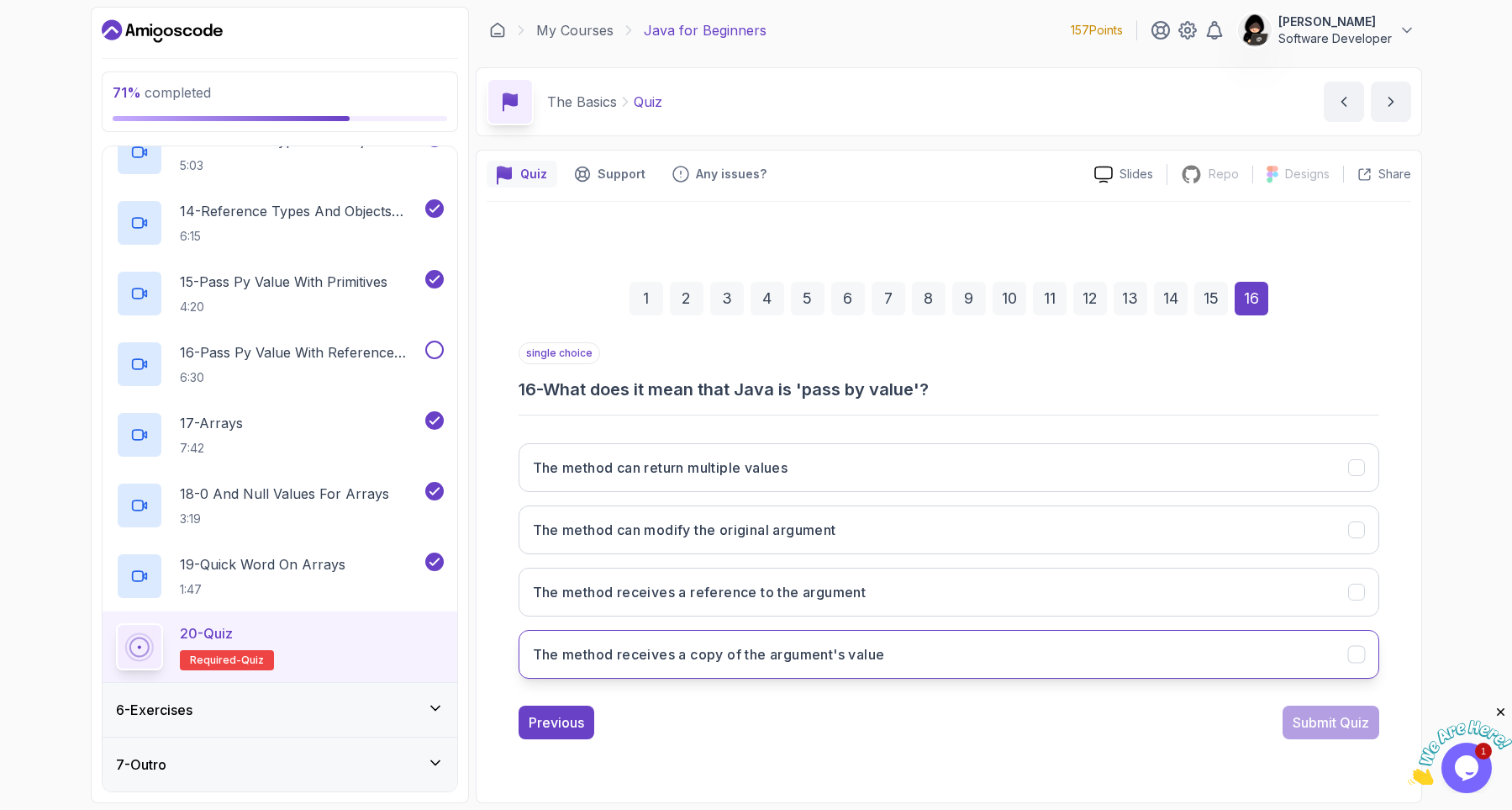
click at [937, 658] on button "The method receives a copy of the argument's value" at bounding box center [948, 653] width 861 height 48
click at [1327, 727] on div "Submit Quiz" at bounding box center [1331, 722] width 77 height 20
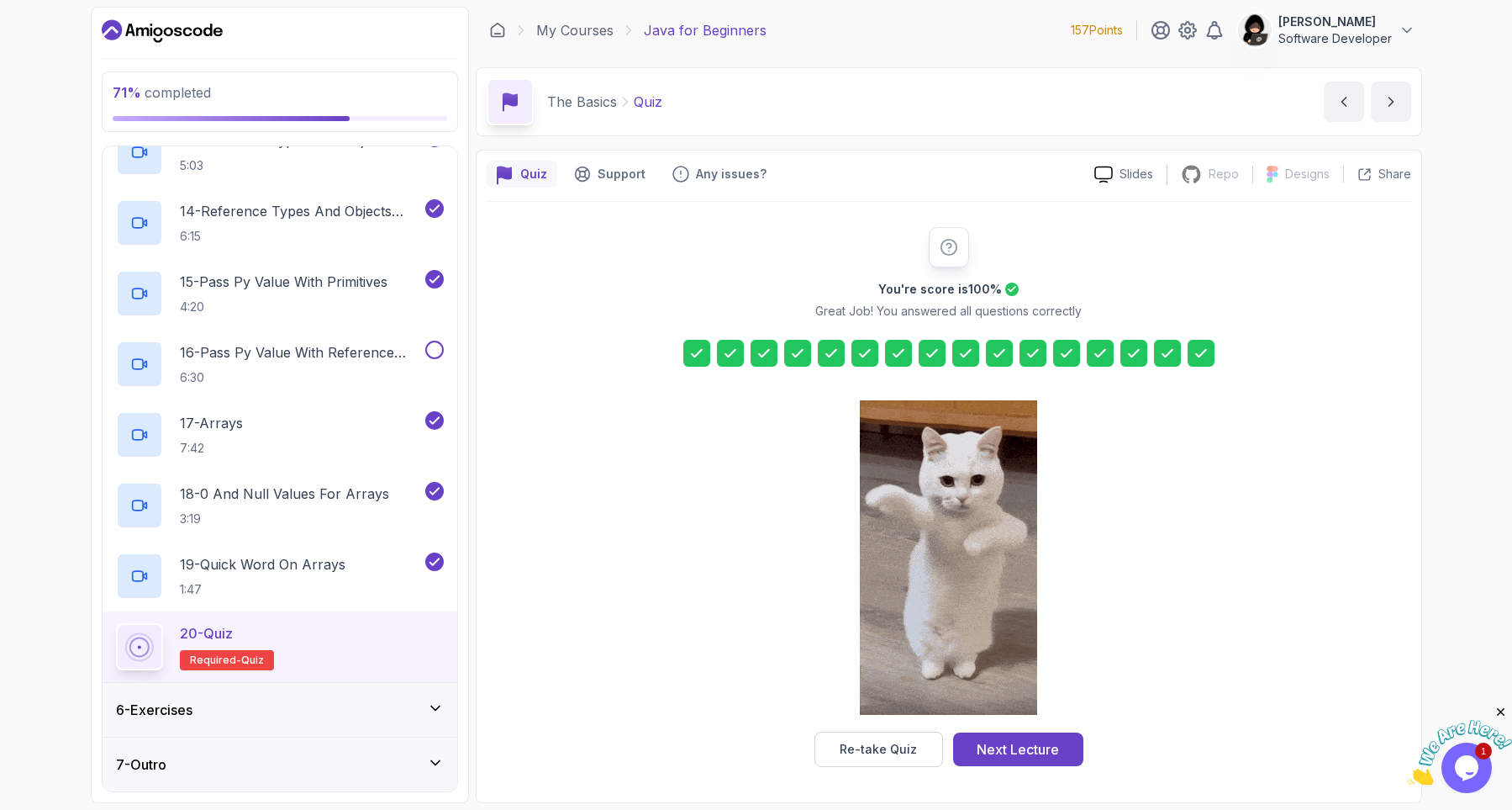
click at [268, 715] on div "6 - Exercises" at bounding box center [279, 709] width 327 height 20
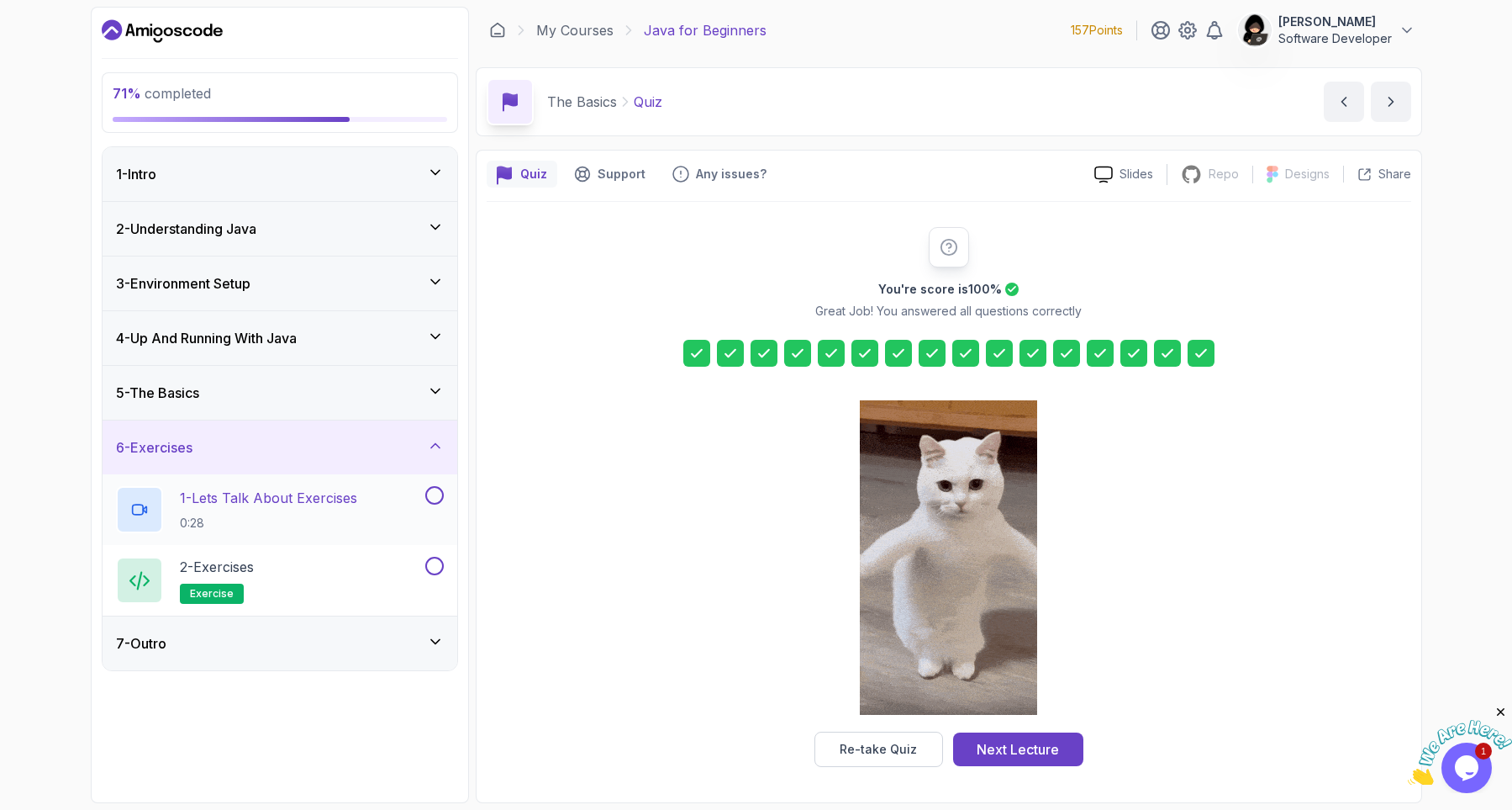
click at [289, 499] on p "1 - Lets Talk About Exercises" at bounding box center [268, 498] width 177 height 20
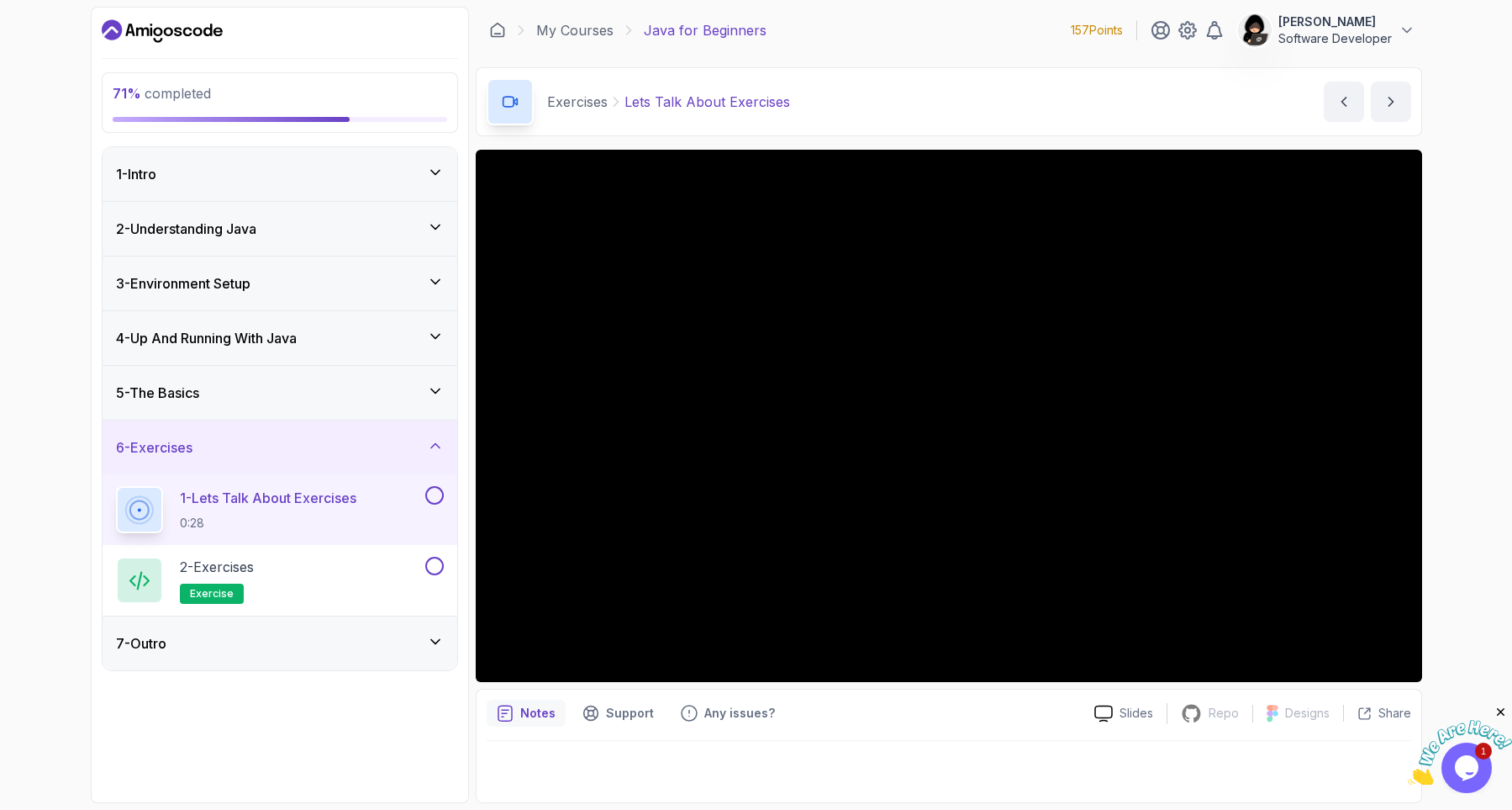
click at [1096, 85] on div "Exercises Lets Talk About Exercises Lets Talk About Exercises by nelson" at bounding box center [948, 102] width 946 height 69
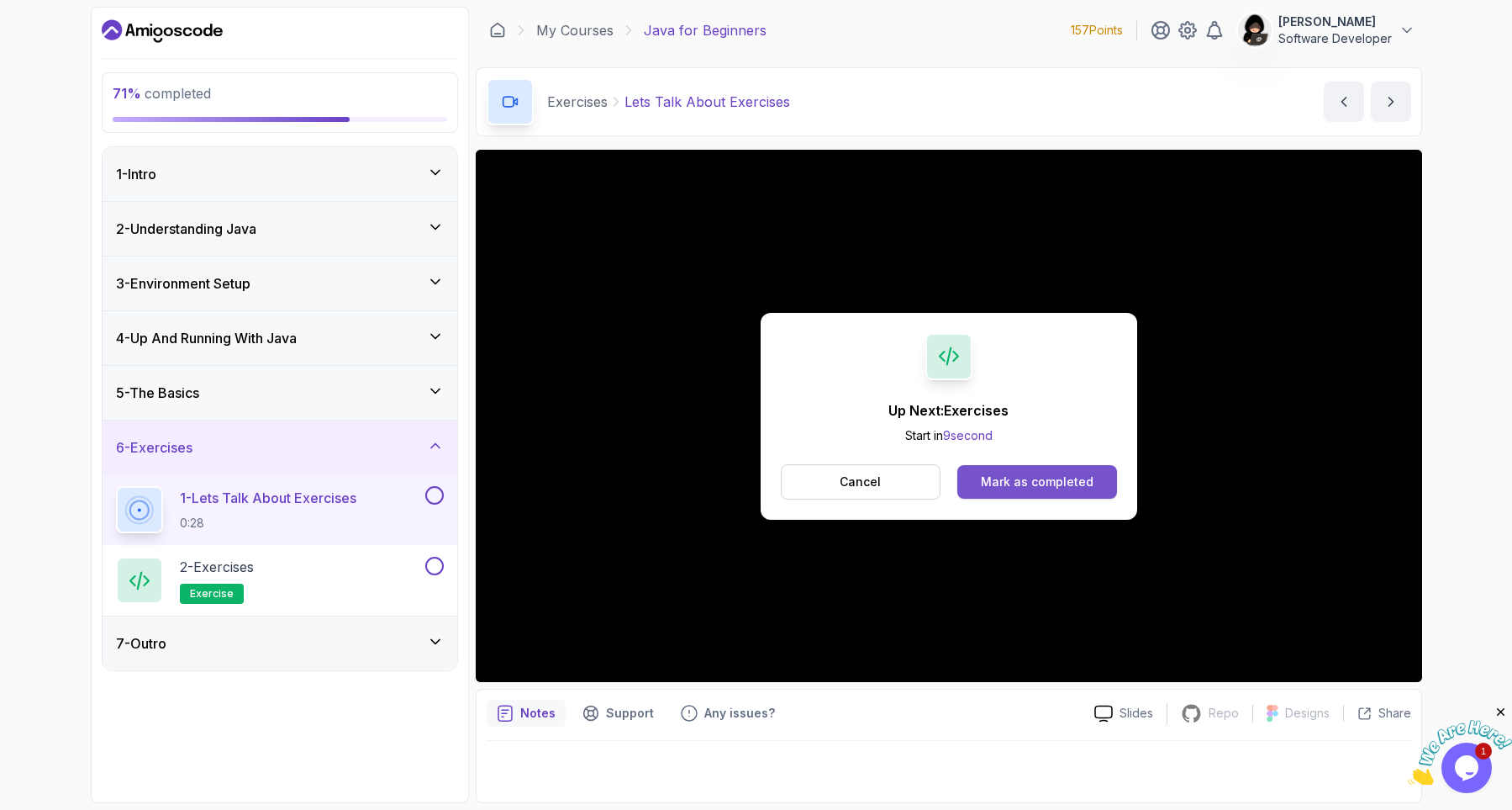
click at [1029, 482] on div "Mark as completed" at bounding box center [1036, 481] width 113 height 17
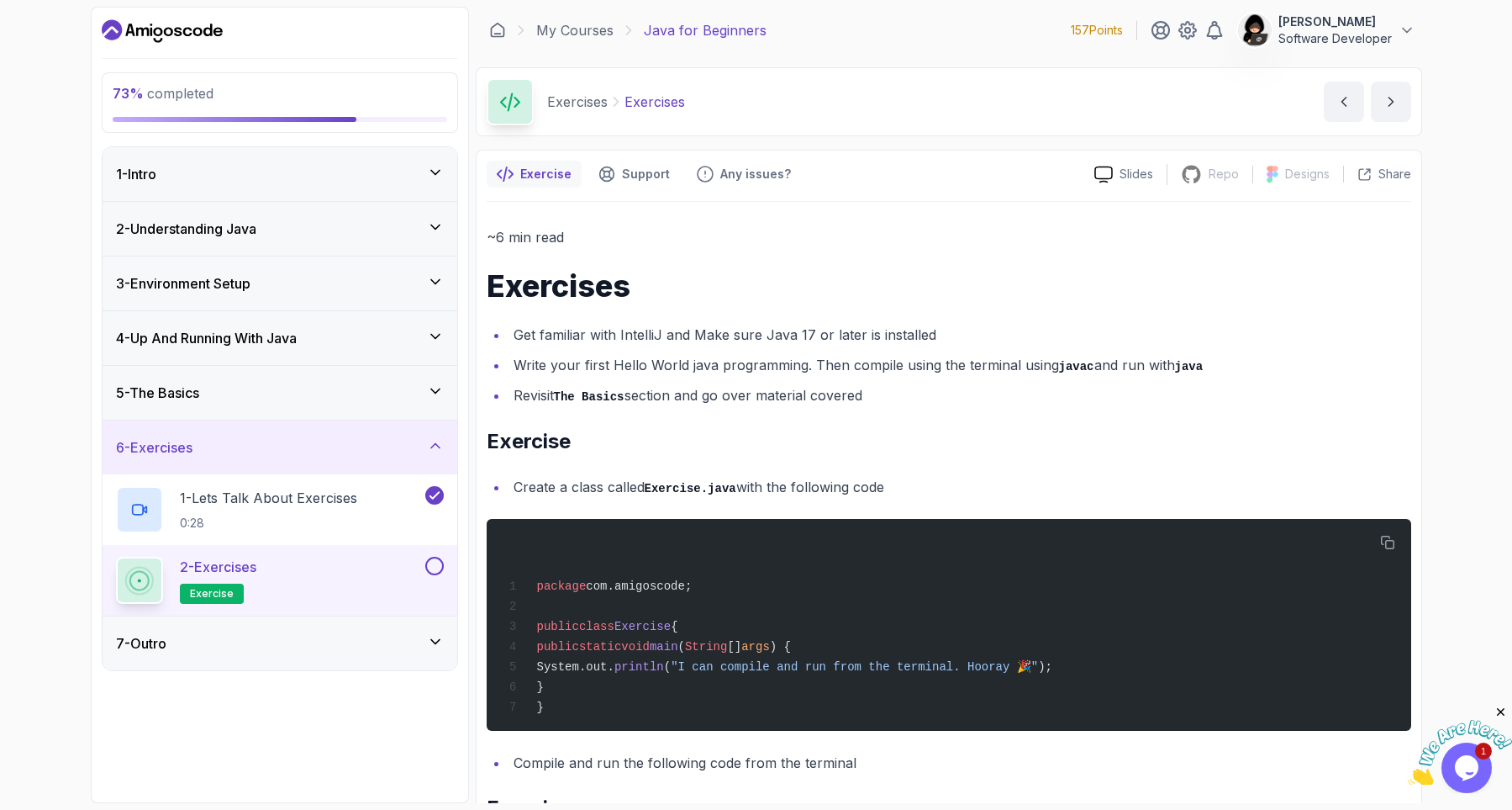
click at [705, 364] on li "Write your first Hello World java programming. Then compile using the terminal …" at bounding box center [960, 366] width 903 height 25
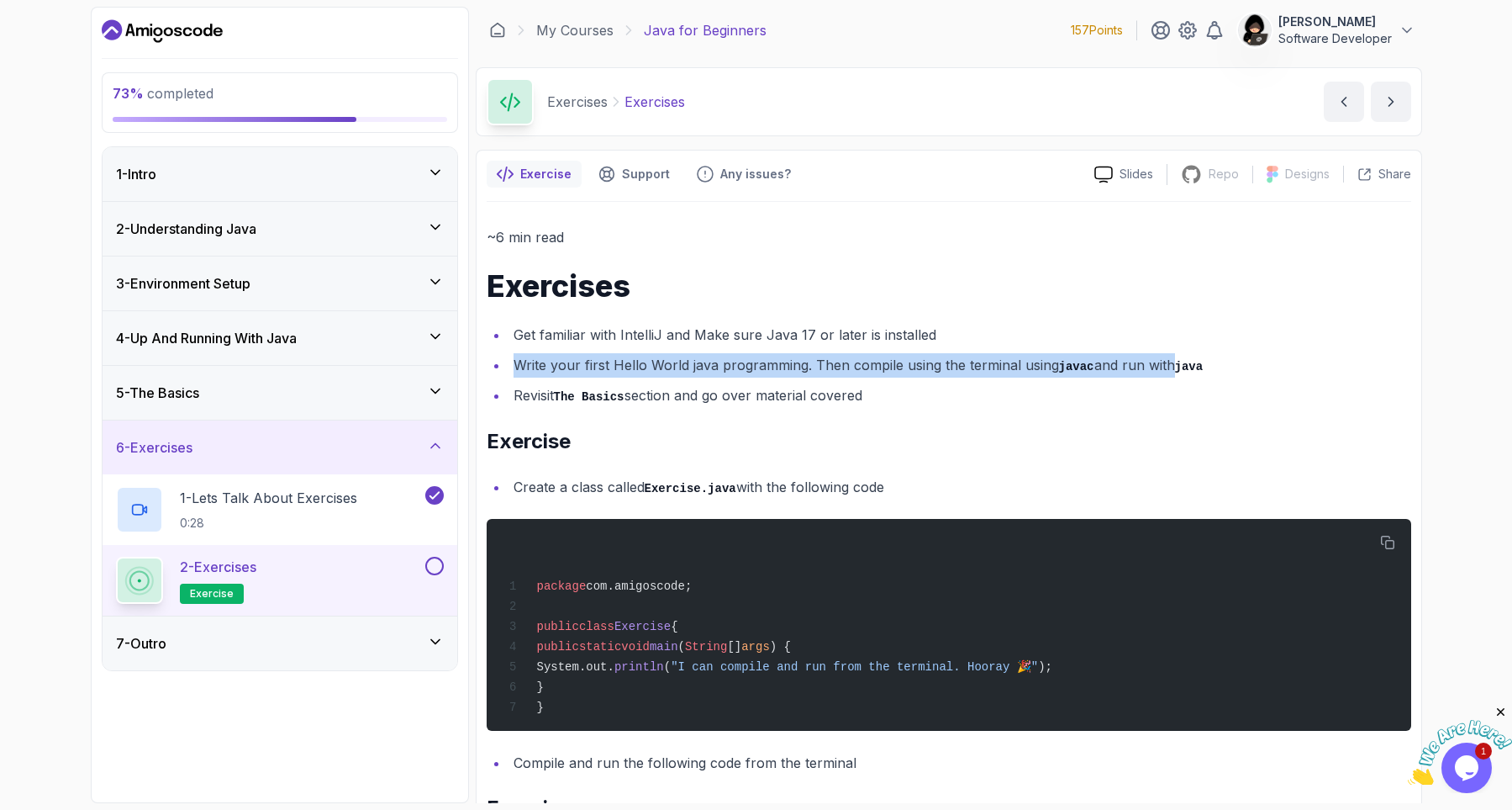
click at [705, 364] on li "Write your first Hello World java programming. Then compile using the terminal …" at bounding box center [960, 366] width 903 height 25
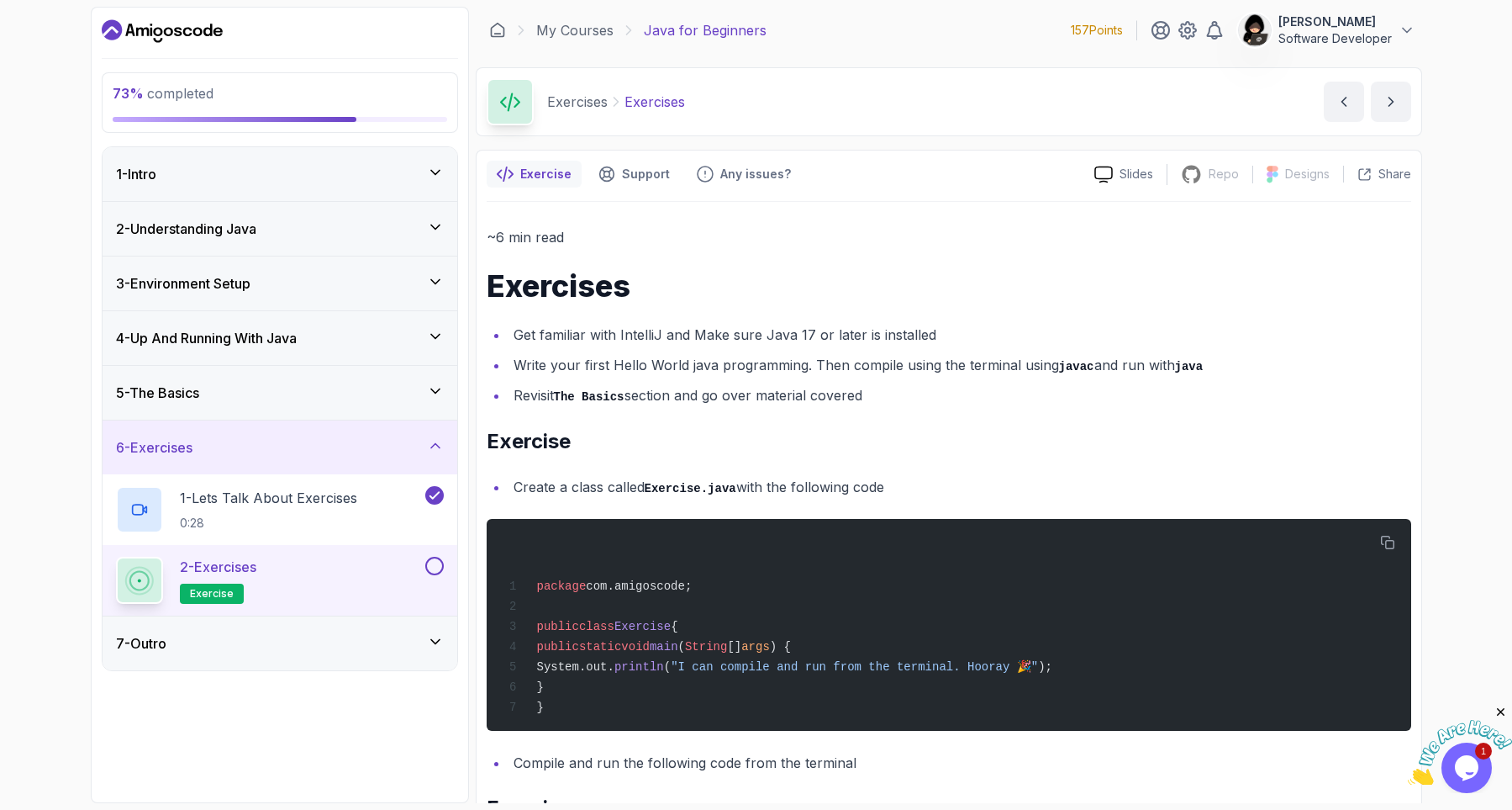
click at [634, 400] on li "Revisit The Basics section and go over material covered" at bounding box center [960, 396] width 903 height 25
click at [616, 478] on li "Create a class called Exercise.java with the following code" at bounding box center [960, 487] width 903 height 25
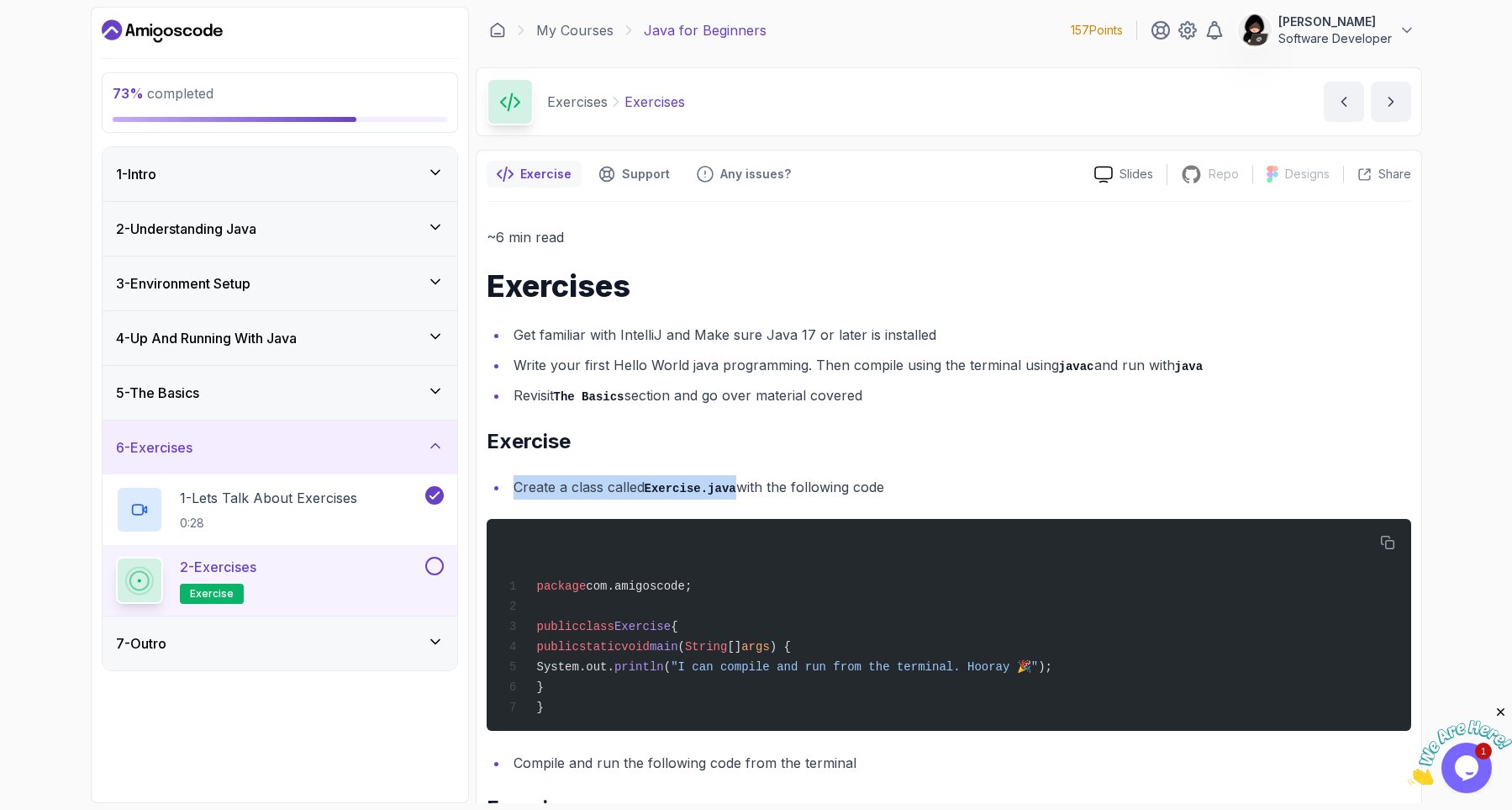
click at [616, 478] on li "Create a class called Exercise.java with the following code" at bounding box center [960, 487] width 903 height 25
click at [665, 494] on code "Exercise.java" at bounding box center [690, 488] width 92 height 13
drag, startPoint x: 665, startPoint y: 494, endPoint x: 723, endPoint y: 507, distance: 59.4
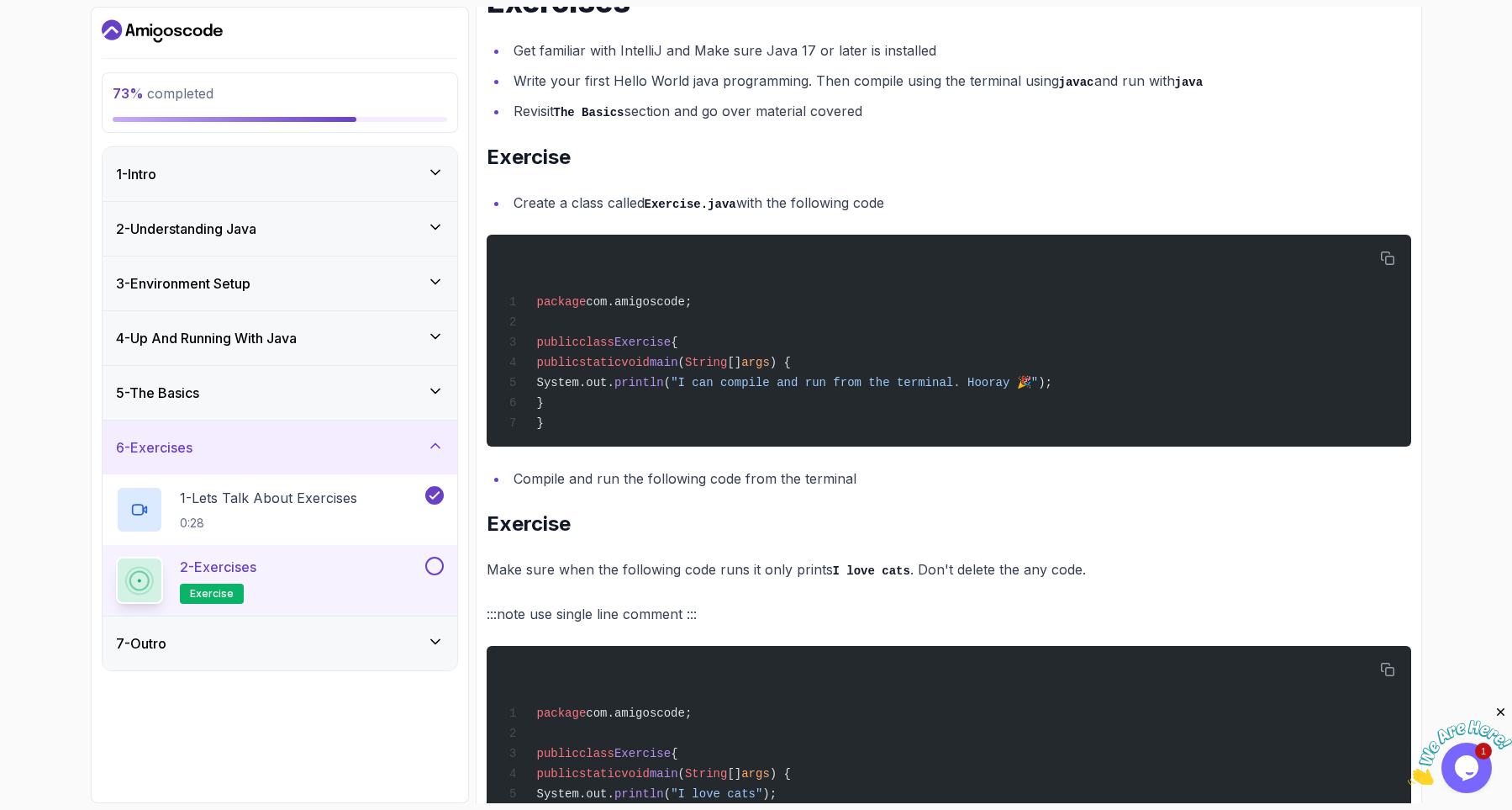
scroll to position [303, 0]
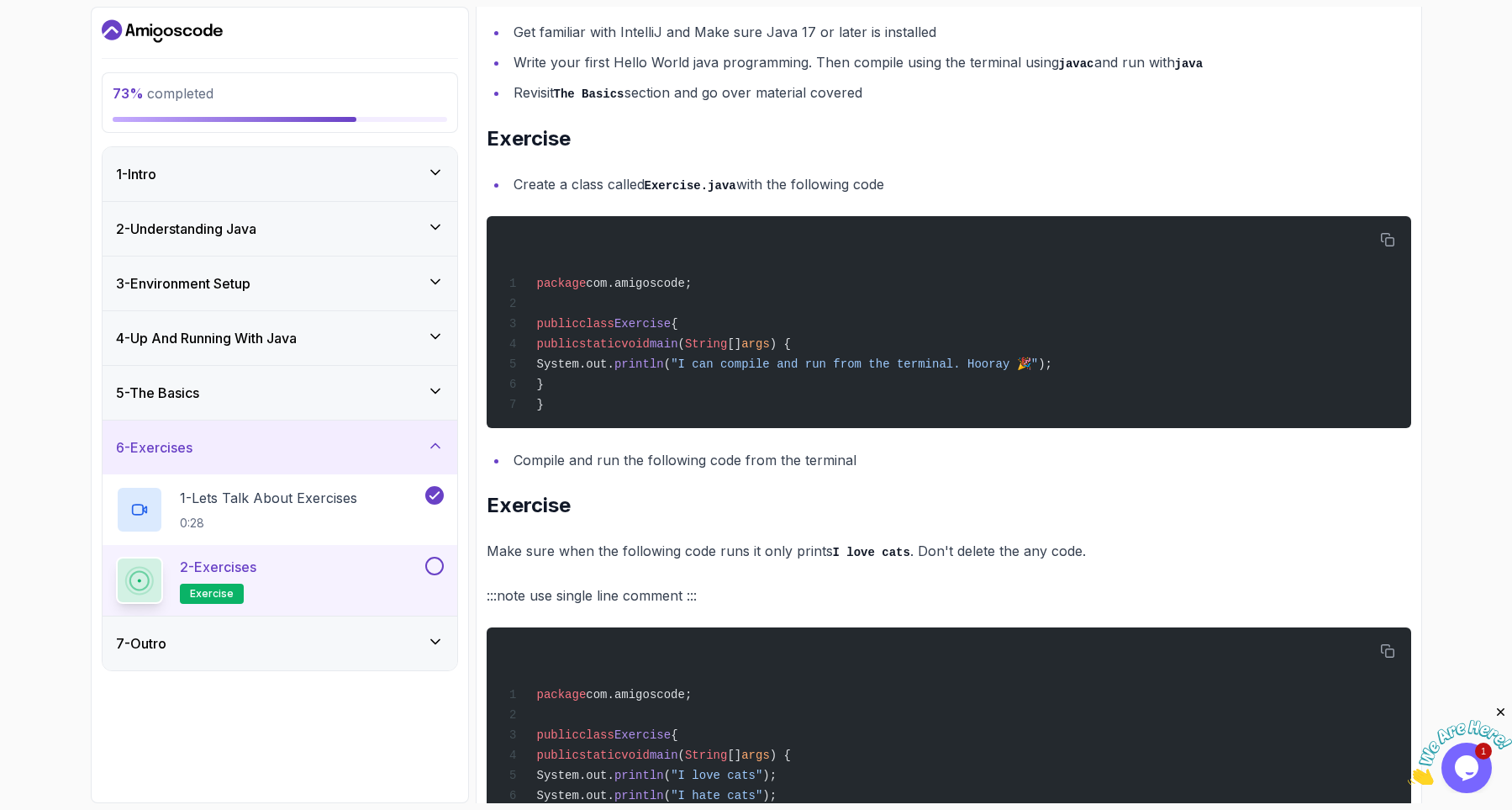
click at [605, 557] on p "Make sure when the following code runs it only prints I love cats . Don't delet…" at bounding box center [949, 552] width 924 height 25
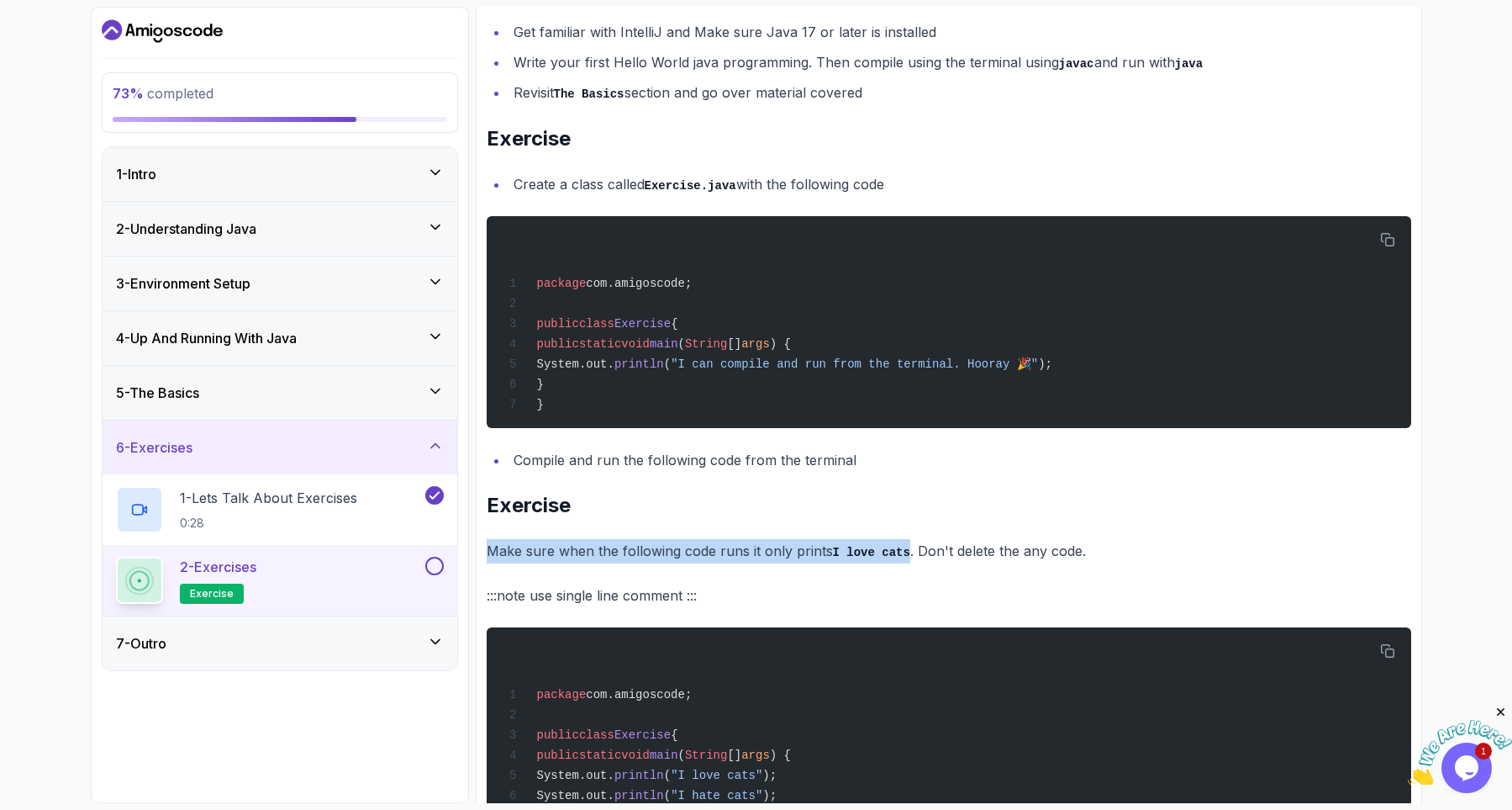
click at [605, 557] on p "Make sure when the following code runs it only prints I love cats . Don't delet…" at bounding box center [949, 552] width 924 height 25
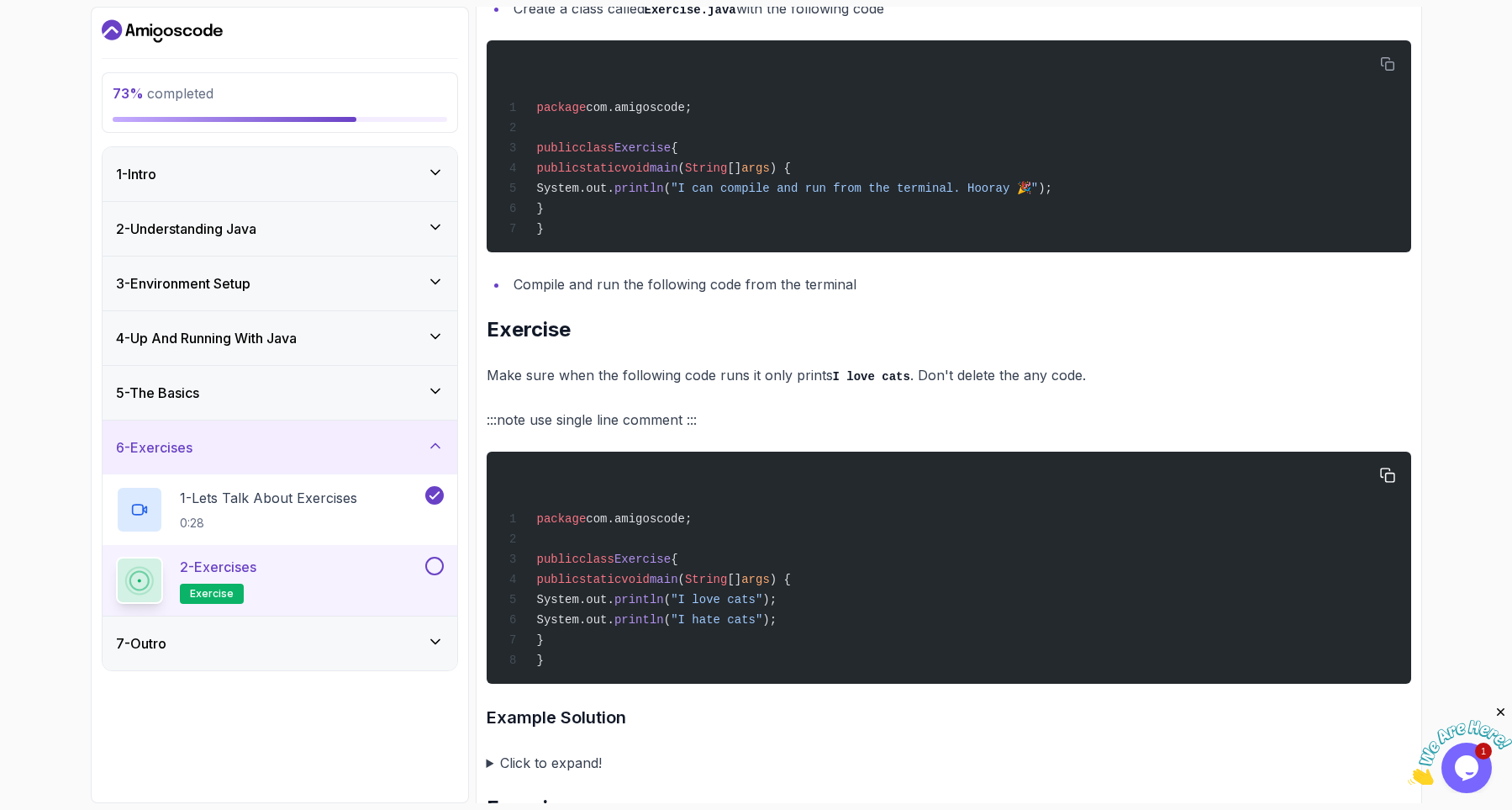
scroll to position [504, 0]
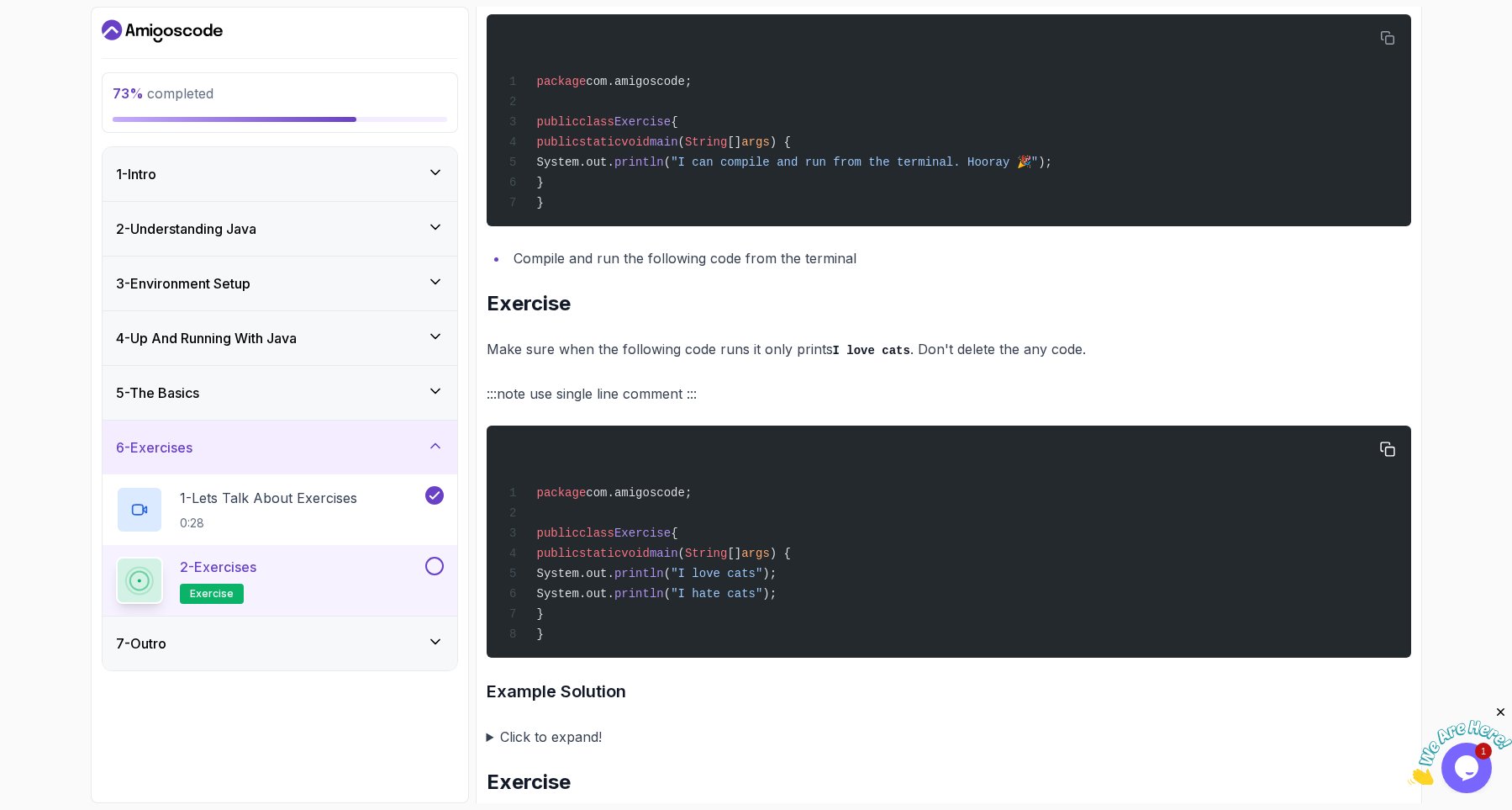
click at [762, 600] on span ""I hate cats"" at bounding box center [717, 593] width 92 height 13
click at [764, 617] on div "package com.amigoscode; public class Exercise { public static void main ( Strin…" at bounding box center [948, 541] width 898 height 212
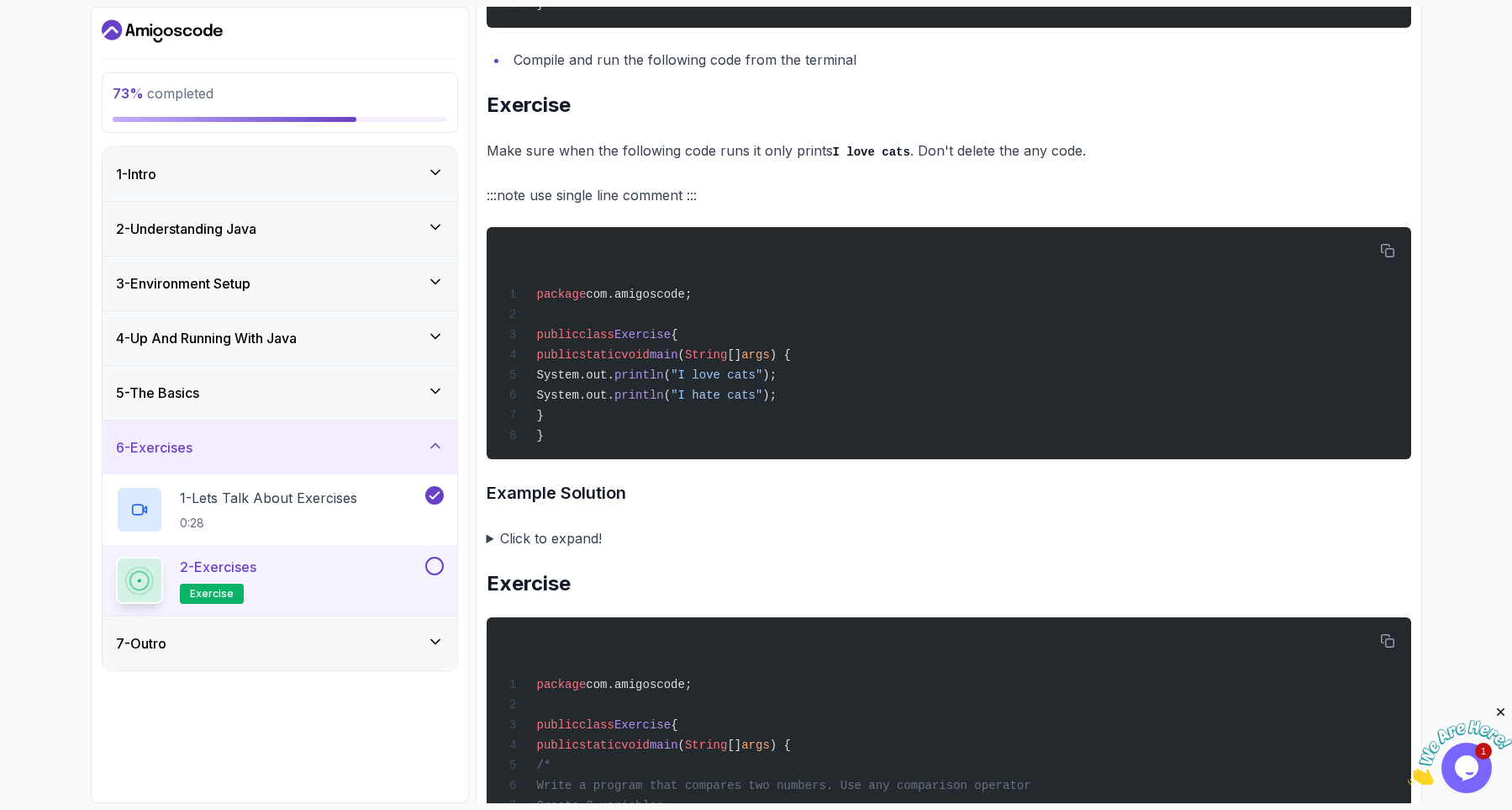
scroll to position [706, 0]
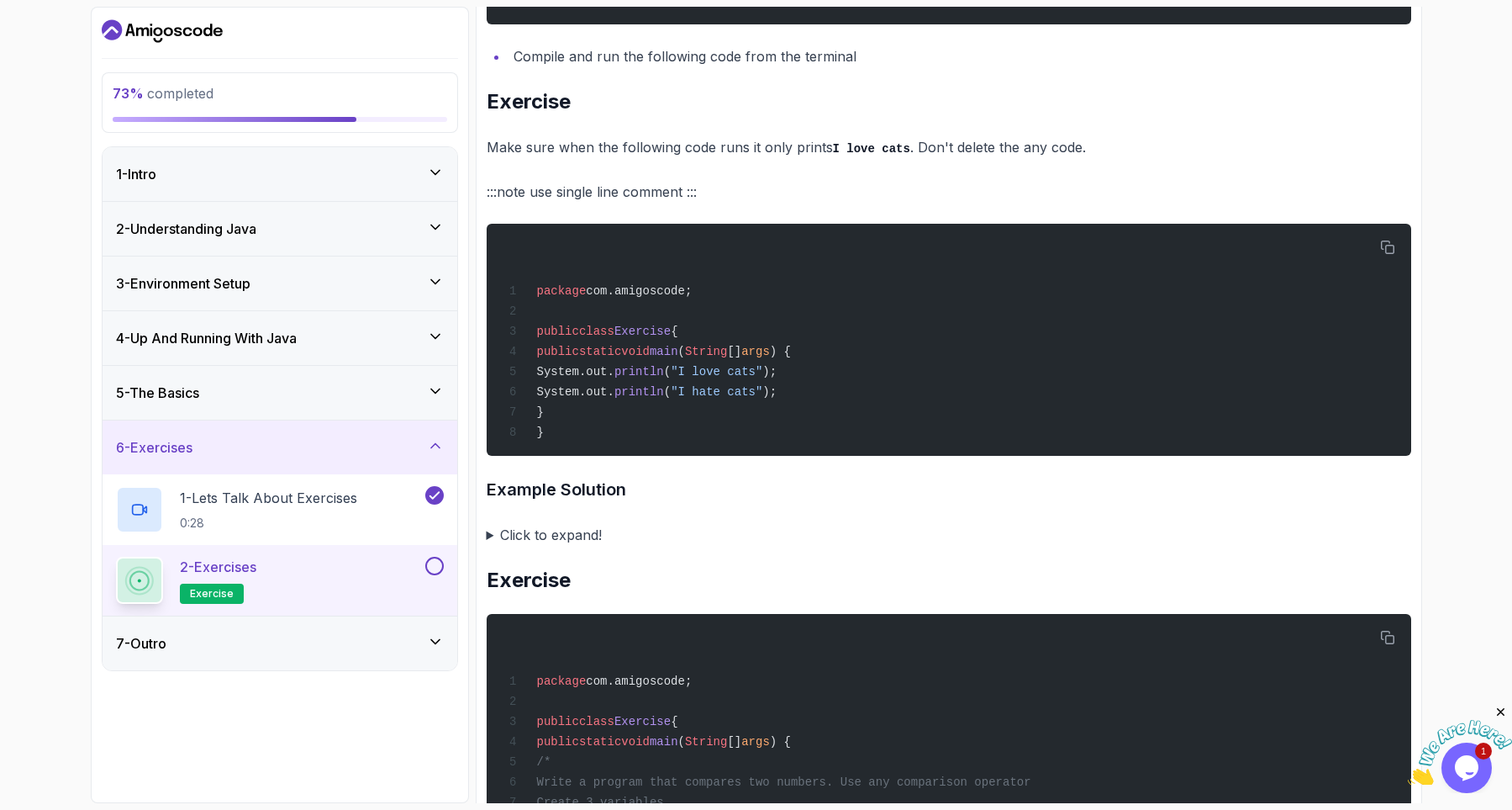
click at [594, 546] on summary "Click to expand!" at bounding box center [949, 535] width 924 height 24
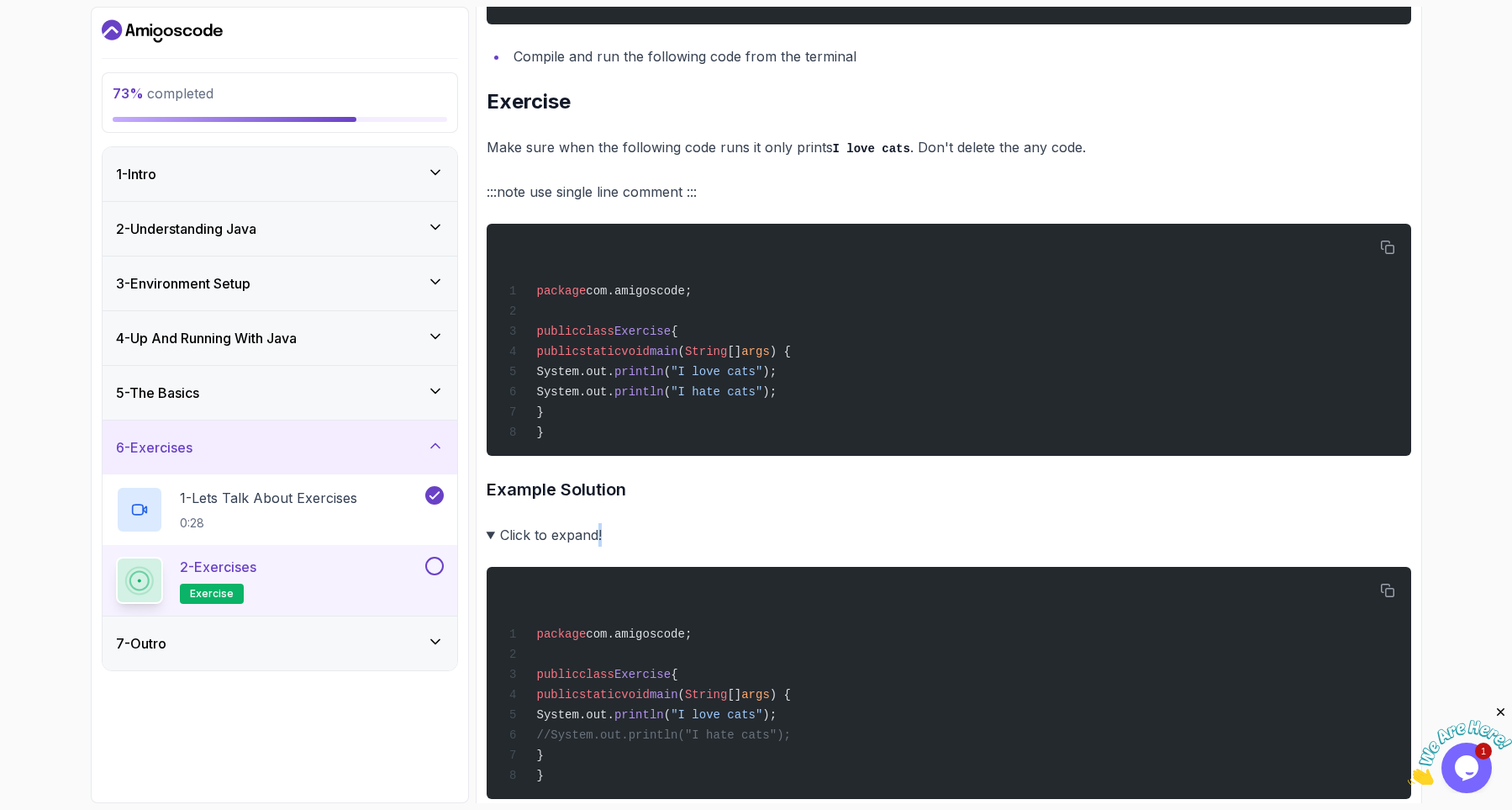
click at [594, 546] on summary "Click to expand!" at bounding box center [949, 535] width 924 height 24
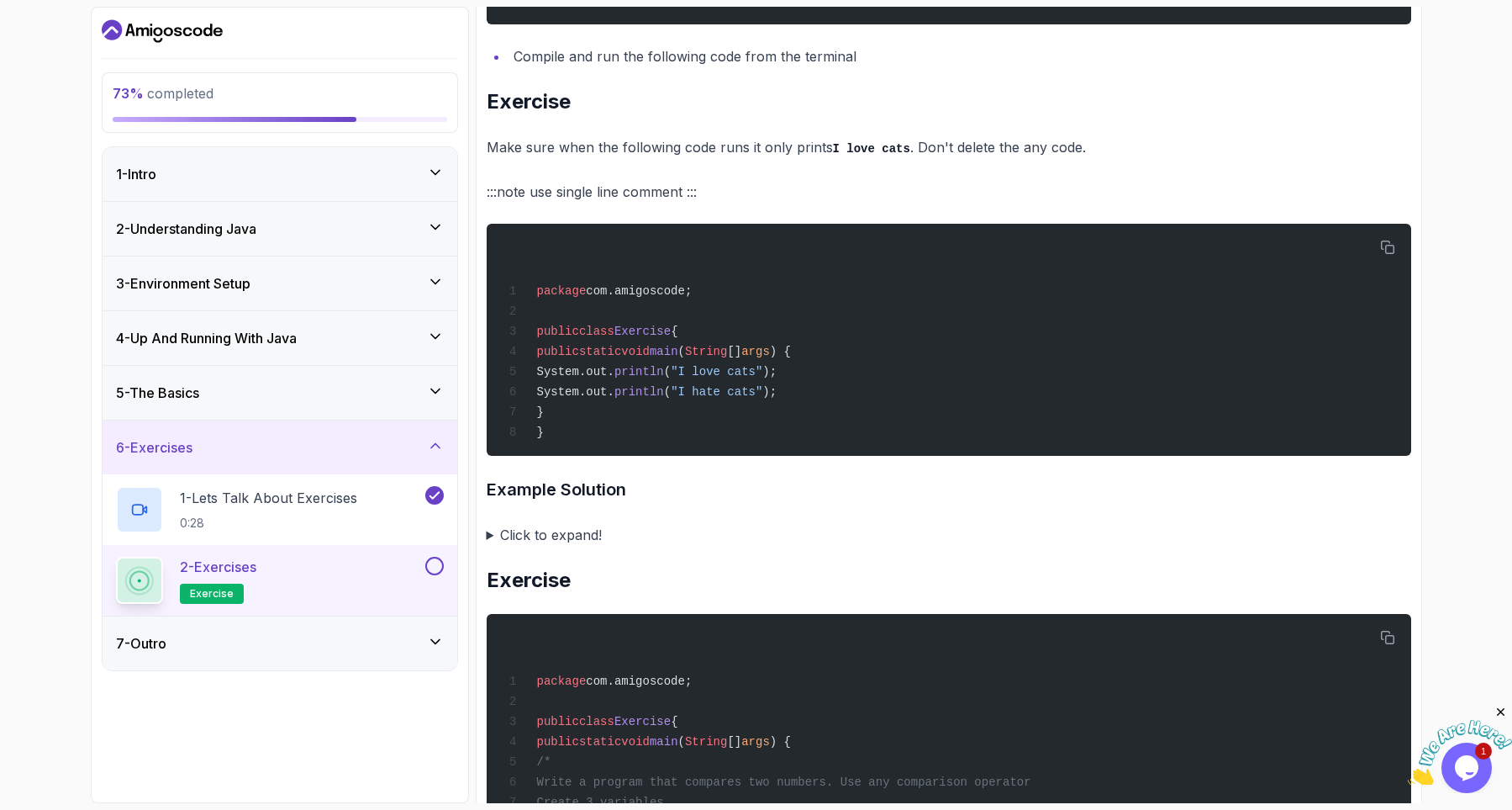
click at [594, 546] on summary "Click to expand!" at bounding box center [949, 535] width 924 height 24
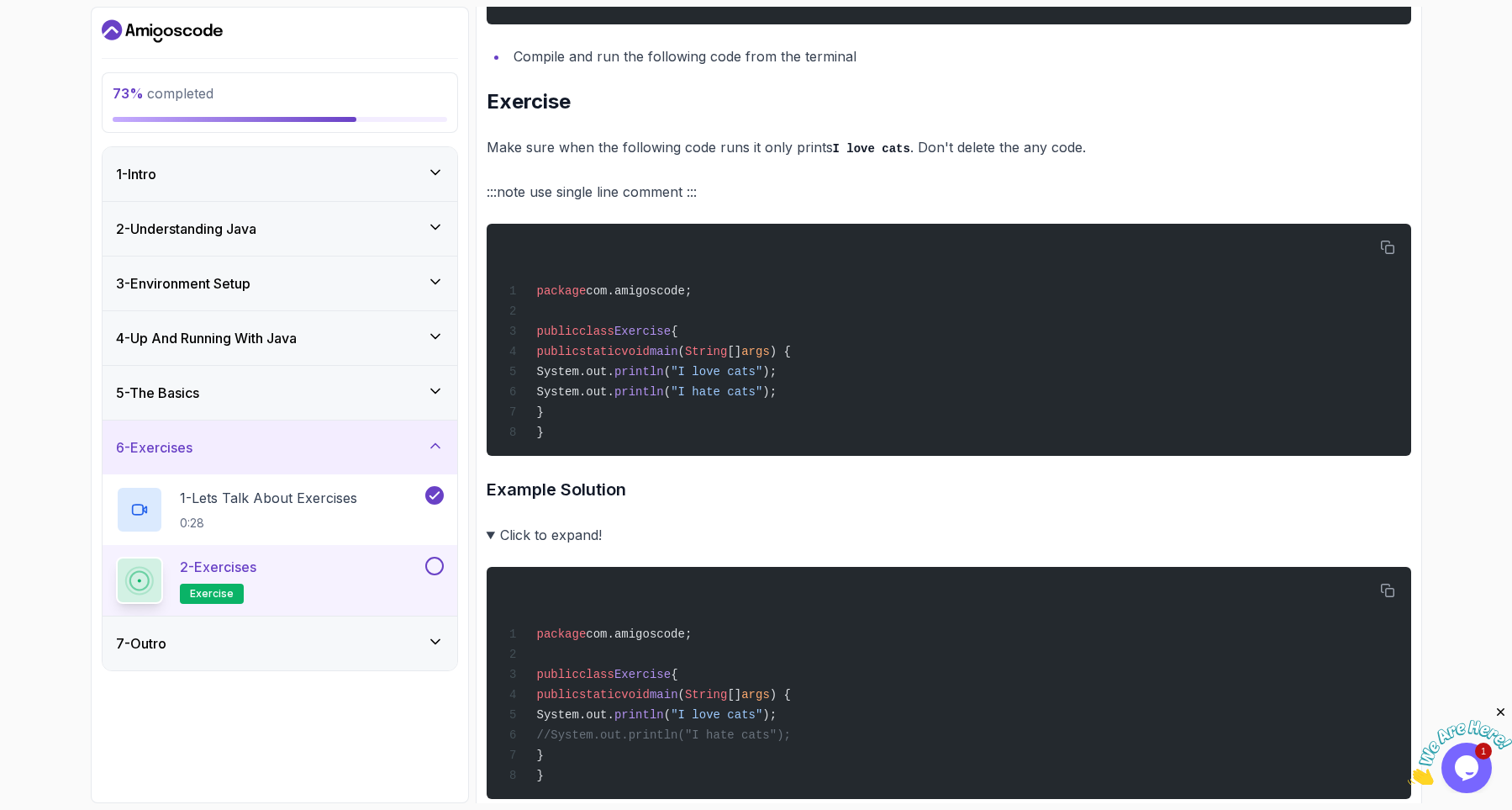
click at [577, 546] on summary "Click to expand!" at bounding box center [949, 535] width 924 height 24
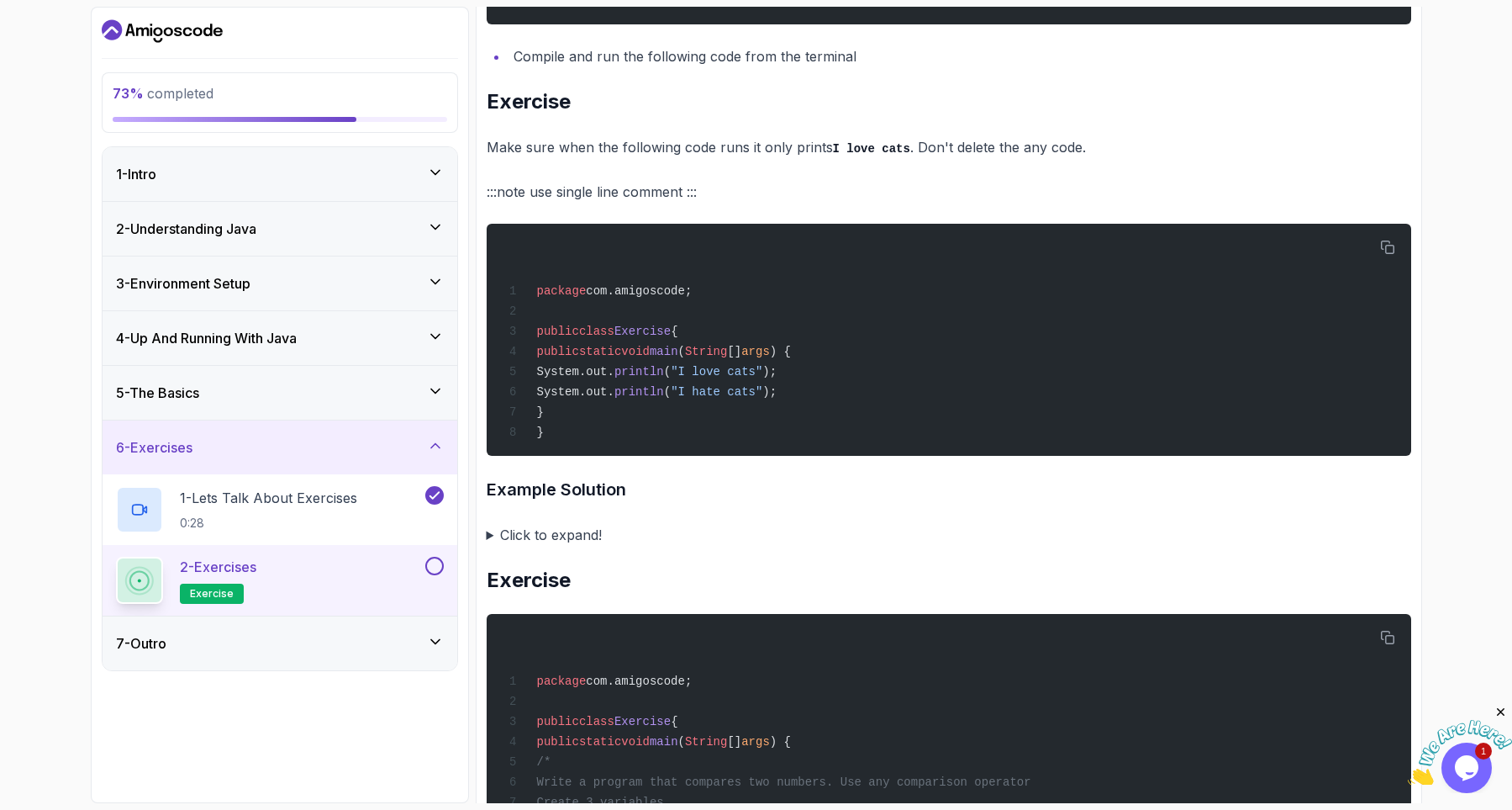
click at [579, 546] on summary "Click to expand!" at bounding box center [949, 535] width 924 height 24
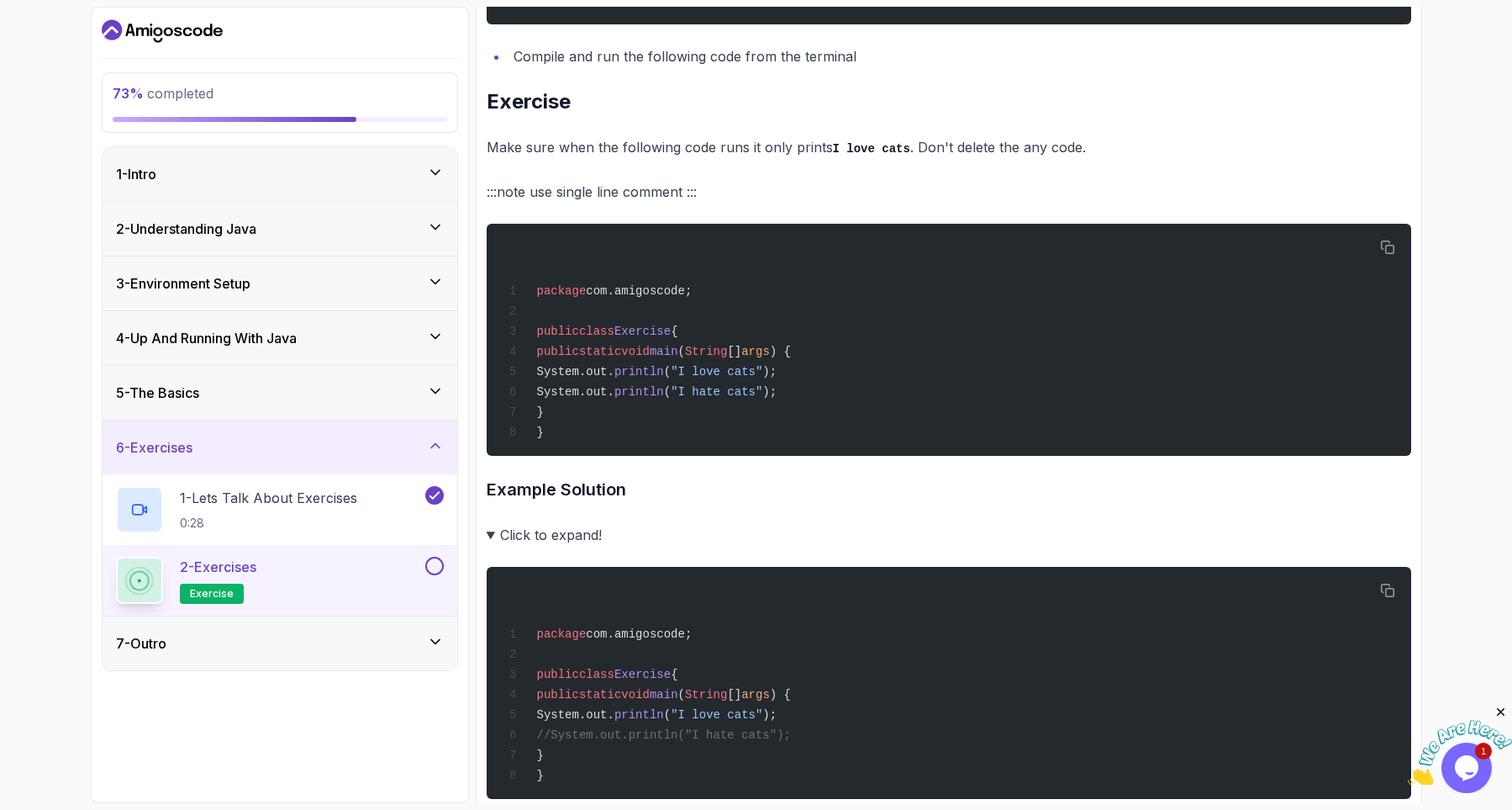
click at [579, 546] on summary "Click to expand!" at bounding box center [949, 535] width 924 height 24
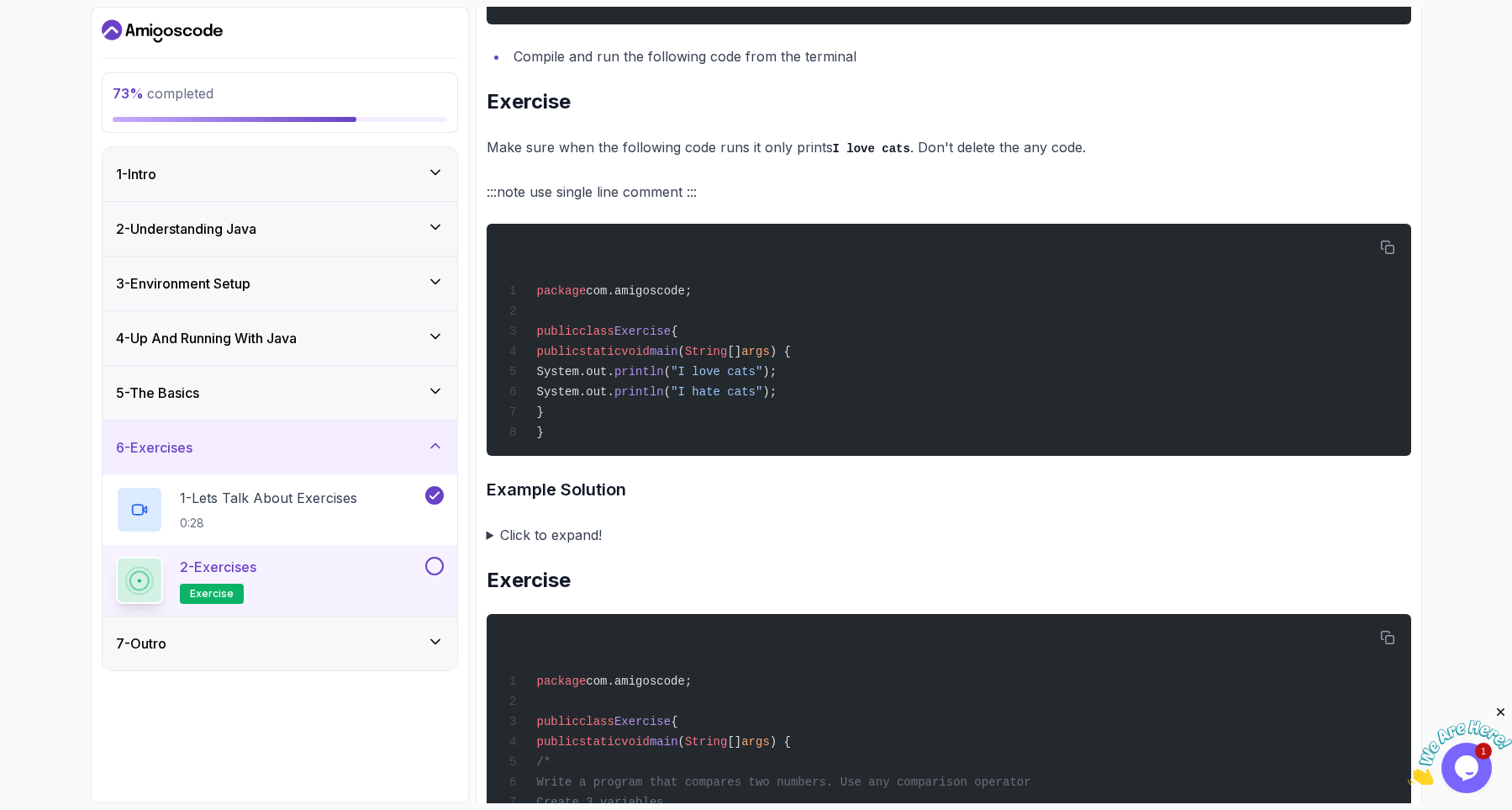
click at [579, 546] on summary "Click to expand!" at bounding box center [949, 535] width 924 height 24
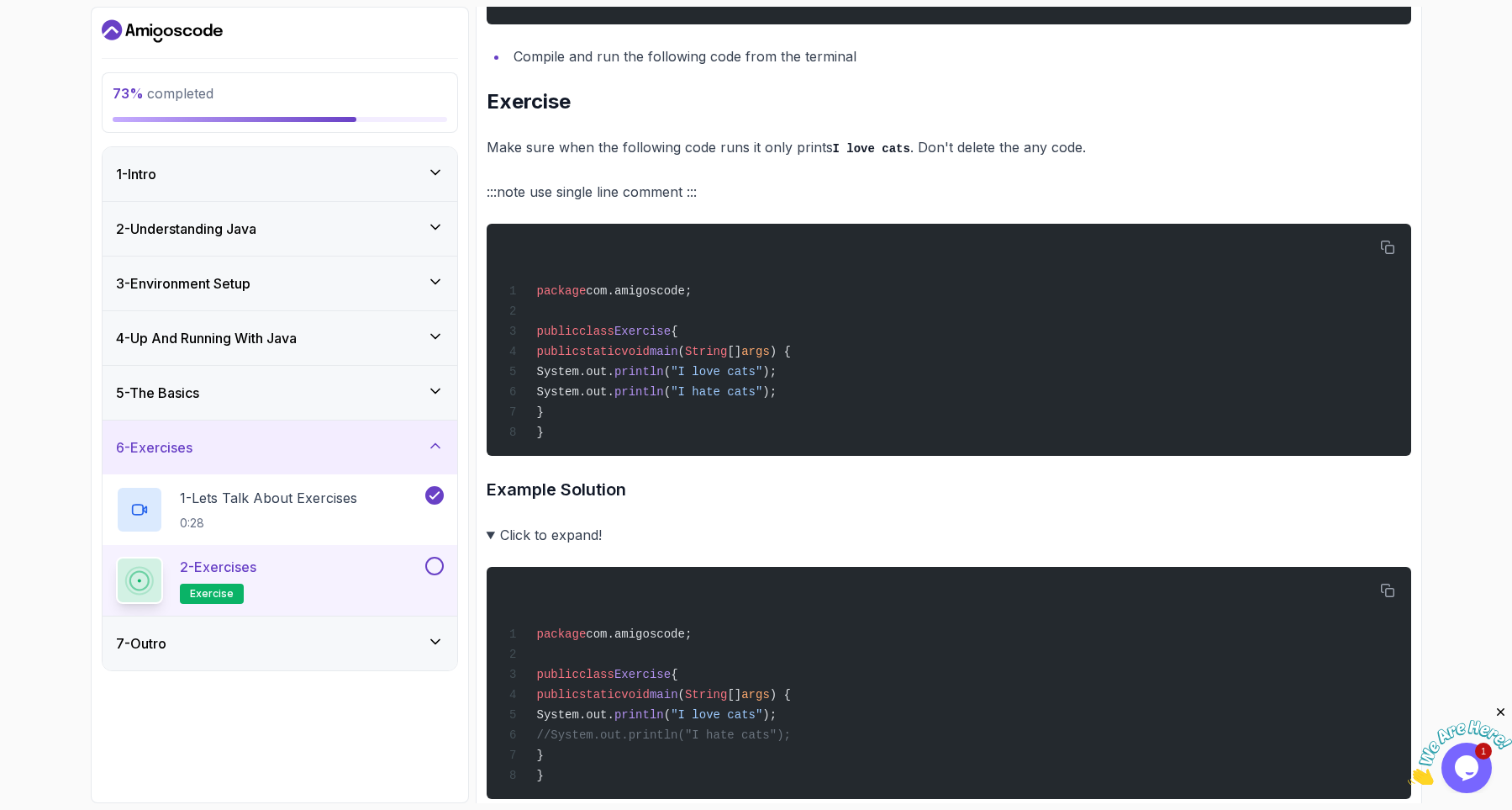
click at [592, 494] on h3 "Example Solution" at bounding box center [949, 489] width 924 height 27
click at [592, 495] on h3 "Example Solution" at bounding box center [949, 489] width 924 height 27
click at [575, 546] on summary "Click to expand!" at bounding box center [949, 535] width 924 height 24
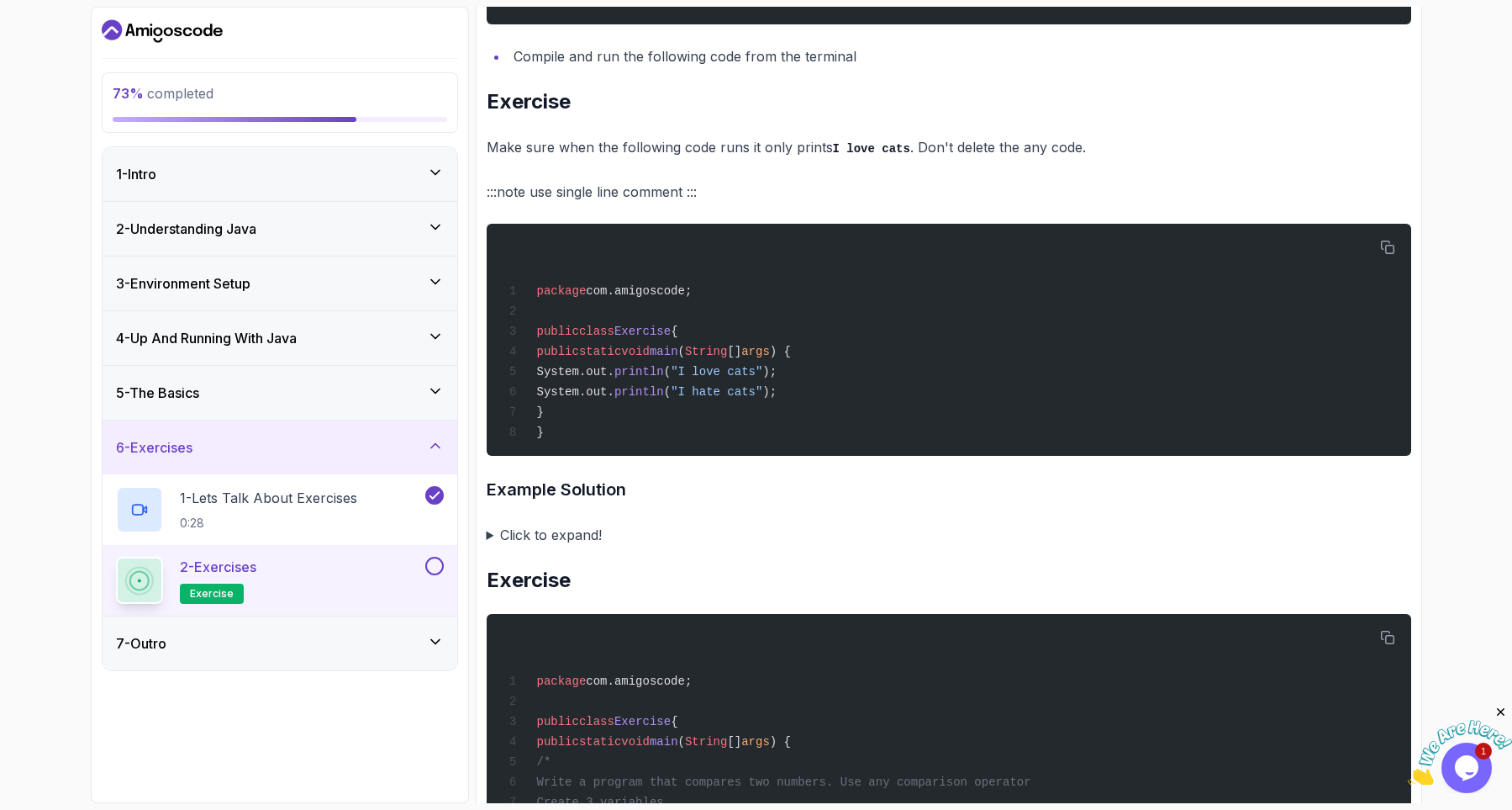
click at [575, 546] on summary "Click to expand!" at bounding box center [949, 535] width 924 height 24
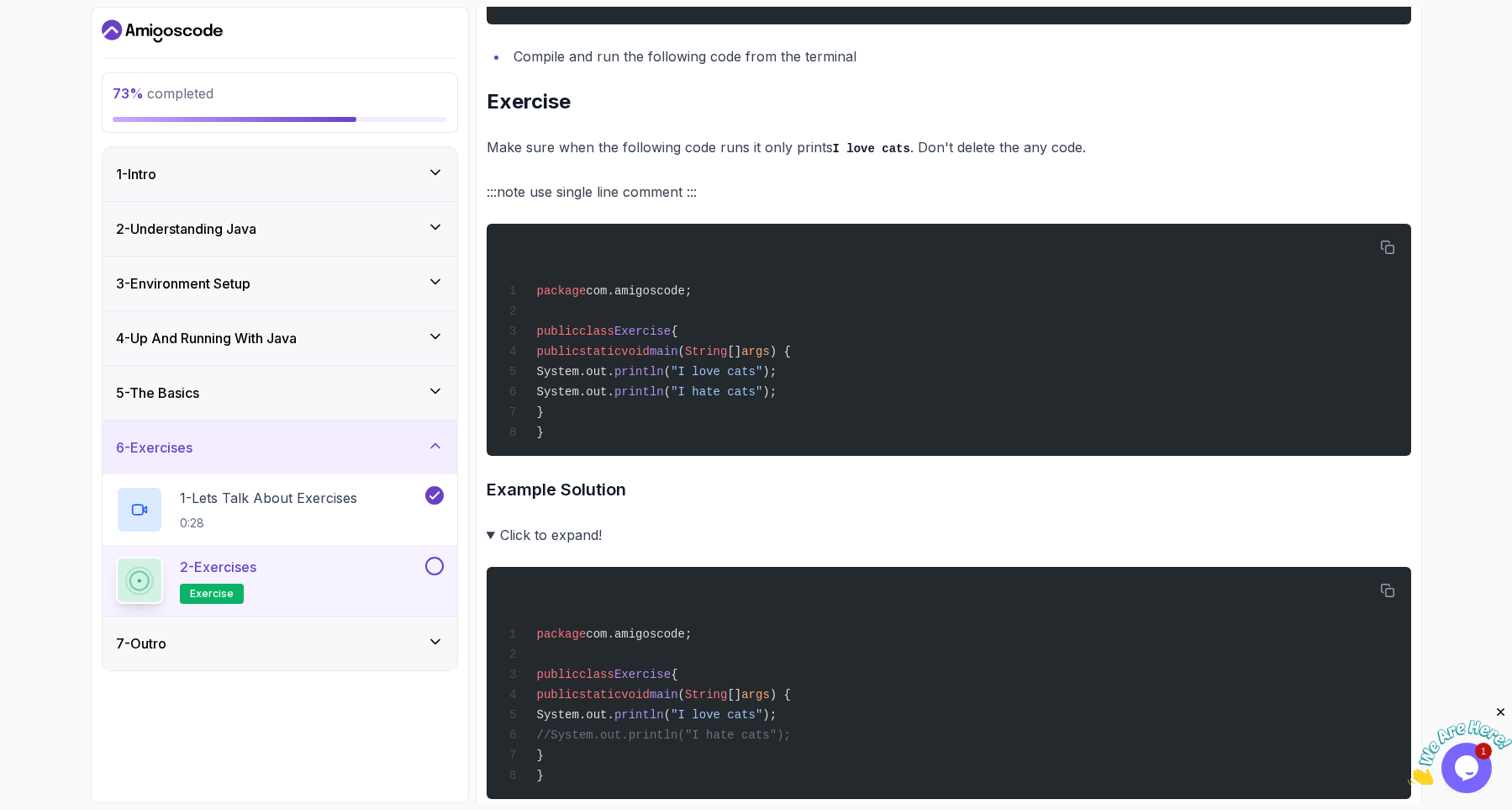
click at [580, 546] on summary "Click to expand!" at bounding box center [949, 535] width 924 height 24
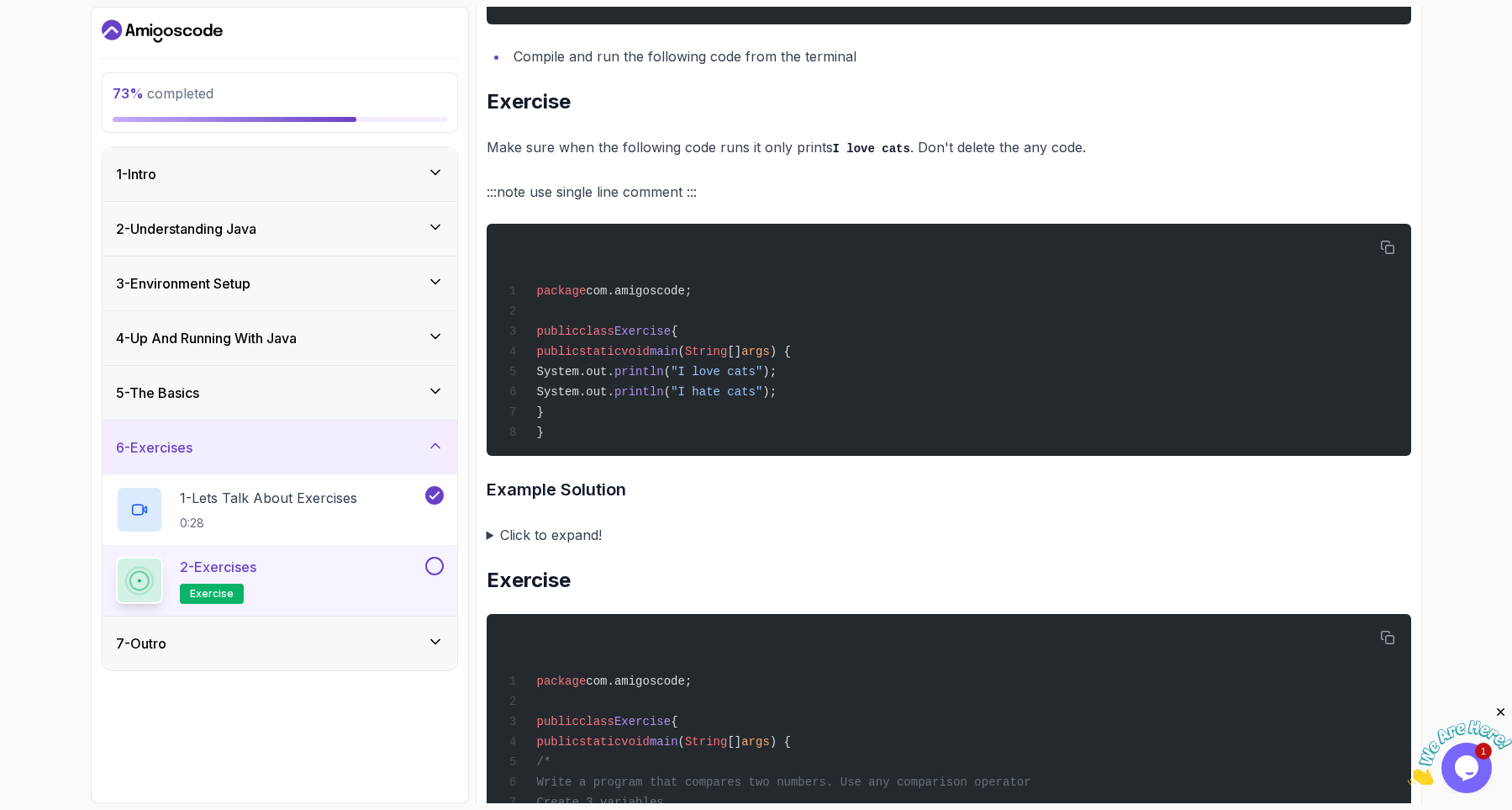
scroll to position [807, 0]
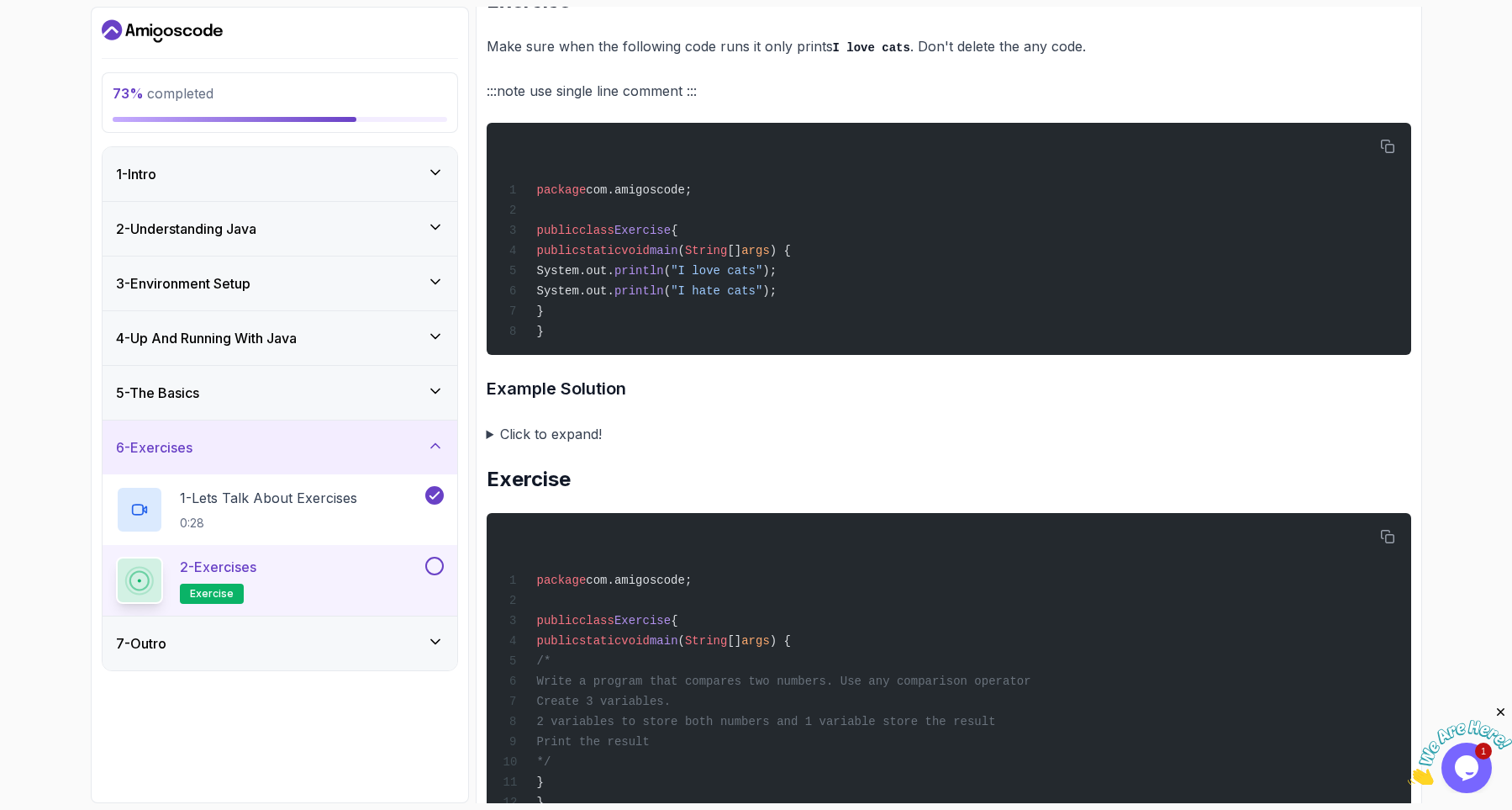
click at [557, 444] on summary "Click to expand!" at bounding box center [949, 433] width 924 height 24
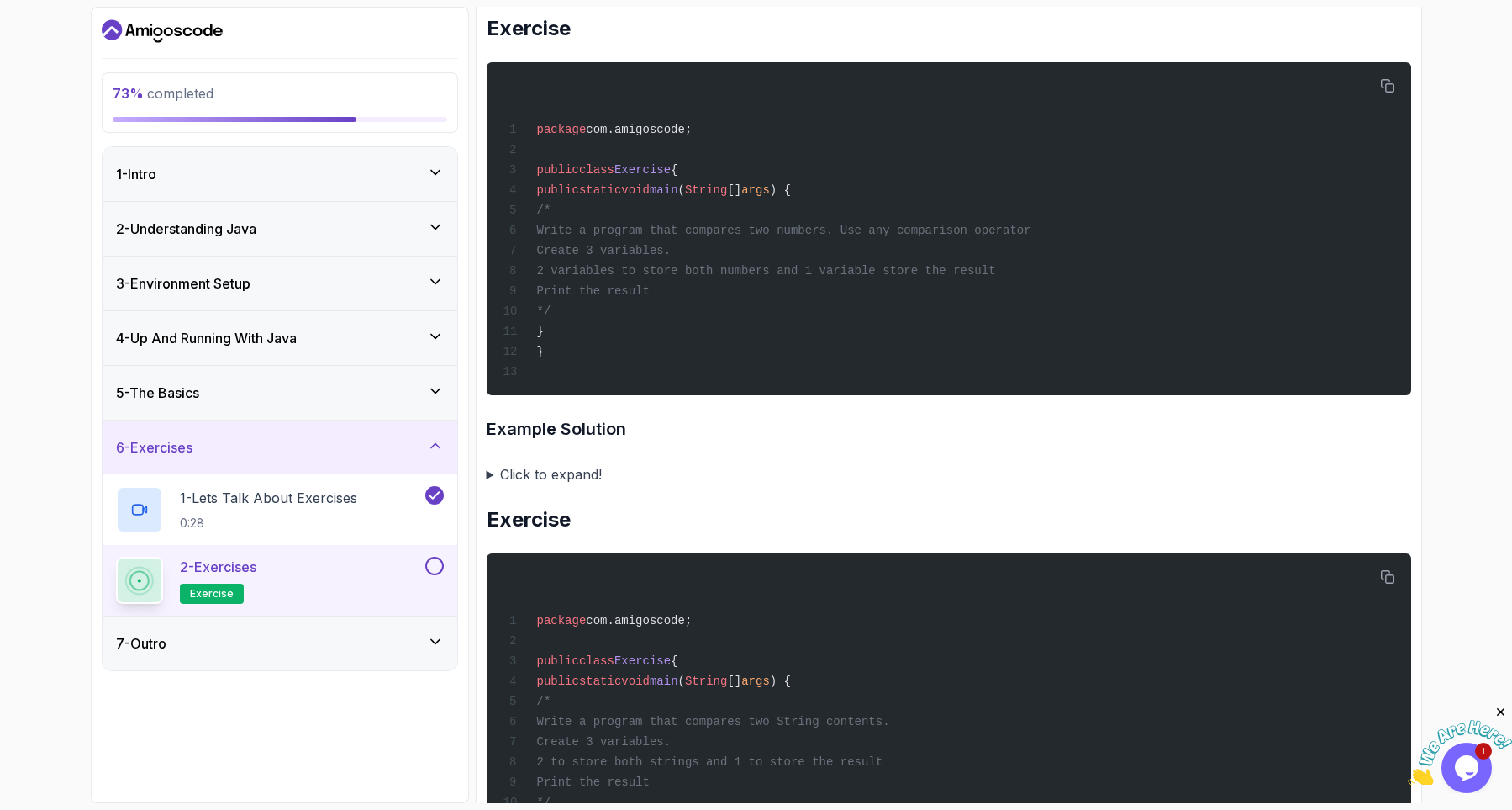
scroll to position [1514, 0]
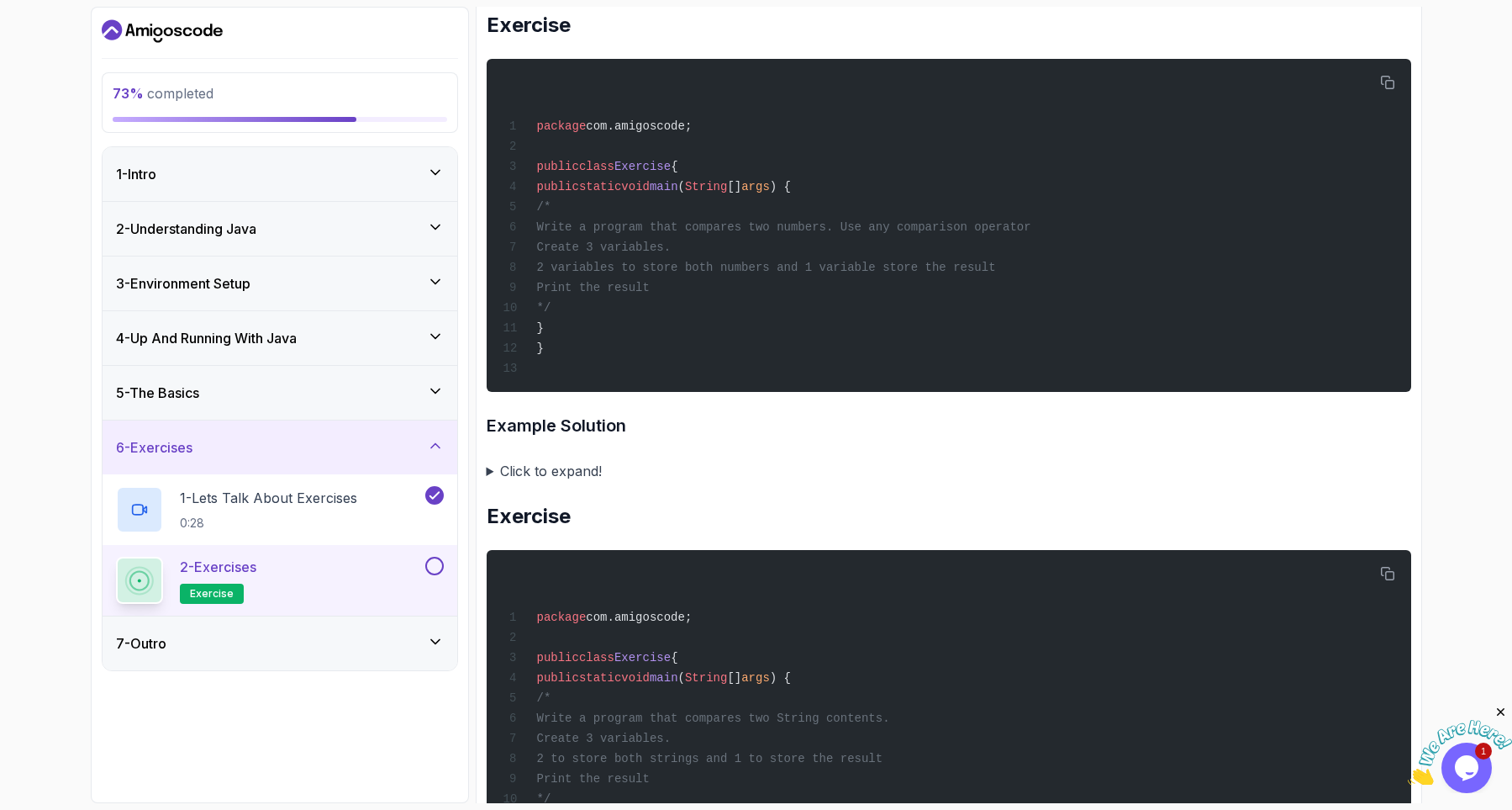
click at [571, 482] on summary "Click to expand!" at bounding box center [949, 470] width 924 height 24
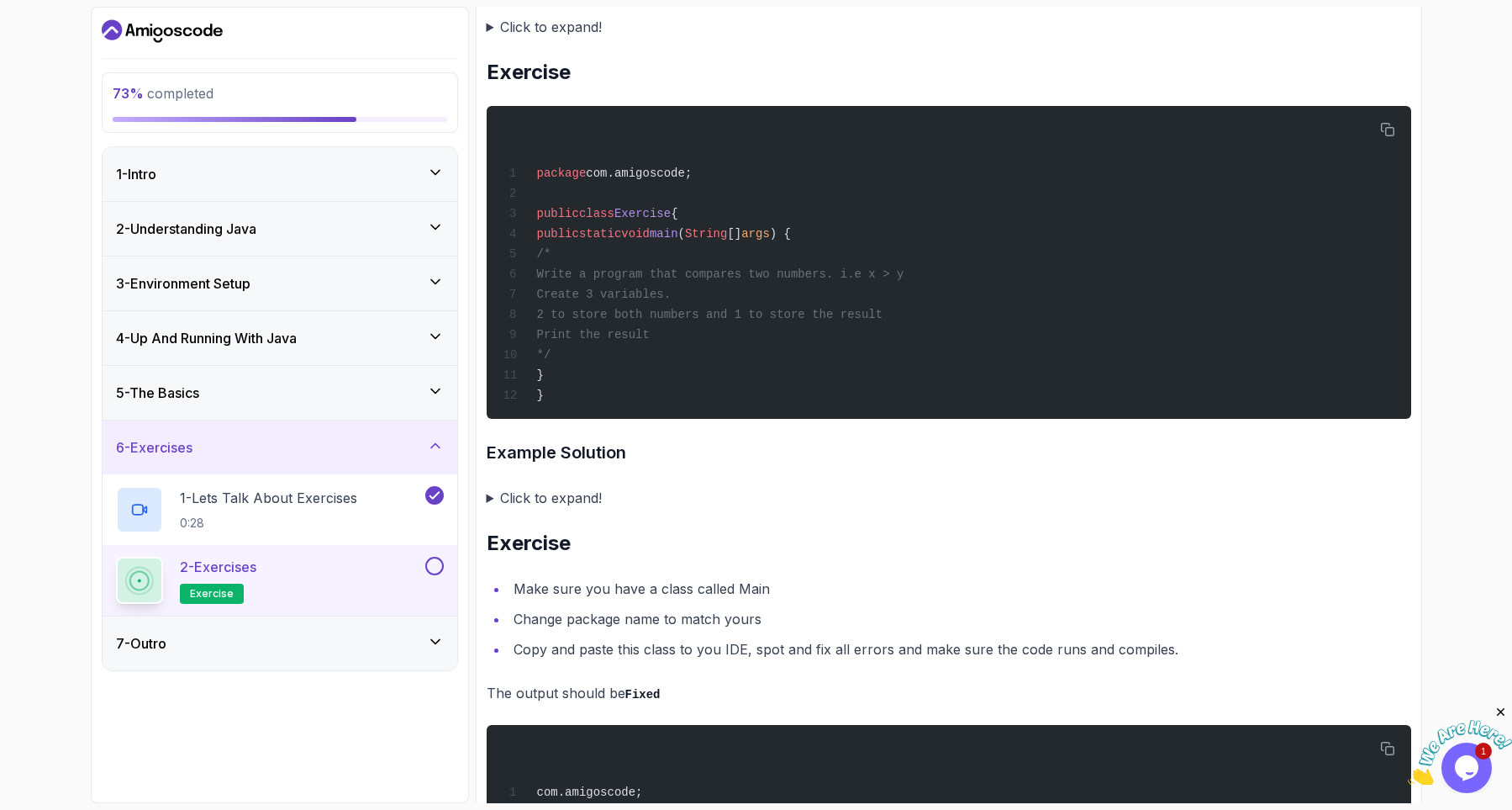
scroll to position [4182, 0]
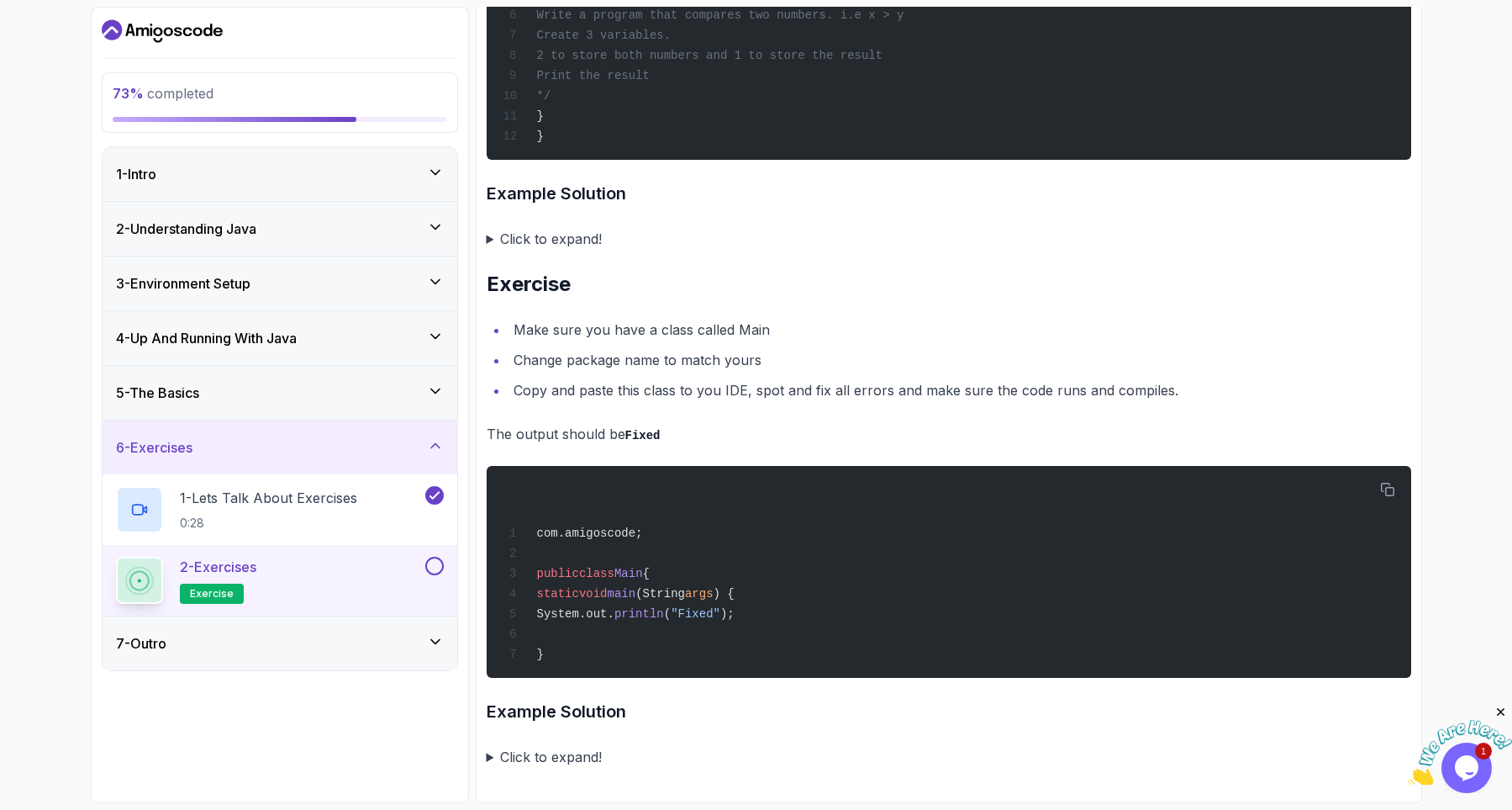
click at [247, 730] on div "73 % completed 1 - Intro 2 - Understanding Java 3 - Environment Setup 4 - Up An…" at bounding box center [280, 405] width 378 height 796
click at [189, 649] on div "7 - Outro" at bounding box center [279, 643] width 327 height 20
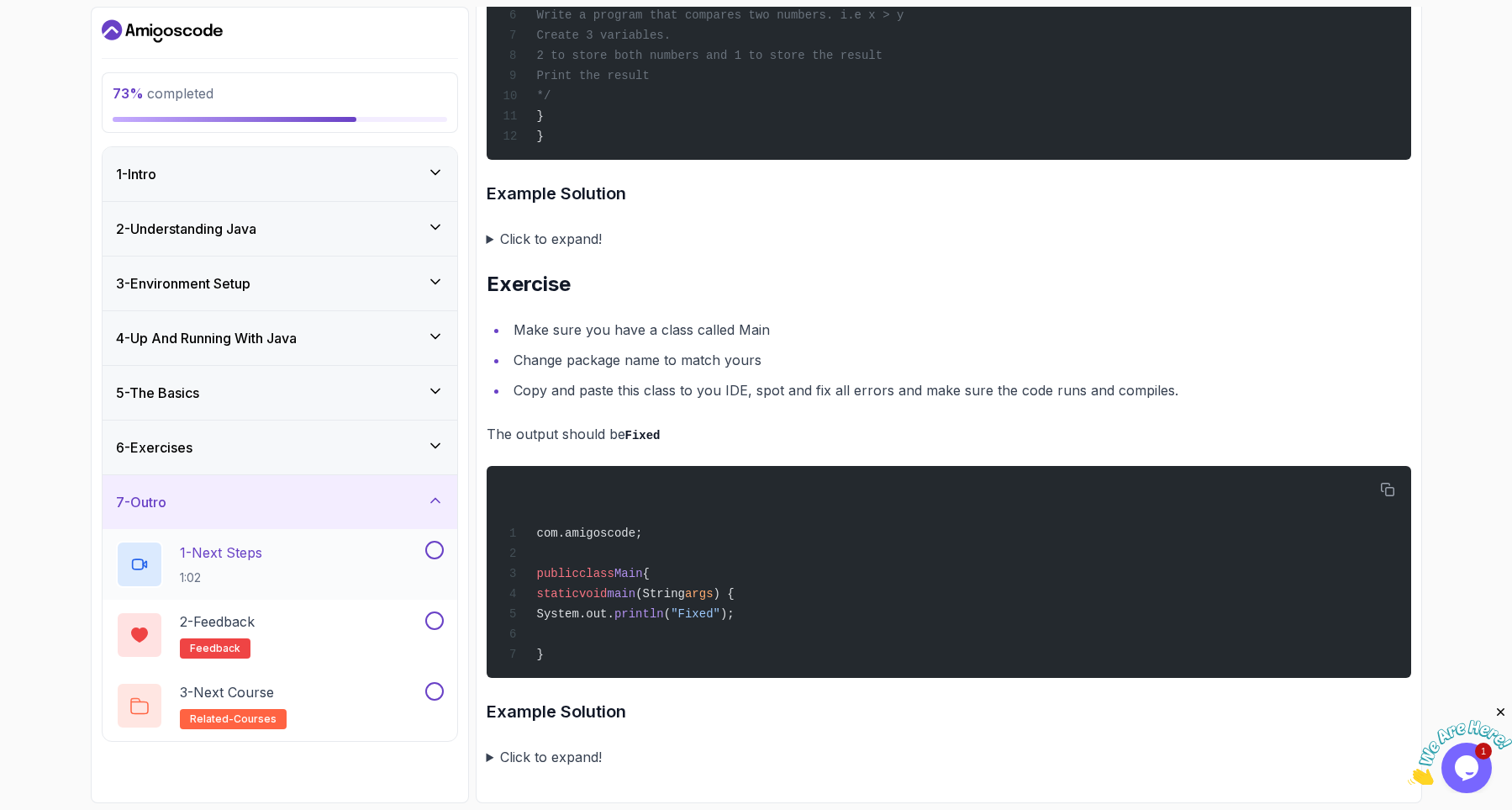
click at [229, 560] on p "1 - Next Steps" at bounding box center [220, 552] width 83 height 20
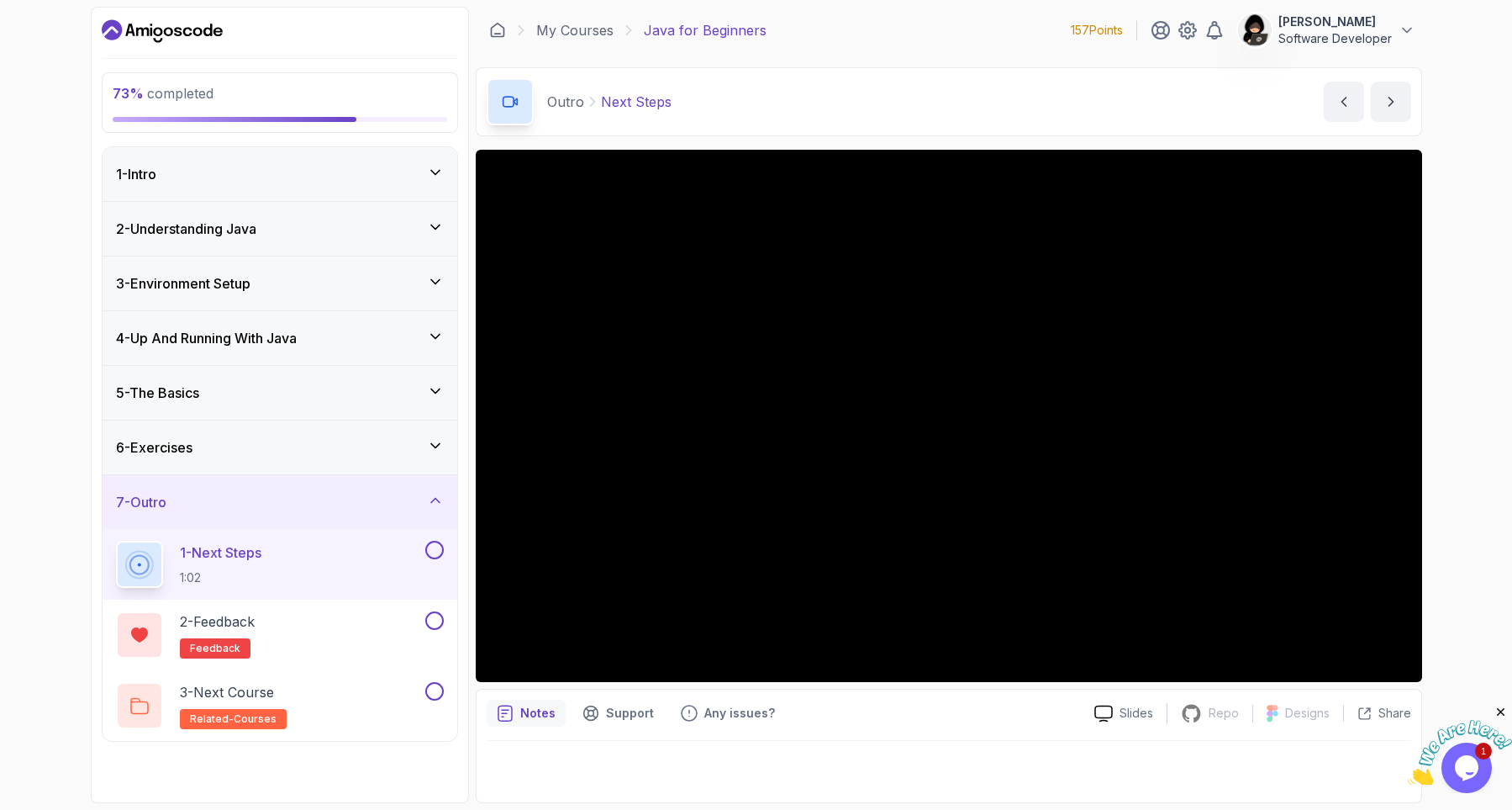
click at [327, 448] on div "6 - Exercises" at bounding box center [279, 446] width 327 height 20
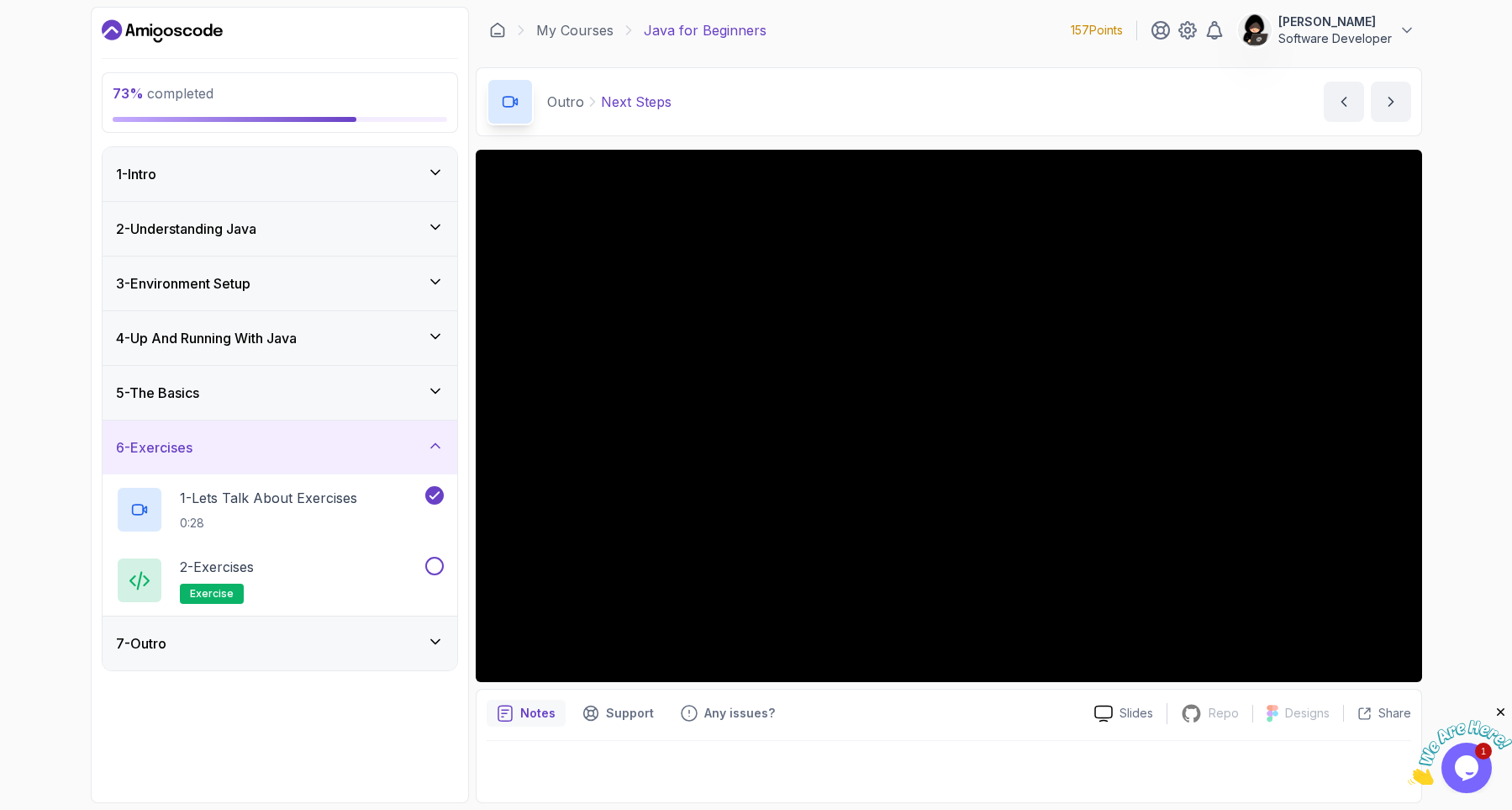
click at [286, 646] on div "7 - Outro" at bounding box center [279, 643] width 327 height 20
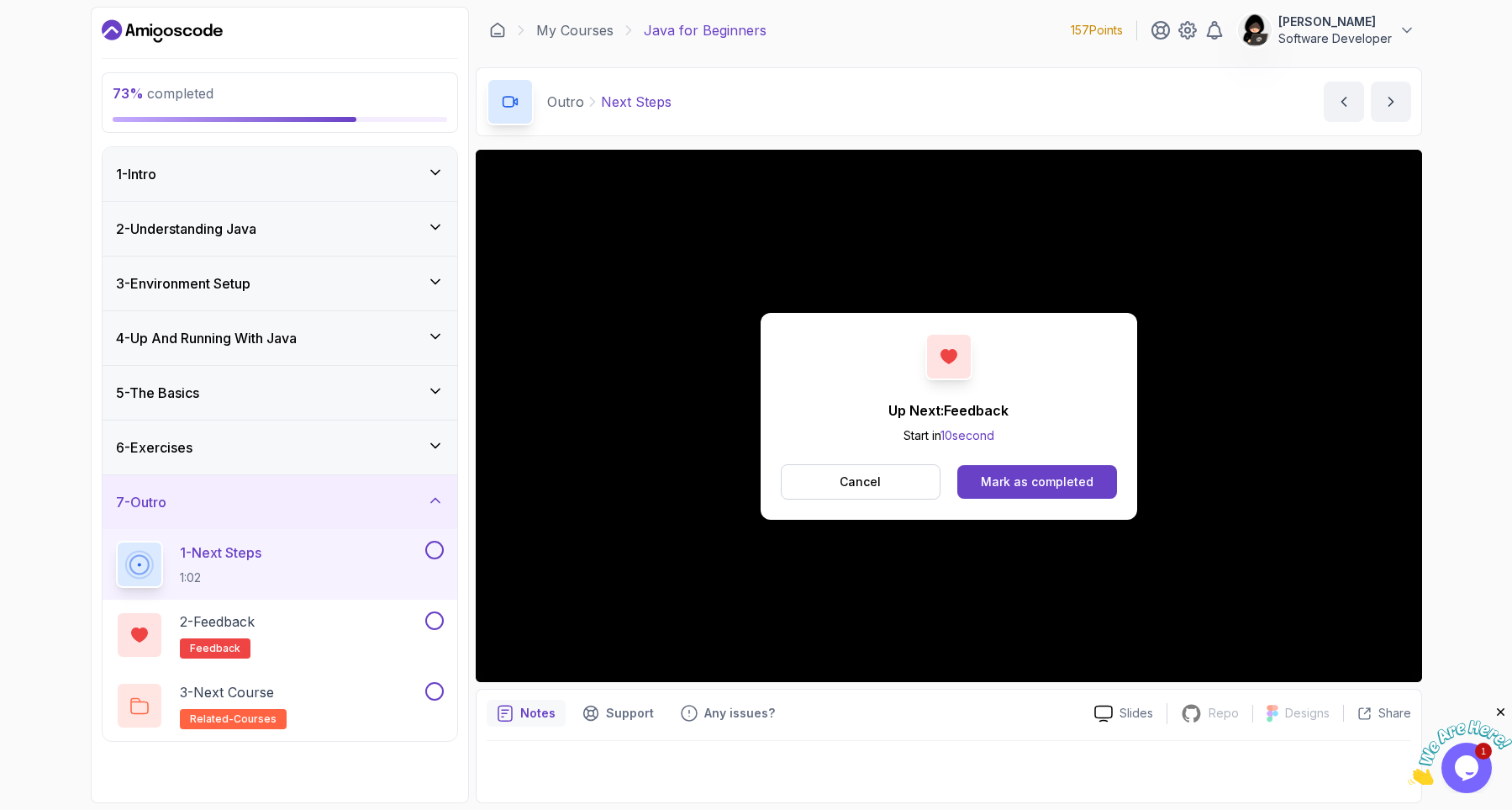
click at [809, 375] on div "Up Next: Feedback Start in 10 second Cancel Mark as completed" at bounding box center [948, 416] width 377 height 207
click at [893, 480] on button "Cancel" at bounding box center [861, 481] width 160 height 35
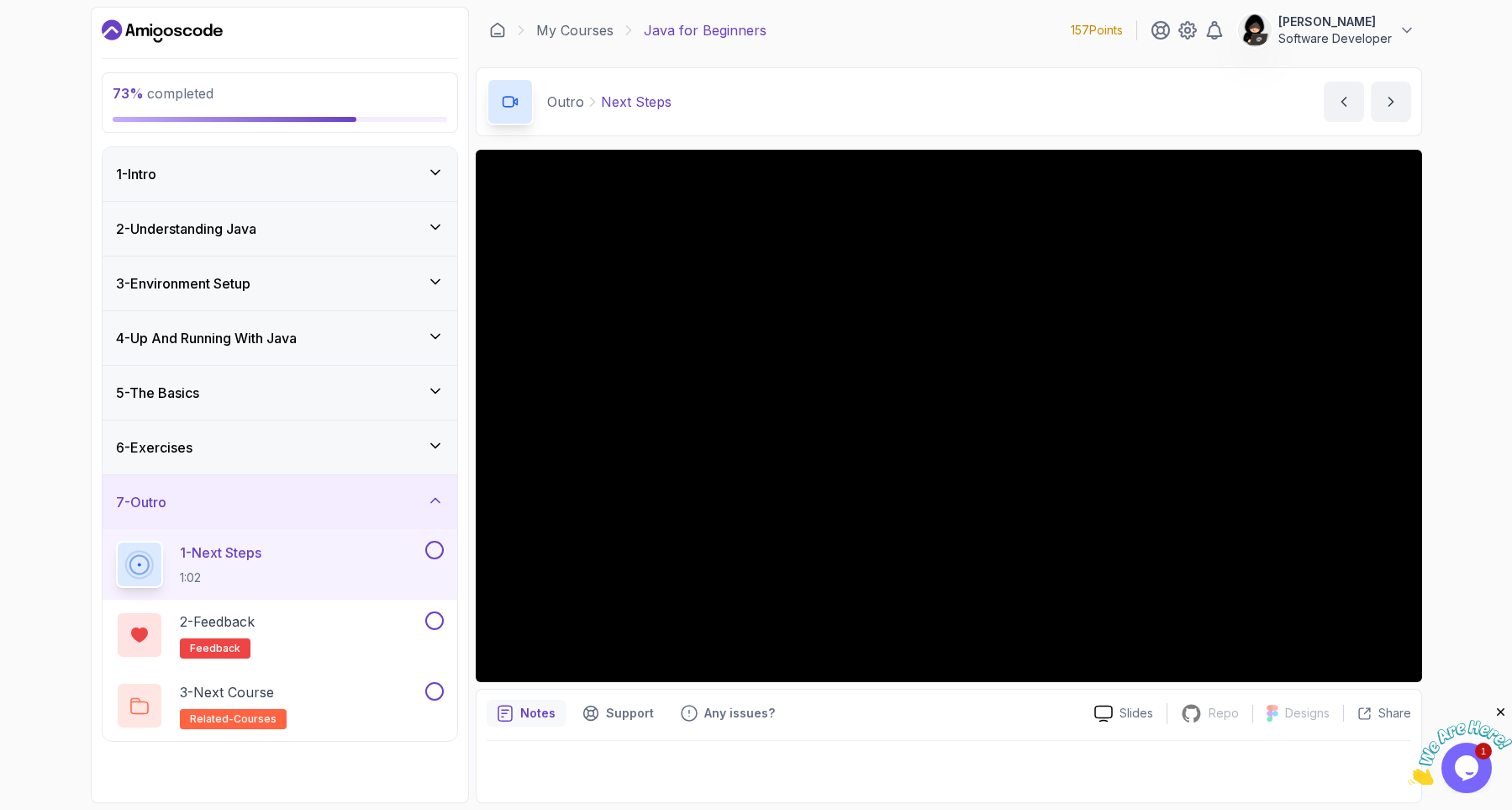
click at [75, 143] on div "73 % completed 1 - Intro 2 - Understanding Java 3 - Environment Setup 4 - Up An…" at bounding box center [756, 405] width 1512 height 810
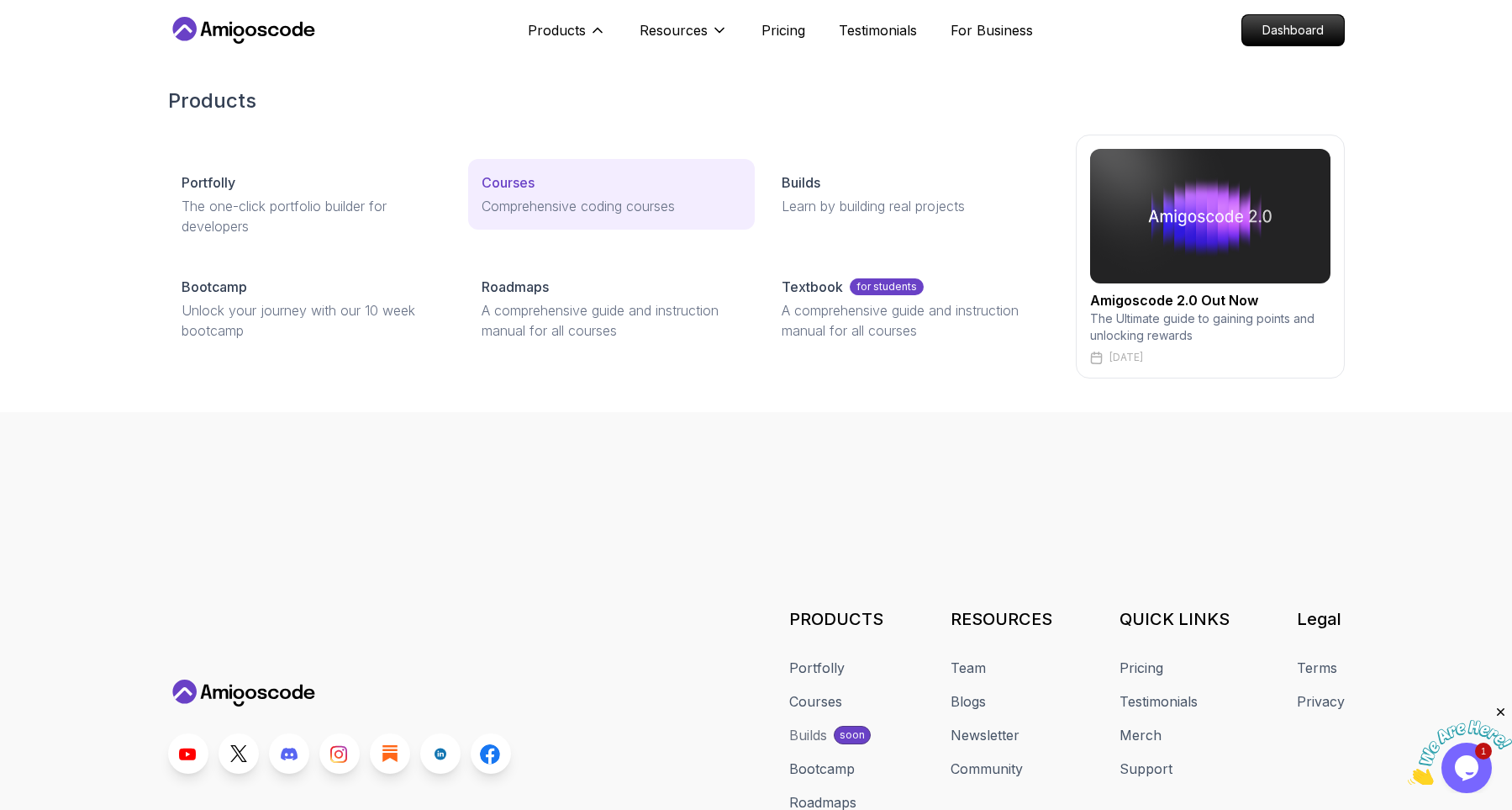
click at [506, 195] on link "Courses Comprehensive coding courses" at bounding box center [611, 194] width 287 height 70
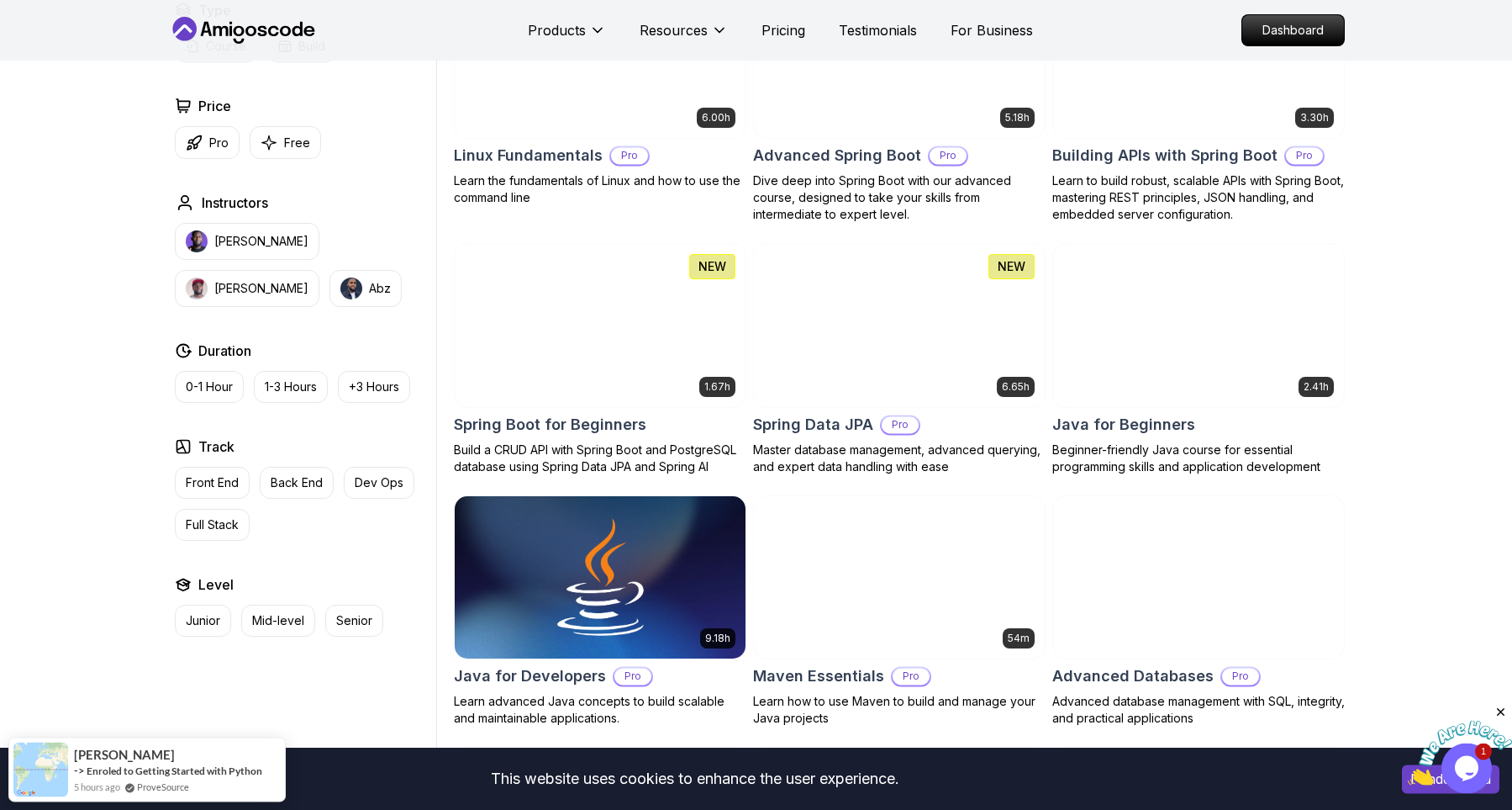
scroll to position [580, 0]
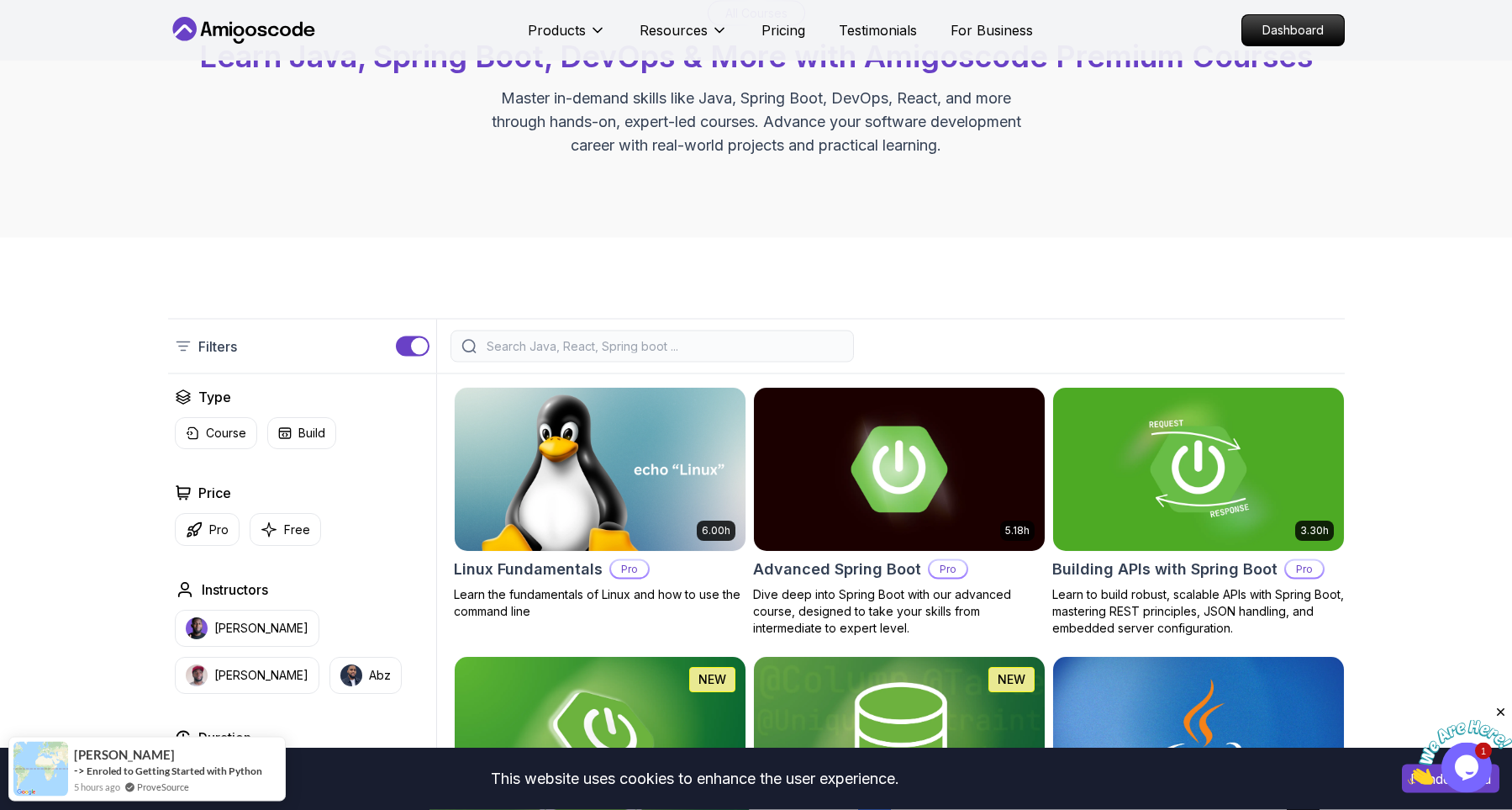
scroll to position [116, 0]
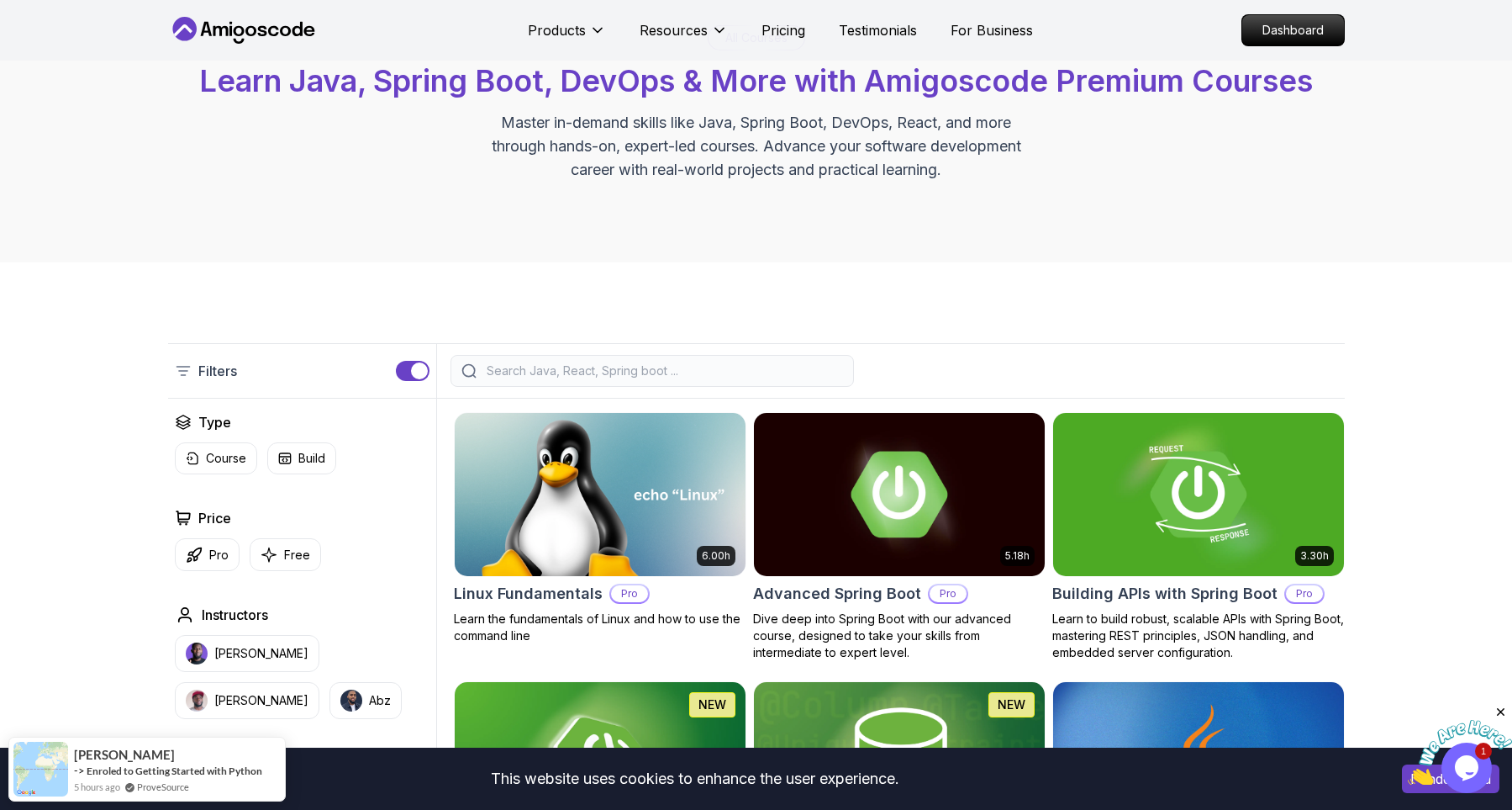
click at [633, 363] on input "search" at bounding box center [663, 371] width 360 height 17
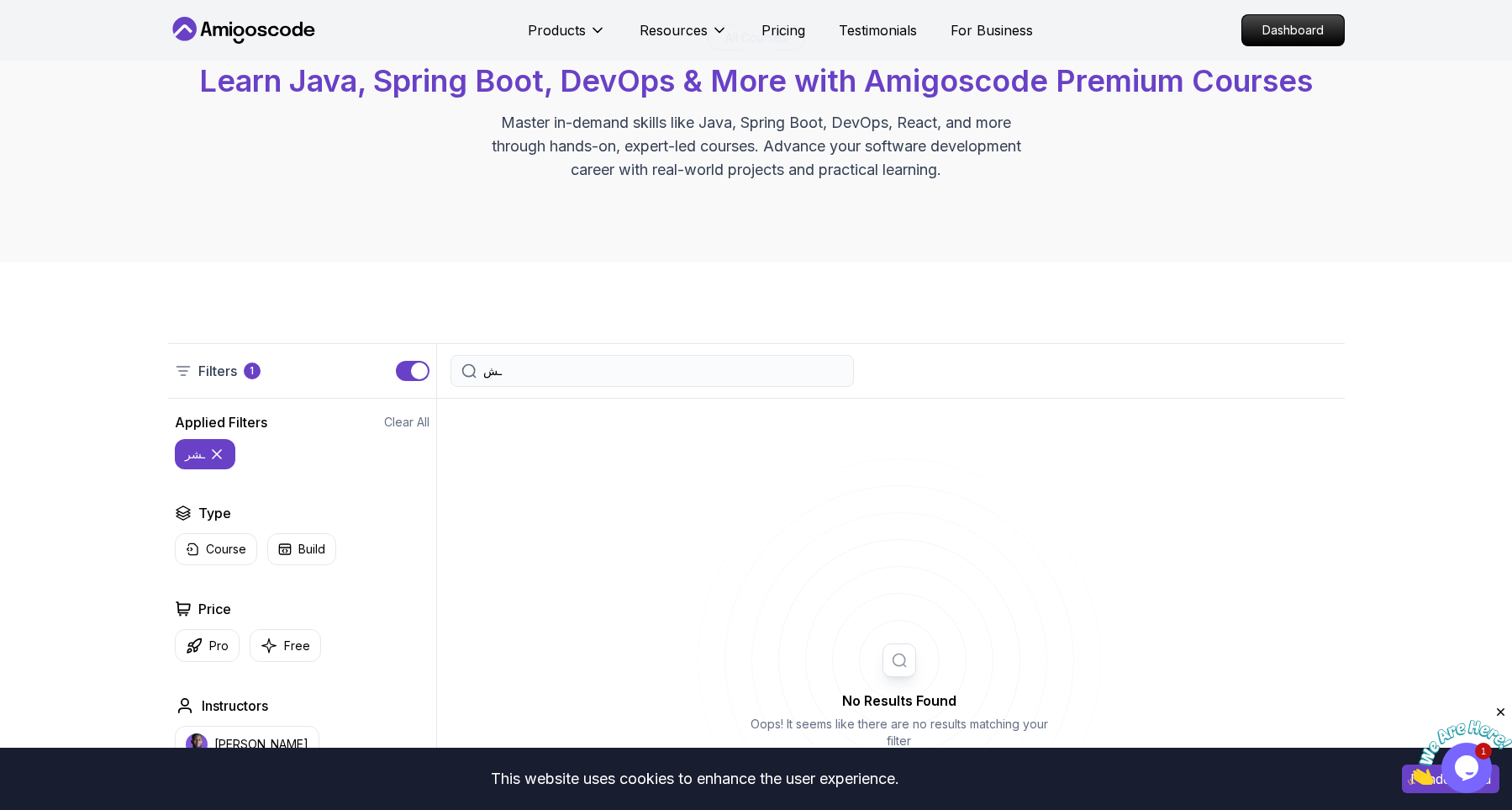
type input "ـ"
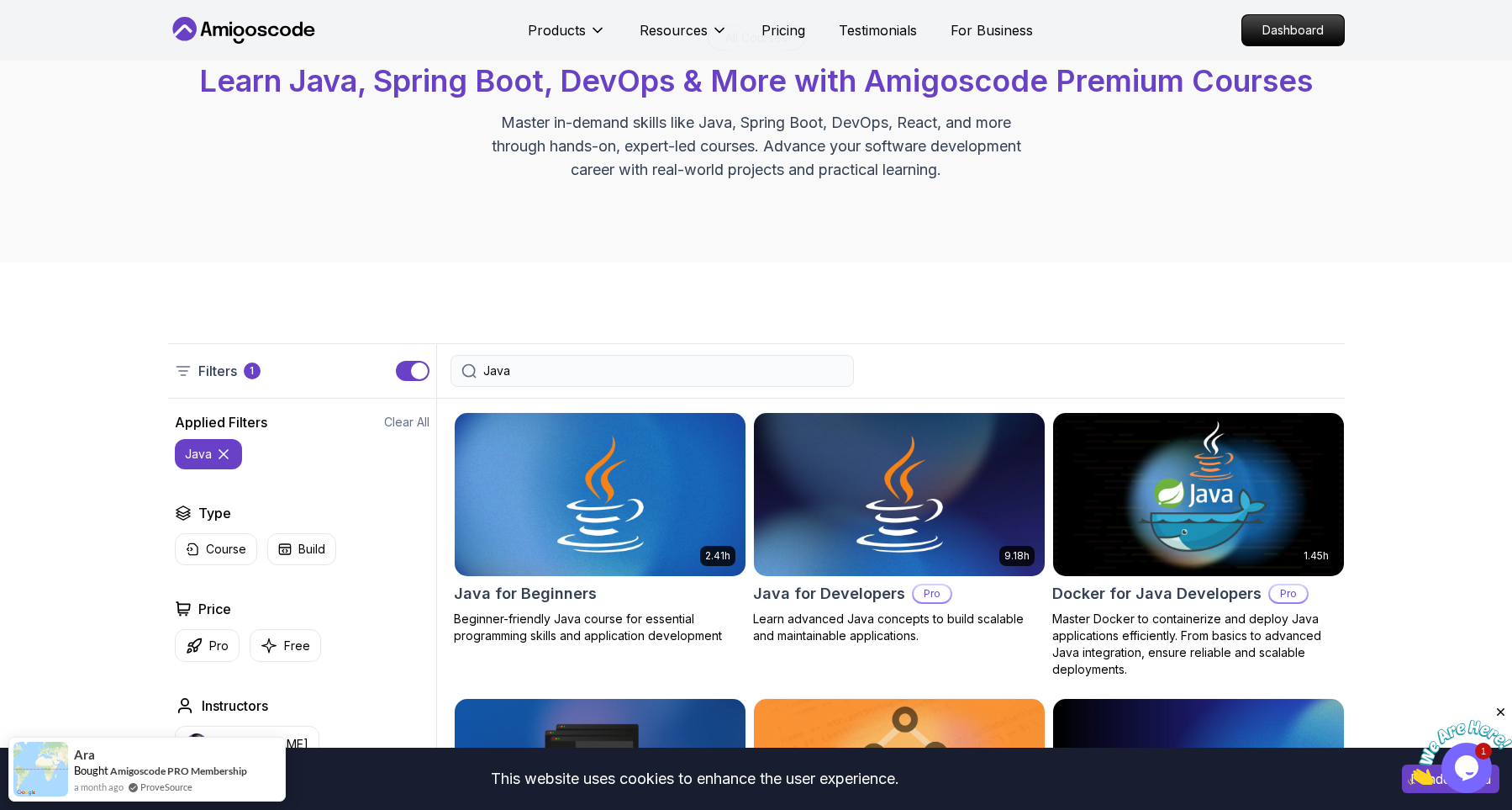
type input "Java"
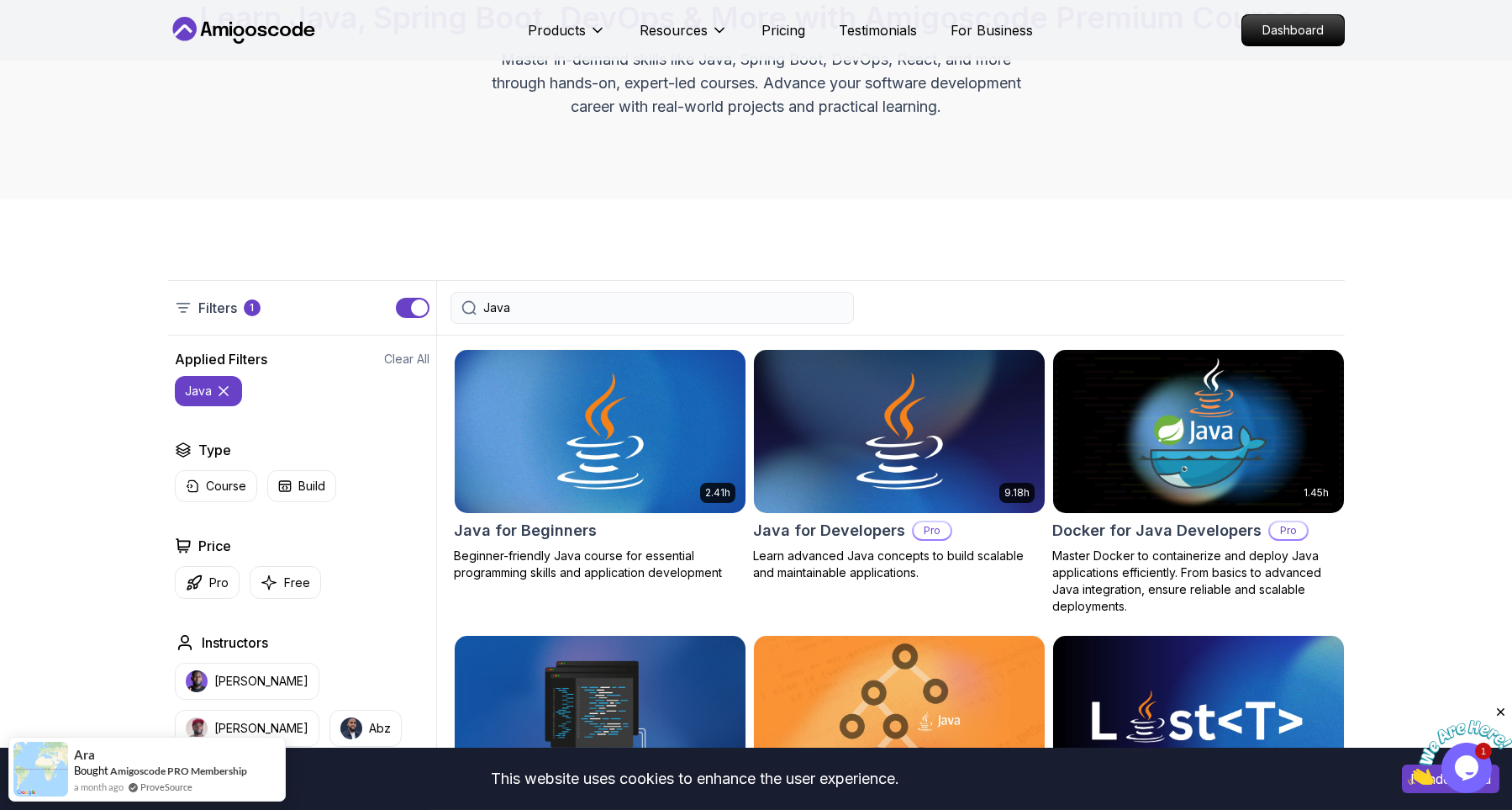
scroll to position [232, 0]
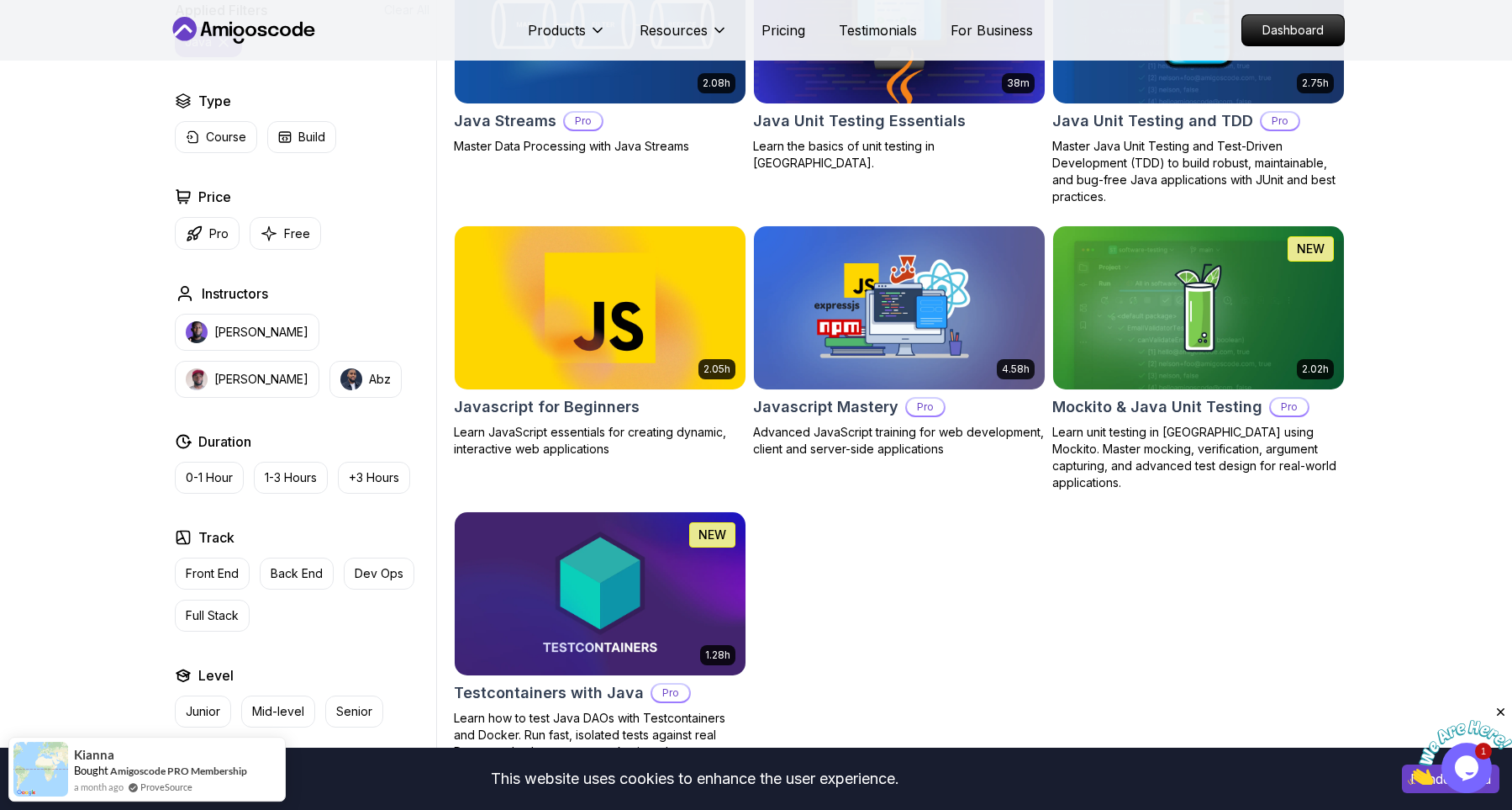
scroll to position [1508, 0]
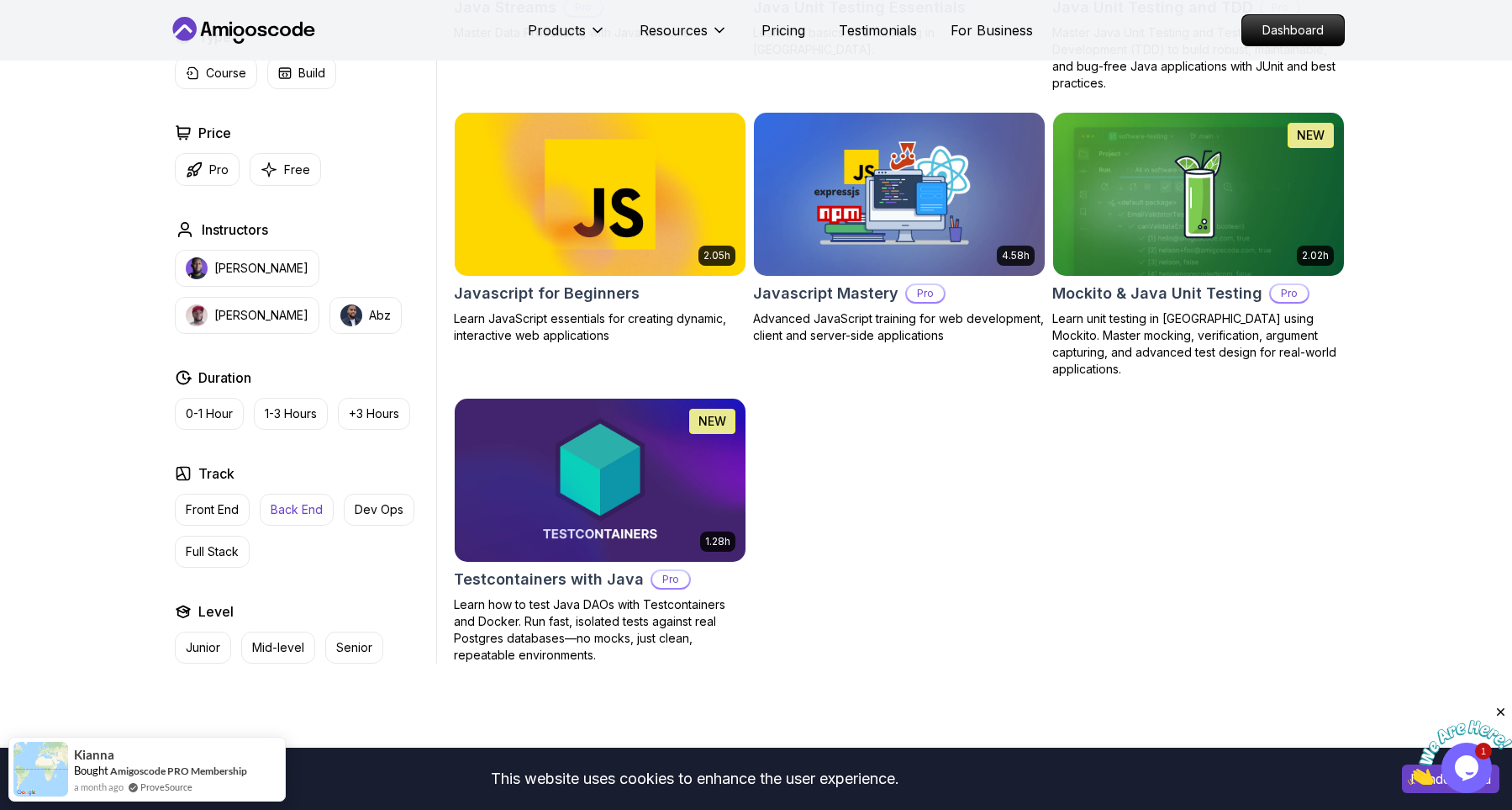
click at [275, 501] on p "Back End" at bounding box center [296, 510] width 52 height 17
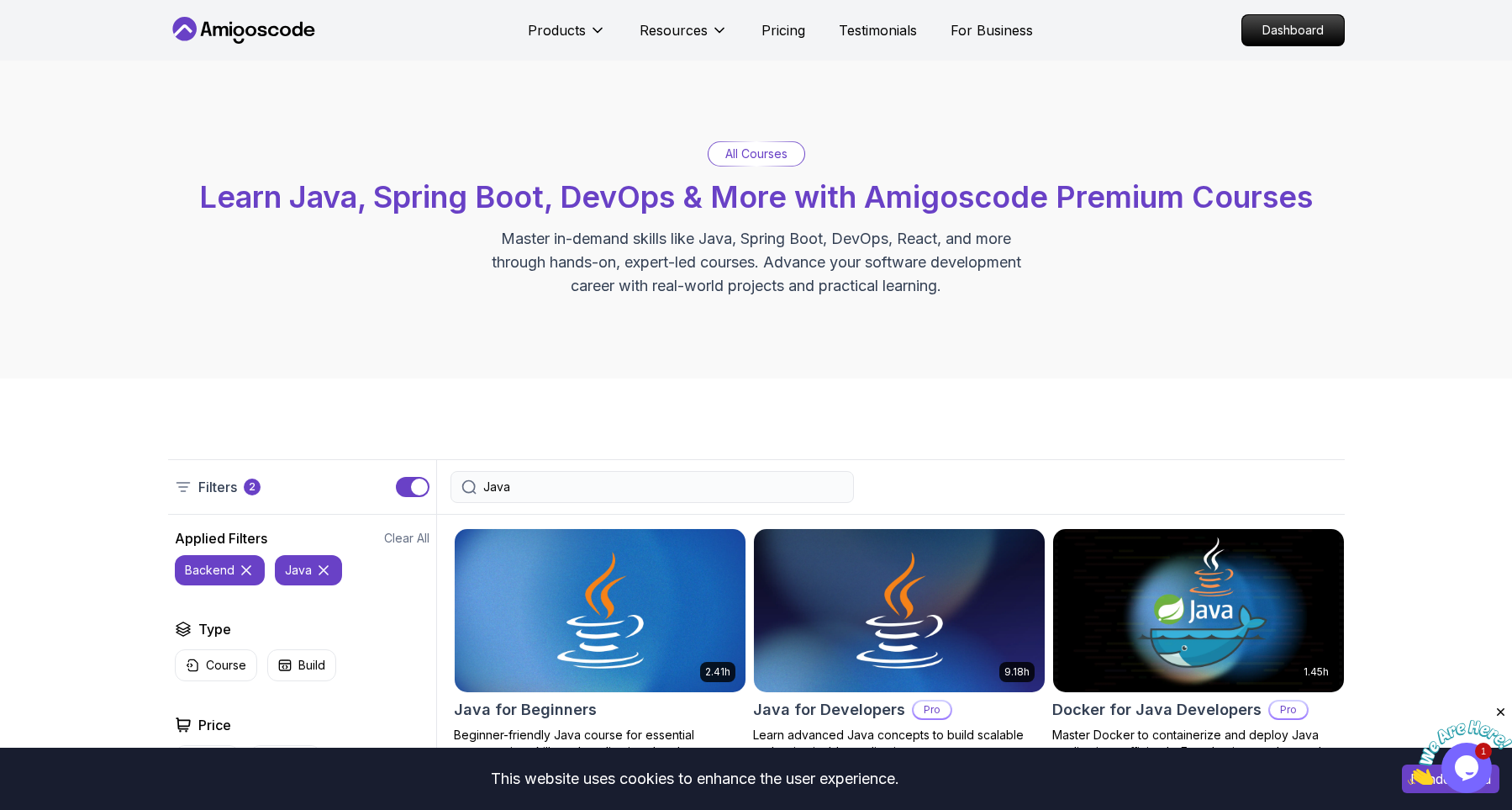
click at [269, 21] on icon at bounding box center [243, 30] width 151 height 27
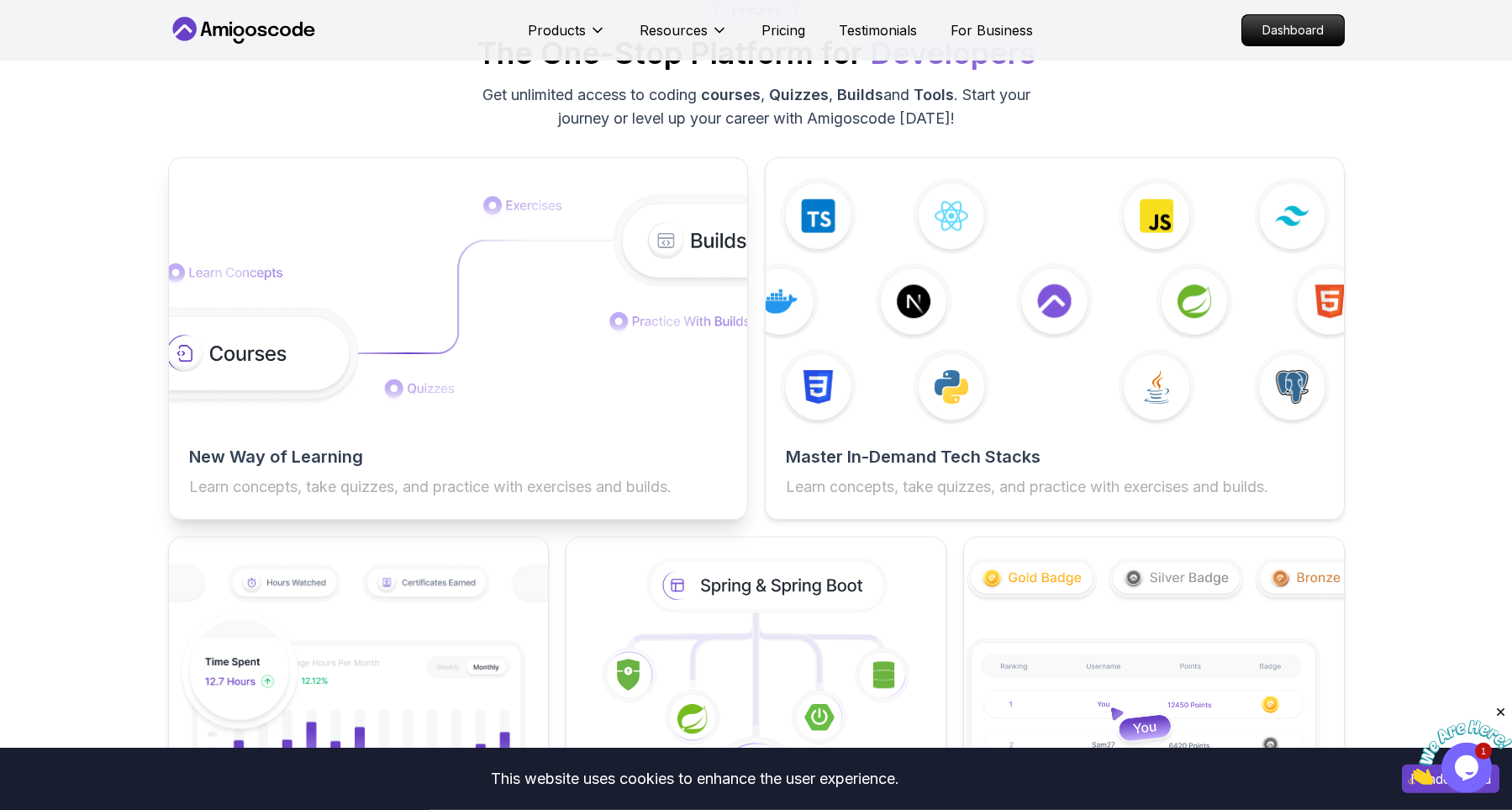
scroll to position [2552, 0]
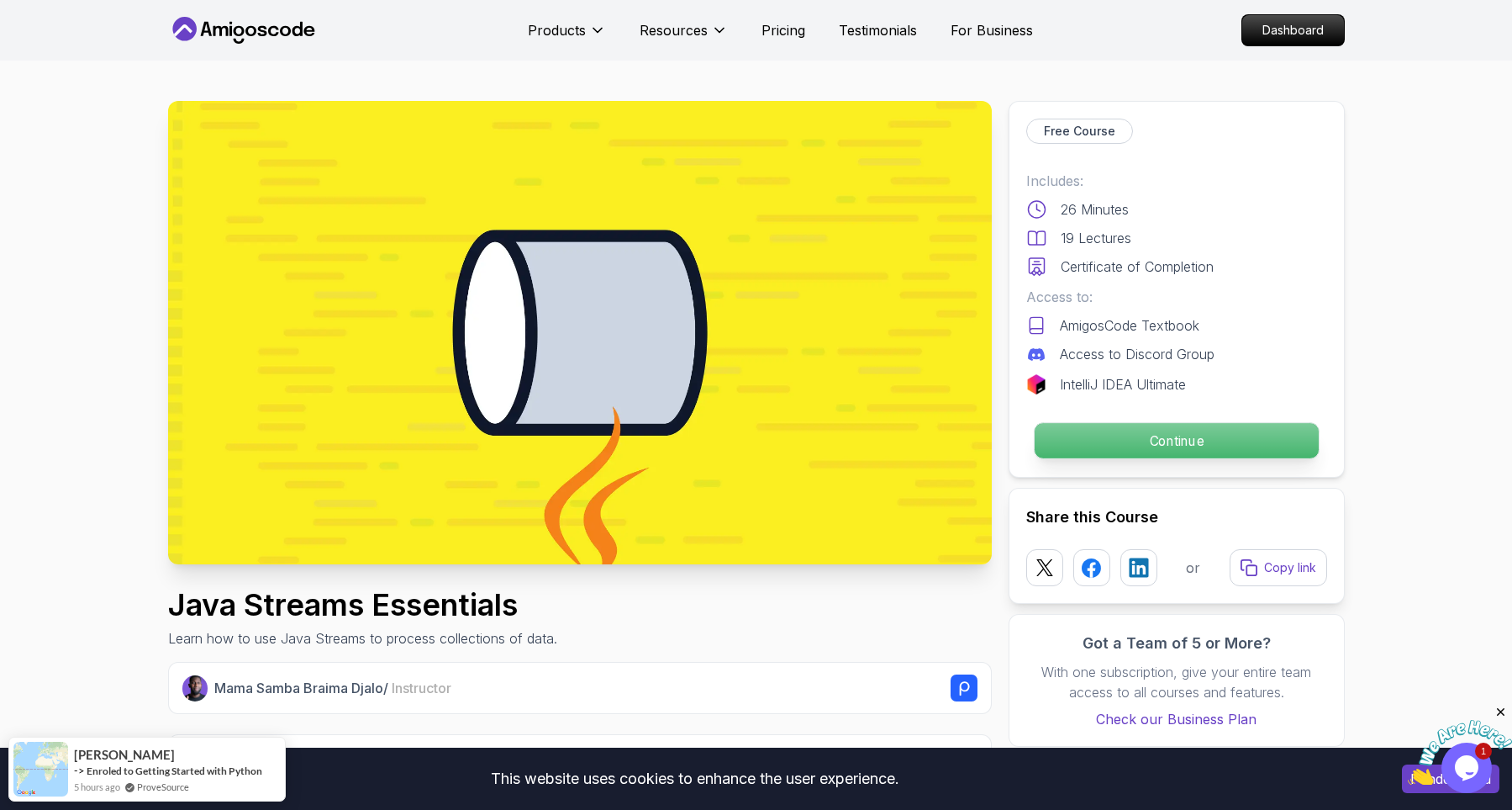
click at [1166, 445] on p "Continue" at bounding box center [1175, 440] width 284 height 35
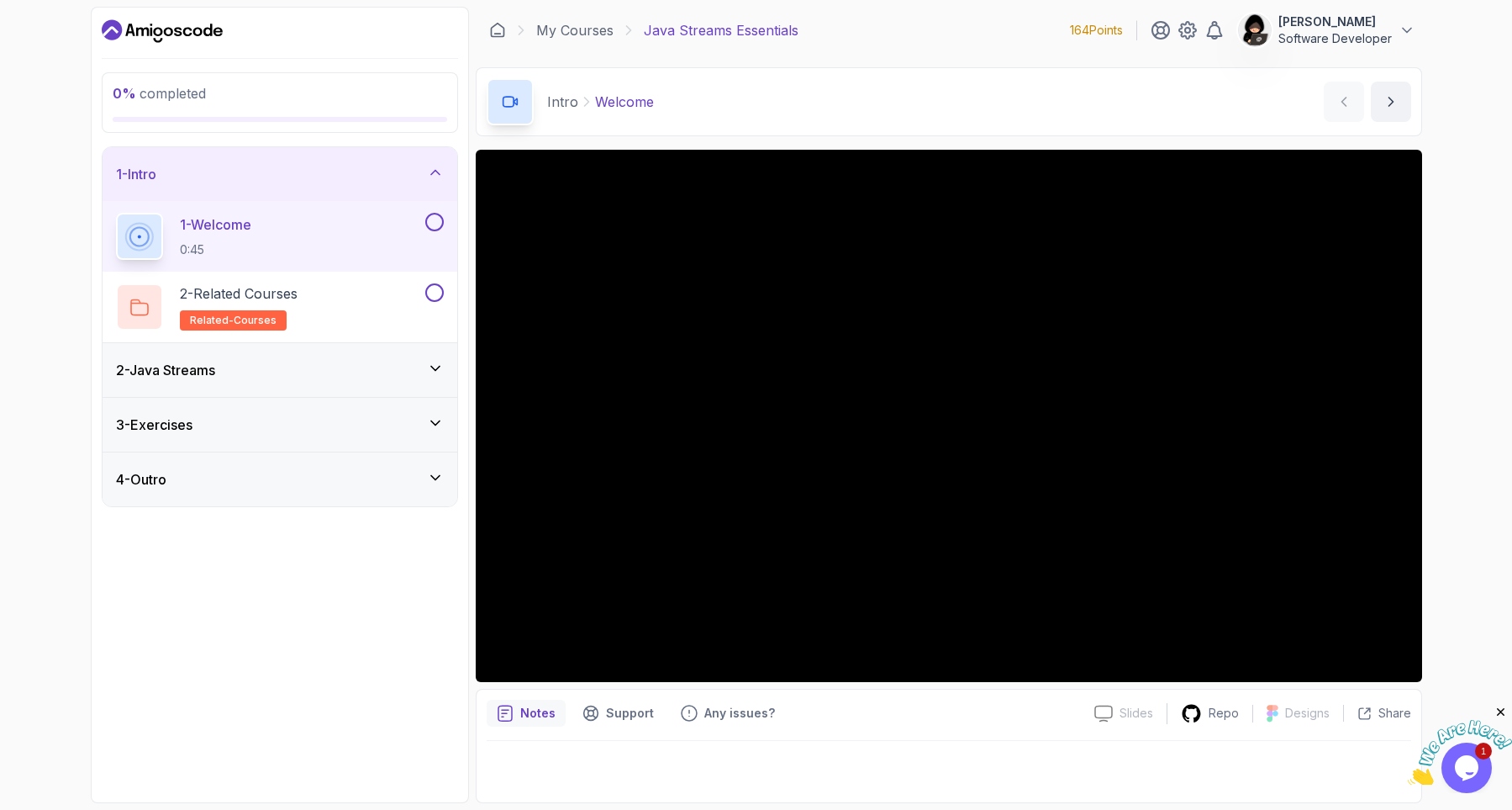
click at [294, 380] on div "2 - Java Streams" at bounding box center [280, 369] width 355 height 54
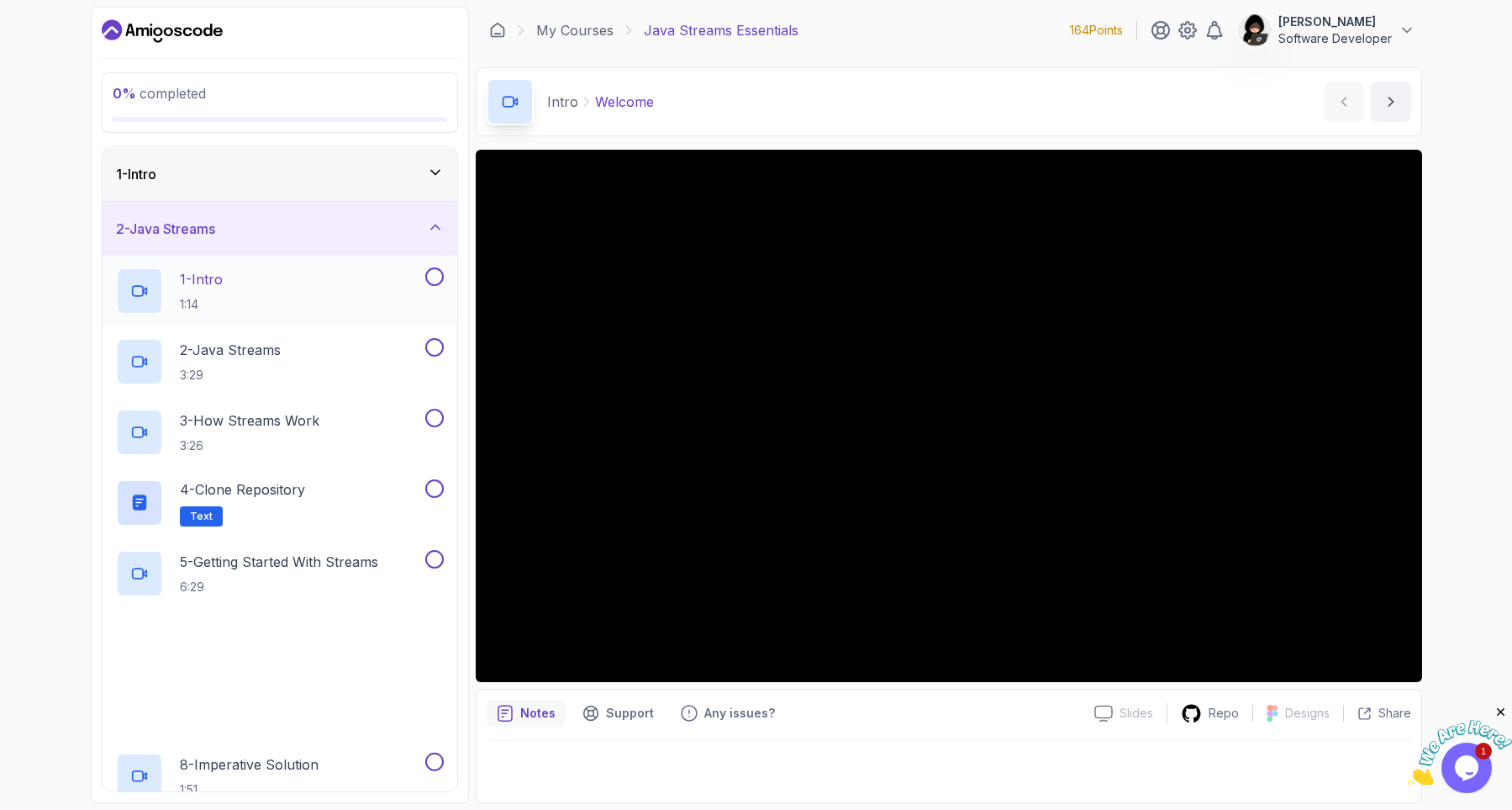
click at [238, 291] on div "1 - Intro 1:14" at bounding box center [269, 292] width 306 height 47
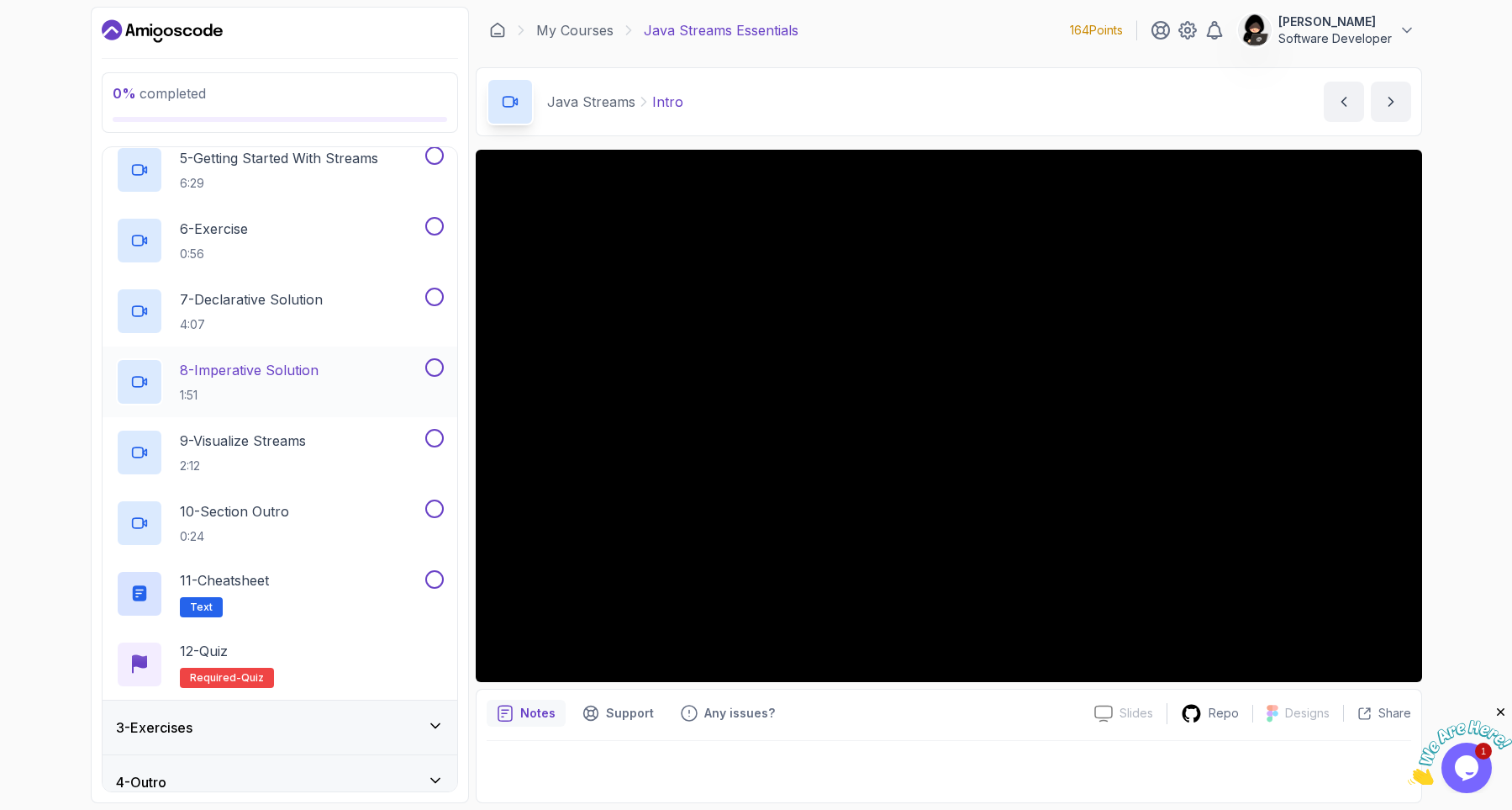
scroll to position [422, 0]
